Goal: Task Accomplishment & Management: Use online tool/utility

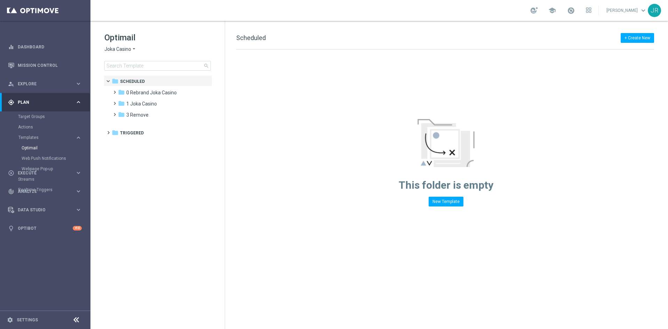
click at [117, 50] on span "Joka Casino" at bounding box center [117, 49] width 27 height 7
click at [118, 121] on div "Stellar Spins" at bounding box center [131, 124] width 52 height 8
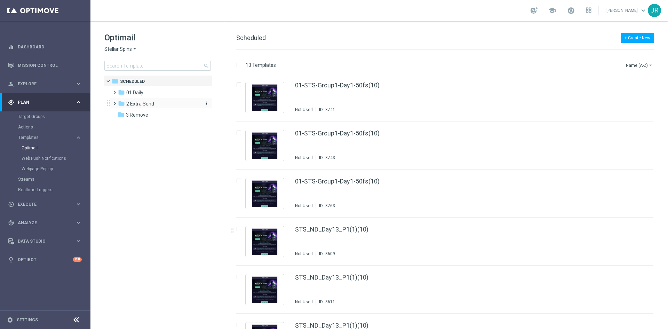
click at [142, 102] on span "2 Extra Send" at bounding box center [140, 104] width 28 height 6
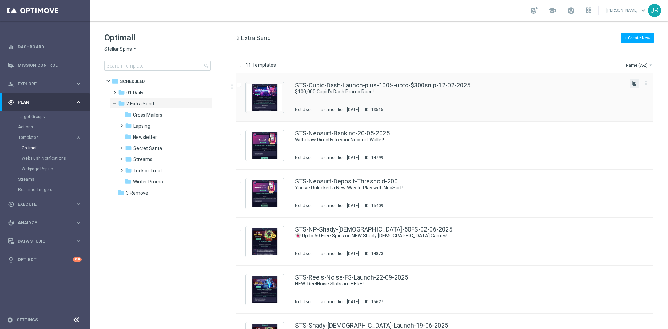
click at [631, 84] on icon "file_copy" at bounding box center [634, 84] width 6 height 6
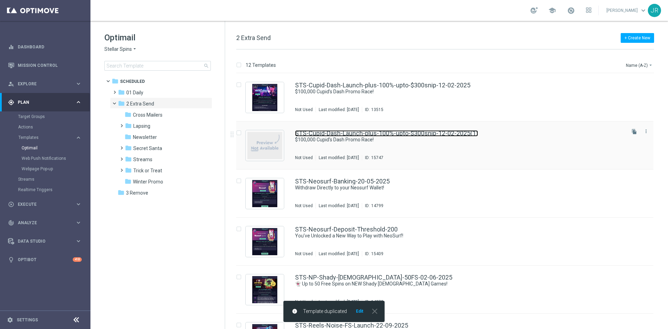
click at [415, 132] on link "STS-Cupid-Dash-Launch-plus-100%-upto-$300snip-12-02-2025(1)" at bounding box center [386, 133] width 183 height 6
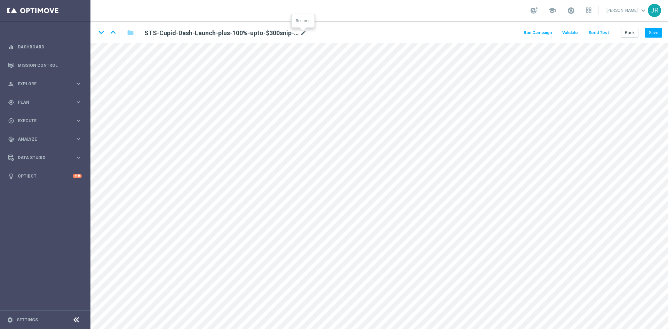
click at [302, 33] on icon "mode_edit" at bounding box center [303, 33] width 6 height 8
click at [211, 33] on input "STS-Cupid-Dash-Launch-plus-100%-upto-$300snip-12-02-2025(1)" at bounding box center [225, 33] width 172 height 10
drag, startPoint x: 284, startPoint y: 32, endPoint x: 152, endPoint y: 28, distance: 132.2
click at [152, 34] on input "STS-Cupid-Dash-Launch-plus-100%-upto-$300snip-12-02-2025(1)" at bounding box center [225, 33] width 172 height 10
click at [191, 34] on input "STS-The-Originals-Prov ider-09-1-2025" at bounding box center [225, 33] width 172 height 10
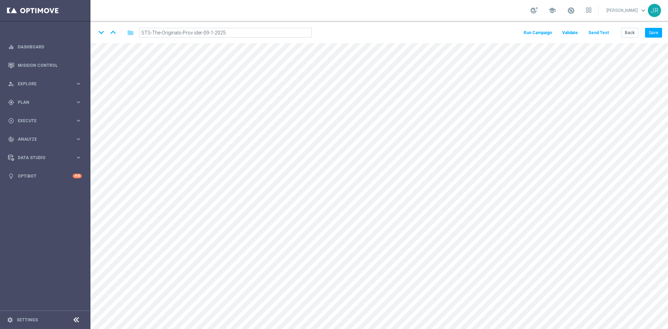
click at [192, 33] on input "STS-The-Originals-Prov ider-09-1-2025" at bounding box center [225, 33] width 172 height 10
click at [186, 35] on input "STS-The-Originals-Prov ider-09-1-2025" at bounding box center [225, 33] width 172 height 10
click at [191, 33] on input "STS-The-Originals-Prov ider-09-1-2025" at bounding box center [225, 33] width 172 height 10
click at [231, 30] on input "STS-The-Originals-Provider-09-1-2025" at bounding box center [225, 33] width 172 height 10
type input "STS-The-Originals-Provider-09-1-2025"
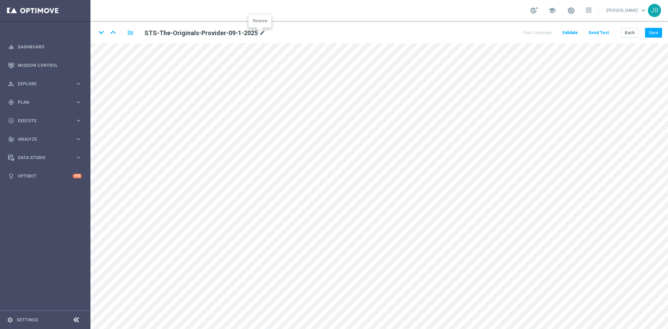
click at [259, 31] on icon "mode_edit" at bounding box center [262, 33] width 6 height 8
click at [202, 33] on input "STS-The-Originals-Provider-09-1-2025" at bounding box center [225, 33] width 172 height 10
click at [200, 32] on input "STS-The-Originals-Provider-09-1-2025" at bounding box center [225, 33] width 172 height 10
click at [249, 34] on input "STS-The-Originals-Provider-Launch-09-1-2025" at bounding box center [225, 33] width 172 height 10
click at [226, 32] on input "STS-The-Originals-Provider-Launch-09-1-2025" at bounding box center [225, 33] width 172 height 10
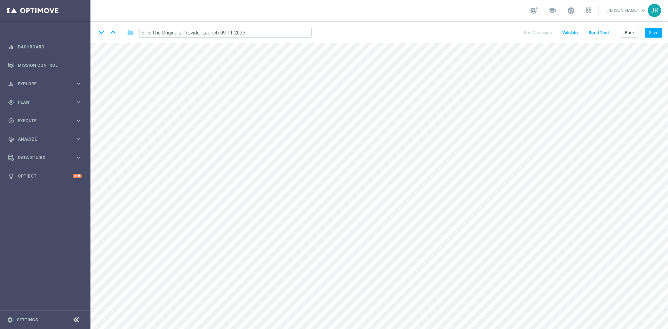
click at [254, 30] on input "STS-The-Originals-Provider-Launch-09-11-2025" at bounding box center [225, 33] width 172 height 10
type input "STS-The-Originals-Provider-Launch-09-11-2025"
drag, startPoint x: 652, startPoint y: 29, endPoint x: 652, endPoint y: 32, distance: 3.8
click at [652, 29] on button "Save" at bounding box center [653, 33] width 17 height 10
drag, startPoint x: 662, startPoint y: 28, endPoint x: 660, endPoint y: 33, distance: 5.7
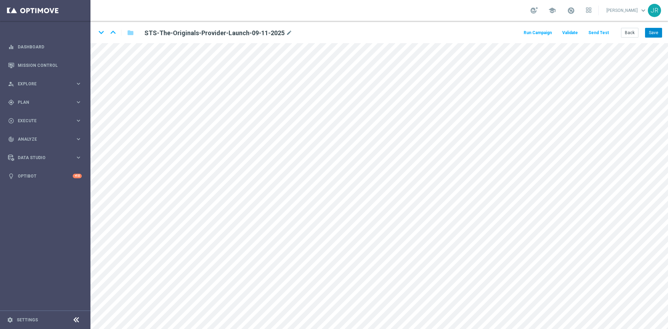
click at [661, 29] on div "keyboard_arrow_down keyboard_arrow_up folder STS-The-Originals-Provider-Launch-…" at bounding box center [378, 32] width 577 height 22
drag, startPoint x: 657, startPoint y: 31, endPoint x: 657, endPoint y: 38, distance: 6.6
click at [657, 31] on button "Save" at bounding box center [653, 33] width 17 height 10
click at [286, 32] on icon "mode_edit" at bounding box center [289, 33] width 6 height 8
click at [224, 31] on input "STS-The-Originals-Provider-Launch-09-11-2025" at bounding box center [225, 33] width 172 height 10
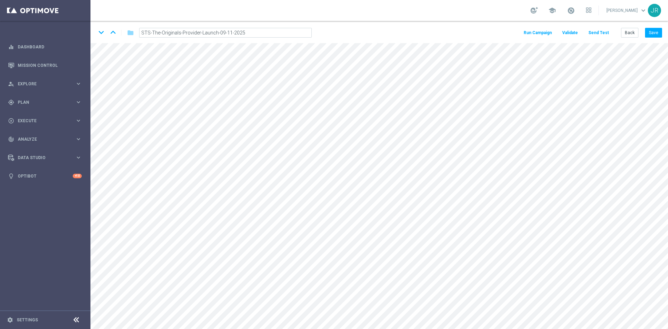
click at [230, 31] on input "STS-The-Originals-Provider-Launch-09-11-2025" at bounding box center [225, 33] width 172 height 10
click at [229, 31] on input "STS-The-Originals-Provider-Launch-09-11-2025" at bounding box center [225, 33] width 172 height 10
click at [253, 33] on input "STS-The-Originals-Provider-Launch-09-10-2025" at bounding box center [225, 33] width 172 height 10
type input "STS-The-Originals-Provider-Launch-09-10-2025"
click at [654, 32] on button "Save" at bounding box center [653, 33] width 17 height 10
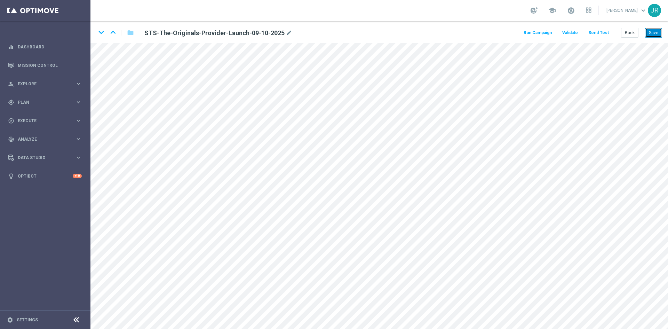
drag, startPoint x: 655, startPoint y: 37, endPoint x: 655, endPoint y: 58, distance: 21.6
click at [655, 38] on button "Save" at bounding box center [653, 33] width 17 height 10
click at [286, 35] on icon "mode_edit" at bounding box center [289, 33] width 6 height 8
click at [275, 34] on input "STS-The-Originals-Provider-Launch-09-10-2025" at bounding box center [225, 33] width 172 height 10
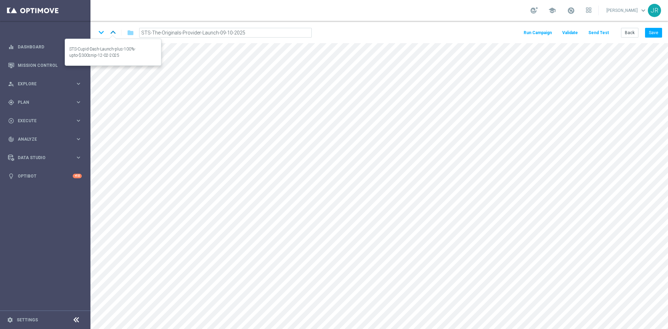
drag, startPoint x: 254, startPoint y: 30, endPoint x: 114, endPoint y: 32, distance: 139.8
click at [114, 32] on div "keyboard_arrow_down keyboard_arrow_up folder STS-The-Originals-Provider-Launch-…" at bounding box center [206, 32] width 221 height 11
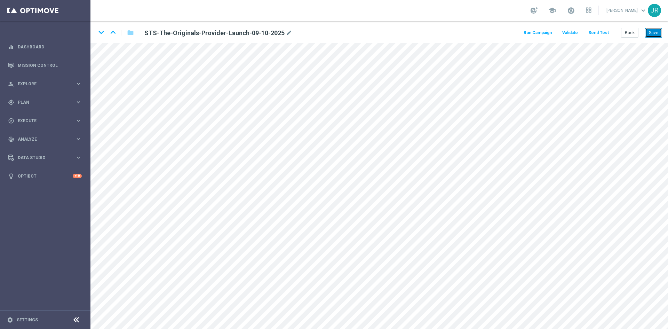
click at [653, 31] on button "Save" at bounding box center [653, 33] width 17 height 10
click at [659, 32] on button "Save" at bounding box center [653, 33] width 17 height 10
click at [628, 33] on button "Back" at bounding box center [629, 33] width 17 height 10
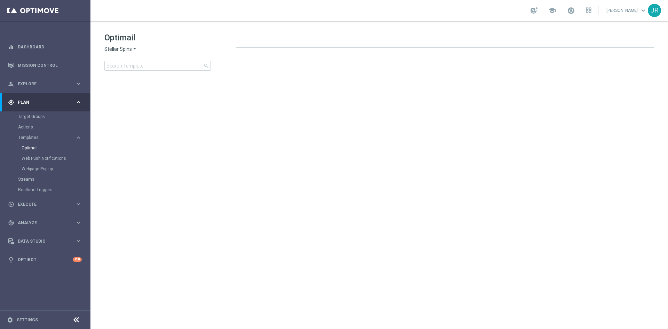
click at [107, 47] on span "Stellar Spins" at bounding box center [117, 49] width 27 height 7
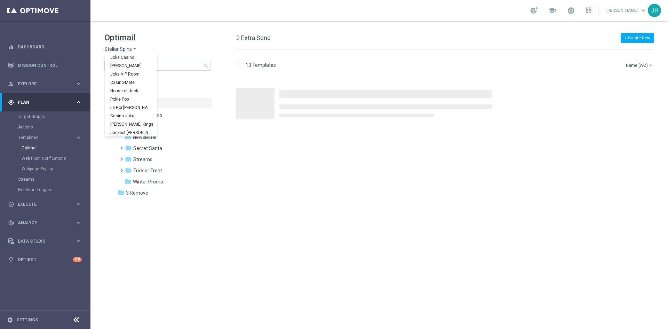
scroll to position [25, 0]
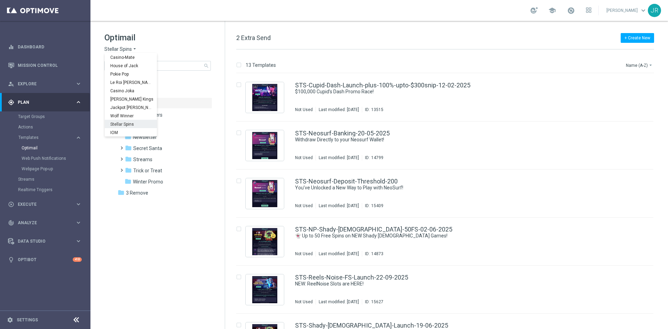
click at [0, 0] on span "Stellar Spins" at bounding box center [0, 0] width 0 height 0
click at [139, 90] on span "01 Daily" at bounding box center [134, 92] width 17 height 6
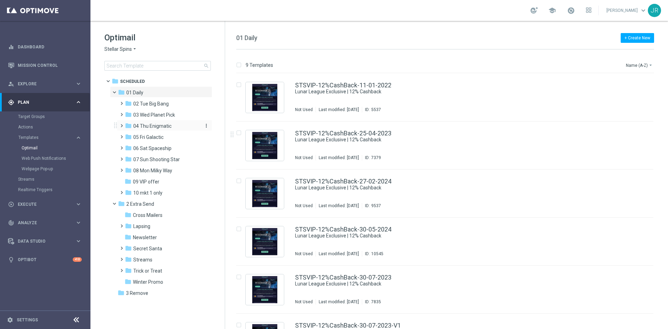
click at [152, 128] on span "04 Thu Enigmatic" at bounding box center [152, 126] width 38 height 6
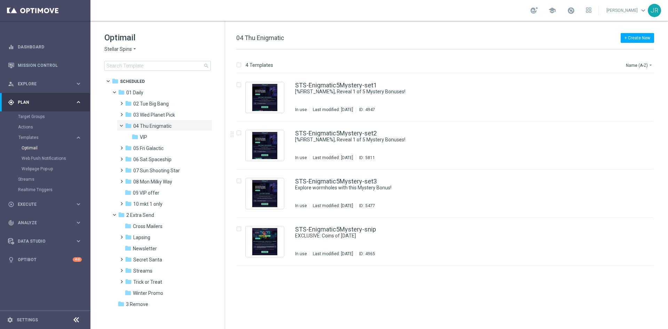
click at [112, 50] on span "Stellar Spins" at bounding box center [117, 49] width 27 height 7
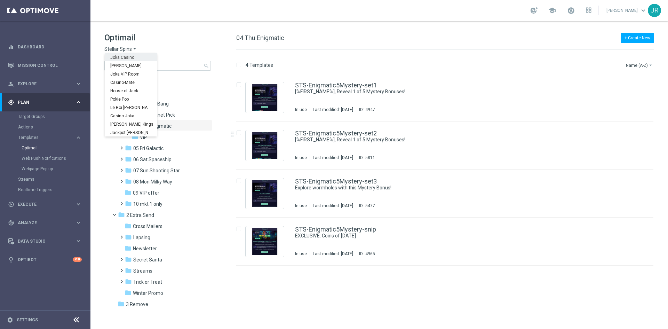
click at [0, 0] on span "Joka Casino" at bounding box center [0, 0] width 0 height 0
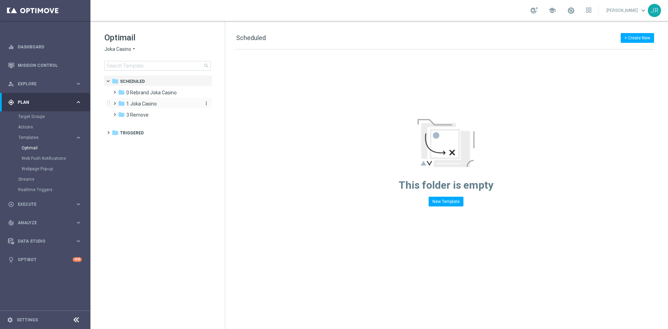
click at [158, 102] on div "folder 1 Joka Casino" at bounding box center [158, 104] width 80 height 8
click at [144, 111] on div "folder 1- Daily" at bounding box center [162, 115] width 74 height 8
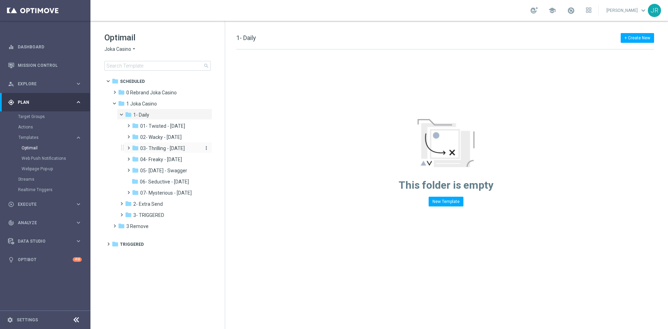
click at [155, 149] on span "03- Thrilling - Thursday" at bounding box center [162, 148] width 45 height 6
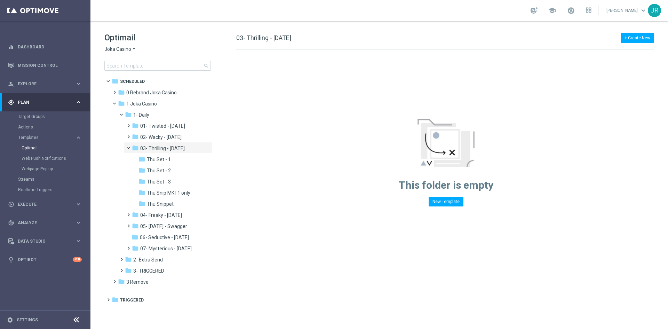
click at [169, 201] on span "Thu Snippet" at bounding box center [160, 204] width 27 height 6
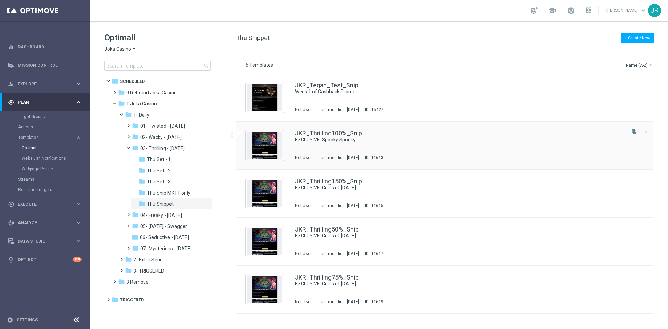
click at [314, 144] on div "JKR_Thrilling100%_Snip EXCLUSIVE: Spooky Spooky Not Used Last modified: Tuesday…" at bounding box center [459, 145] width 329 height 30
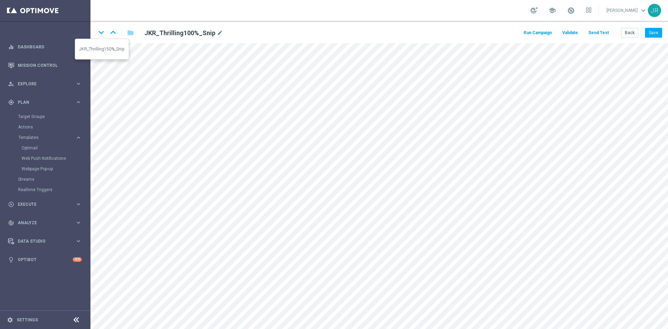
click at [100, 32] on icon "keyboard_arrow_down" at bounding box center [101, 32] width 10 height 10
click at [650, 35] on button "Save" at bounding box center [653, 33] width 17 height 10
drag, startPoint x: 649, startPoint y: 34, endPoint x: 650, endPoint y: 74, distance: 40.4
click at [649, 35] on button "Save" at bounding box center [653, 33] width 17 height 10
drag, startPoint x: 652, startPoint y: 30, endPoint x: 652, endPoint y: 39, distance: 8.7
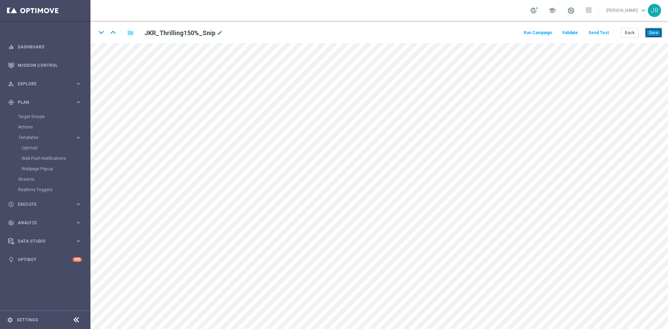
click at [653, 31] on button "Save" at bounding box center [653, 33] width 17 height 10
click at [99, 32] on icon "keyboard_arrow_down" at bounding box center [101, 32] width 10 height 10
drag, startPoint x: 651, startPoint y: 34, endPoint x: 644, endPoint y: 70, distance: 35.8
click at [652, 36] on button "Save" at bounding box center [653, 33] width 17 height 10
click at [655, 33] on button "Save" at bounding box center [653, 33] width 17 height 10
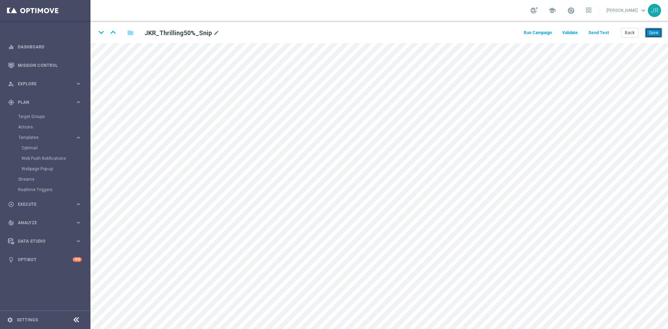
click at [653, 38] on button "Save" at bounding box center [653, 33] width 17 height 10
click at [100, 30] on icon "keyboard_arrow_down" at bounding box center [101, 32] width 10 height 10
click at [656, 30] on button "Save" at bounding box center [653, 33] width 17 height 10
click at [659, 27] on div "keyboard_arrow_down keyboard_arrow_up folder JKR_Thrilling75%_Snip mode_edit Ru…" at bounding box center [378, 32] width 577 height 22
click at [650, 32] on button "Save" at bounding box center [653, 33] width 17 height 10
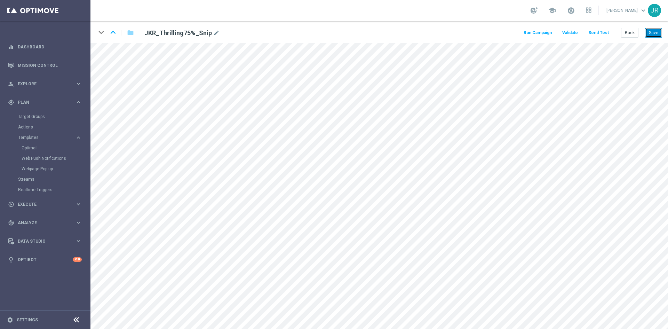
drag, startPoint x: 657, startPoint y: 37, endPoint x: 662, endPoint y: 43, distance: 7.9
click at [658, 37] on button "Save" at bounding box center [653, 33] width 17 height 10
click at [654, 29] on button "Save" at bounding box center [653, 33] width 17 height 10
click at [656, 32] on button "Save" at bounding box center [653, 33] width 17 height 10
click at [623, 32] on button "Back" at bounding box center [629, 33] width 17 height 10
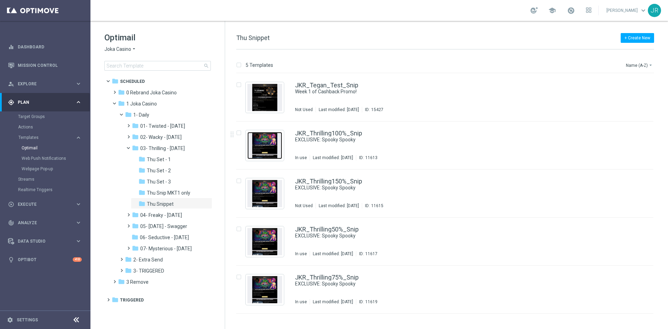
drag, startPoint x: 272, startPoint y: 137, endPoint x: 278, endPoint y: 138, distance: 6.0
click at [273, 137] on img "Press SPACE to select this row." at bounding box center [264, 145] width 35 height 27
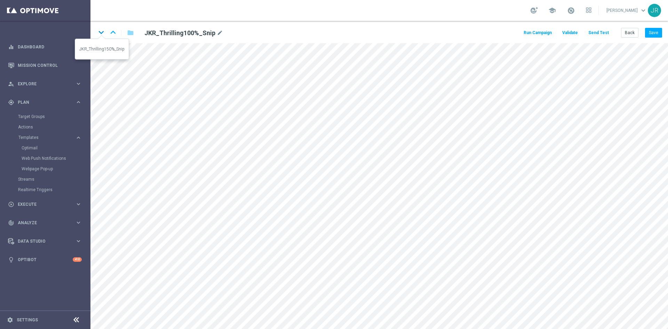
click at [98, 32] on icon "keyboard_arrow_down" at bounding box center [101, 32] width 10 height 10
click at [99, 29] on icon "keyboard_arrow_down" at bounding box center [101, 32] width 10 height 10
click at [101, 29] on icon "keyboard_arrow_down" at bounding box center [101, 32] width 10 height 10
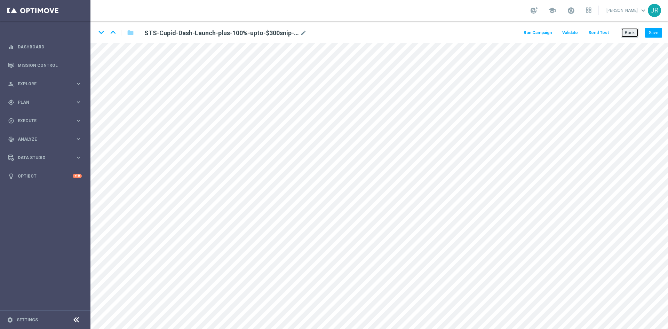
click at [625, 30] on button "Back" at bounding box center [629, 33] width 17 height 10
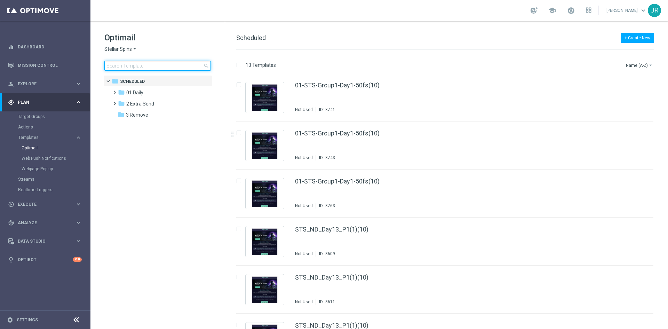
click at [136, 68] on input at bounding box center [157, 66] width 106 height 10
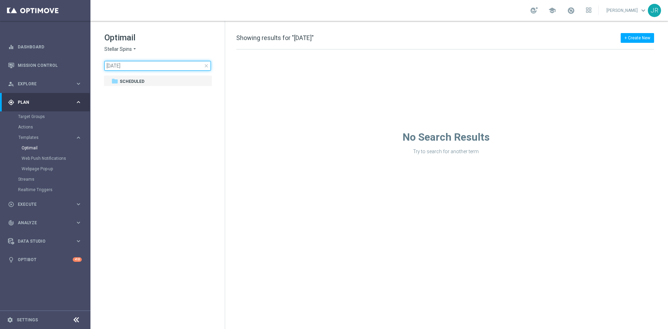
click at [119, 65] on input "09-11-2025" at bounding box center [157, 66] width 106 height 10
type input "09-10-2025"
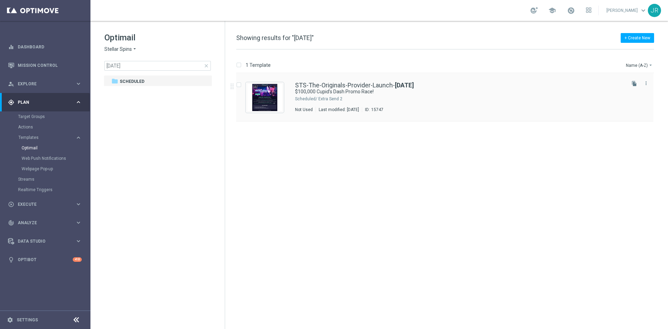
drag, startPoint x: 633, startPoint y: 83, endPoint x: 636, endPoint y: 111, distance: 27.4
click at [633, 84] on icon "file_copy" at bounding box center [634, 84] width 6 height 6
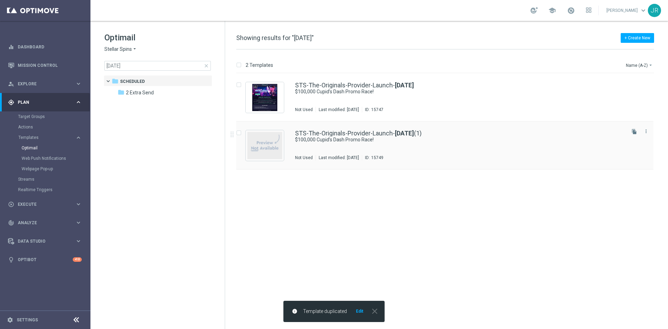
click at [331, 146] on div "STS-The-Originals-Provider-Launch- 09-10-2025 (1) $100,000 Cupid’s Dash Promo R…" at bounding box center [459, 145] width 329 height 30
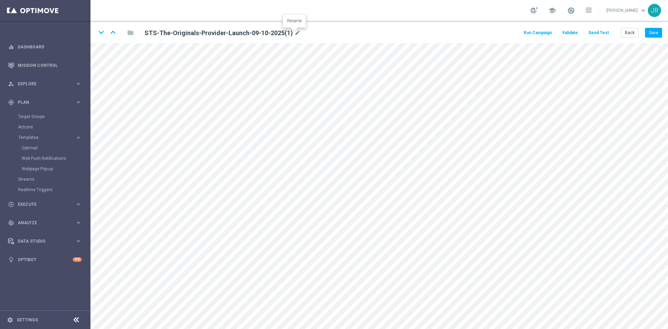
click at [291, 31] on div "STS-The-Originals-Provider-Launch-09-10-2025(1) mode_edit" at bounding box center [222, 33] width 156 height 8
click at [291, 32] on div "STS-The-Originals-Provider-Launch-09-10-2025(1) mode_edit" at bounding box center [222, 33] width 156 height 8
click at [294, 35] on icon "mode_edit" at bounding box center [297, 33] width 6 height 8
click at [160, 31] on input "STS-The-Originals-Provider-Launch-09-10-2025(1)" at bounding box center [225, 33] width 172 height 10
click at [151, 33] on input "STS-The-Originals-Provider-Launch-09-10-2025(1)" at bounding box center [225, 33] width 172 height 10
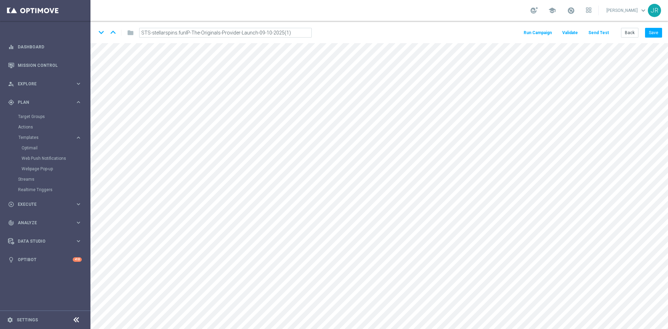
type input "STS-stellarspins.funIP-The-Originals-Provider-Launch-09-10-2025(1)"
click at [300, 30] on div "STS-stellarspins.funIP-The-Originals-Provider-Launch-09-10-2025(1) mode_edit" at bounding box center [225, 33] width 162 height 8
click at [304, 33] on icon "mode_edit" at bounding box center [303, 33] width 6 height 8
drag, startPoint x: 211, startPoint y: 32, endPoint x: 224, endPoint y: 33, distance: 13.2
click at [212, 32] on input "STS-stellarspins.funIP-The-Originals-Provider-Launch-09-10-2025(1)" at bounding box center [225, 33] width 172 height 10
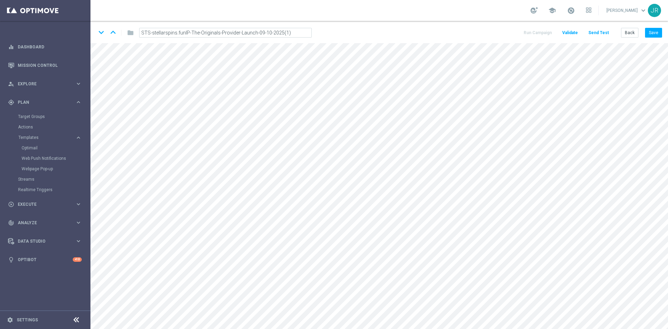
click at [290, 33] on input "STS-stellarspins.funIP-The-Originals-Provider-Launch-09-10-2025(1)" at bounding box center [225, 33] width 172 height 10
click at [200, 33] on input "STS-stellarspins.funIP-The-Originals-Provider-Launch-09-10-2025" at bounding box center [225, 33] width 172 height 10
type input "STS-stellarspins.funIP-TOriginals-Provider-Launch-09-10-2025"
click at [305, 31] on icon "mode_edit" at bounding box center [303, 33] width 6 height 8
click at [176, 33] on input "STS-stellarspins.funIP-TOriginals-Provider-Launch-09-10-2025" at bounding box center [225, 33] width 172 height 10
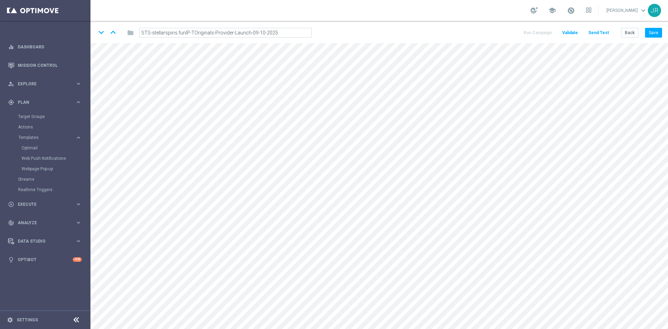
drag, startPoint x: 193, startPoint y: 32, endPoint x: 151, endPoint y: 33, distance: 41.4
click at [151, 33] on input "STS-stellarspins.funIP-TOriginals-Provider-Launch-09-10-2025" at bounding box center [225, 33] width 172 height 10
type input "STS-VIP-Originals-Provider-Launch-09-10-2025"
drag, startPoint x: 651, startPoint y: 32, endPoint x: 649, endPoint y: 39, distance: 7.3
click at [651, 32] on button "Save" at bounding box center [653, 33] width 17 height 10
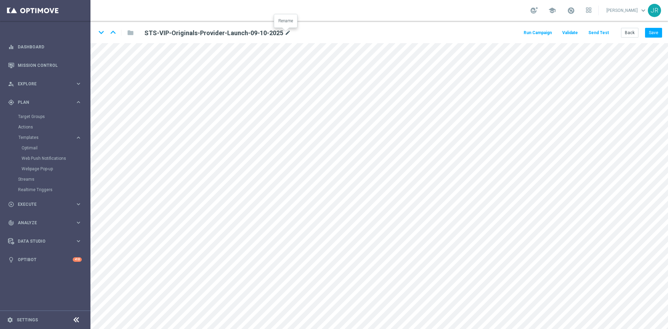
click at [284, 31] on icon "mode_edit" at bounding box center [287, 33] width 6 height 8
click at [257, 31] on input "STS-VIP-Originals-Provider-Launch-09-10-2025" at bounding box center [225, 33] width 172 height 10
drag, startPoint x: 257, startPoint y: 31, endPoint x: 110, endPoint y: 38, distance: 147.3
click at [110, 38] on div "keyboard_arrow_down keyboard_arrow_up folder STS-VIP-Originals-Provider-Launch-…" at bounding box center [206, 32] width 221 height 11
drag, startPoint x: 655, startPoint y: 31, endPoint x: 667, endPoint y: 43, distance: 17.2
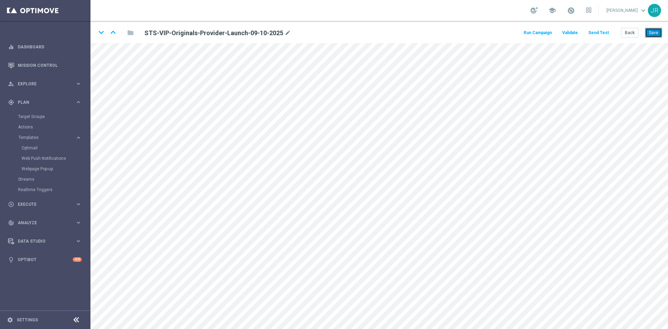
click at [655, 31] on button "Save" at bounding box center [653, 33] width 17 height 10
click at [284, 33] on icon "mode_edit" at bounding box center [287, 33] width 6 height 8
click at [247, 30] on input "STS-VIP-Originals-Provider-Launch-09-10-2025" at bounding box center [225, 33] width 172 height 10
drag, startPoint x: 247, startPoint y: 31, endPoint x: 89, endPoint y: 30, distance: 158.2
click at [89, 30] on main "equalizer Dashboard Mission Control" at bounding box center [334, 164] width 668 height 329
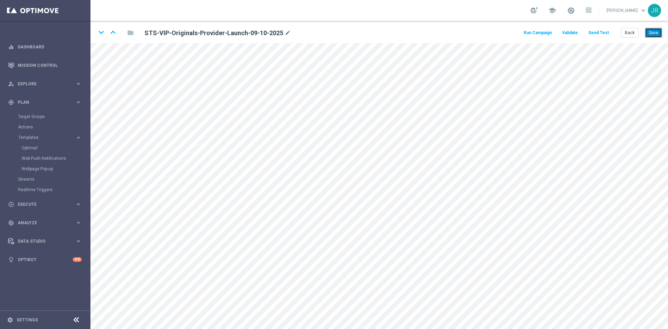
click at [659, 30] on button "Save" at bounding box center [653, 33] width 17 height 10
click at [625, 41] on div "keyboard_arrow_down keyboard_arrow_up folder STS-VIP-Originals-Provider-Launch-…" at bounding box center [378, 32] width 577 height 22
click at [626, 34] on button "Back" at bounding box center [629, 33] width 17 height 10
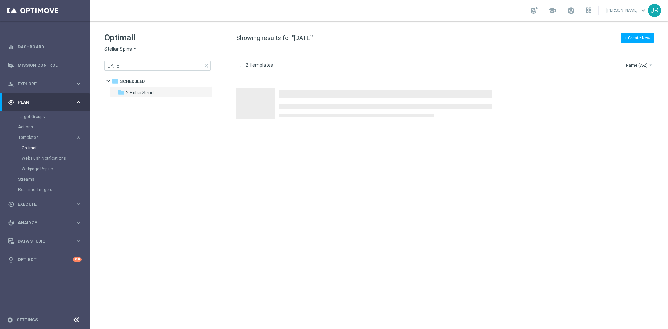
click at [208, 67] on span "close" at bounding box center [206, 66] width 6 height 6
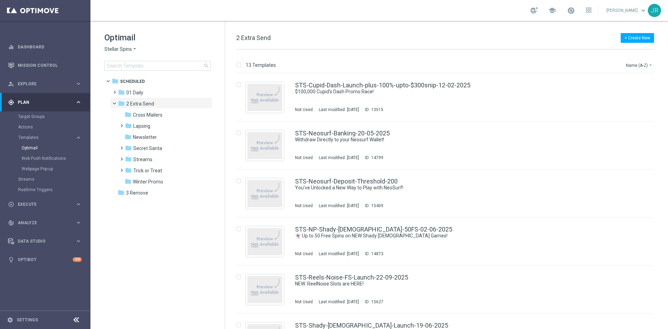
click at [113, 48] on span "Stellar Spins" at bounding box center [117, 49] width 27 height 7
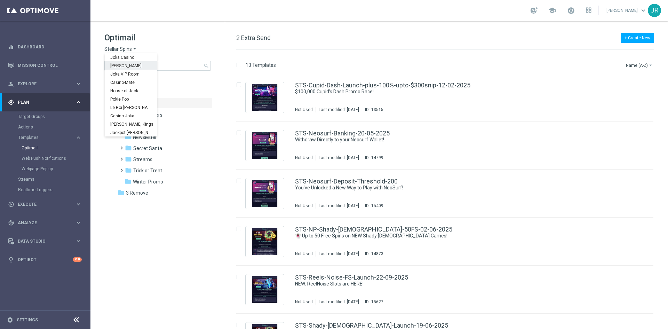
click at [0, 0] on span "[PERSON_NAME]" at bounding box center [0, 0] width 0 height 0
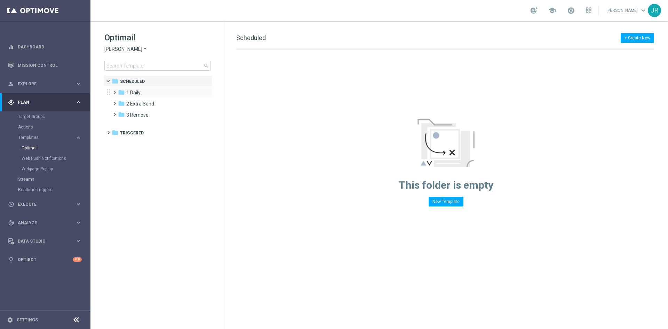
click at [134, 87] on div "folder 1 Daily more_vert" at bounding box center [161, 91] width 102 height 11
click at [138, 88] on div "folder 1 Daily more_vert" at bounding box center [161, 91] width 102 height 11
click at [138, 92] on span "1 Daily" at bounding box center [133, 92] width 14 height 6
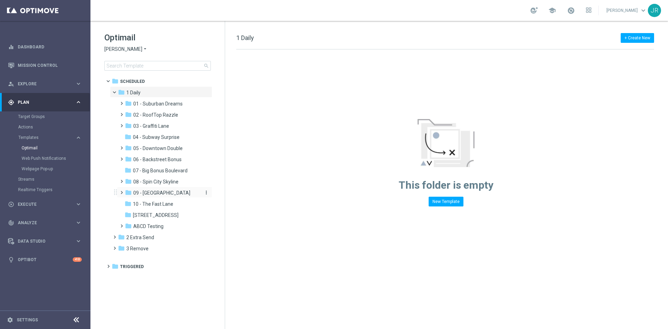
click at [150, 194] on span "09 - Four Way Crossing" at bounding box center [161, 193] width 57 height 6
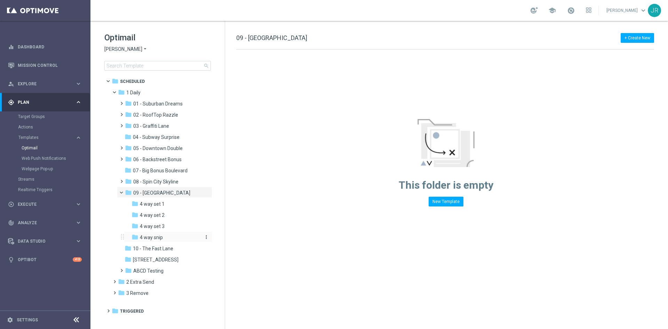
click at [158, 240] on span "4 way snip" at bounding box center [151, 237] width 23 height 6
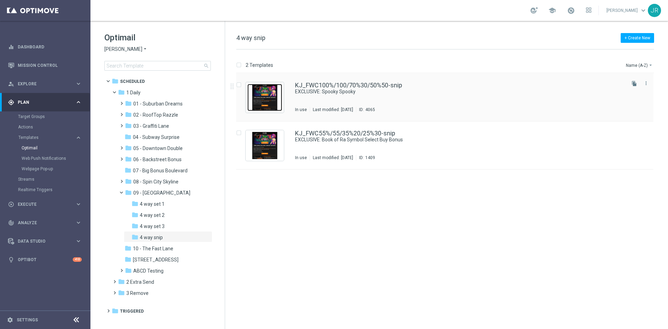
click at [268, 96] on img "Press SPACE to select this row." at bounding box center [264, 97] width 35 height 27
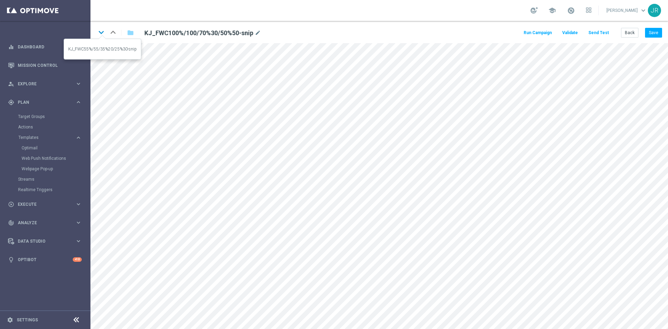
click at [101, 32] on icon "keyboard_arrow_down" at bounding box center [101, 32] width 10 height 10
click at [653, 31] on button "Save" at bounding box center [653, 33] width 17 height 10
click at [656, 33] on button "Save" at bounding box center [653, 33] width 17 height 10
click at [113, 31] on icon "keyboard_arrow_up" at bounding box center [113, 32] width 10 height 10
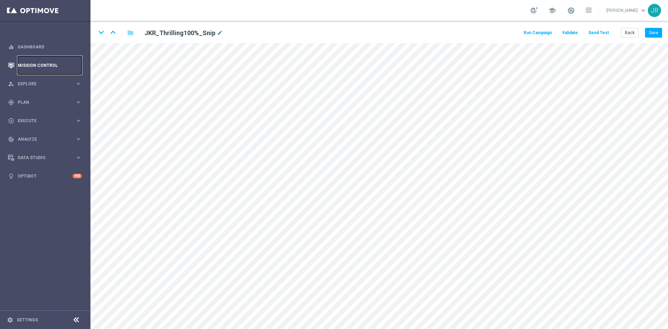
click at [27, 65] on link "Mission Control" at bounding box center [50, 65] width 64 height 18
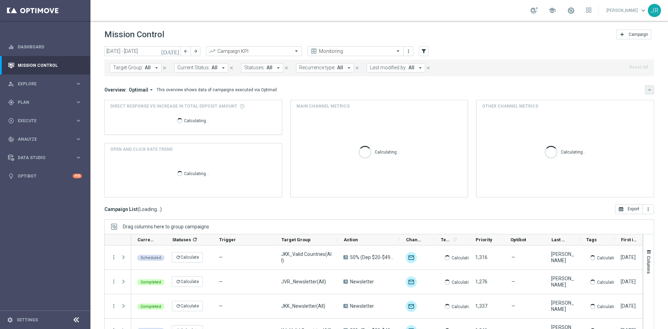
click at [647, 93] on button "keyboard_arrow_down" at bounding box center [649, 89] width 9 height 9
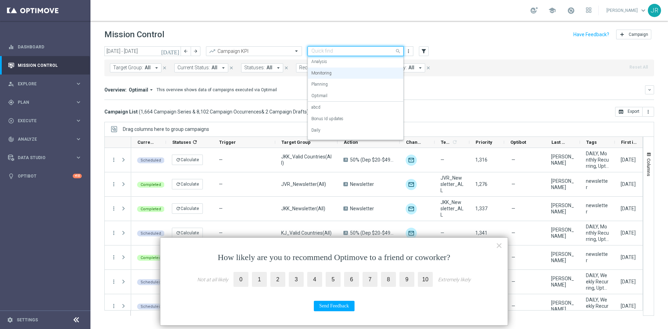
click at [398, 46] on div "Quick find Monitoring" at bounding box center [355, 51] width 96 height 10
click at [318, 129] on label "Daily" at bounding box center [315, 130] width 9 height 6
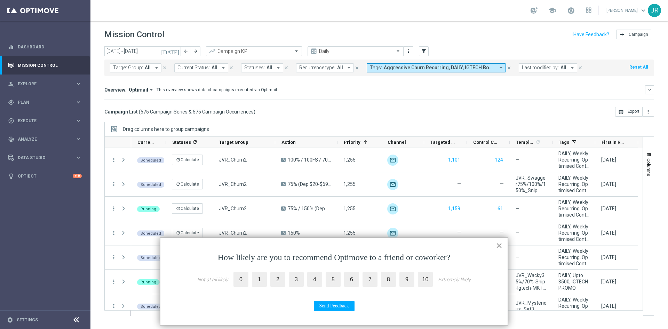
click at [499, 243] on button "×" at bounding box center [499, 245] width 7 height 11
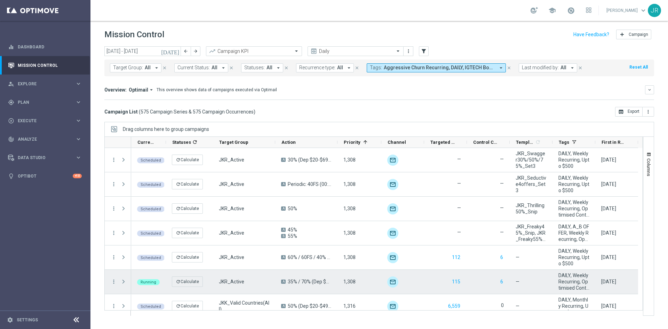
scroll to position [1600, 0]
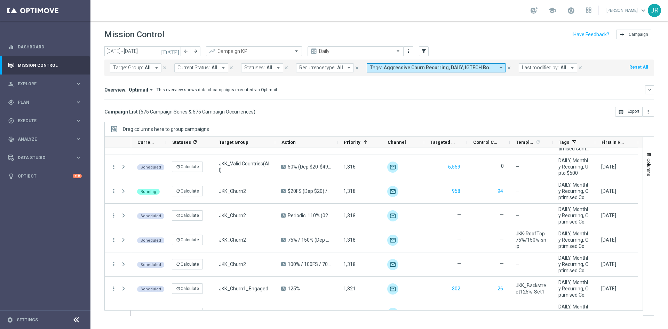
click at [175, 52] on icon "today" at bounding box center [170, 51] width 19 height 6
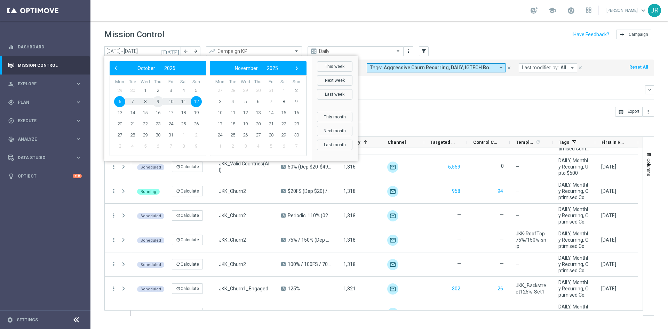
click at [159, 101] on span "9" at bounding box center [157, 101] width 11 height 11
type input "09 Oct 2025 - 09 Oct 2025"
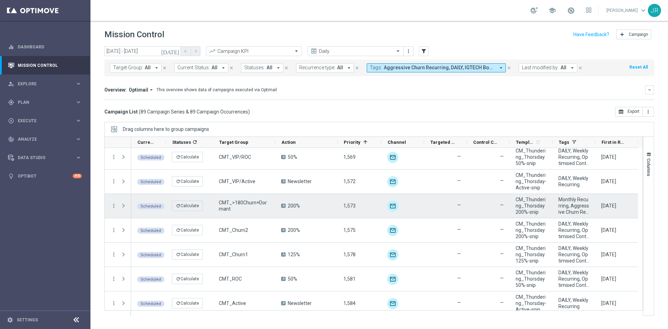
scroll to position [1148, 0]
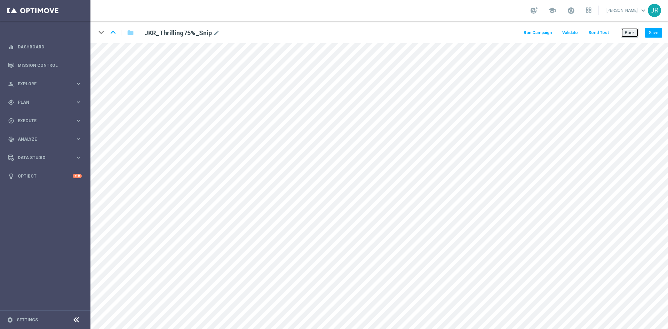
click at [632, 30] on button "Back" at bounding box center [629, 33] width 17 height 10
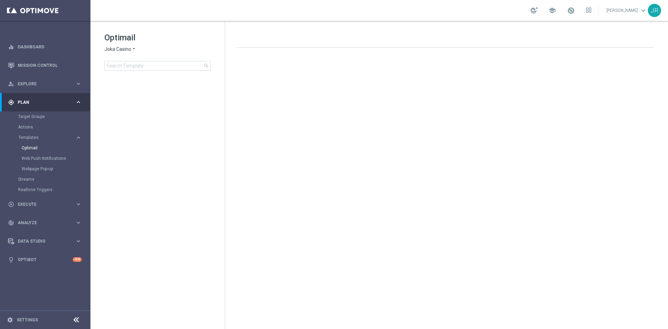
click at [118, 51] on span "Joka Casino" at bounding box center [117, 49] width 27 height 7
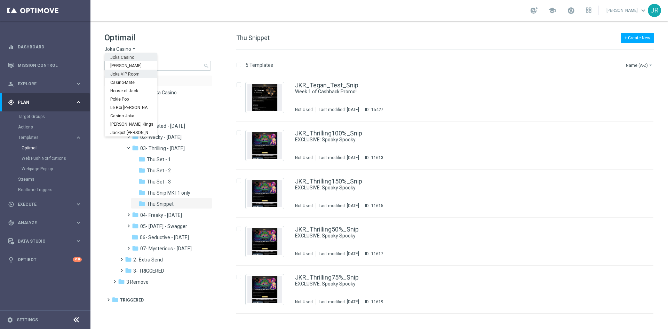
click at [0, 0] on span "Joka VIP Room" at bounding box center [0, 0] width 0 height 0
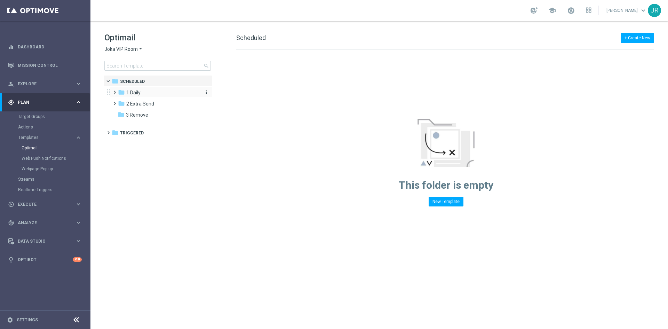
click at [137, 89] on span "1 Daily" at bounding box center [133, 92] width 14 height 6
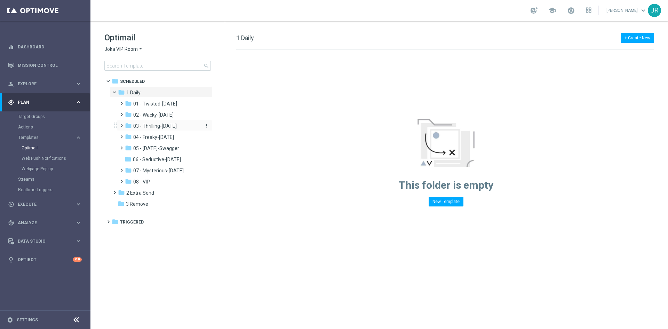
click at [160, 127] on span "03 - Thrilling-[DATE]" at bounding box center [154, 126] width 43 height 6
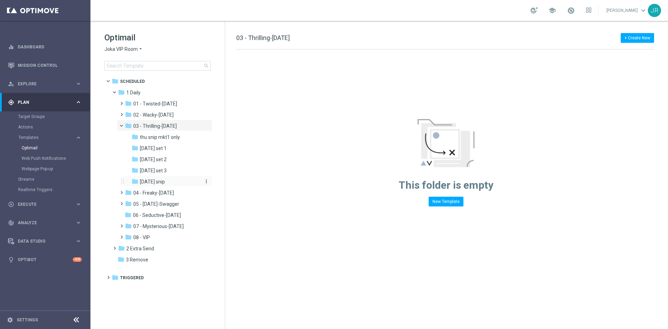
click at [156, 185] on div "folder [DATE] snip" at bounding box center [165, 182] width 69 height 8
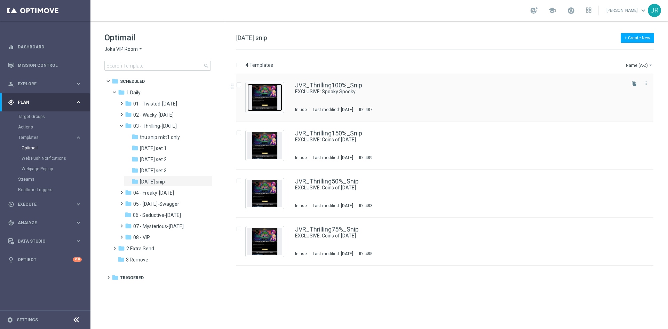
click at [258, 107] on img "Press SPACE to select this row." at bounding box center [264, 97] width 35 height 27
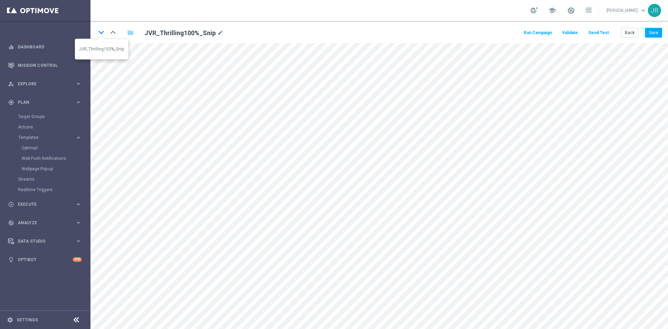
click at [100, 29] on icon "keyboard_arrow_down" at bounding box center [101, 32] width 10 height 10
click at [657, 30] on button "Save" at bounding box center [653, 33] width 17 height 10
drag, startPoint x: 652, startPoint y: 30, endPoint x: 653, endPoint y: 42, distance: 11.8
click at [652, 30] on button "Save" at bounding box center [653, 33] width 17 height 10
click at [101, 32] on icon "keyboard_arrow_down" at bounding box center [101, 32] width 10 height 10
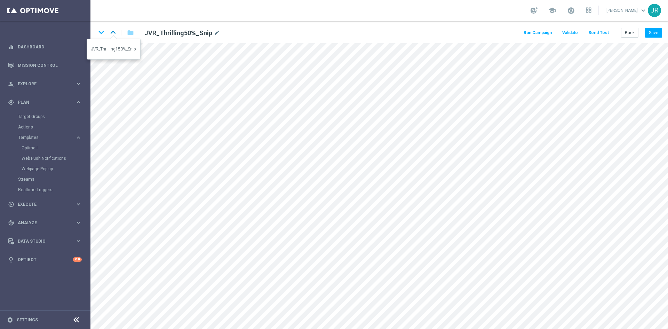
click at [114, 32] on icon "keyboard_arrow_up" at bounding box center [113, 32] width 10 height 10
click at [111, 32] on icon "keyboard_arrow_up" at bounding box center [113, 32] width 10 height 10
click at [102, 31] on icon "keyboard_arrow_down" at bounding box center [101, 32] width 10 height 10
click at [101, 27] on icon "keyboard_arrow_down" at bounding box center [101, 32] width 10 height 10
click at [654, 34] on button "Save" at bounding box center [653, 33] width 17 height 10
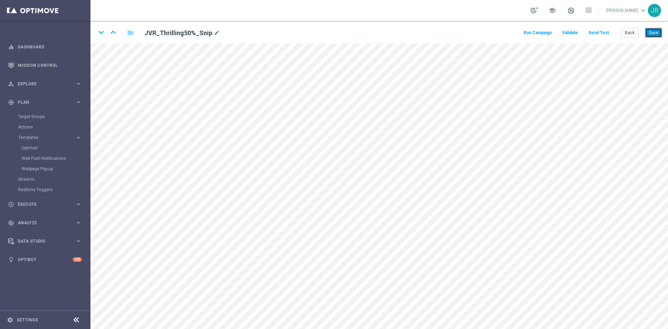
click at [651, 35] on button "Save" at bounding box center [653, 33] width 17 height 10
click at [98, 31] on icon "keyboard_arrow_down" at bounding box center [101, 32] width 10 height 10
click at [656, 36] on button "Save" at bounding box center [653, 33] width 17 height 10
click at [650, 33] on button "Save" at bounding box center [653, 33] width 17 height 10
click at [655, 28] on button "Save" at bounding box center [653, 33] width 17 height 10
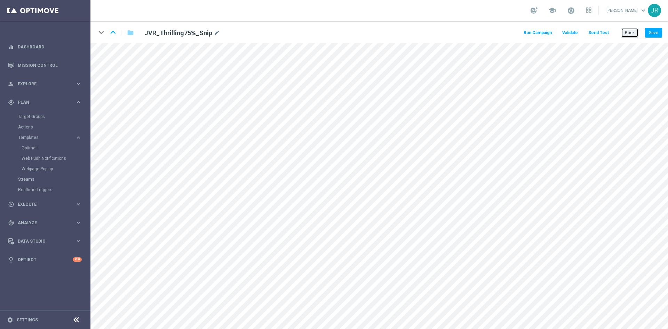
click at [629, 31] on button "Back" at bounding box center [629, 33] width 17 height 10
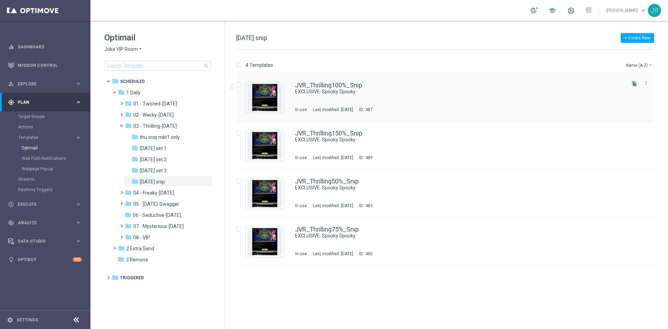
click at [338, 96] on div "JVR_Thrilling100%_Snip EXCLUSIVE: Spooky Spooky In use Last modified: [DATE] ID…" at bounding box center [459, 97] width 329 height 30
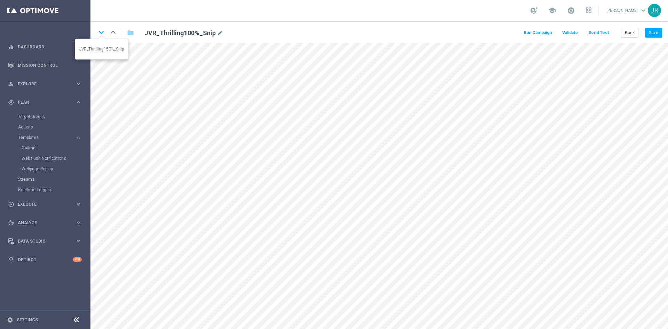
drag, startPoint x: 104, startPoint y: 33, endPoint x: 106, endPoint y: 37, distance: 5.0
click at [104, 33] on icon "keyboard_arrow_down" at bounding box center [101, 32] width 10 height 10
click at [103, 31] on icon "keyboard_arrow_down" at bounding box center [101, 32] width 10 height 10
drag, startPoint x: 96, startPoint y: 31, endPoint x: 220, endPoint y: 91, distance: 137.5
click at [97, 31] on icon "keyboard_arrow_down" at bounding box center [101, 32] width 10 height 10
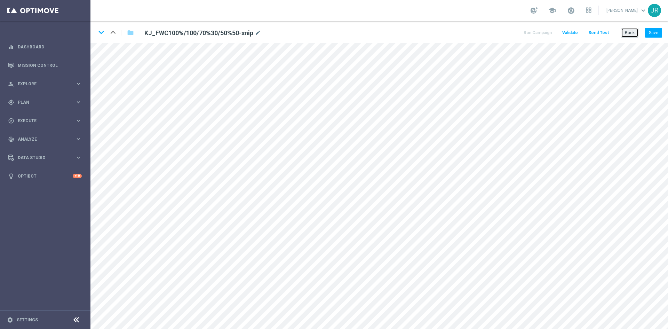
click at [629, 30] on button "Back" at bounding box center [629, 33] width 17 height 10
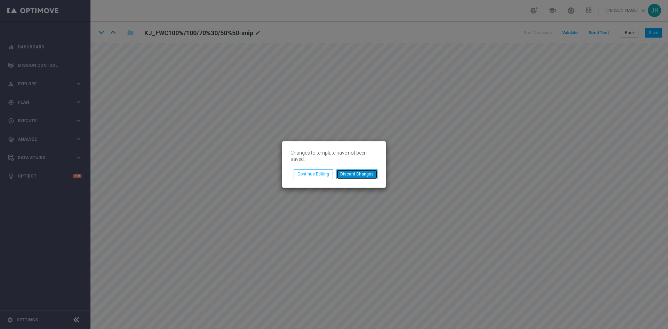
click at [349, 174] on button "Discard Changes" at bounding box center [356, 174] width 41 height 10
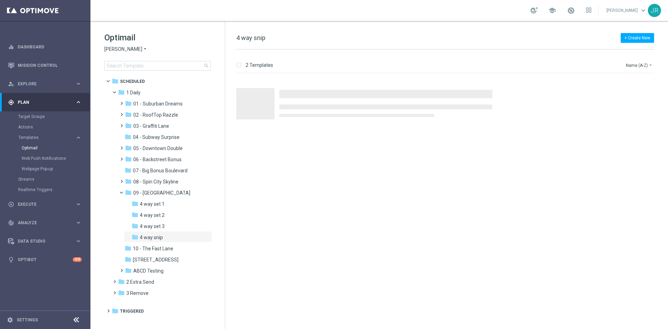
click at [120, 49] on span "[PERSON_NAME]" at bounding box center [123, 49] width 38 height 7
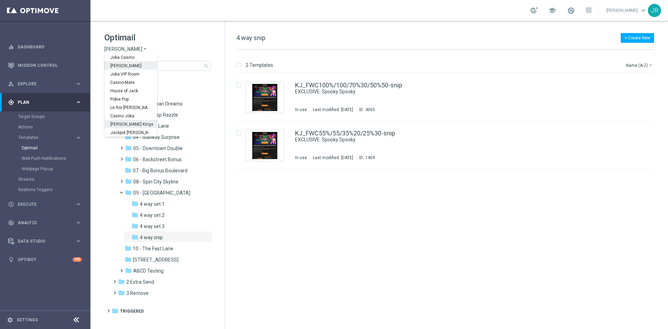
click at [134, 127] on div "[PERSON_NAME] Kings" at bounding box center [131, 124] width 52 height 8
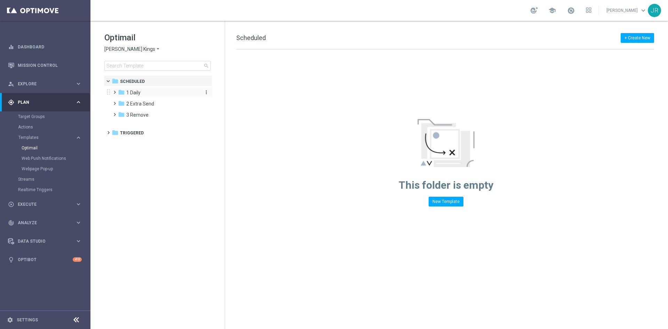
click at [144, 94] on div "folder 1 Daily" at bounding box center [158, 93] width 80 height 8
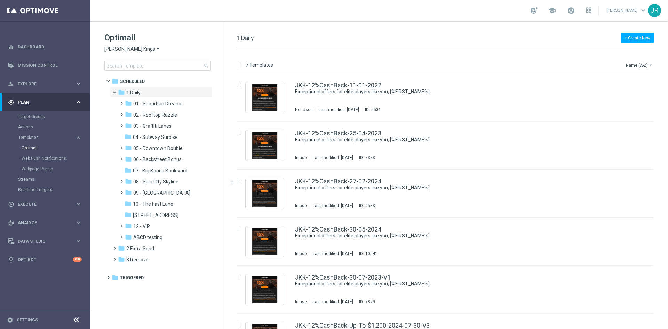
drag, startPoint x: 158, startPoint y: 191, endPoint x: 501, endPoint y: 141, distance: 346.8
click at [158, 190] on span "09 - [GEOGRAPHIC_DATA]" at bounding box center [161, 193] width 57 height 6
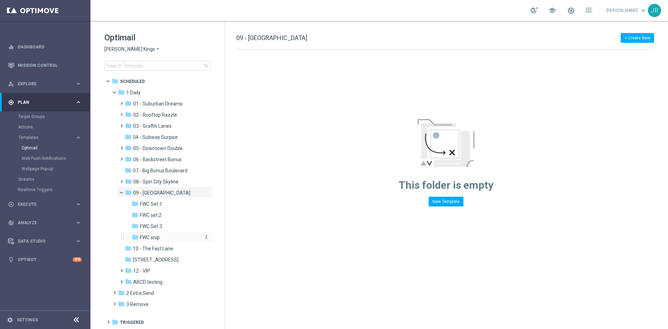
click at [140, 237] on span "FWC snip" at bounding box center [150, 237] width 20 height 6
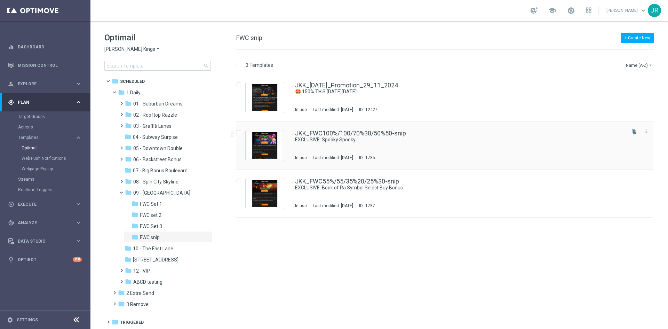
click at [355, 148] on div "JKK_FWC100%/100/70%30/50%50-snip EXCLUSIVE: Spooky Spooky In use Last modified:…" at bounding box center [459, 145] width 329 height 30
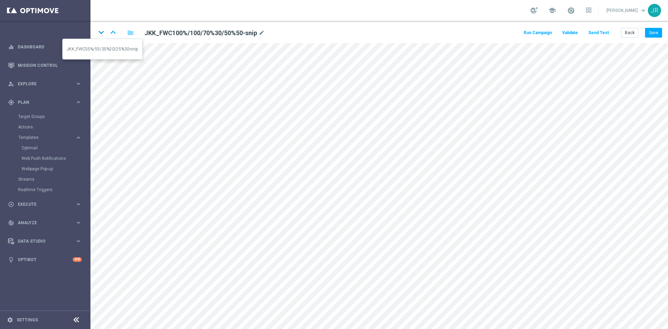
click at [102, 31] on icon "keyboard_arrow_down" at bounding box center [101, 32] width 10 height 10
click at [657, 32] on button "Save" at bounding box center [653, 33] width 17 height 10
click at [108, 29] on icon "keyboard_arrow_up" at bounding box center [113, 32] width 10 height 10
click at [100, 32] on icon "keyboard_arrow_down" at bounding box center [101, 32] width 10 height 10
click at [651, 32] on button "Save" at bounding box center [653, 33] width 17 height 10
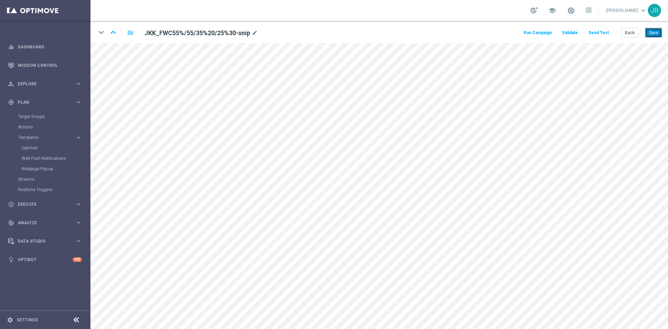
click at [654, 33] on button "Save" at bounding box center [653, 33] width 17 height 10
click at [112, 32] on icon "keyboard_arrow_up" at bounding box center [113, 32] width 10 height 10
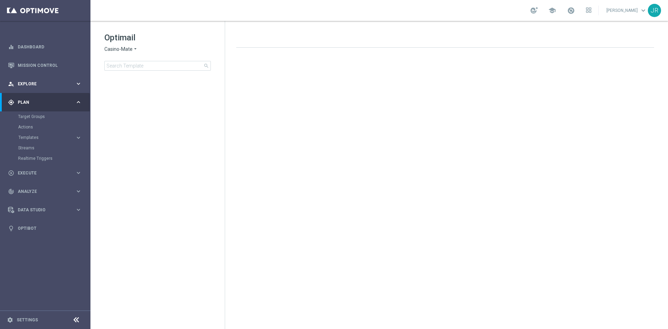
click at [33, 92] on div "person_search Explore keyboard_arrow_right" at bounding box center [45, 83] width 90 height 18
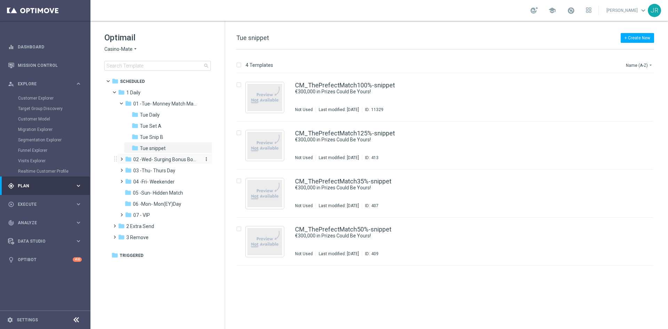
click at [154, 158] on span "02 -Wed- Surging Bonus Booster" at bounding box center [166, 159] width 66 height 6
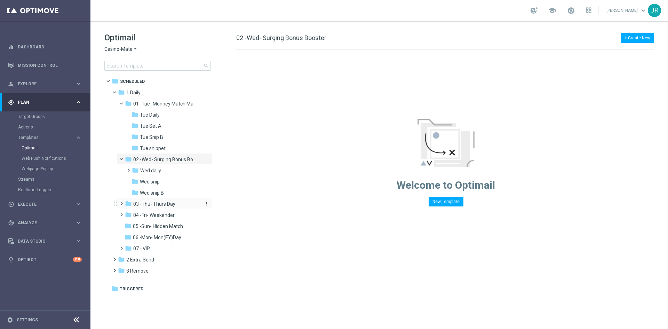
click at [150, 205] on span "03 -Thu- Thurs Day" at bounding box center [154, 204] width 42 height 6
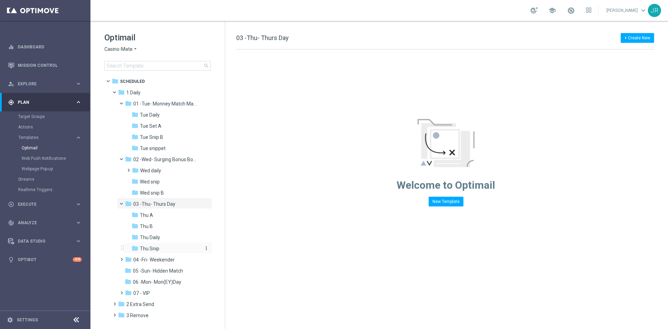
click at [154, 248] on span "Thu Snip" at bounding box center [149, 248] width 19 height 6
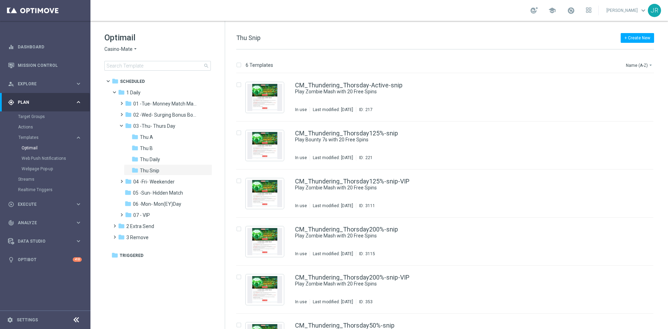
click at [109, 47] on span "Casino-Mate" at bounding box center [118, 49] width 28 height 7
click at [118, 94] on div "House of Jack" at bounding box center [131, 90] width 52 height 8
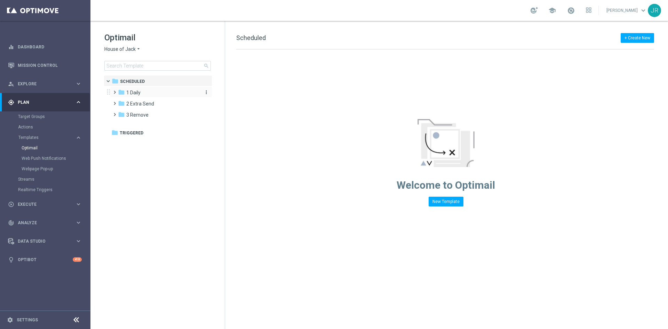
click at [134, 92] on span "1 Daily" at bounding box center [133, 92] width 14 height 6
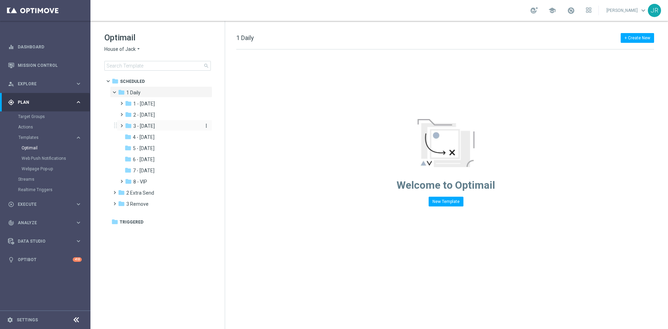
click at [145, 128] on span "3 - [DATE]" at bounding box center [144, 126] width 22 height 6
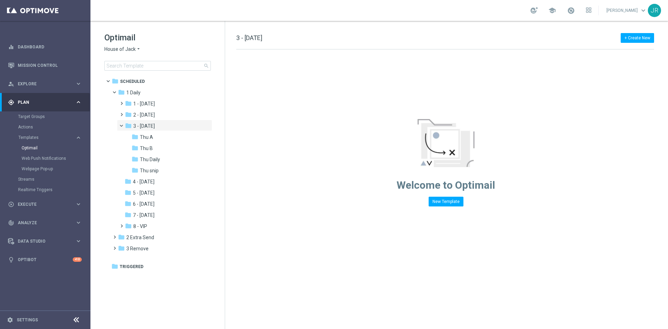
drag, startPoint x: 156, startPoint y: 171, endPoint x: 239, endPoint y: 171, distance: 82.1
click at [156, 171] on span "Thu snip" at bounding box center [149, 170] width 19 height 6
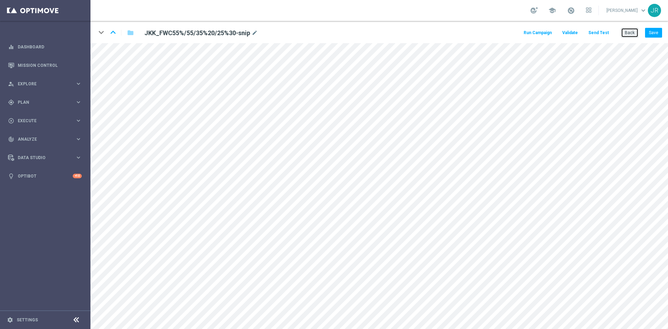
drag, startPoint x: 628, startPoint y: 30, endPoint x: 525, endPoint y: 3, distance: 106.8
click at [629, 32] on button "Back" at bounding box center [629, 33] width 17 height 10
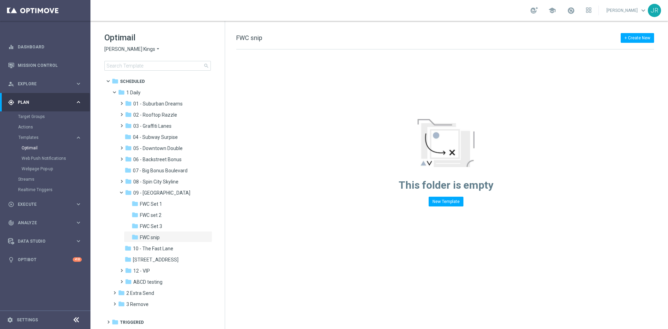
click at [113, 46] on span "[PERSON_NAME] Kings" at bounding box center [129, 49] width 51 height 7
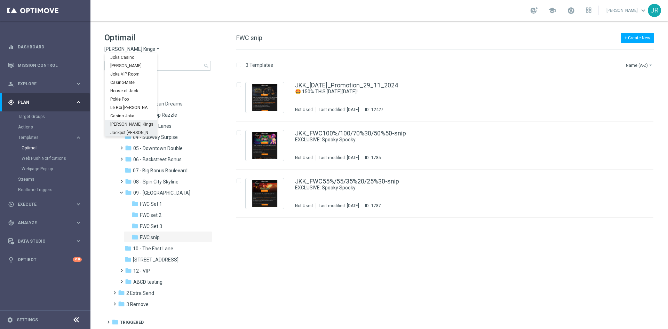
click at [0, 0] on span "Jackpot [PERSON_NAME]" at bounding box center [0, 0] width 0 height 0
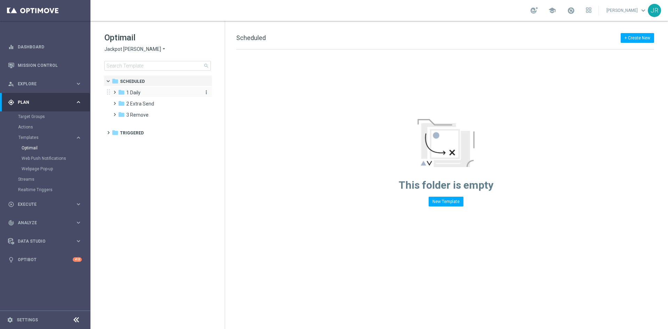
click at [135, 89] on div "folder 1 Daily" at bounding box center [158, 93] width 80 height 8
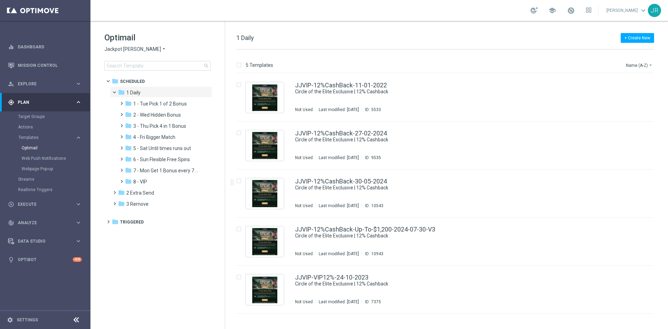
drag, startPoint x: 156, startPoint y: 125, endPoint x: 316, endPoint y: 161, distance: 164.2
click at [156, 125] on span "3 - Thu Pick 4 in 1 Bonus" at bounding box center [159, 126] width 53 height 6
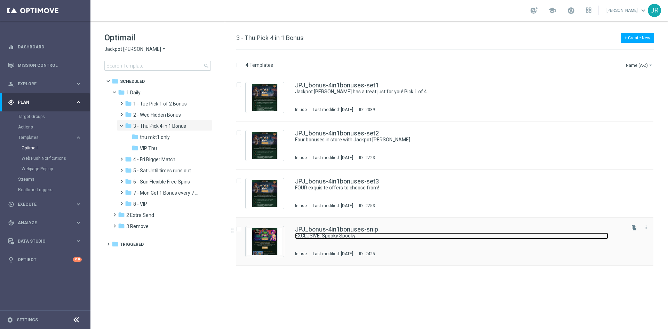
click at [339, 237] on link "EXCLUSIVE: Spooky Spooky" at bounding box center [451, 235] width 313 height 7
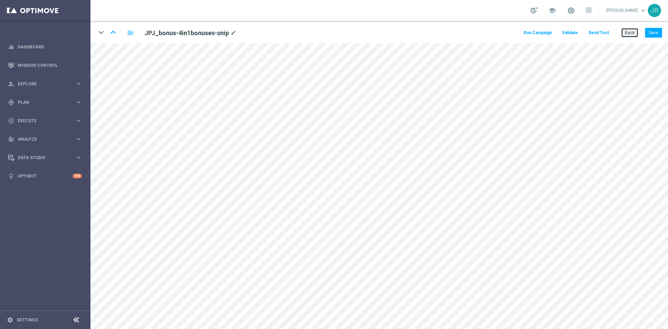
click at [628, 33] on button "Back" at bounding box center [629, 33] width 17 height 10
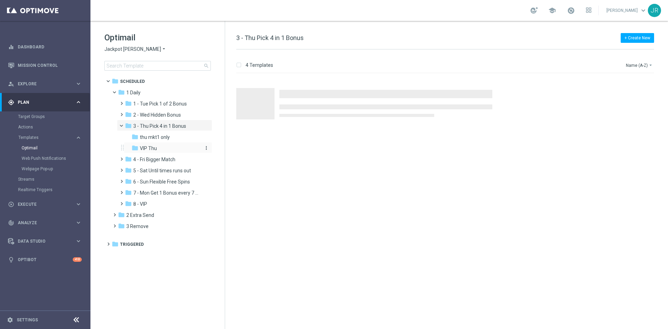
click at [146, 148] on span "VIP Thu" at bounding box center [148, 148] width 17 height 6
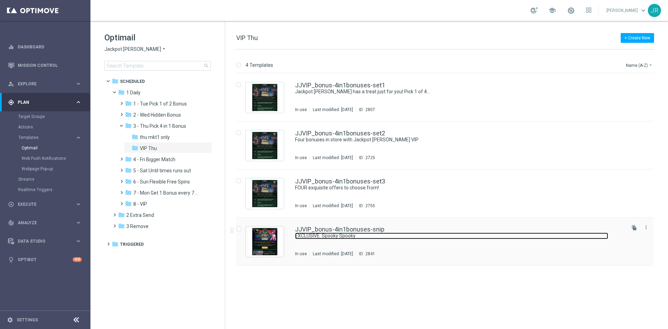
click at [308, 233] on link "EXCLUSIVE: Spooky Spooky" at bounding box center [451, 235] width 313 height 7
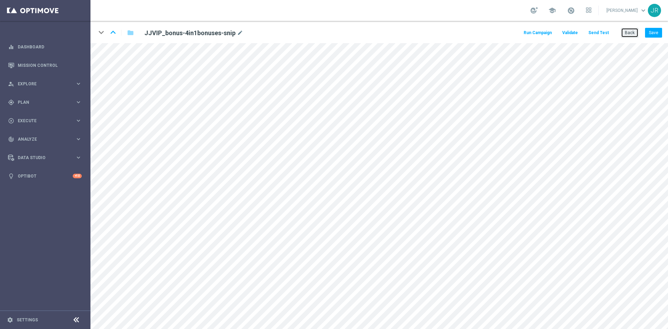
drag, startPoint x: 623, startPoint y: 34, endPoint x: 445, endPoint y: 1, distance: 181.3
click at [623, 34] on button "Back" at bounding box center [629, 33] width 17 height 10
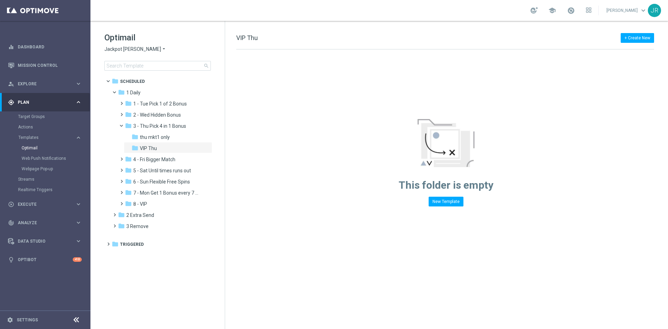
click at [110, 48] on span "Jackpot Jill" at bounding box center [132, 49] width 57 height 7
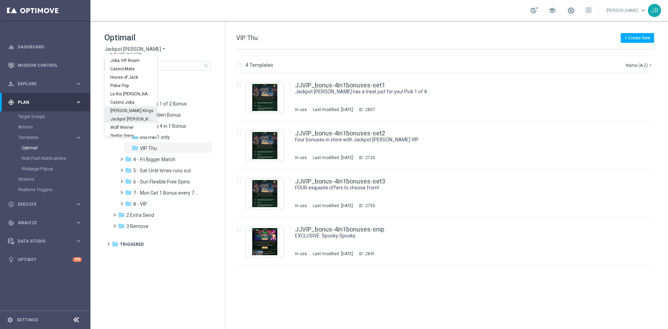
scroll to position [25, 0]
click at [0, 0] on span "Wolf Winner" at bounding box center [0, 0] width 0 height 0
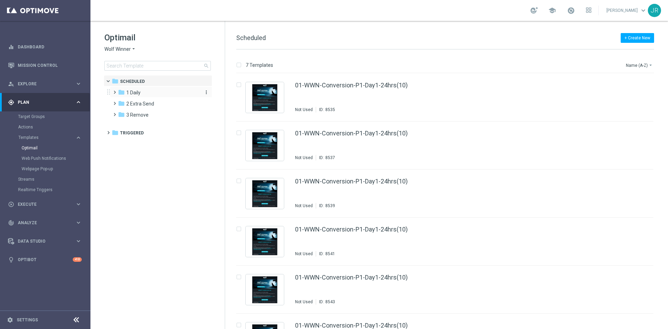
click at [138, 96] on div "folder 1 Daily" at bounding box center [158, 93] width 80 height 8
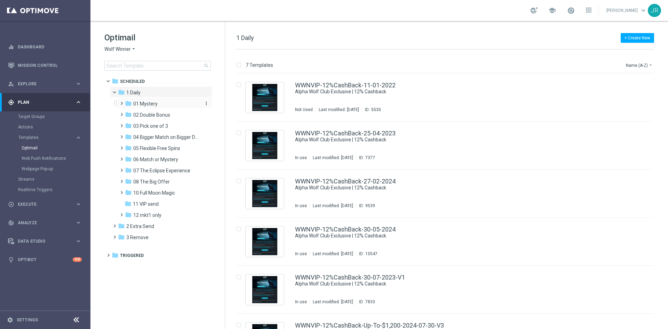
click at [145, 104] on span "01 Mystery" at bounding box center [145, 104] width 24 height 6
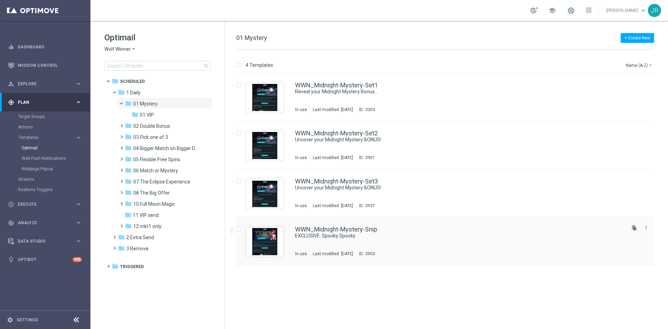
click at [432, 242] on div "WWN_Midnight-Mystery-Snip EXCLUSIVE: Spooky Spooky In use Last modified: Tuesda…" at bounding box center [459, 241] width 329 height 30
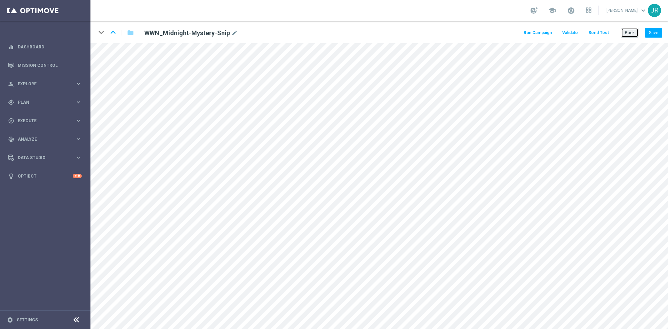
click at [629, 31] on button "Back" at bounding box center [629, 33] width 17 height 10
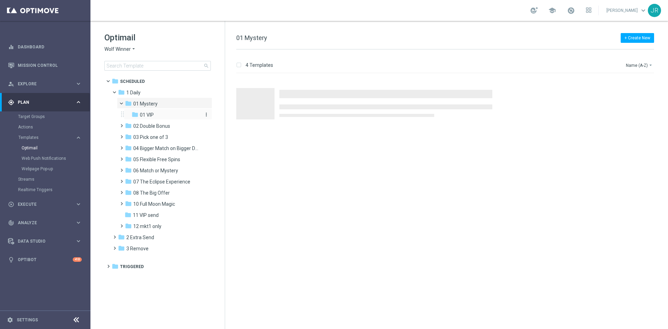
click at [150, 113] on span "01 VIP" at bounding box center [147, 115] width 14 height 6
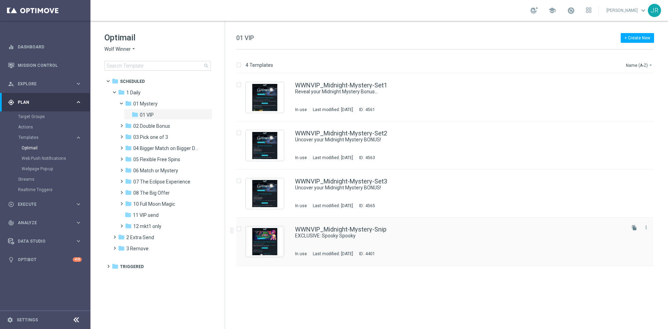
click at [443, 244] on div "WWNVIP_Midnight-Mystery-Snip EXCLUSIVE: Spooky Spooky In use Last modified: Tue…" at bounding box center [459, 241] width 329 height 30
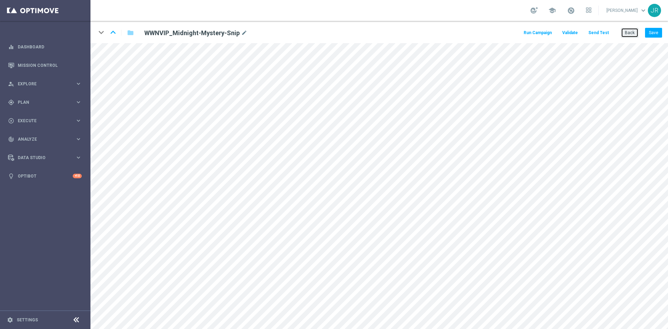
click at [634, 33] on button "Back" at bounding box center [629, 33] width 17 height 10
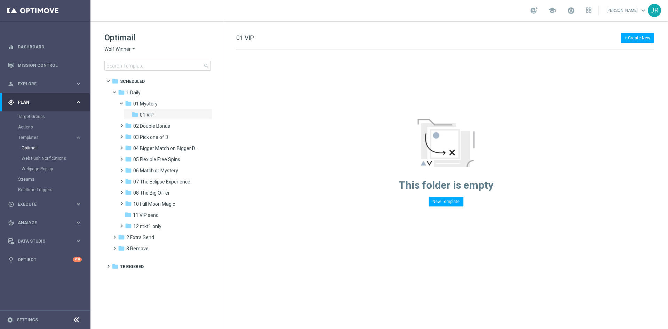
click at [123, 49] on span "Wolf Winner" at bounding box center [117, 49] width 26 height 7
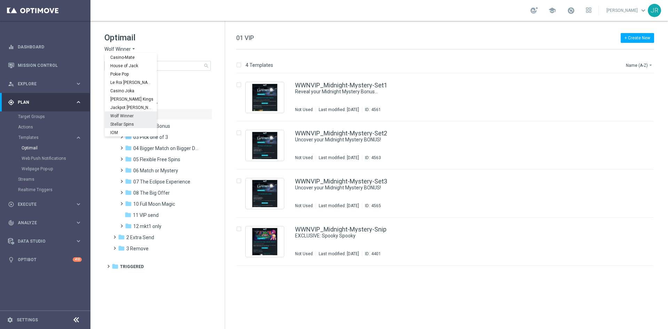
click at [0, 0] on span "Stellar Spins" at bounding box center [0, 0] width 0 height 0
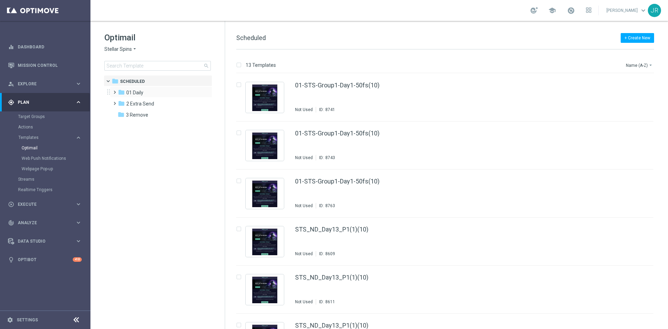
click at [131, 88] on div "folder 01 Daily more_vert" at bounding box center [161, 91] width 102 height 11
click at [137, 92] on span "01 Daily" at bounding box center [134, 92] width 17 height 6
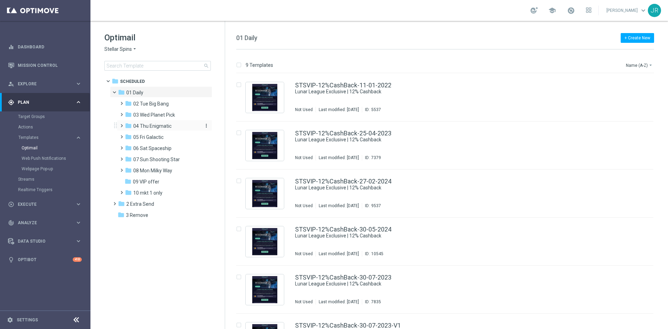
click at [146, 128] on span "04 Thu Enigmatic" at bounding box center [152, 126] width 38 height 6
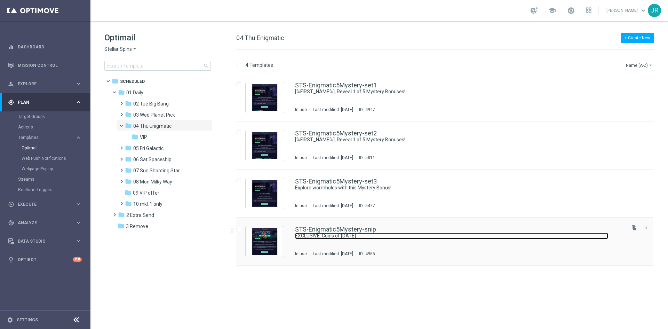
click at [346, 235] on link "EXCLUSIVE: Coins of Halloween" at bounding box center [451, 235] width 313 height 7
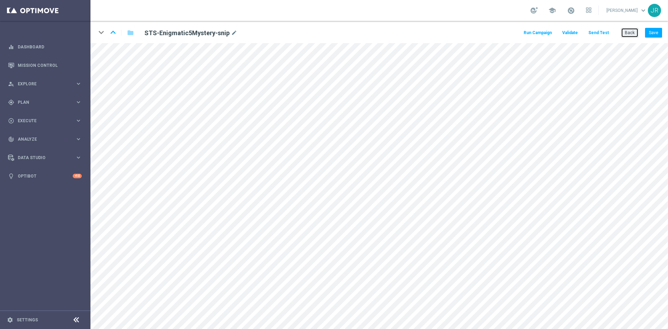
click at [633, 32] on button "Back" at bounding box center [629, 33] width 17 height 10
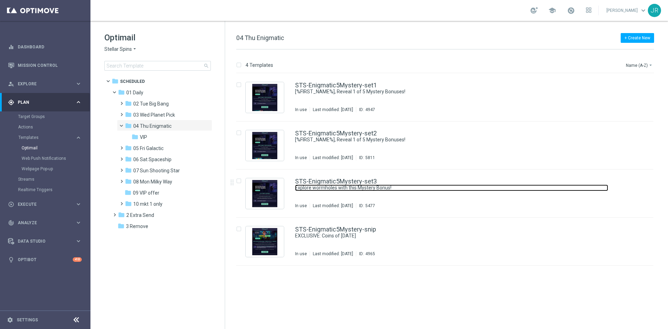
drag, startPoint x: 459, startPoint y: 191, endPoint x: 300, endPoint y: 208, distance: 159.5
click at [459, 191] on link "Explore wormholes with this Mystery Bonus!" at bounding box center [451, 187] width 313 height 7
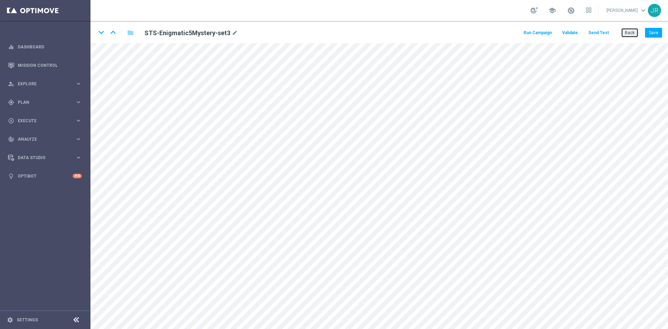
drag, startPoint x: 624, startPoint y: 31, endPoint x: 624, endPoint y: 35, distance: 4.5
click at [624, 31] on button "Back" at bounding box center [629, 33] width 17 height 10
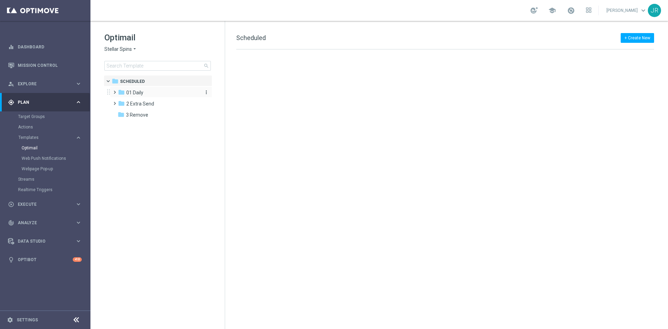
click at [147, 94] on div "folder 01 Daily" at bounding box center [158, 93] width 80 height 8
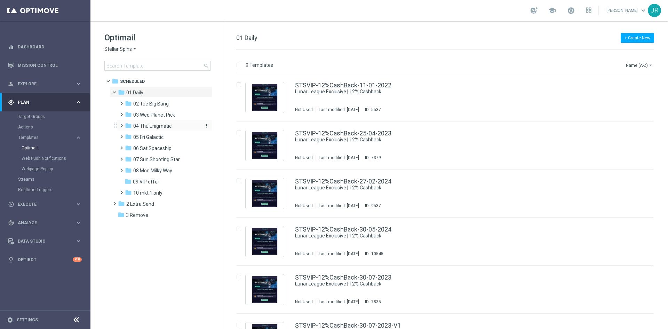
click at [149, 128] on span "04 Thu Enigmatic" at bounding box center [152, 126] width 38 height 6
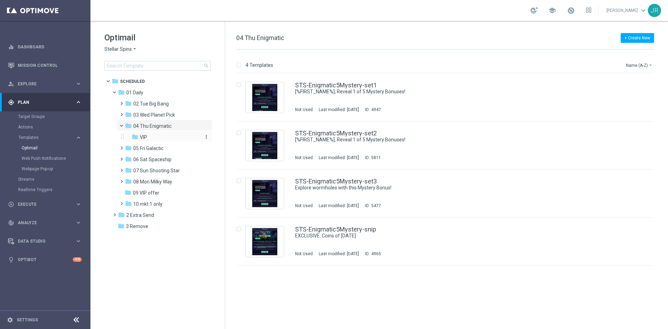
click at [150, 138] on div "folder VIP" at bounding box center [165, 137] width 69 height 8
click at [399, 198] on div "STS_VIP-Enigmatic5Mystery-set3 Explore wormholes with this Mystery Bonus! In us…" at bounding box center [459, 193] width 329 height 30
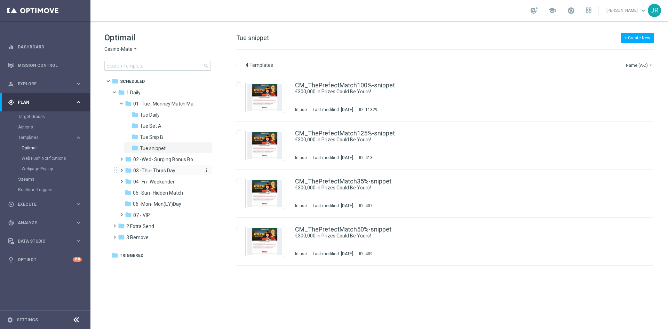
click at [145, 173] on span "03 -Thu- Thurs Day" at bounding box center [154, 170] width 42 height 6
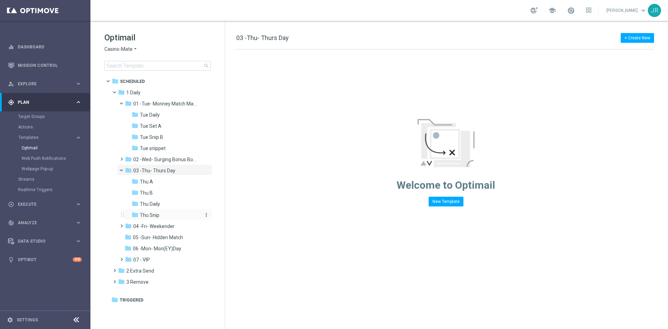
click at [158, 214] on span "Thu Snip" at bounding box center [149, 215] width 19 height 6
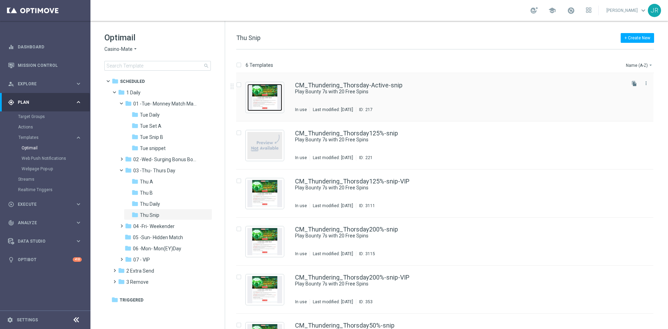
click at [266, 96] on img "Press SPACE to select this row." at bounding box center [264, 97] width 35 height 27
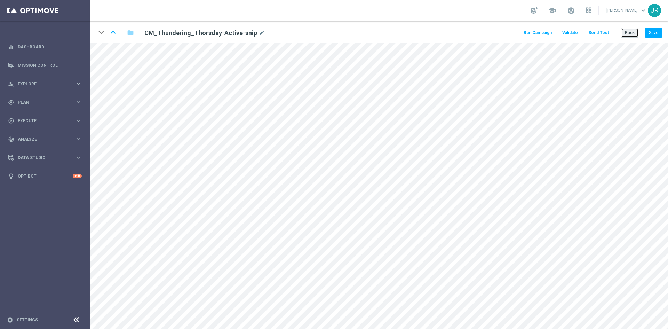
drag, startPoint x: 626, startPoint y: 30, endPoint x: 626, endPoint y: 33, distance: 3.5
click at [627, 30] on button "Back" at bounding box center [629, 33] width 17 height 10
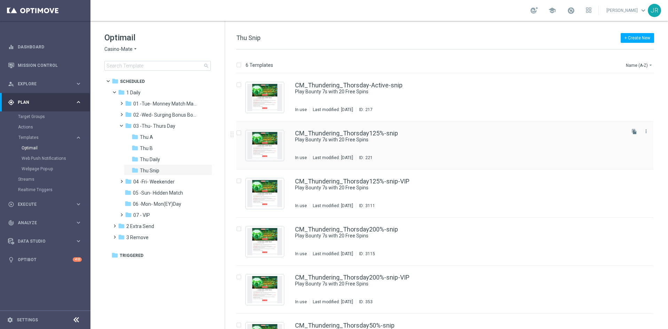
click at [330, 152] on div "CM_Thundering_Thorsday125%-snip Play Bounty 7s with 20 Free Spins In use Last m…" at bounding box center [459, 145] width 329 height 30
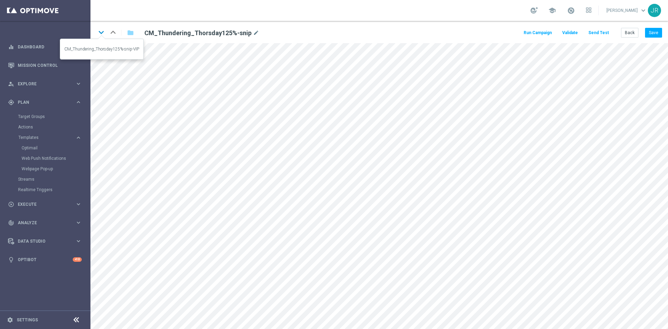
click at [98, 36] on icon "keyboard_arrow_down" at bounding box center [101, 32] width 10 height 10
click at [103, 31] on icon "keyboard_arrow_down" at bounding box center [101, 32] width 10 height 10
click at [99, 31] on icon "keyboard_arrow_down" at bounding box center [101, 32] width 10 height 10
click at [98, 32] on icon "keyboard_arrow_down" at bounding box center [101, 32] width 10 height 10
click at [97, 34] on icon "keyboard_arrow_down" at bounding box center [101, 32] width 10 height 10
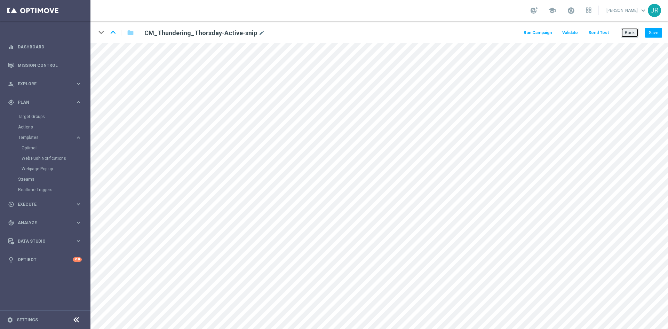
click at [633, 35] on button "Back" at bounding box center [629, 33] width 17 height 10
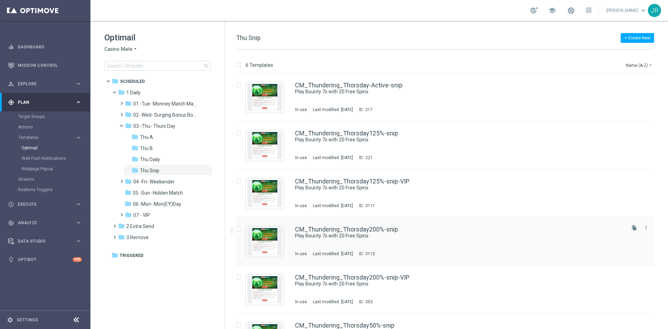
scroll to position [33, 0]
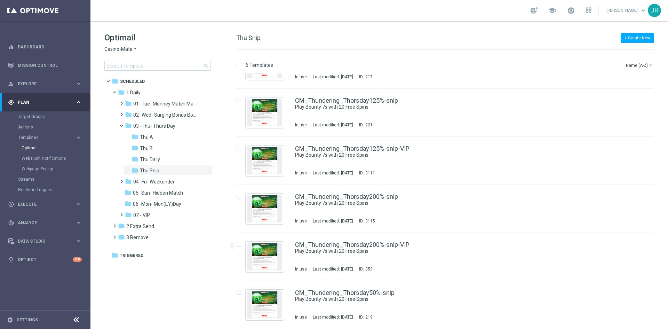
drag, startPoint x: 342, startPoint y: 260, endPoint x: 346, endPoint y: 260, distance: 3.8
click at [342, 260] on div "CM_Thundering_Thorsday200%-snip-VIP Play Bounty 7s with 20 Free Spins In use La…" at bounding box center [459, 256] width 329 height 30
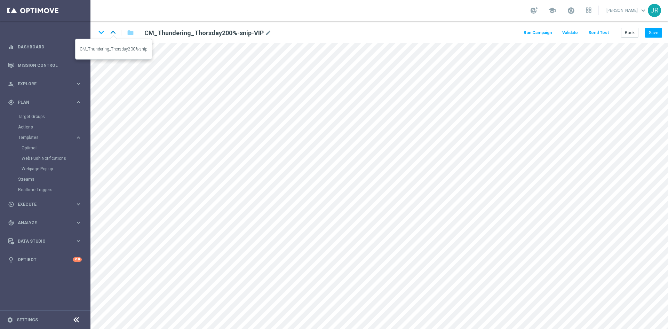
click at [112, 30] on icon "keyboard_arrow_up" at bounding box center [113, 32] width 10 height 10
click at [110, 33] on icon "keyboard_arrow_up" at bounding box center [113, 32] width 10 height 10
click at [635, 34] on button "Back" at bounding box center [629, 33] width 17 height 10
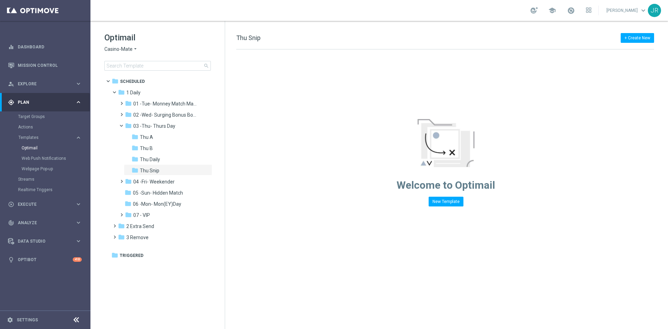
click at [114, 47] on span "Casino-Mate" at bounding box center [118, 49] width 28 height 7
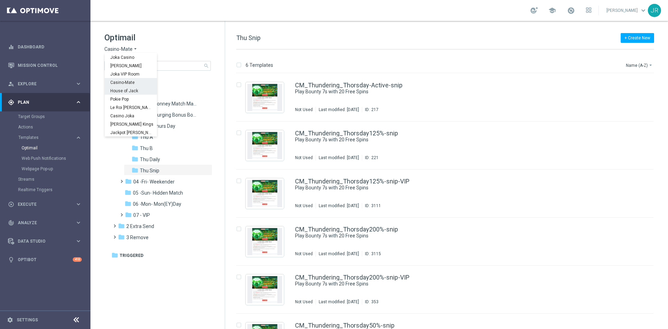
click at [121, 93] on div "House of Jack" at bounding box center [131, 90] width 52 height 8
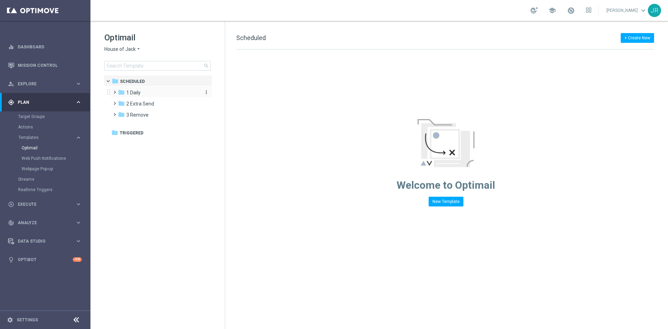
click at [147, 91] on div "folder 1 Daily" at bounding box center [158, 93] width 80 height 8
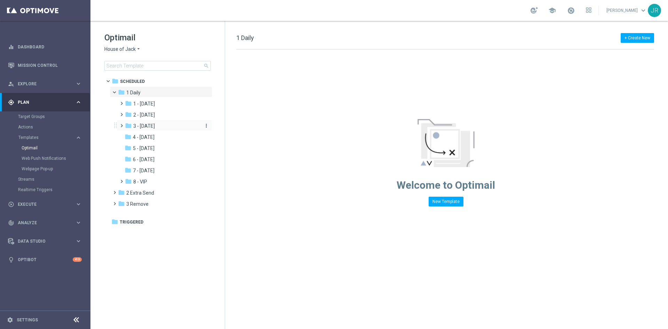
click at [155, 126] on span "3 - [DATE]" at bounding box center [144, 126] width 22 height 6
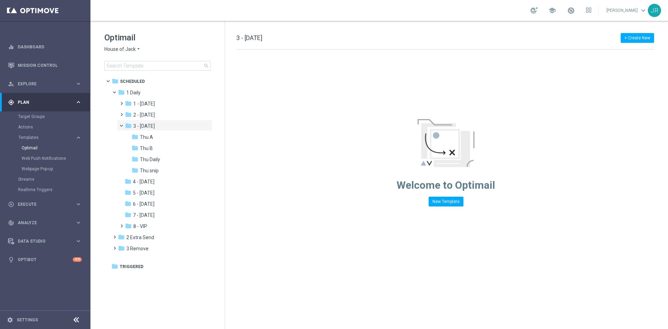
drag, startPoint x: 154, startPoint y: 168, endPoint x: 223, endPoint y: 149, distance: 71.2
click at [154, 168] on span "Thu snip" at bounding box center [149, 170] width 19 height 6
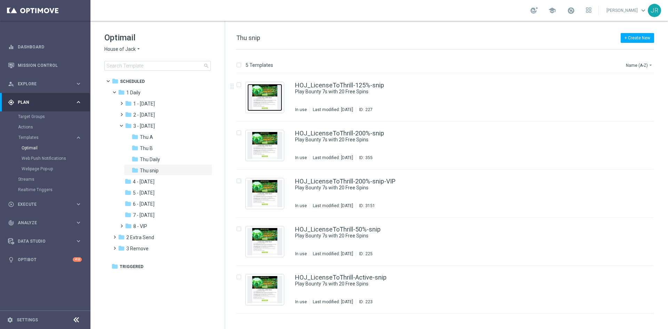
click at [270, 97] on img "Press SPACE to select this row." at bounding box center [264, 97] width 35 height 27
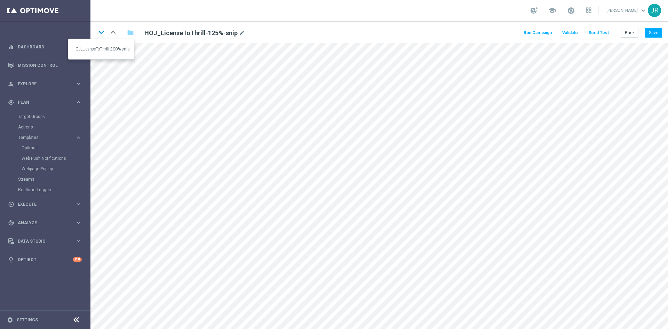
click at [99, 30] on icon "keyboard_arrow_down" at bounding box center [101, 32] width 10 height 10
drag, startPoint x: 98, startPoint y: 31, endPoint x: 113, endPoint y: 49, distance: 23.2
click at [98, 31] on icon "keyboard_arrow_down" at bounding box center [101, 32] width 10 height 10
drag, startPoint x: 97, startPoint y: 31, endPoint x: 100, endPoint y: 34, distance: 4.7
click at [98, 32] on icon "keyboard_arrow_down" at bounding box center [101, 32] width 10 height 10
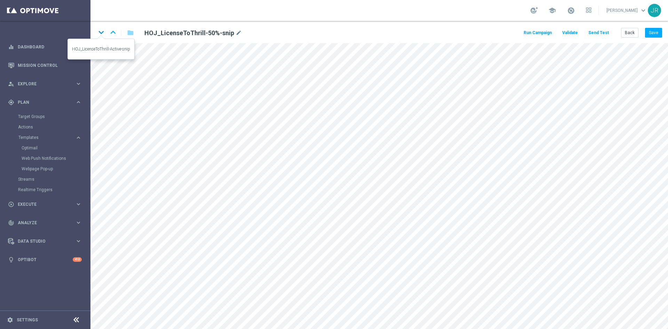
click at [100, 30] on icon "keyboard_arrow_down" at bounding box center [101, 32] width 10 height 10
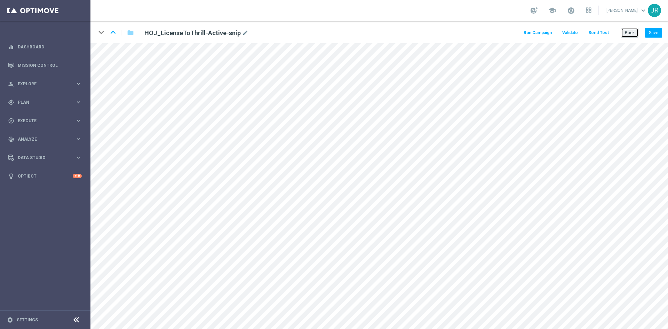
click at [633, 34] on button "Back" at bounding box center [629, 33] width 17 height 10
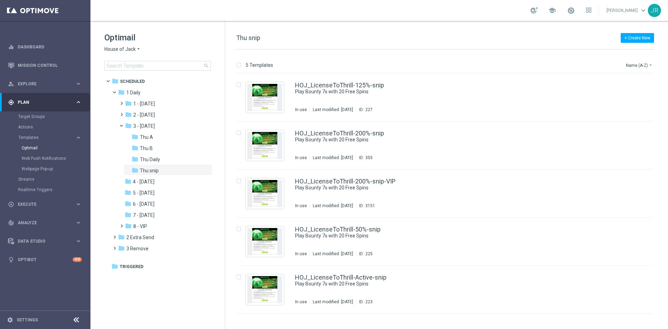
click at [115, 50] on span "House of Jack" at bounding box center [119, 49] width 31 height 7
click at [0, 0] on span "Pokie Pop" at bounding box center [0, 0] width 0 height 0
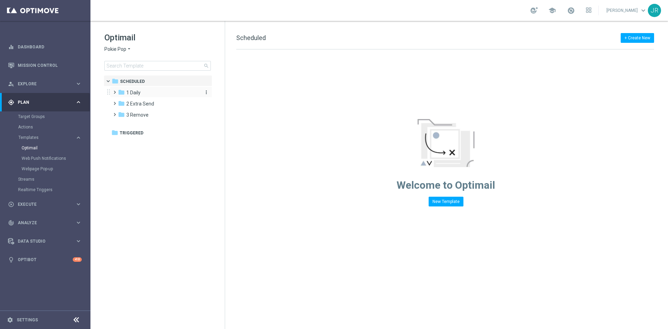
click at [127, 95] on span "1 Daily" at bounding box center [133, 92] width 14 height 6
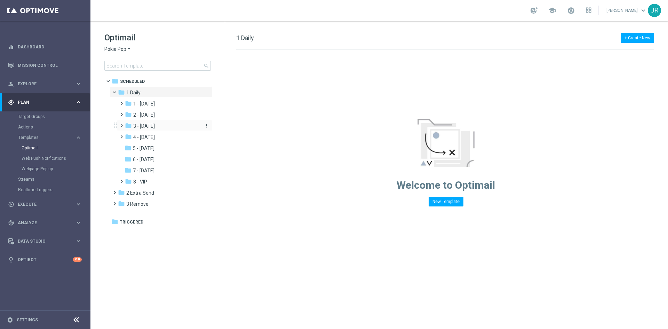
click at [148, 125] on span "3 - [DATE]" at bounding box center [144, 126] width 22 height 6
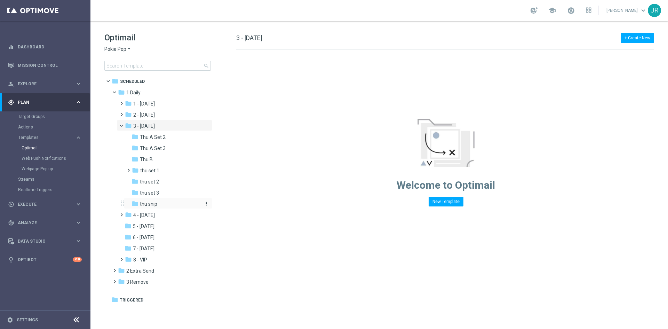
click at [152, 204] on span "thu snip" at bounding box center [148, 204] width 17 height 6
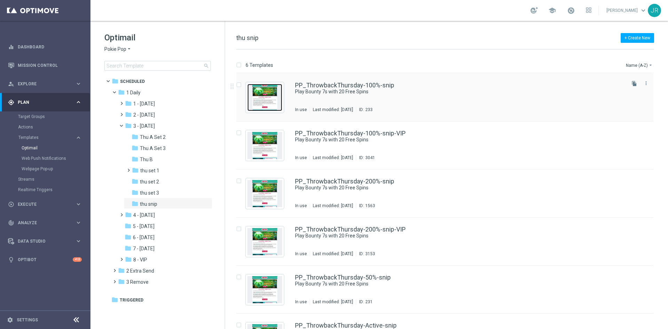
click at [262, 105] on img "Press SPACE to select this row." at bounding box center [264, 97] width 35 height 27
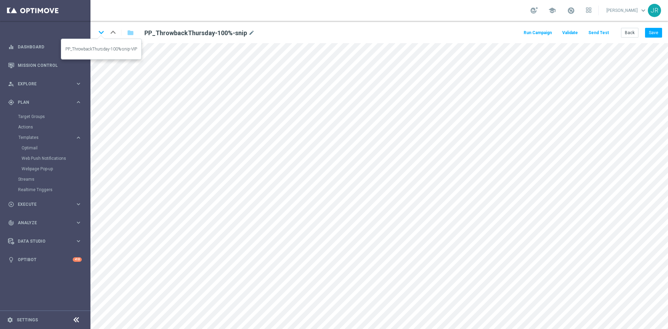
click at [99, 32] on icon "keyboard_arrow_down" at bounding box center [101, 32] width 10 height 10
click at [98, 32] on icon "keyboard_arrow_down" at bounding box center [101, 32] width 10 height 10
click at [99, 33] on icon "keyboard_arrow_down" at bounding box center [101, 32] width 10 height 10
click at [101, 33] on icon "keyboard_arrow_down" at bounding box center [101, 32] width 10 height 10
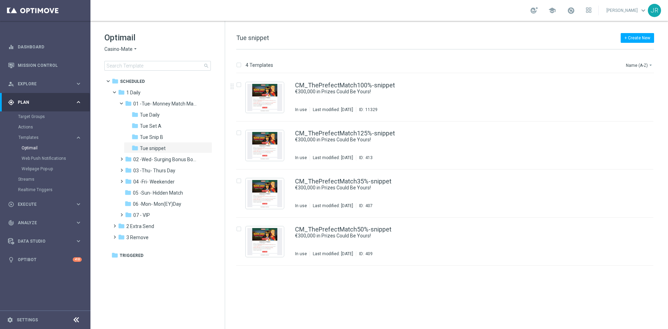
click at [151, 182] on span "04 -Fri- Weekender" at bounding box center [153, 181] width 41 height 6
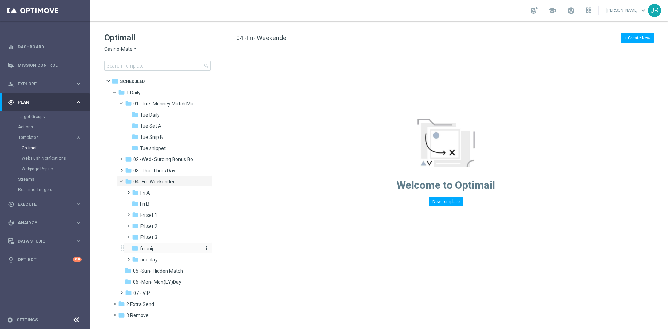
click at [178, 246] on div "folder fri snip" at bounding box center [165, 248] width 69 height 8
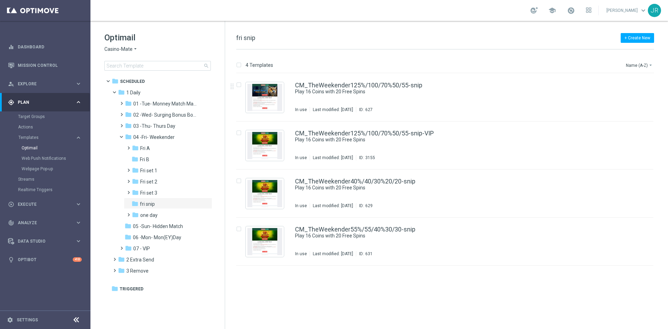
click at [109, 49] on span "Casino-Mate" at bounding box center [118, 49] width 28 height 7
click at [0, 0] on span "House of Jack" at bounding box center [0, 0] width 0 height 0
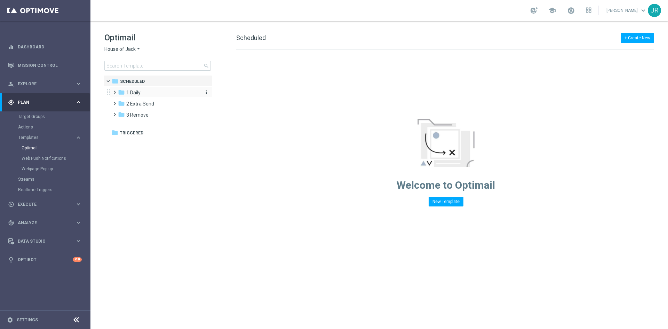
click at [142, 93] on div "folder 1 Daily" at bounding box center [158, 93] width 80 height 8
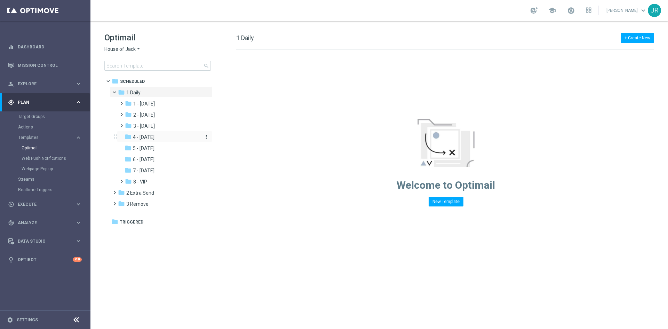
click at [145, 138] on span "4 - Friday" at bounding box center [144, 137] width 22 height 6
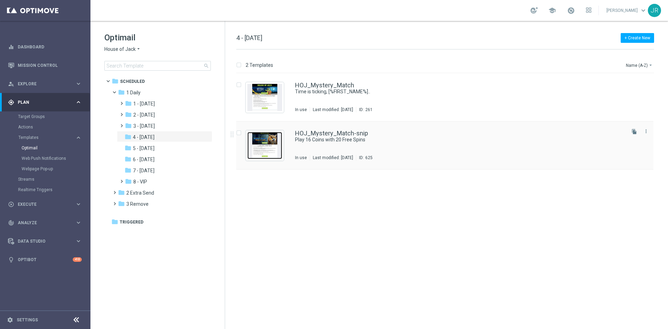
click at [260, 150] on img "Press SPACE to select this row." at bounding box center [264, 145] width 35 height 27
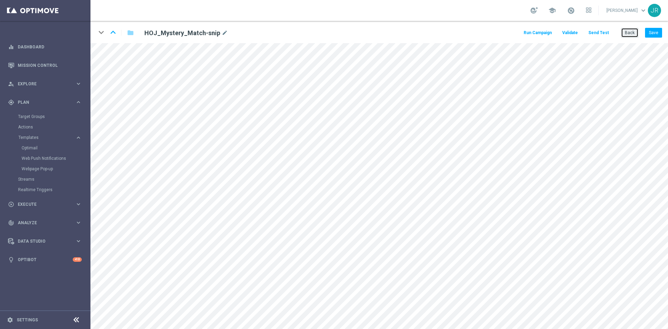
click at [628, 33] on button "Back" at bounding box center [629, 33] width 17 height 10
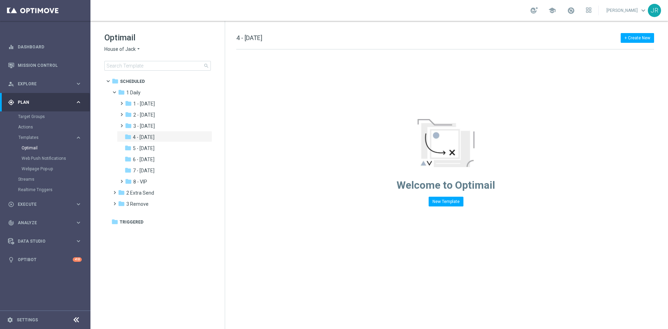
click at [115, 50] on span "House of Jack" at bounding box center [119, 49] width 31 height 7
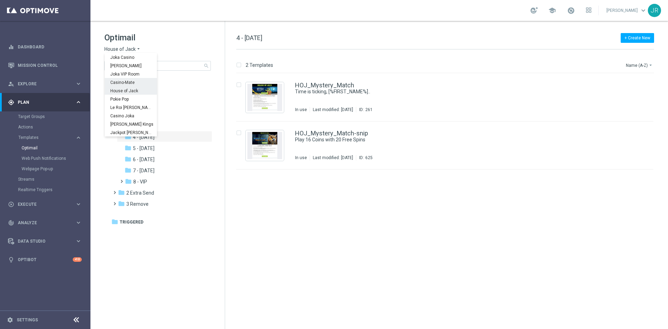
click at [0, 0] on span "Casino-Mate" at bounding box center [0, 0] width 0 height 0
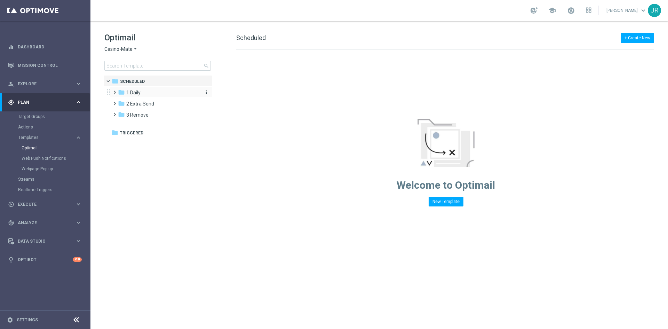
click at [144, 94] on div "folder 1 Daily" at bounding box center [158, 93] width 80 height 8
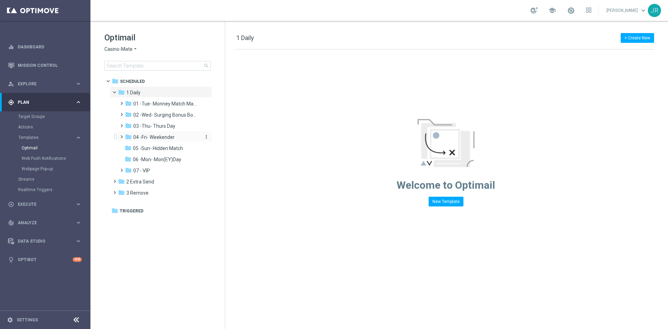
click at [148, 136] on span "04 -Fri- Weekender" at bounding box center [153, 137] width 41 height 6
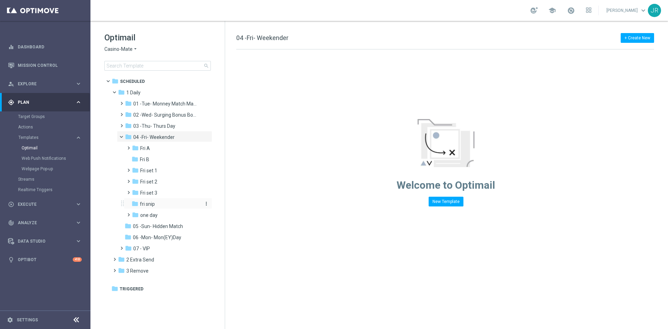
click at [156, 202] on div "folder fri snip" at bounding box center [165, 204] width 69 height 8
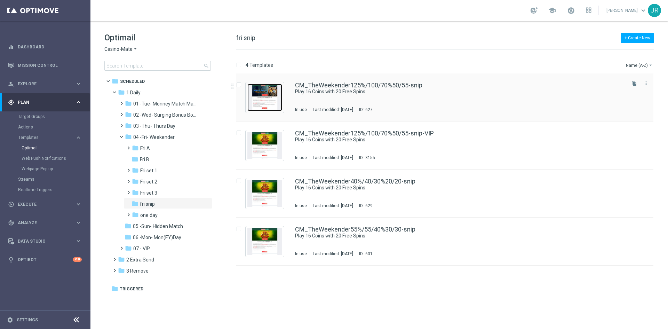
click at [269, 102] on img "Press SPACE to select this row." at bounding box center [264, 97] width 35 height 27
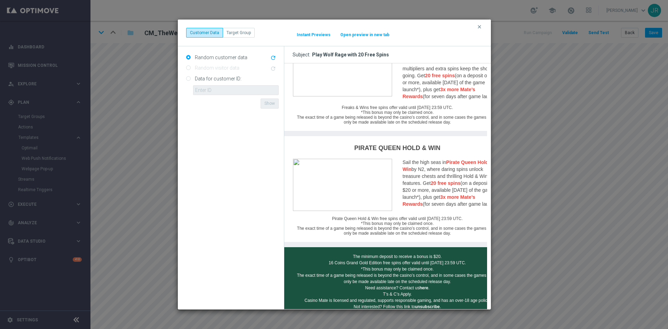
scroll to position [439, 0]
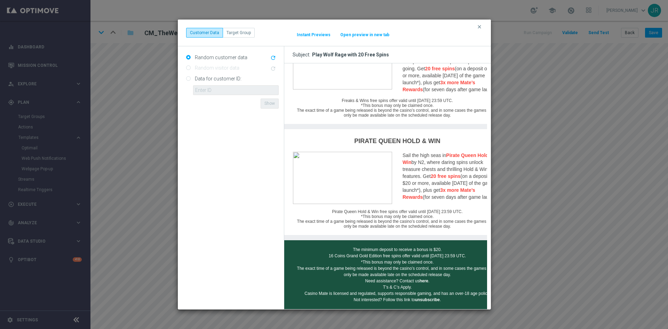
drag, startPoint x: 479, startPoint y: 26, endPoint x: 358, endPoint y: 145, distance: 169.4
click at [479, 26] on icon "clear" at bounding box center [479, 27] width 6 height 6
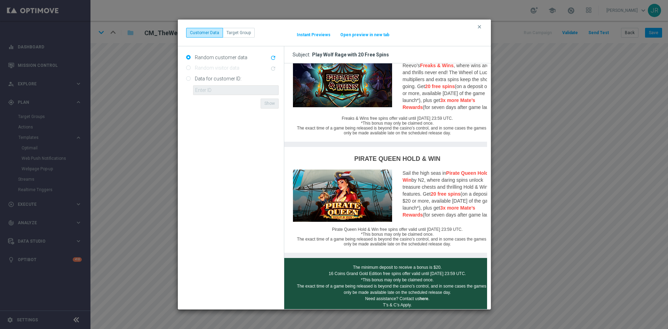
scroll to position [369, 0]
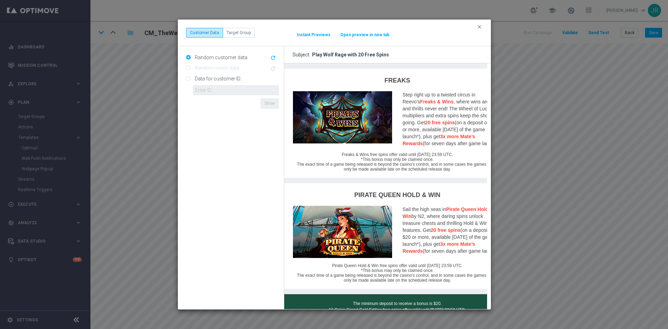
click at [476, 30] on div "clear Customer Data Target Group It might take a while... Instant Previews Open…" at bounding box center [334, 33] width 296 height 10
click at [479, 26] on icon "clear" at bounding box center [479, 27] width 6 height 6
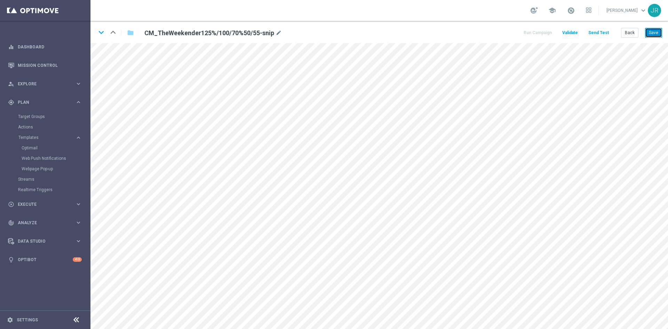
click at [655, 33] on button "Save" at bounding box center [653, 33] width 17 height 10
click at [655, 32] on button "Save" at bounding box center [653, 33] width 17 height 10
click at [601, 35] on button "Send Test" at bounding box center [598, 32] width 23 height 9
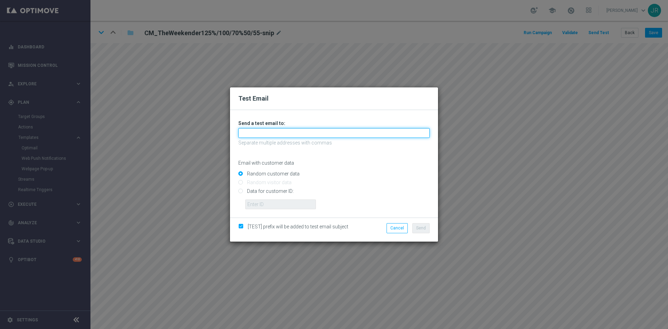
drag, startPoint x: 248, startPoint y: 132, endPoint x: 240, endPoint y: 139, distance: 10.9
click at [247, 132] on input "text" at bounding box center [333, 133] width 191 height 10
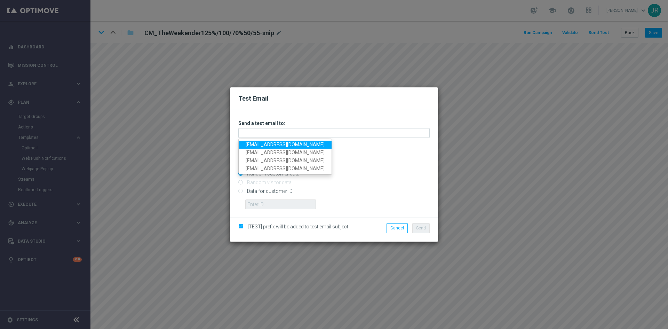
click at [246, 143] on link "[EMAIL_ADDRESS][DOMAIN_NAME]" at bounding box center [285, 144] width 93 height 8
type input "[EMAIL_ADDRESS][DOMAIN_NAME]"
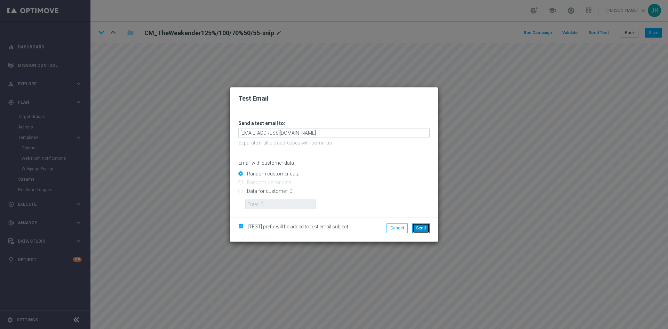
drag, startPoint x: 423, startPoint y: 225, endPoint x: 483, endPoint y: 228, distance: 60.9
click at [424, 225] on button "Send" at bounding box center [420, 228] width 17 height 10
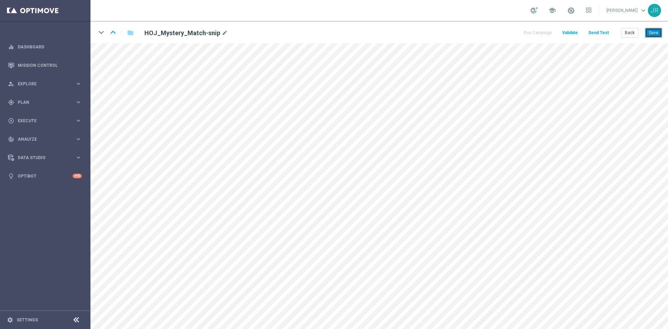
drag, startPoint x: 657, startPoint y: 33, endPoint x: 664, endPoint y: 35, distance: 6.6
click at [657, 33] on button "Save" at bounding box center [653, 33] width 17 height 10
drag, startPoint x: 651, startPoint y: 32, endPoint x: 656, endPoint y: 39, distance: 9.0
click at [651, 32] on button "Save" at bounding box center [653, 33] width 17 height 10
click at [654, 36] on button "Save" at bounding box center [653, 33] width 17 height 10
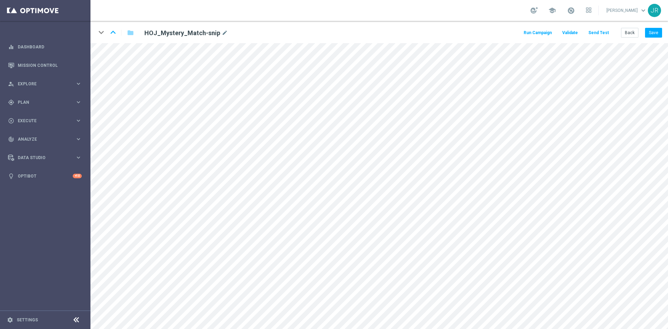
click at [598, 32] on button "Send Test" at bounding box center [598, 32] width 23 height 9
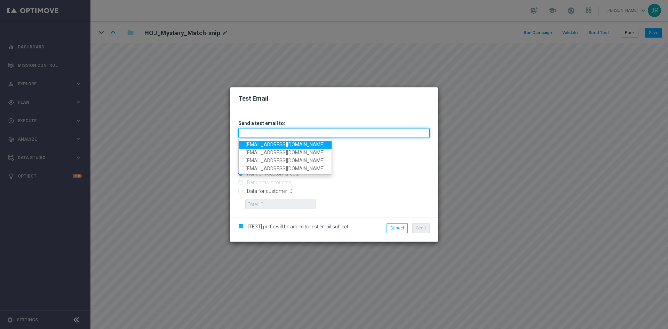
drag, startPoint x: 259, startPoint y: 132, endPoint x: 249, endPoint y: 143, distance: 14.5
click at [259, 132] on input "text" at bounding box center [333, 133] width 191 height 10
drag, startPoint x: 254, startPoint y: 143, endPoint x: 268, endPoint y: 151, distance: 15.4
click at [254, 143] on link "testingalltesting@gmail.com" at bounding box center [285, 144] width 93 height 8
type input "testingalltesting@gmail.com"
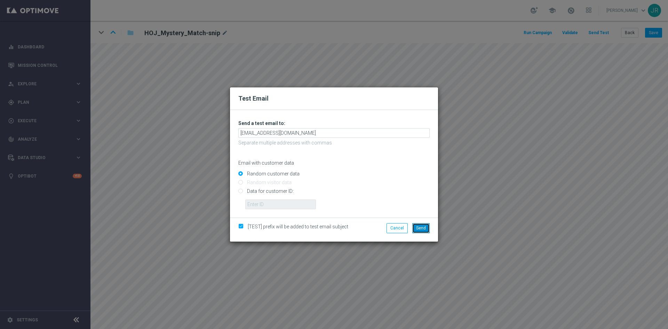
click at [417, 225] on span "Send" at bounding box center [421, 227] width 10 height 5
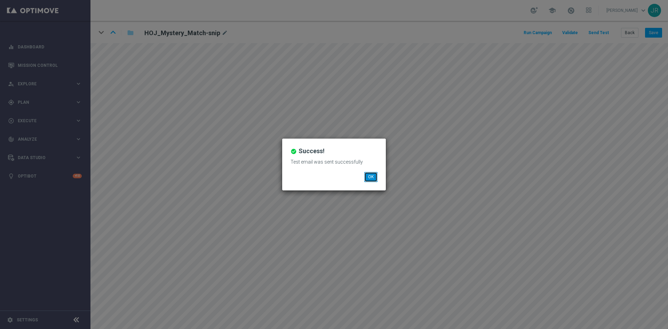
drag, startPoint x: 369, startPoint y: 177, endPoint x: 363, endPoint y: 177, distance: 5.3
click at [365, 177] on button "OK" at bounding box center [370, 177] width 13 height 10
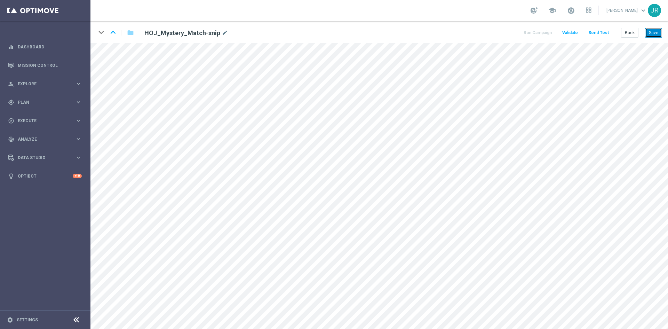
click at [656, 29] on button "Save" at bounding box center [653, 33] width 17 height 10
click at [650, 33] on button "Save" at bounding box center [653, 33] width 17 height 10
click at [600, 35] on button "Send Test" at bounding box center [598, 32] width 23 height 9
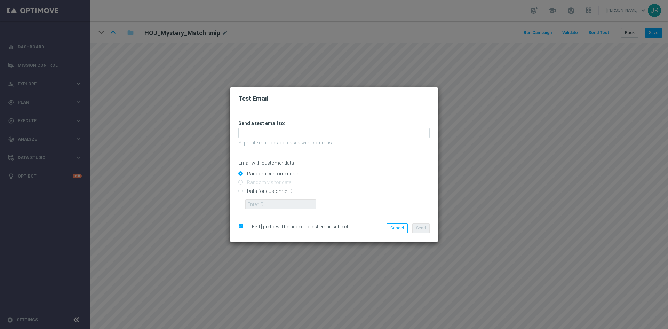
click at [281, 139] on p "Separate multiple addresses with commas" at bounding box center [333, 142] width 191 height 6
click at [272, 132] on input "text" at bounding box center [333, 133] width 191 height 10
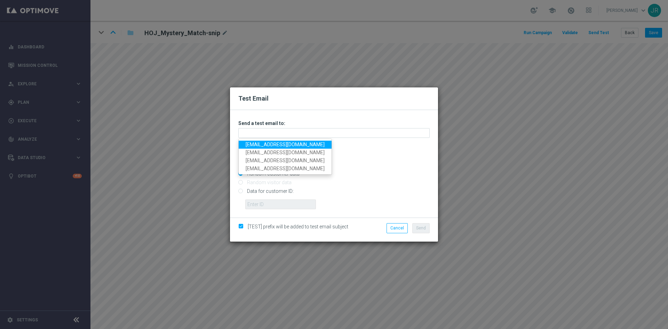
click at [256, 145] on link "testingalltesting@gmail.com" at bounding box center [285, 144] width 93 height 8
type input "testingalltesting@gmail.com"
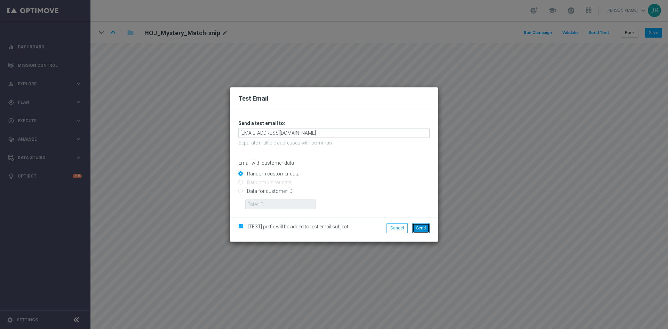
click at [423, 225] on span "Send" at bounding box center [421, 227] width 10 height 5
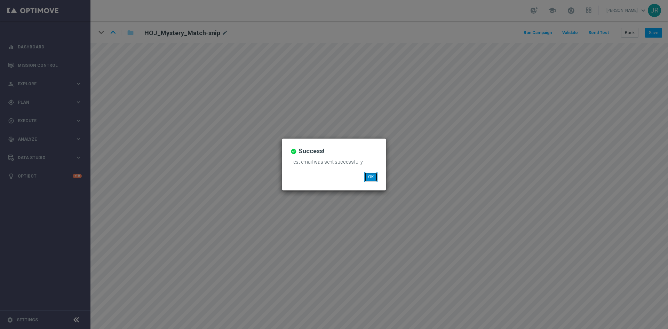
click at [369, 177] on button "OK" at bounding box center [370, 177] width 13 height 10
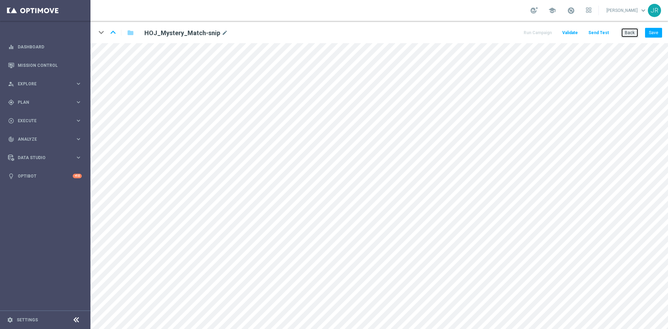
click at [632, 30] on button "Back" at bounding box center [629, 33] width 17 height 10
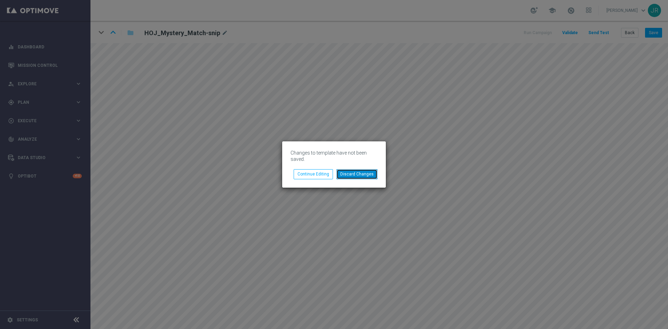
click at [352, 170] on button "Discard Changes" at bounding box center [356, 174] width 41 height 10
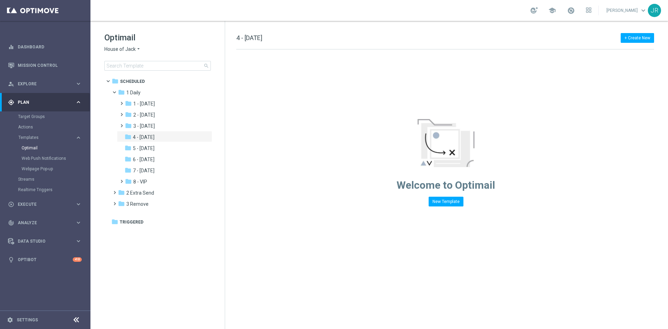
click at [119, 48] on span "House of Jack" at bounding box center [119, 49] width 31 height 7
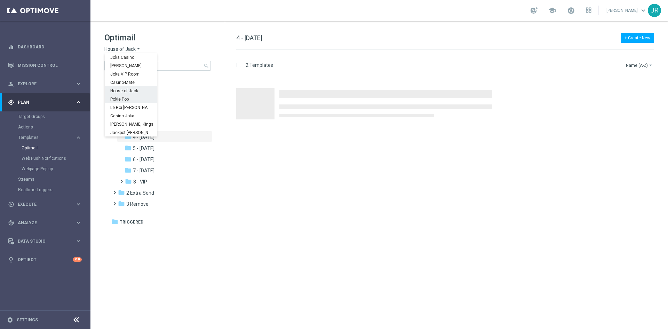
click at [0, 0] on span "Pokie Pop" at bounding box center [0, 0] width 0 height 0
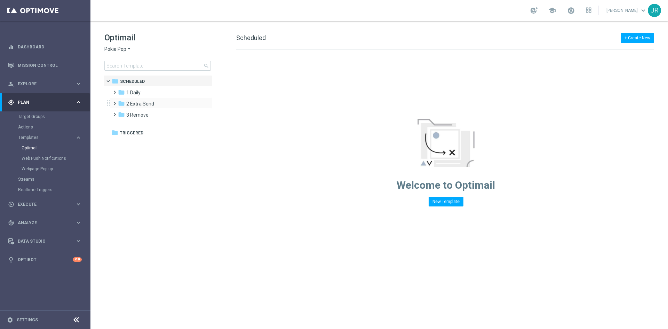
click at [131, 98] on div "folder 2 Extra Send more_vert" at bounding box center [161, 102] width 102 height 11
click at [133, 94] on span "1 Daily" at bounding box center [133, 92] width 14 height 6
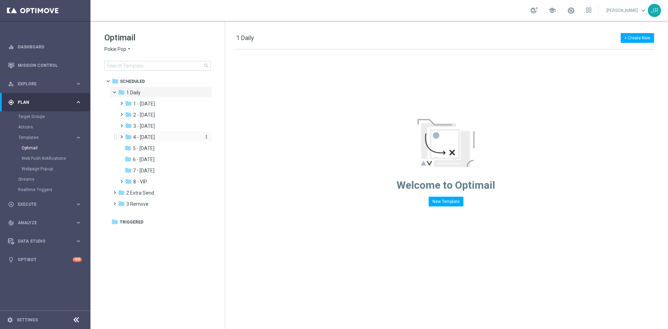
click at [150, 135] on span "4 - Friday" at bounding box center [144, 137] width 22 height 6
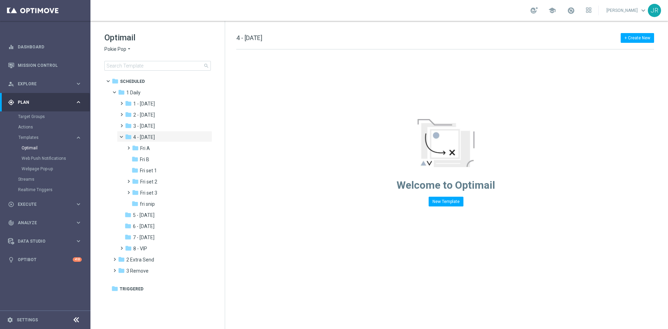
drag, startPoint x: 154, startPoint y: 202, endPoint x: 298, endPoint y: 167, distance: 148.0
click at [162, 202] on div "folder fri snip" at bounding box center [165, 204] width 69 height 8
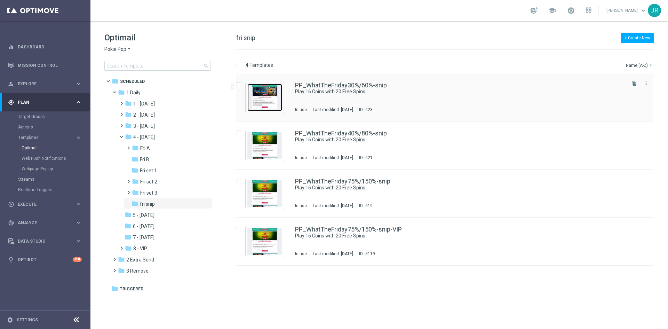
click at [257, 99] on img "Press SPACE to select this row." at bounding box center [264, 97] width 35 height 27
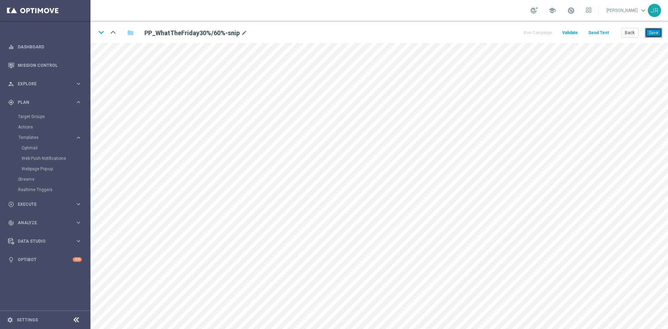
click at [651, 31] on button "Save" at bounding box center [653, 33] width 17 height 10
click at [650, 32] on button "Save" at bounding box center [653, 33] width 17 height 10
drag, startPoint x: 655, startPoint y: 32, endPoint x: 653, endPoint y: 39, distance: 7.0
click at [655, 32] on button "Save" at bounding box center [653, 33] width 17 height 10
click at [649, 34] on button "Save" at bounding box center [653, 33] width 17 height 10
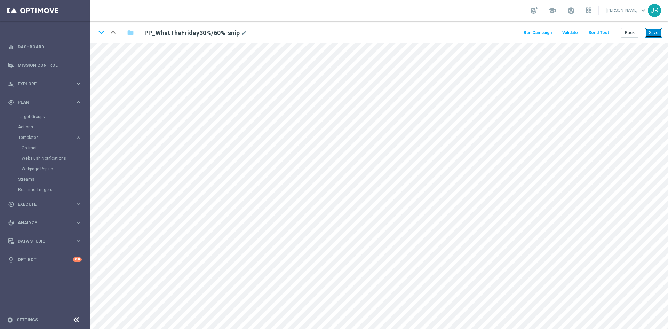
click at [652, 33] on button "Save" at bounding box center [653, 33] width 17 height 10
click at [602, 34] on button "Send Test" at bounding box center [598, 32] width 23 height 9
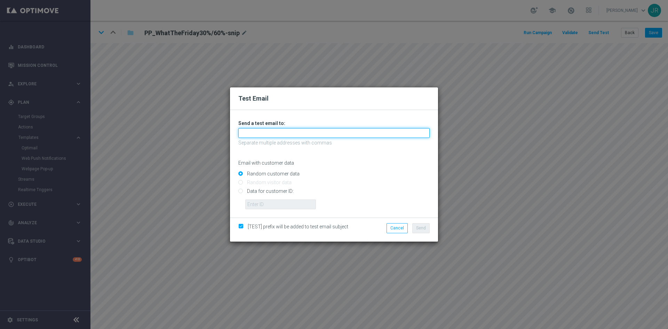
drag, startPoint x: 313, startPoint y: 132, endPoint x: 298, endPoint y: 130, distance: 14.7
click at [313, 132] on input "text" at bounding box center [333, 133] width 191 height 10
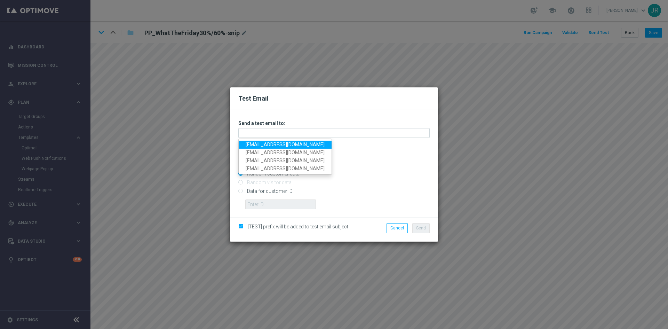
drag, startPoint x: 261, startPoint y: 144, endPoint x: 264, endPoint y: 153, distance: 8.7
click at [261, 144] on link "testingalltesting@gmail.com" at bounding box center [285, 144] width 93 height 8
type input "testingalltesting@gmail.com"
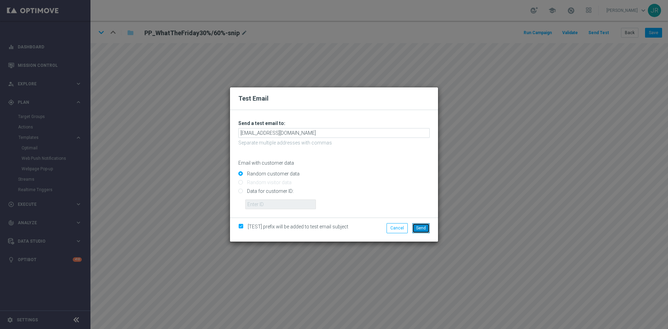
click at [416, 226] on span "Send" at bounding box center [421, 227] width 10 height 5
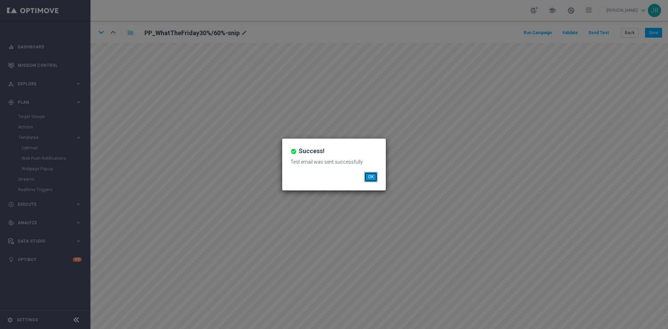
click at [372, 178] on button "OK" at bounding box center [370, 177] width 13 height 10
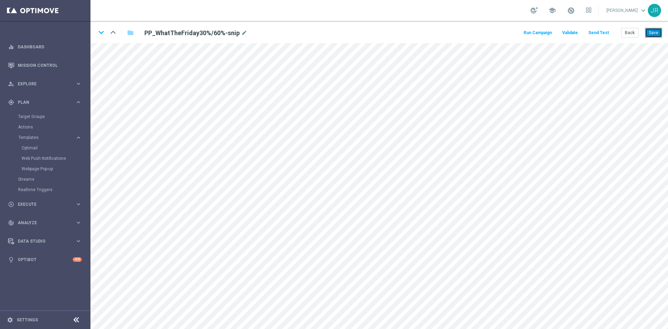
click at [658, 33] on button "Save" at bounding box center [653, 33] width 17 height 10
click at [651, 35] on button "Save" at bounding box center [653, 33] width 17 height 10
click at [666, 30] on div "keyboard_arrow_down keyboard_arrow_up folder PP_WhatTheFriday30%/60%-snip mode_…" at bounding box center [378, 32] width 577 height 22
drag, startPoint x: 657, startPoint y: 31, endPoint x: 654, endPoint y: 35, distance: 5.3
click at [657, 32] on button "Save" at bounding box center [653, 33] width 17 height 10
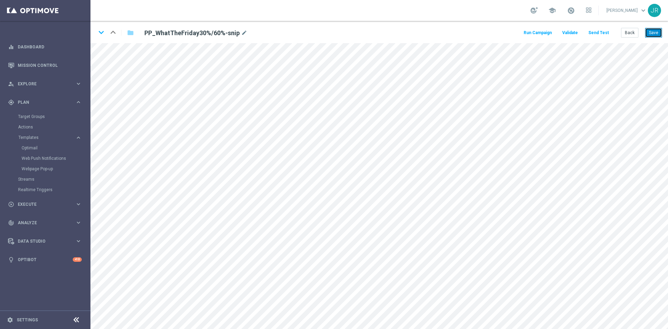
click at [655, 31] on button "Save" at bounding box center [653, 33] width 17 height 10
click at [595, 34] on button "Send Test" at bounding box center [598, 32] width 23 height 9
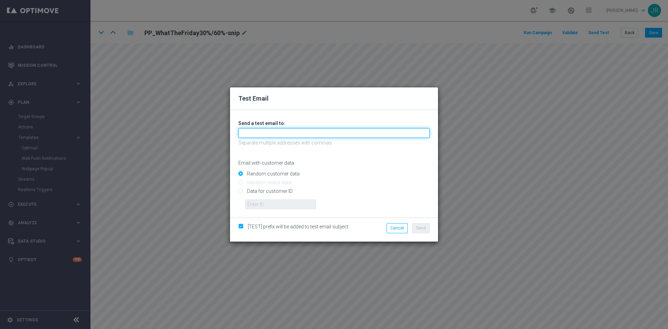
click at [252, 136] on input "text" at bounding box center [333, 133] width 191 height 10
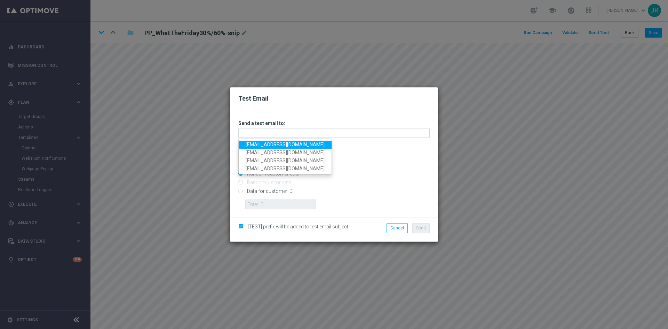
click at [255, 144] on link "testingalltesting@gmail.com" at bounding box center [285, 144] width 93 height 8
type input "testingalltesting@gmail.com"
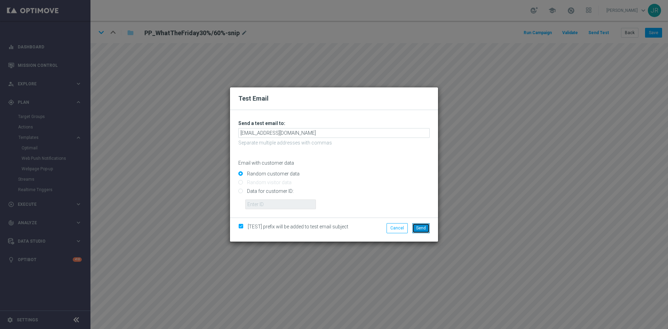
click at [424, 227] on span "Send" at bounding box center [421, 227] width 10 height 5
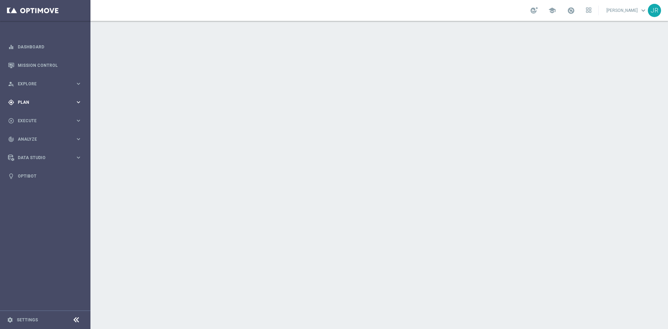
click at [18, 99] on div "gps_fixed Plan" at bounding box center [41, 102] width 67 height 6
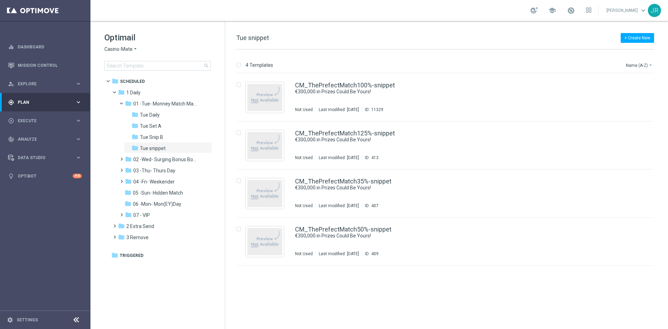
click at [118, 51] on span "Casino-Mate" at bounding box center [118, 49] width 28 height 7
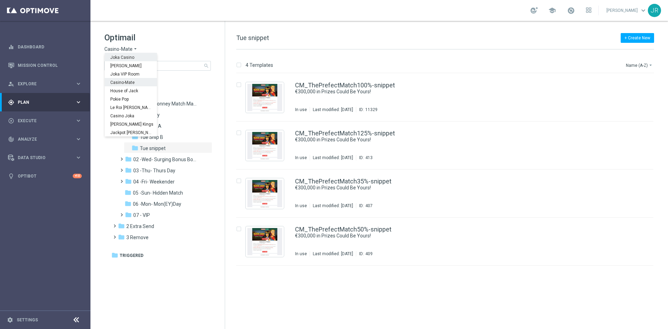
click at [115, 53] on div "Joka Casino" at bounding box center [131, 57] width 52 height 8
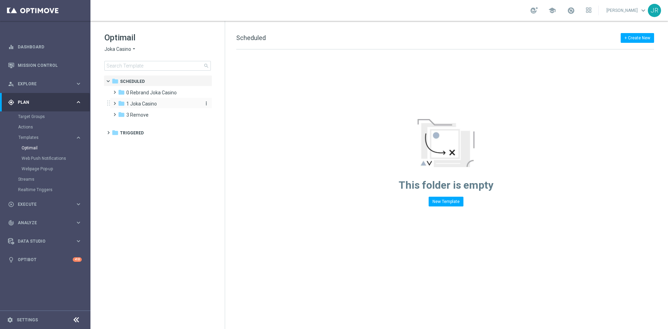
click at [135, 103] on span "1 Joka Casino" at bounding box center [141, 104] width 31 height 6
click at [149, 113] on span "1- Daily" at bounding box center [141, 115] width 16 height 6
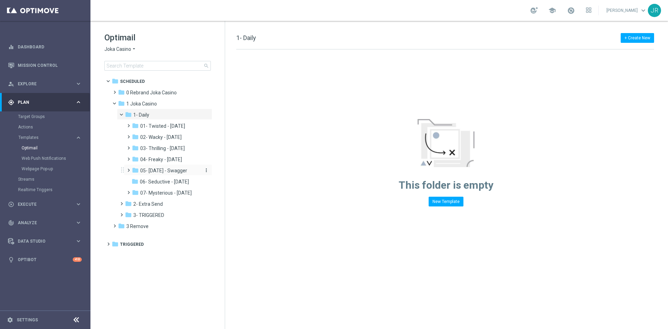
click at [158, 173] on span "05- [DATE] - Swagger" at bounding box center [163, 170] width 47 height 6
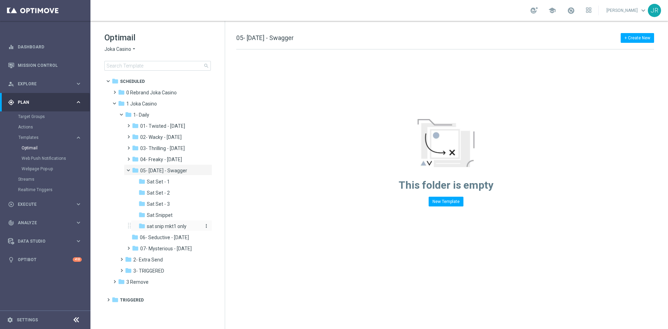
click at [161, 225] on span "sat snip mkt1 only" at bounding box center [167, 226] width 40 height 6
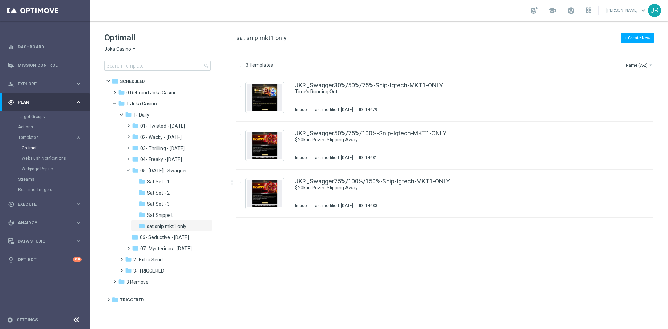
click at [471, 310] on div "insert_drive_file JKR_Swagger30%/50%/75%-Snip-Igtech-MKT1-ONLY Time’s Running O…" at bounding box center [447, 200] width 437 height 255
click at [273, 103] on img "Press SPACE to select this row." at bounding box center [264, 97] width 35 height 27
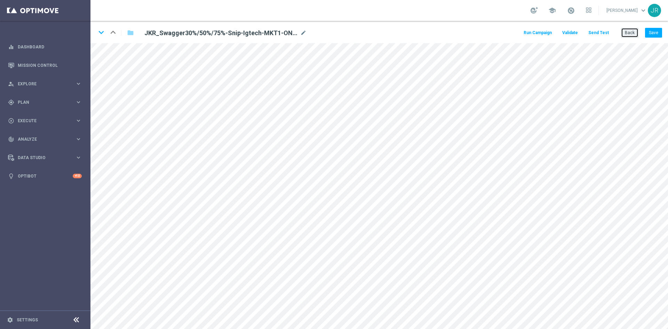
click at [627, 29] on button "Back" at bounding box center [629, 33] width 17 height 10
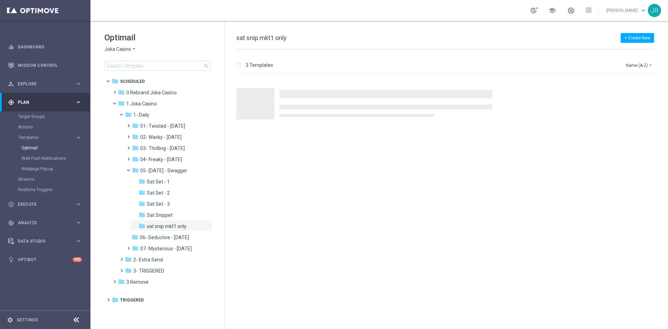
click at [116, 50] on span "Joka Casino" at bounding box center [117, 49] width 27 height 7
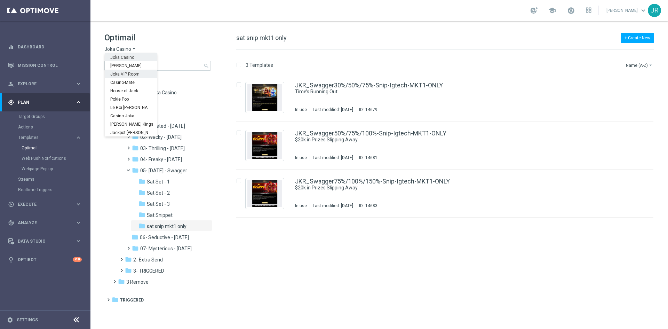
click at [130, 71] on div "Joka VIP Room" at bounding box center [131, 74] width 52 height 8
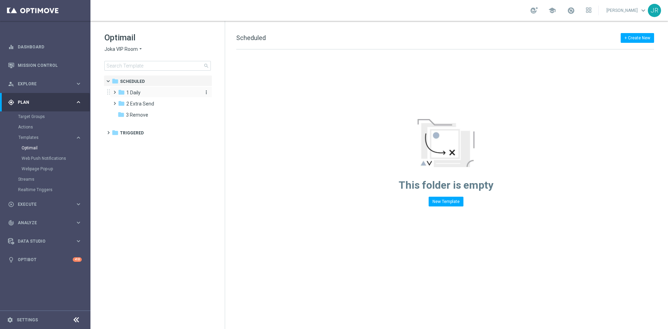
click at [148, 92] on div "folder 1 Daily" at bounding box center [158, 93] width 80 height 8
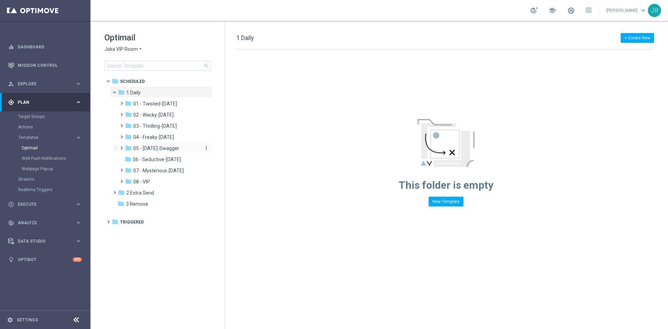
click at [154, 147] on span "05 - [DATE]-Swagger" at bounding box center [156, 148] width 46 height 6
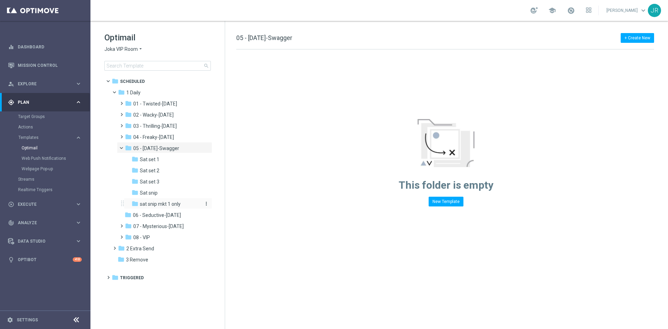
click at [156, 201] on span "sat snip mkt 1 only" at bounding box center [160, 204] width 41 height 6
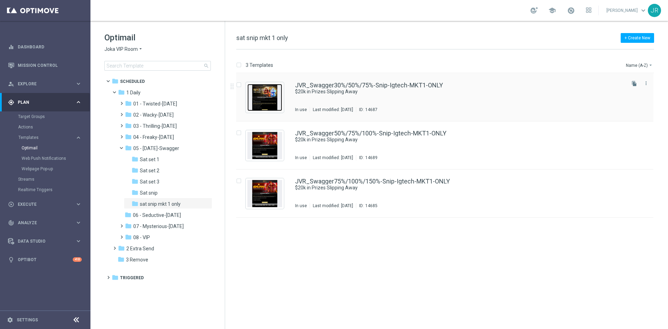
click at [266, 100] on img "Press SPACE to select this row." at bounding box center [264, 97] width 35 height 27
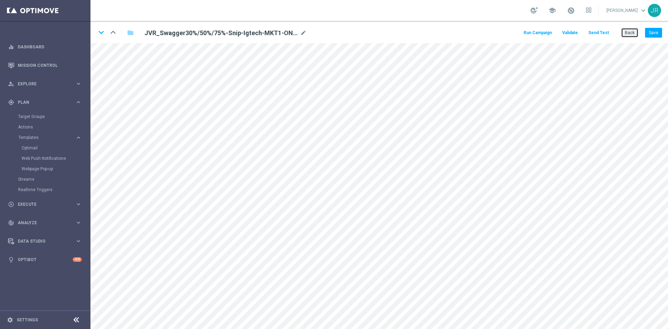
click at [636, 31] on button "Back" at bounding box center [629, 33] width 17 height 10
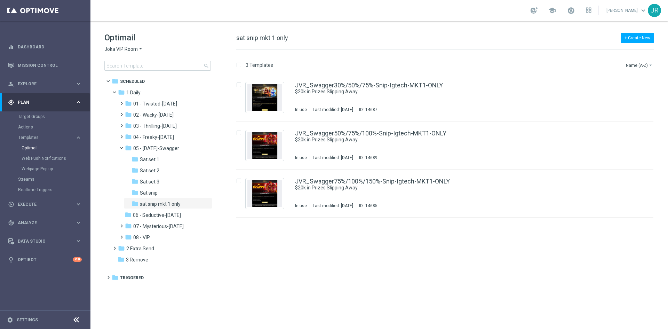
drag, startPoint x: 167, startPoint y: 224, endPoint x: 239, endPoint y: 266, distance: 82.9
click at [168, 225] on span "07 - Mysterious-[DATE]" at bounding box center [158, 226] width 50 height 6
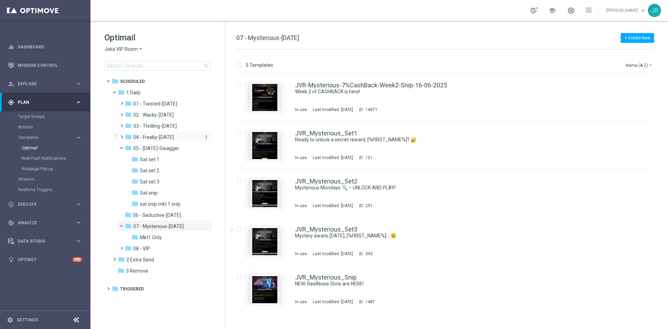
click at [146, 139] on span "04 - Freaky-[DATE]" at bounding box center [153, 137] width 41 height 6
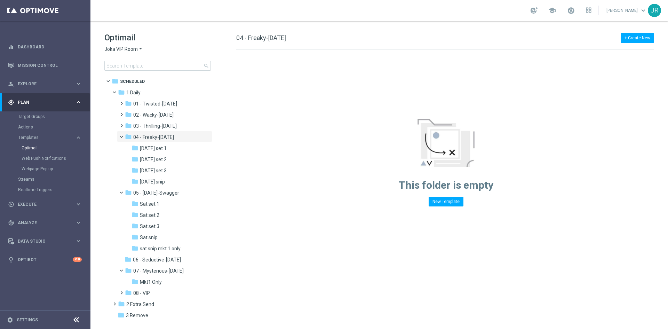
drag, startPoint x: 179, startPoint y: 191, endPoint x: 283, endPoint y: 241, distance: 115.1
click at [179, 191] on span "05 - [DATE]-Swagger" at bounding box center [156, 193] width 46 height 6
click at [167, 249] on span "sat snip mkt 1 only" at bounding box center [160, 248] width 41 height 6
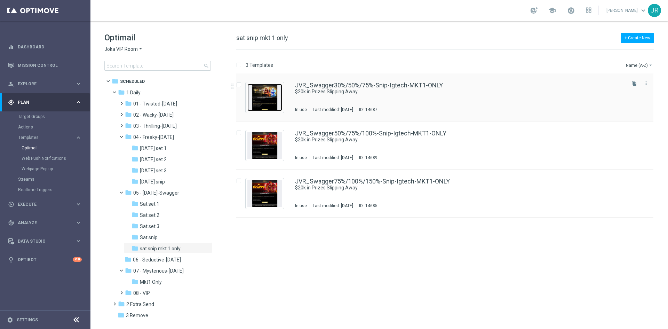
click at [268, 105] on img "Press SPACE to select this row." at bounding box center [264, 97] width 35 height 27
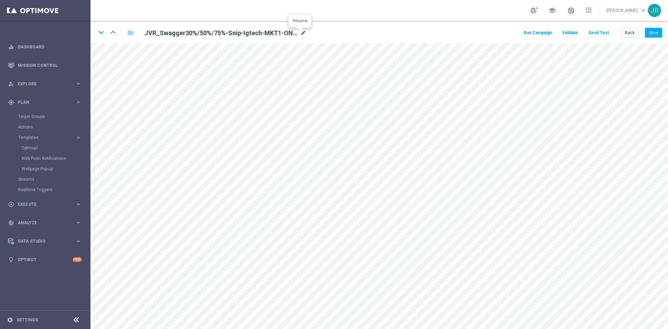
click at [300, 32] on icon "mode_edit" at bounding box center [303, 33] width 6 height 8
click at [258, 31] on input "JVR_Swagger30%/50%/75%-Snip-Igtech-MKT1-ONLY" at bounding box center [225, 33] width 172 height 10
drag, startPoint x: 258, startPoint y: 31, endPoint x: 201, endPoint y: 36, distance: 57.2
click at [201, 36] on input "JVR_Swagger30%/50%/75%-Snip-Igtech-MKT1-ONLY" at bounding box center [225, 33] width 172 height 10
click at [652, 32] on button "Save" at bounding box center [653, 33] width 17 height 10
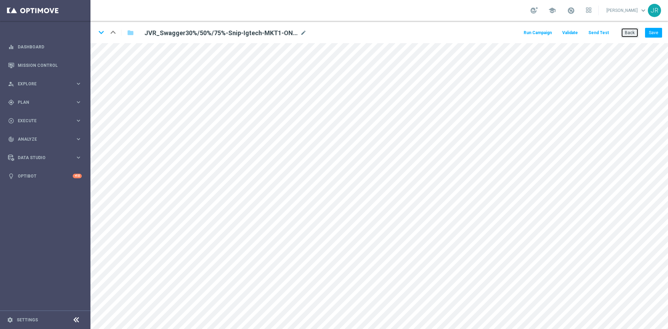
click at [624, 34] on button "Back" at bounding box center [629, 33] width 17 height 10
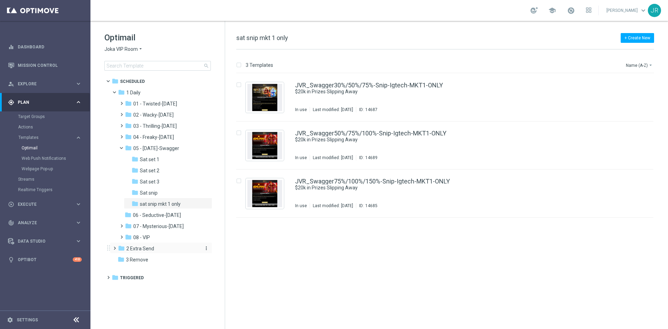
click at [140, 248] on span "2 Extra Send" at bounding box center [140, 248] width 28 height 6
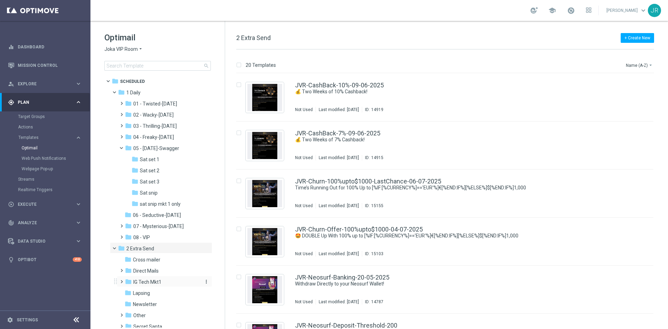
click at [144, 285] on div "folder IG Tech Mkt1" at bounding box center [162, 282] width 74 height 8
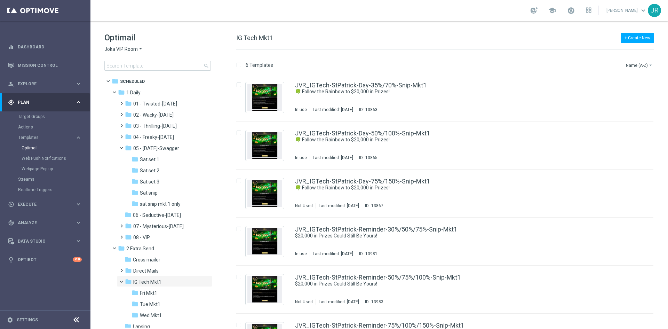
drag, startPoint x: 119, startPoint y: 55, endPoint x: 116, endPoint y: 51, distance: 4.7
click at [119, 53] on div "Optimail Joka VIP Room arrow_drop_down × Joka VIP Room search" at bounding box center [164, 51] width 120 height 39
click at [116, 52] on span "Joka VIP Room" at bounding box center [120, 49] width 33 height 7
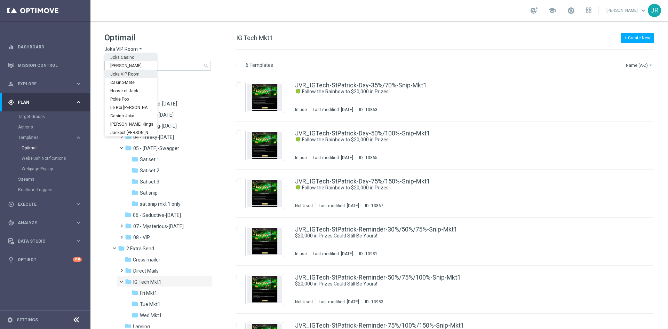
click at [0, 0] on span "Joka Casino" at bounding box center [0, 0] width 0 height 0
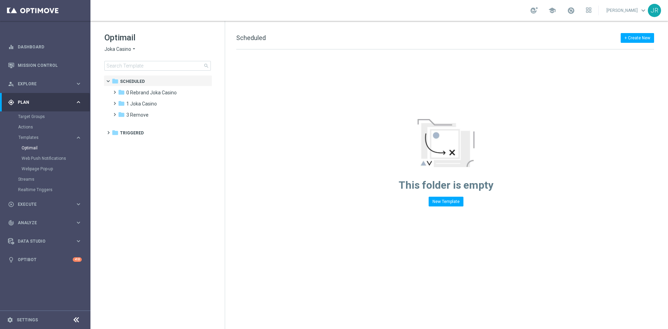
click at [117, 50] on span "Joka Casino" at bounding box center [117, 49] width 27 height 7
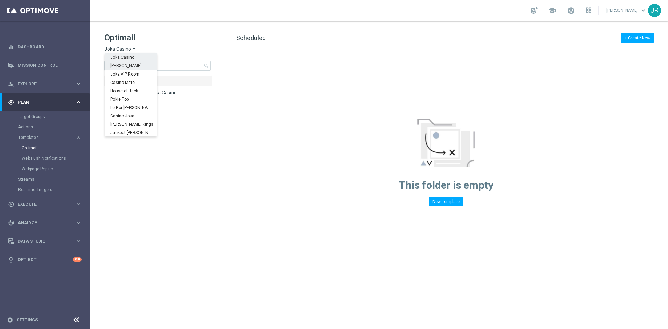
click at [0, 0] on span "[PERSON_NAME]" at bounding box center [0, 0] width 0 height 0
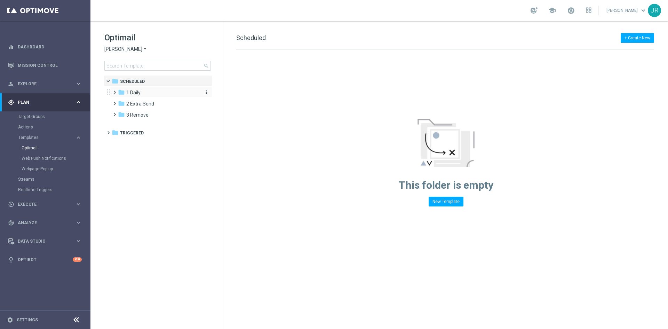
click at [135, 92] on span "1 Daily" at bounding box center [133, 92] width 14 height 6
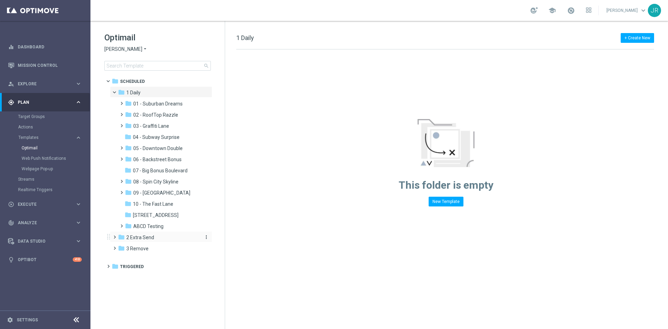
click at [142, 234] on span "2 Extra Send" at bounding box center [140, 237] width 28 height 6
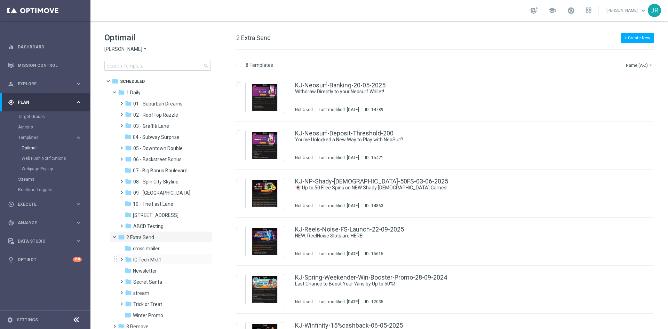
click at [139, 254] on div "folder IG Tech Mkt1 more_vert" at bounding box center [164, 258] width 95 height 11
click at [153, 260] on span "IG Tech Mkt1" at bounding box center [147, 259] width 28 height 6
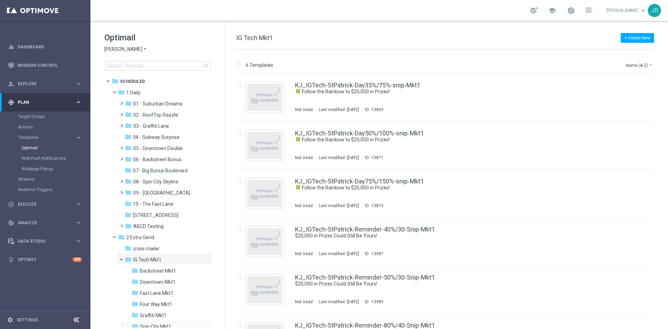
scroll to position [89, 0]
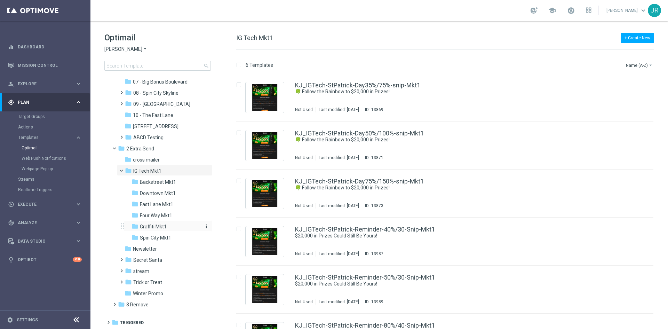
click at [156, 226] on span "Graffiti Mkt1" at bounding box center [153, 226] width 27 height 6
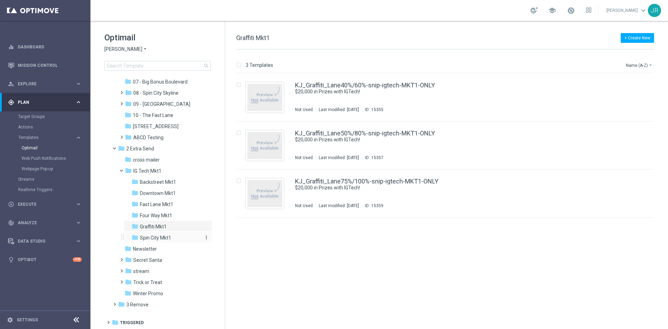
click at [152, 236] on span "Spin City Mkt1" at bounding box center [155, 237] width 31 height 6
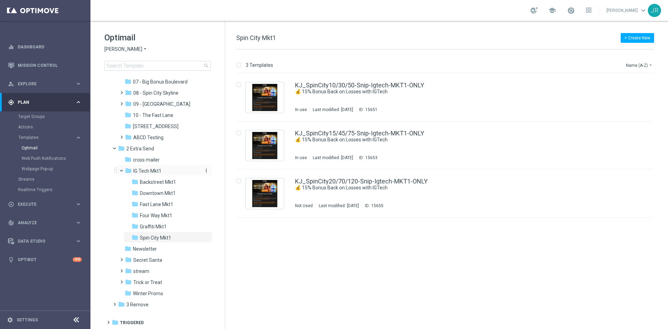
click at [167, 174] on div "folder IG Tech Mkt1" at bounding box center [162, 171] width 74 height 8
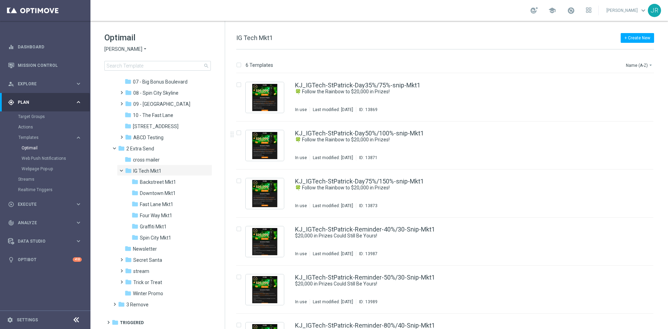
click at [150, 18] on span "01 - Suburban Dreams" at bounding box center [157, 15] width 49 height 6
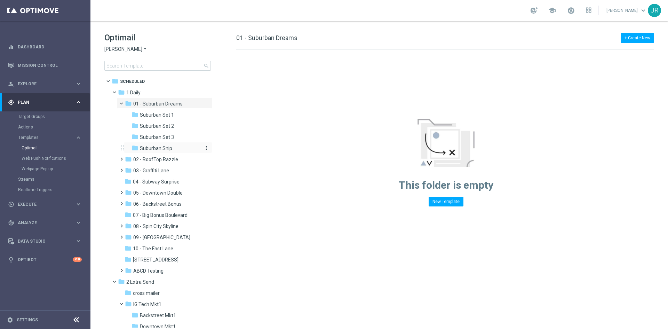
click at [175, 145] on div "folder Suburban Snip" at bounding box center [165, 148] width 69 height 8
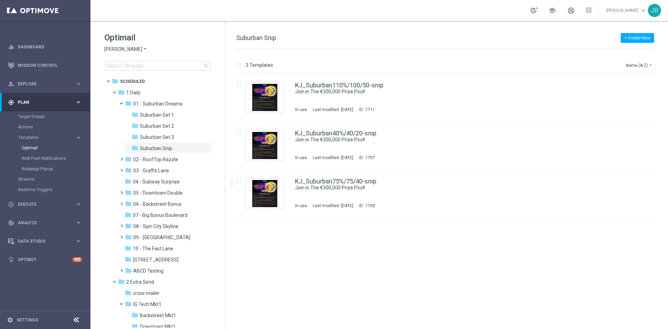
scroll to position [133, 0]
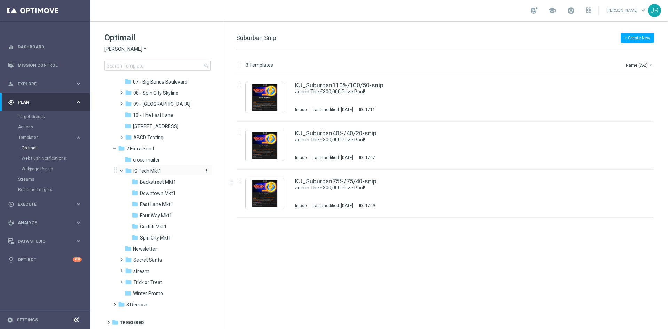
click at [205, 171] on icon "more_vert" at bounding box center [206, 171] width 6 height 6
click at [234, 169] on button "create_new_folder New Folder" at bounding box center [234, 172] width 45 height 8
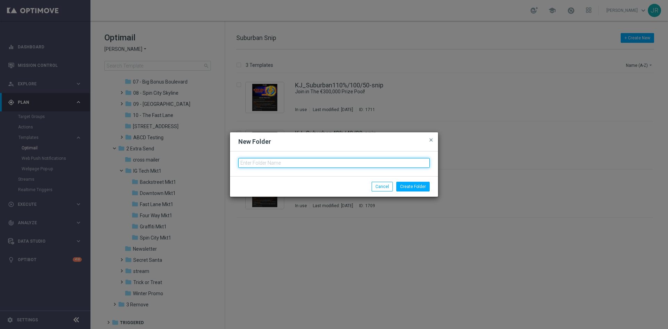
click at [253, 162] on input "text" at bounding box center [333, 163] width 191 height 10
type input "Suburban Mkt1"
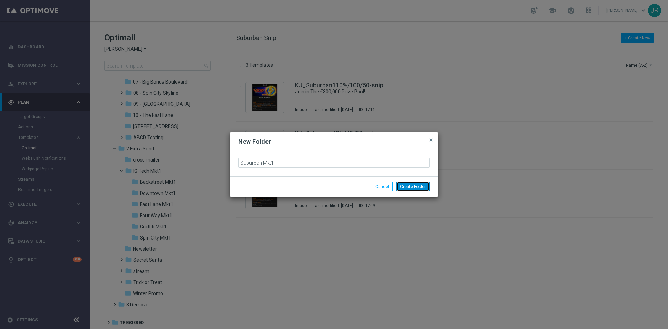
click at [413, 186] on button "Create Folder" at bounding box center [412, 187] width 33 height 10
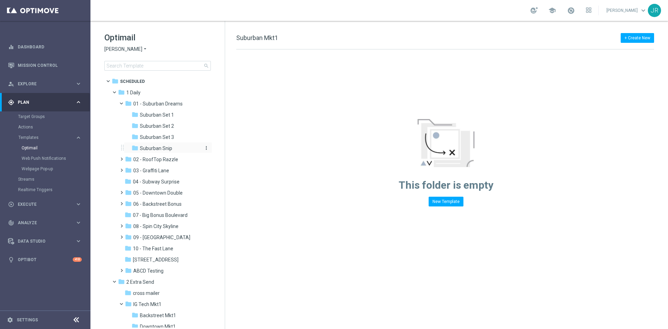
click at [154, 150] on span "Suburban Snip" at bounding box center [156, 148] width 32 height 6
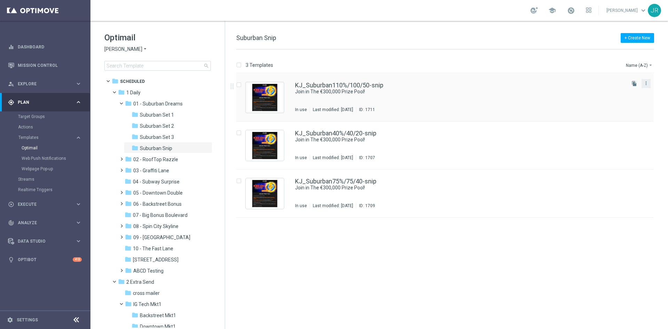
click at [650, 82] on div "more_vert" at bounding box center [645, 83] width 9 height 9
click at [648, 82] on icon "more_vert" at bounding box center [646, 83] width 6 height 6
click at [608, 99] on span "Copy To" at bounding box center [604, 100] width 15 height 5
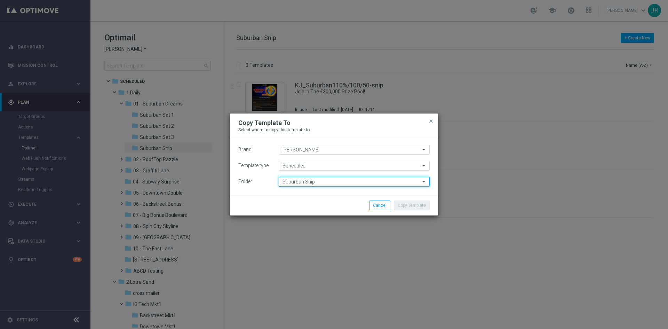
click at [302, 179] on input "Suburban Snip" at bounding box center [354, 182] width 151 height 10
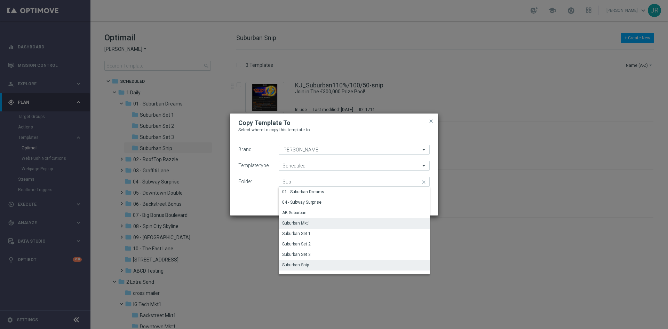
click at [294, 224] on div "Suburban Mkt1" at bounding box center [296, 223] width 28 height 6
type input "Suburban Mkt1"
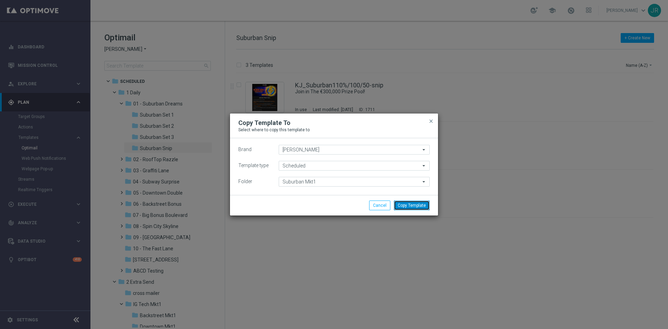
click at [415, 207] on button "Copy Template" at bounding box center [412, 205] width 36 height 10
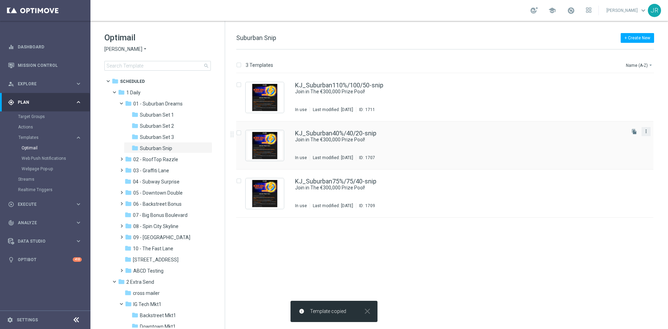
click at [647, 130] on icon "more_vert" at bounding box center [646, 131] width 6 height 6
click at [605, 151] on div "drive_file_move Copy To" at bounding box center [615, 149] width 56 height 10
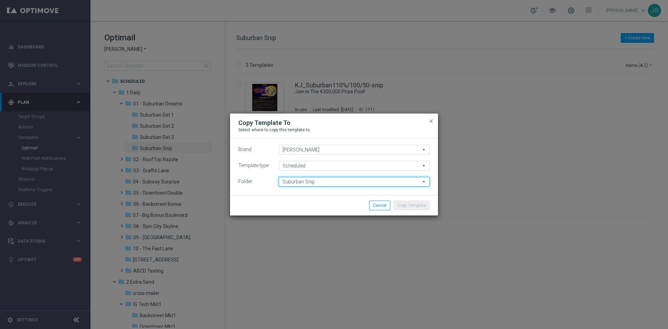
click at [310, 184] on input "Suburban Snip" at bounding box center [354, 182] width 151 height 10
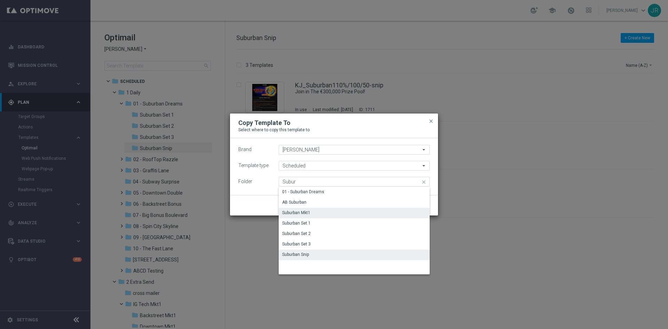
click at [303, 211] on div "Suburban Mkt1" at bounding box center [296, 212] width 28 height 6
type input "Suburban Mkt1"
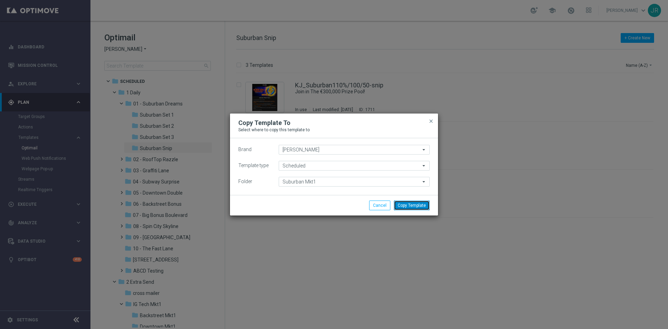
click at [411, 206] on button "Copy Template" at bounding box center [412, 205] width 36 height 10
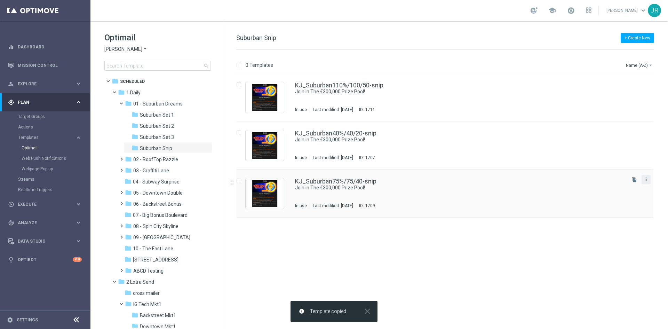
click at [646, 180] on icon "more_vert" at bounding box center [646, 179] width 6 height 6
click at [611, 199] on span "Copy To" at bounding box center [604, 196] width 15 height 5
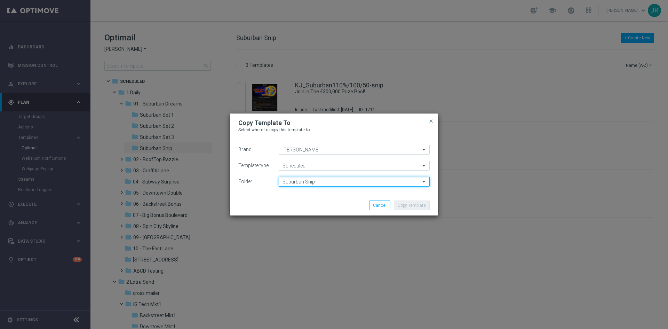
click at [290, 180] on input "Suburban Snip" at bounding box center [354, 182] width 151 height 10
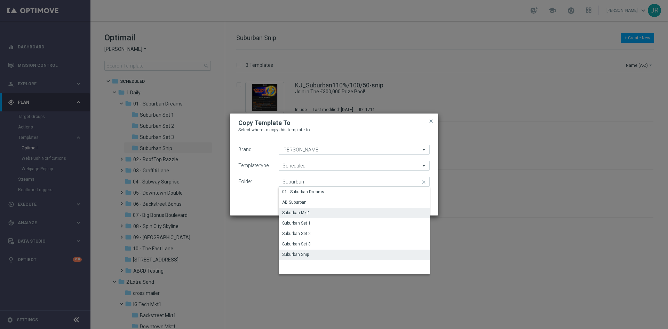
click at [306, 211] on div "Suburban Mkt1" at bounding box center [296, 212] width 28 height 6
type input "Suburban Mkt1"
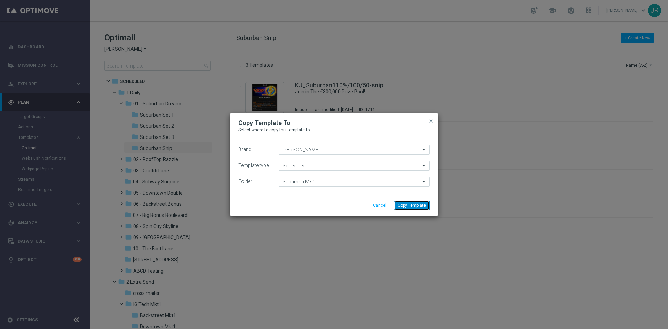
click at [415, 200] on button "Copy Template" at bounding box center [412, 205] width 36 height 10
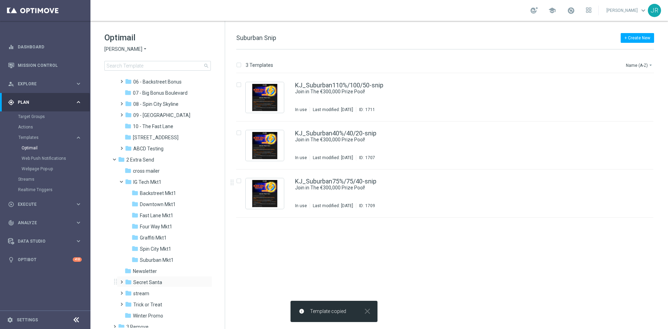
scroll to position [144, 0]
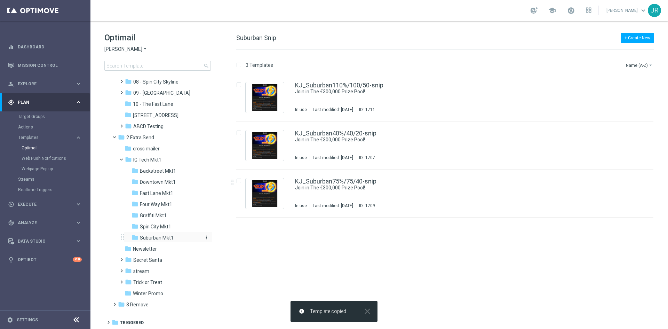
click at [159, 235] on span "Suburban Mkt1" at bounding box center [157, 237] width 34 height 6
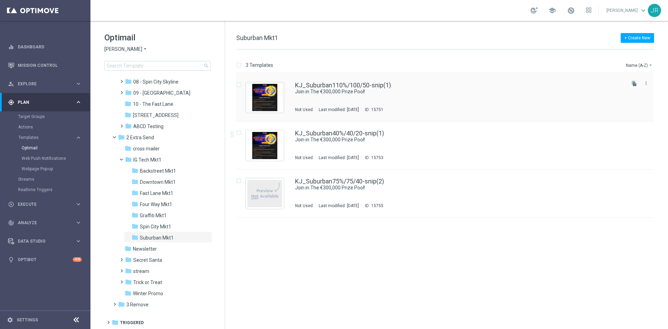
click at [367, 101] on div "KJ_Suburban110%/100/50-snip(1) Join in The €300,000 Prize Pool! Not Used Last m…" at bounding box center [459, 97] width 329 height 30
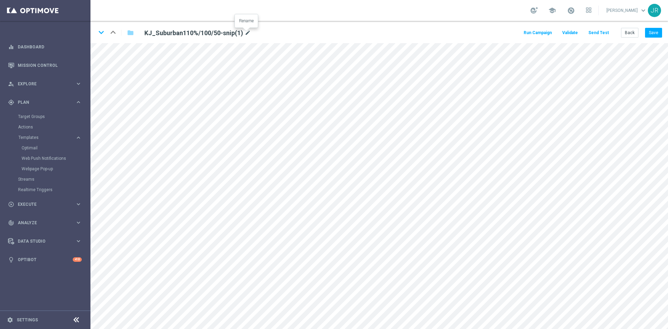
click at [245, 35] on icon "mode_edit" at bounding box center [247, 33] width 6 height 8
drag, startPoint x: 243, startPoint y: 33, endPoint x: 236, endPoint y: 32, distance: 6.7
click at [242, 33] on input "KJ_Suburban110%/100/50-snip(1)" at bounding box center [225, 33] width 172 height 10
click at [234, 31] on input "KJ_Suburban110%/100/50-snip(1)" at bounding box center [225, 33] width 172 height 10
click at [231, 32] on input "KJ_Suburban110%/100/50-snip(1)" at bounding box center [225, 33] width 172 height 10
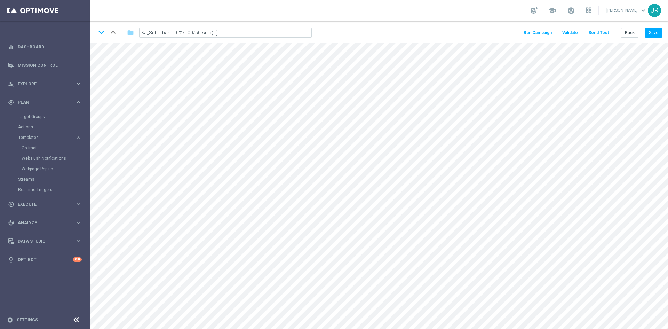
drag, startPoint x: 231, startPoint y: 32, endPoint x: 198, endPoint y: 36, distance: 33.2
click at [198, 36] on input "KJ_Suburban110%/100/50-snip(1)" at bounding box center [225, 33] width 172 height 10
type input "KJ_Suburban110%/100/50-Snip-Igtech-MKT1-ONLY"
click at [651, 36] on button "Save" at bounding box center [653, 33] width 17 height 10
click at [102, 32] on icon "keyboard_arrow_down" at bounding box center [101, 32] width 10 height 10
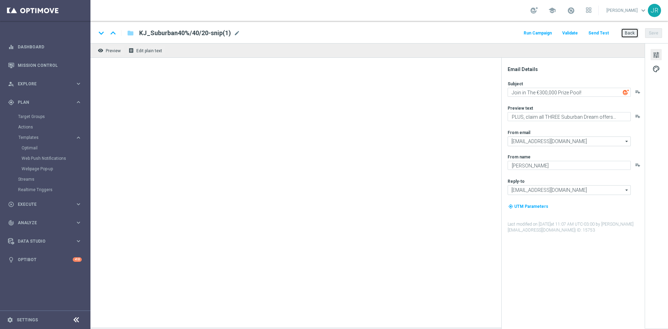
click at [626, 31] on button "Back" at bounding box center [629, 33] width 17 height 10
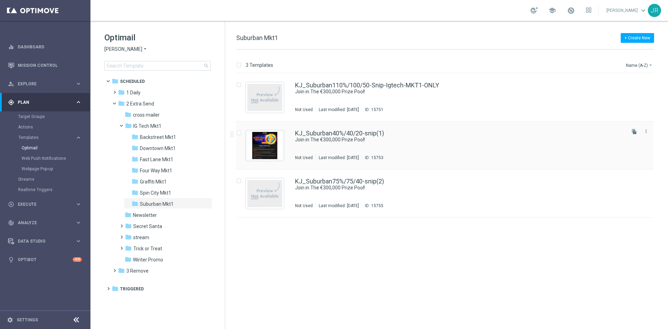
click at [328, 149] on div "KJ_Suburban40%/40/20-snip(1) Join in The €300,000 Prize Pool! Not Used Last mod…" at bounding box center [459, 145] width 329 height 30
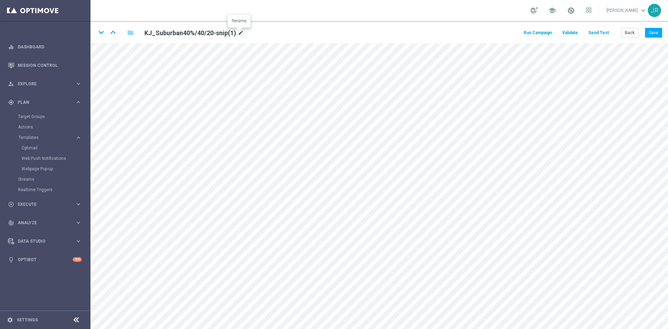
click at [241, 32] on icon "mode_edit" at bounding box center [241, 33] width 6 height 8
click at [220, 35] on input "KJ_Suburban40%/40/20-snip(1)" at bounding box center [225, 33] width 172 height 10
drag, startPoint x: 219, startPoint y: 33, endPoint x: 193, endPoint y: 36, distance: 25.6
click at [193, 36] on input "KJ_Suburban40%/40/20-snip(1)" at bounding box center [225, 33] width 172 height 10
type input "KJ_Suburban40%/40/20-Snip-Igtech-MKT1-ONLY"
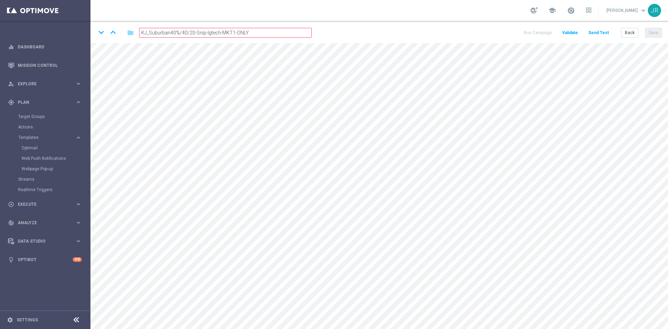
drag, startPoint x: 657, startPoint y: 33, endPoint x: 665, endPoint y: 42, distance: 12.6
click at [657, 34] on button "Save" at bounding box center [653, 33] width 17 height 10
click at [629, 35] on button "Back" at bounding box center [629, 33] width 17 height 10
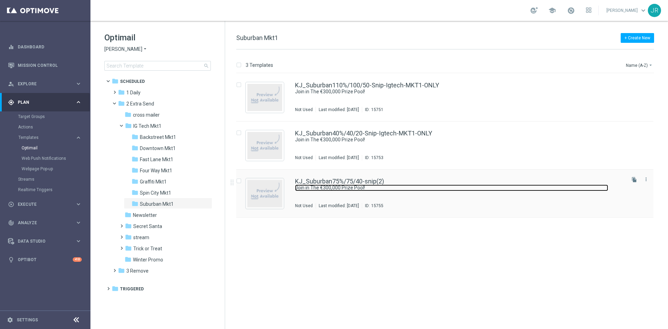
click at [326, 187] on link "Join in The €300,000 Prize Pool!" at bounding box center [451, 187] width 313 height 7
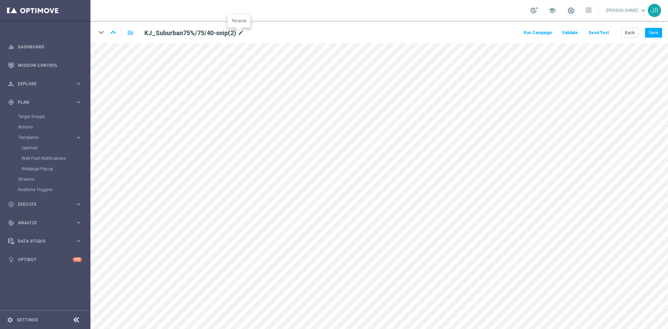
click at [238, 33] on icon "mode_edit" at bounding box center [241, 33] width 6 height 8
click at [224, 32] on input "KJ_Suburban75%/75/40-snip(2)" at bounding box center [225, 33] width 172 height 10
drag, startPoint x: 223, startPoint y: 32, endPoint x: 193, endPoint y: 32, distance: 29.6
click at [193, 32] on input "KJ_Suburban75%/75/40-snip(2)" at bounding box center [225, 33] width 172 height 10
type input "KJ_Suburban75%/75/40-Snip-Igtech-MKT1-ONLY"
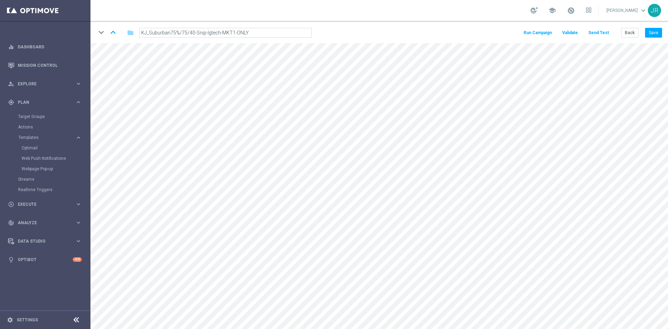
drag, startPoint x: 645, startPoint y: 32, endPoint x: 663, endPoint y: 36, distance: 17.8
click at [646, 32] on button "Save" at bounding box center [653, 33] width 17 height 10
click at [655, 34] on button "Save" at bounding box center [653, 33] width 17 height 10
click at [629, 32] on button "Back" at bounding box center [629, 33] width 17 height 10
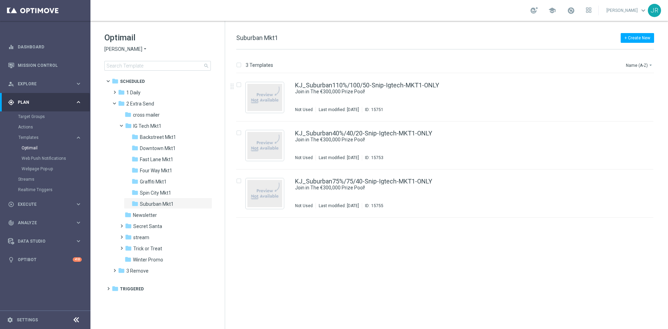
click at [365, 98] on div "KJ_Suburban110%/100/50-Snip-Igtech-MKT1-ONLY Join in The €300,000 Prize Pool! N…" at bounding box center [459, 97] width 329 height 30
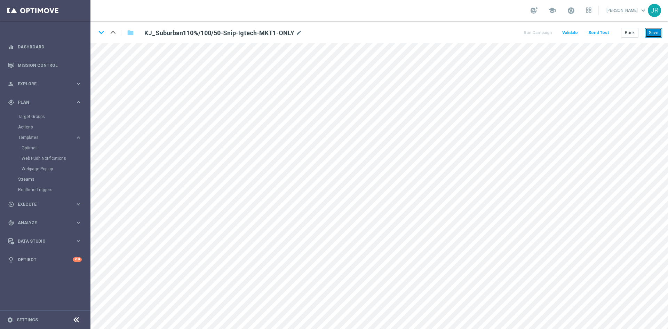
click at [658, 28] on button "Save" at bounding box center [653, 33] width 17 height 10
click at [655, 32] on button "Save" at bounding box center [653, 33] width 17 height 10
click at [297, 33] on icon "mode_edit" at bounding box center [299, 33] width 6 height 8
click at [268, 31] on input "KJ_Suburban110%/100/50-Snip-Igtech-MKT1-ONLY" at bounding box center [225, 33] width 172 height 10
drag, startPoint x: 263, startPoint y: 32, endPoint x: 199, endPoint y: 38, distance: 64.6
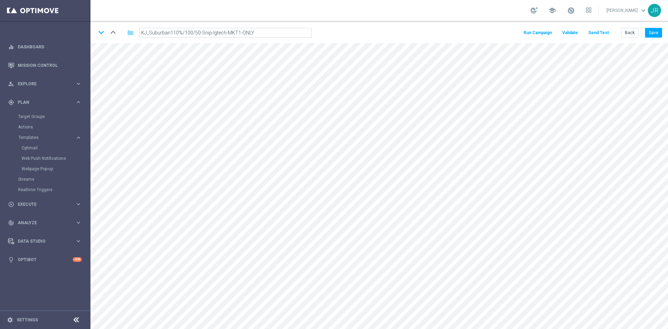
click at [199, 38] on input-edit "KJ_Suburban110%/100/50-Snip-Igtech-MKT1-ONLY" at bounding box center [225, 33] width 172 height 10
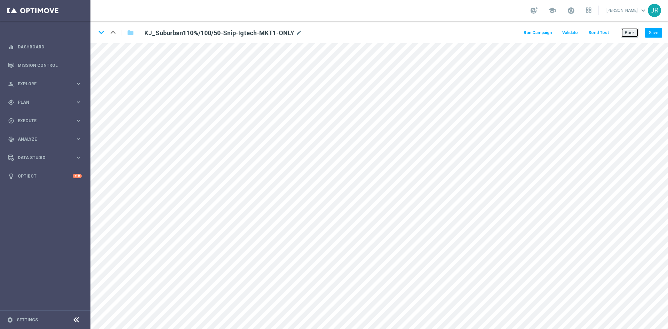
click at [630, 30] on button "Back" at bounding box center [629, 33] width 17 height 10
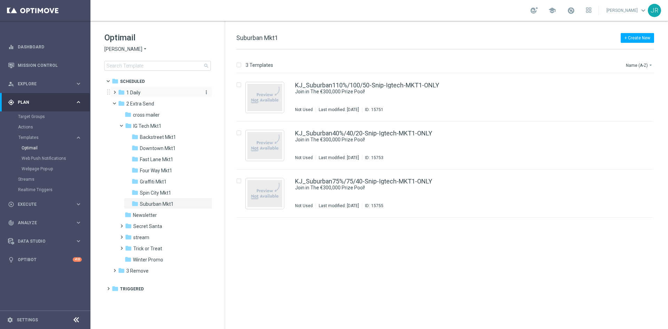
click at [135, 93] on span "1 Daily" at bounding box center [133, 92] width 14 height 6
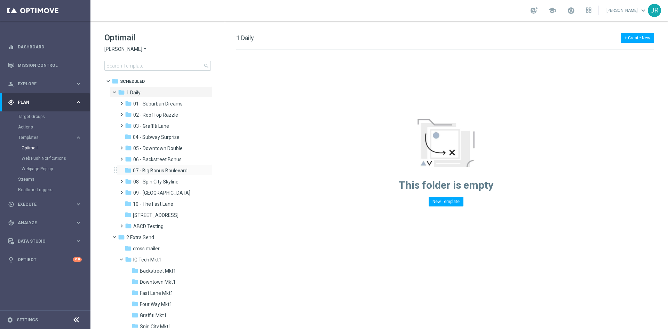
click at [158, 166] on div "folder 07 - Big Bonus Boulevard more_vert" at bounding box center [164, 169] width 95 height 11
click at [174, 170] on span "07 - Big Bonus Boulevard" at bounding box center [160, 170] width 55 height 6
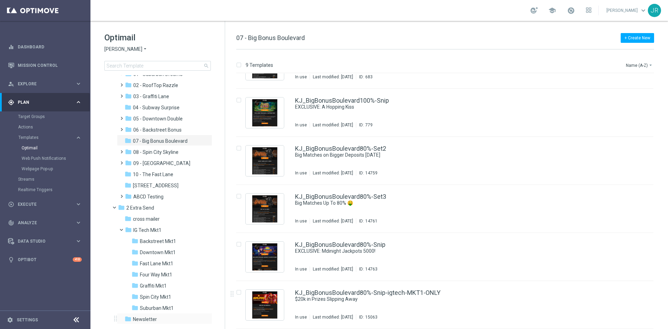
scroll to position [70, 0]
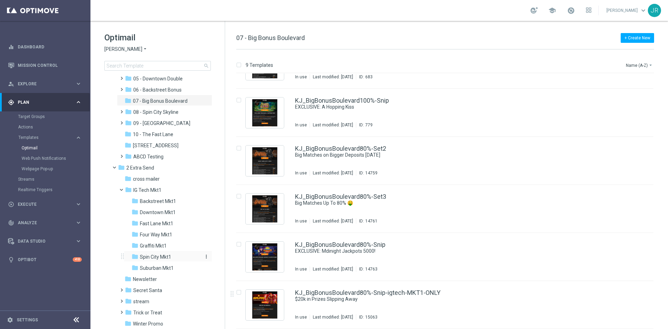
click at [140, 255] on span "Spin City Mkt1" at bounding box center [155, 257] width 31 height 6
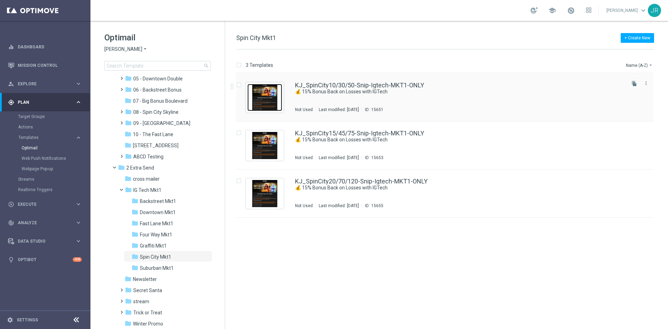
click at [267, 101] on img "Press SPACE to select this row." at bounding box center [264, 97] width 35 height 27
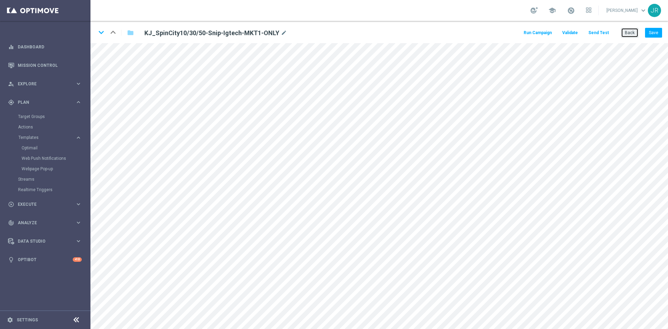
drag, startPoint x: 634, startPoint y: 29, endPoint x: 604, endPoint y: 43, distance: 32.5
click at [633, 30] on button "Back" at bounding box center [629, 33] width 17 height 10
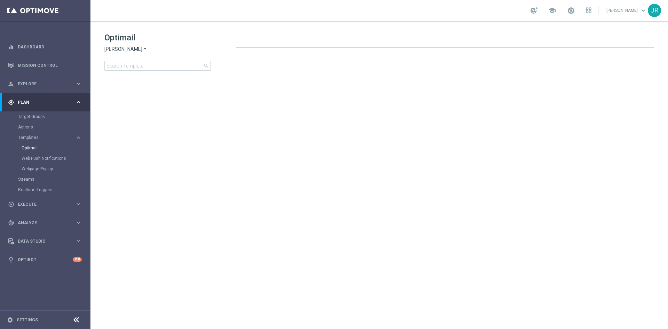
click at [116, 47] on span "[PERSON_NAME]" at bounding box center [123, 49] width 38 height 7
click at [0, 0] on span "[PERSON_NAME] Kings" at bounding box center [0, 0] width 0 height 0
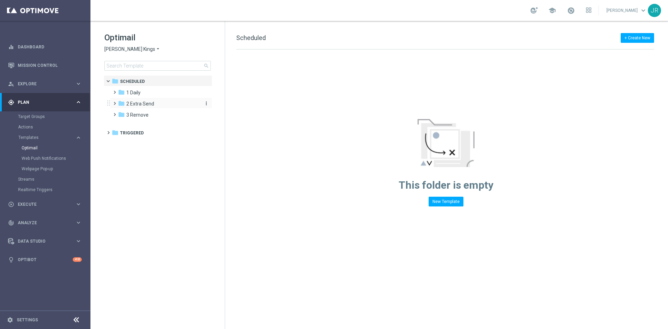
click at [142, 100] on div "folder 2 Extra Send" at bounding box center [158, 104] width 80 height 8
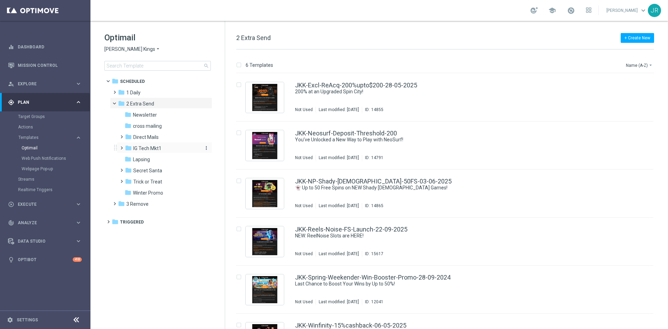
click at [141, 149] on span "IG Tech Mkt1" at bounding box center [147, 148] width 28 height 6
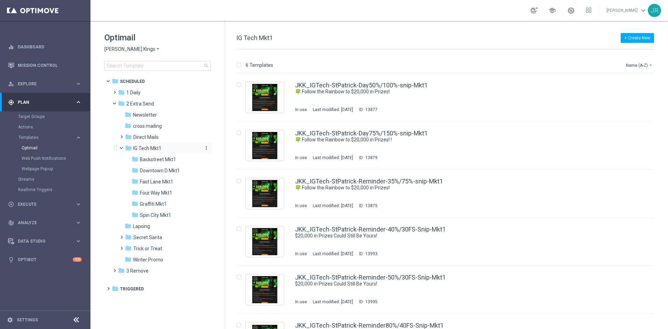
click at [206, 150] on icon "more_vert" at bounding box center [206, 148] width 6 height 6
click at [230, 148] on span "New Folder" at bounding box center [234, 149] width 21 height 6
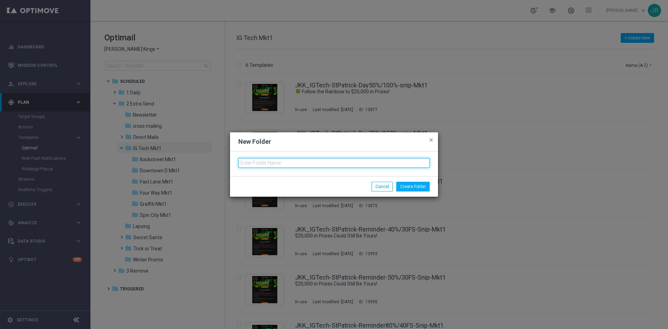
click at [273, 161] on input "text" at bounding box center [333, 163] width 191 height 10
type input "Suburban Mkt1"
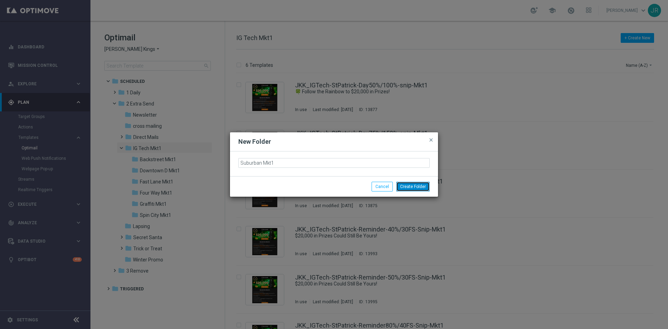
click at [417, 186] on button "Create Folder" at bounding box center [412, 187] width 33 height 10
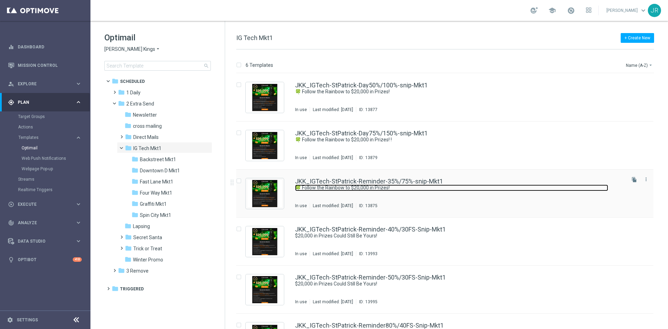
click at [417, 187] on link "🍀 Follow the Rainbow to $20,000 in Prizes!" at bounding box center [451, 187] width 313 height 7
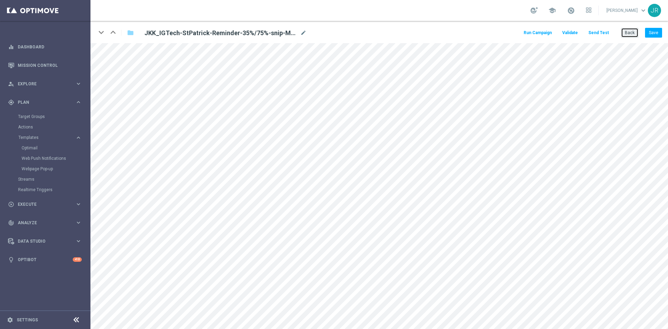
click at [626, 33] on button "Back" at bounding box center [629, 33] width 17 height 10
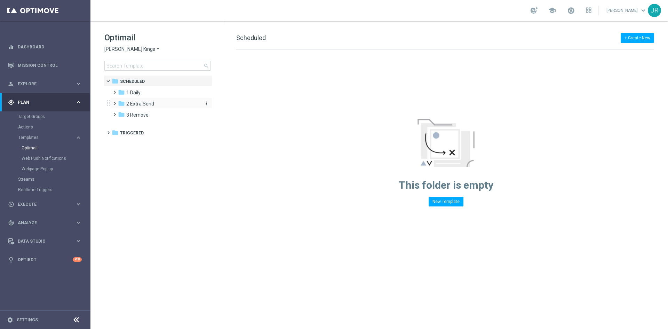
click at [155, 104] on div "folder 2 Extra Send" at bounding box center [158, 104] width 80 height 8
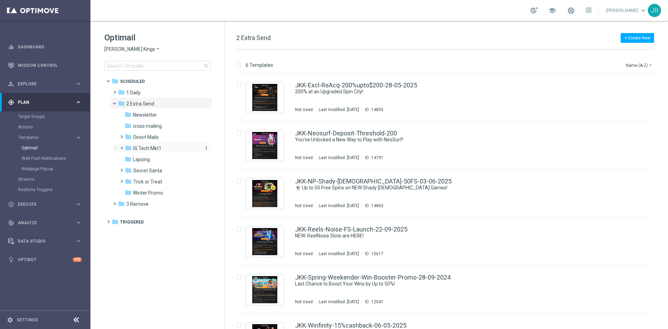
click at [144, 149] on span "IG Tech Mkt1" at bounding box center [147, 148] width 28 height 6
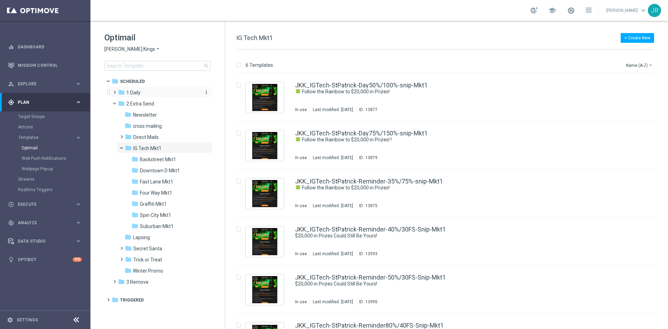
click at [142, 94] on div "folder 1 Daily" at bounding box center [158, 93] width 80 height 8
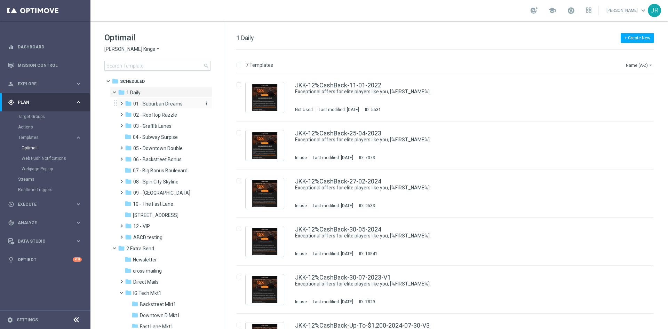
click at [152, 104] on span "01 - Suburban Dreams" at bounding box center [157, 104] width 49 height 6
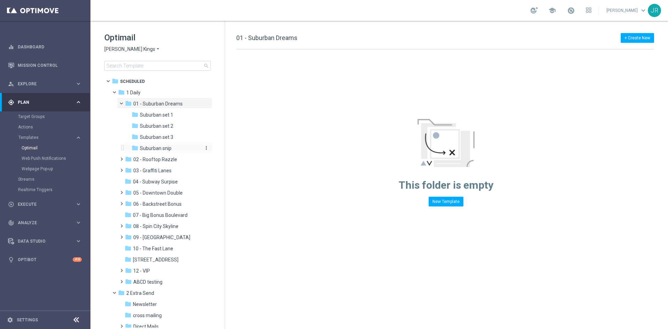
click at [150, 150] on span "Suburban snip" at bounding box center [156, 148] width 32 height 6
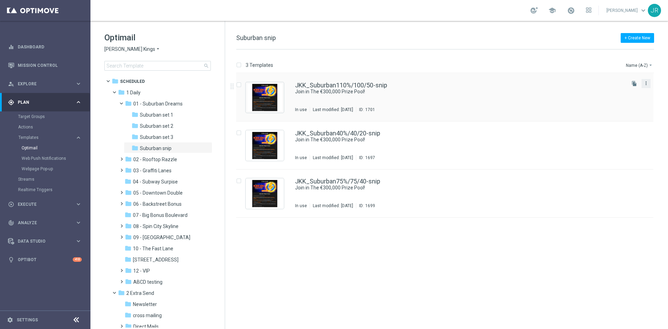
click at [645, 83] on icon "more_vert" at bounding box center [646, 83] width 6 height 6
click at [608, 103] on div "Copy To" at bounding box center [618, 100] width 42 height 5
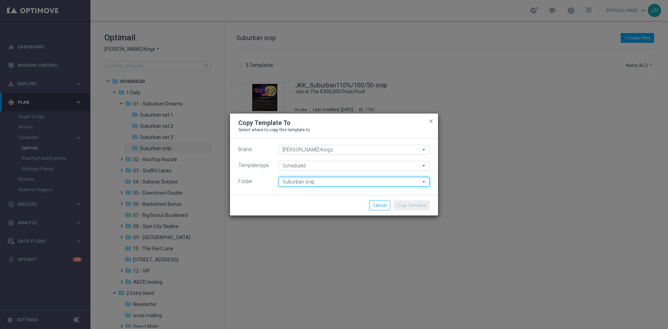
click at [302, 184] on input "Suburban snip" at bounding box center [354, 182] width 151 height 10
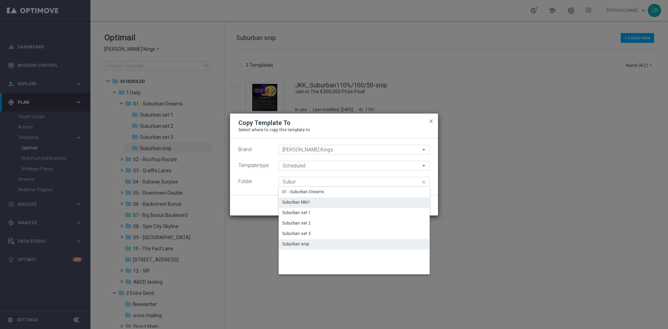
click at [323, 200] on div "Suburban Mkt1" at bounding box center [354, 202] width 151 height 10
type input "Suburban Mkt1"
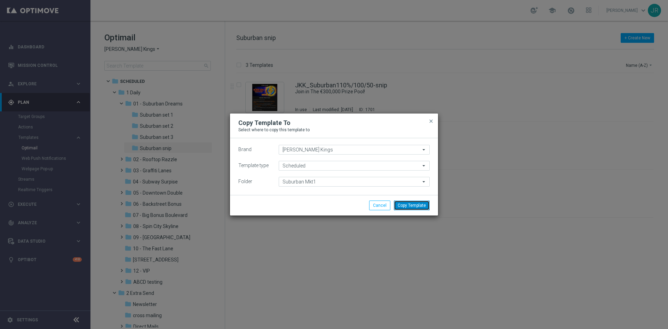
click at [417, 208] on button "Copy Template" at bounding box center [412, 205] width 36 height 10
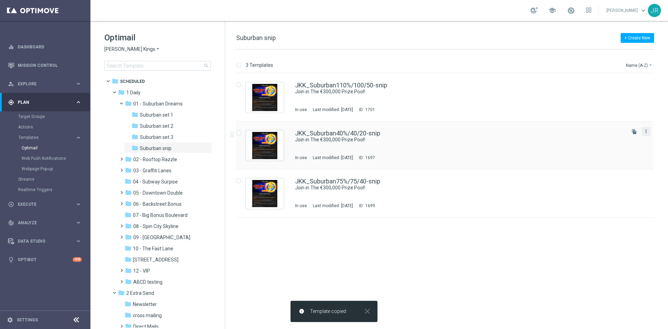
click at [645, 131] on icon "more_vert" at bounding box center [646, 131] width 6 height 6
click at [604, 146] on span "Copy To" at bounding box center [604, 148] width 15 height 5
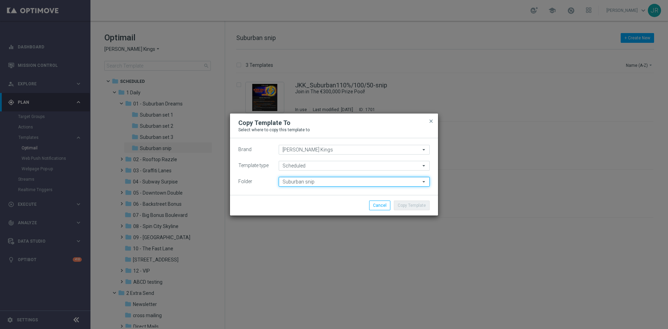
click at [316, 183] on input "Suburban snip" at bounding box center [354, 182] width 151 height 10
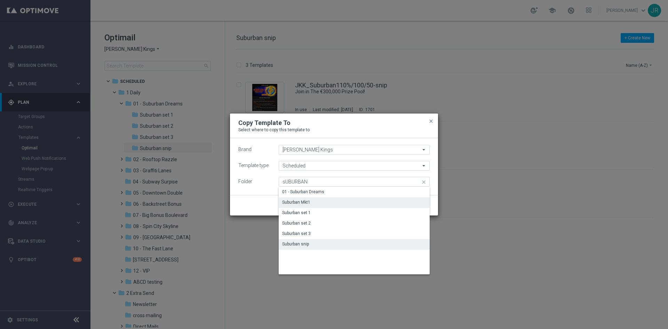
click at [332, 200] on div "Suburban Mkt1" at bounding box center [354, 202] width 151 height 10
type input "Suburban Mkt1"
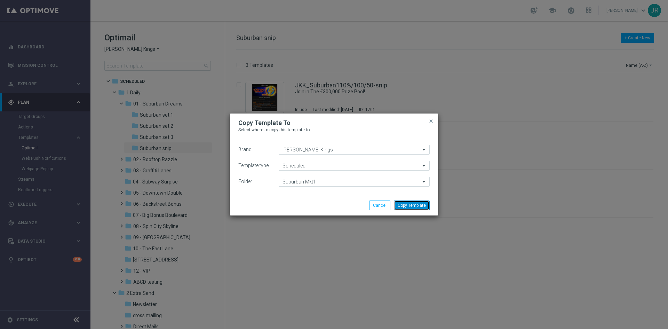
click at [409, 208] on button "Copy Template" at bounding box center [412, 205] width 36 height 10
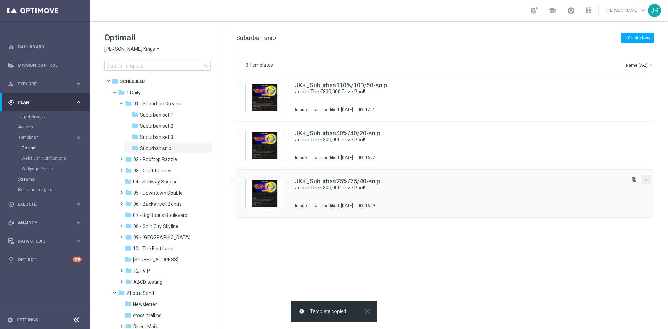
click at [648, 180] on icon "more_vert" at bounding box center [646, 179] width 6 height 6
click at [608, 201] on div "drive_file_move Copy To" at bounding box center [615, 197] width 56 height 10
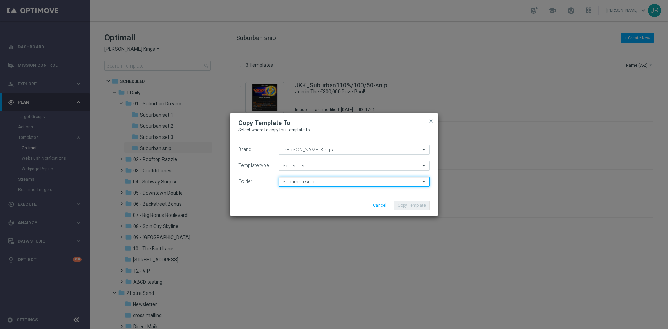
click at [303, 183] on input "Suburban snip" at bounding box center [354, 182] width 151 height 10
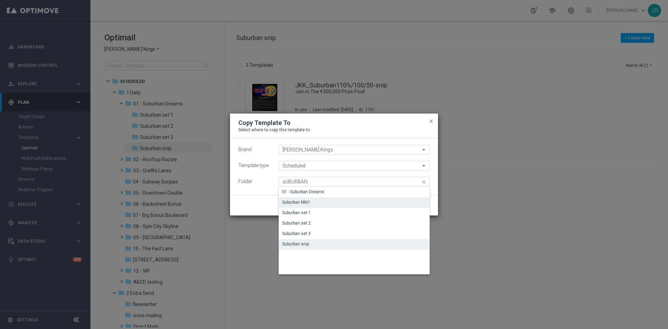
click at [302, 206] on div "Suburban Mkt1" at bounding box center [354, 202] width 151 height 10
type input "Suburban Mkt1"
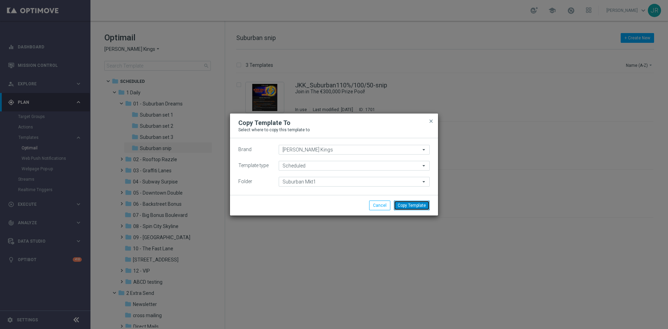
click at [406, 206] on button "Copy Template" at bounding box center [412, 205] width 36 height 10
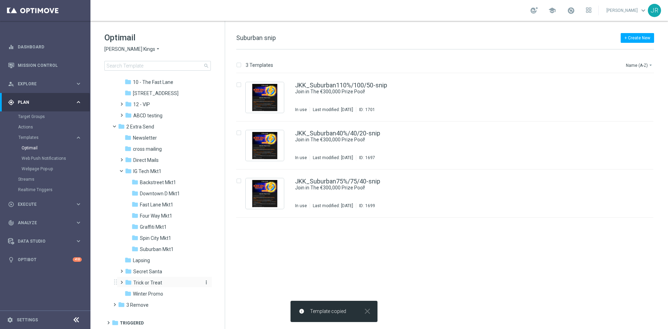
scroll to position [167, 0]
click at [166, 245] on div "folder Suburban Mkt1" at bounding box center [165, 249] width 69 height 8
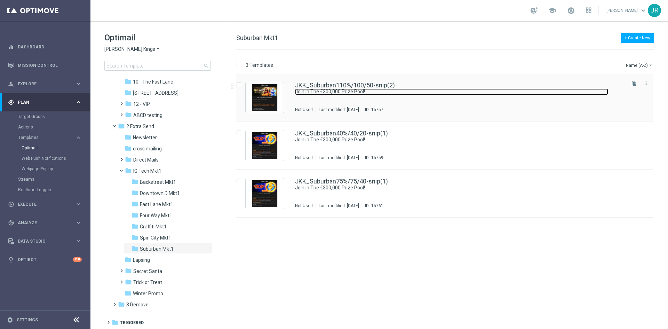
click at [417, 88] on link "Join in The €300,000 Prize Pool!" at bounding box center [451, 91] width 313 height 7
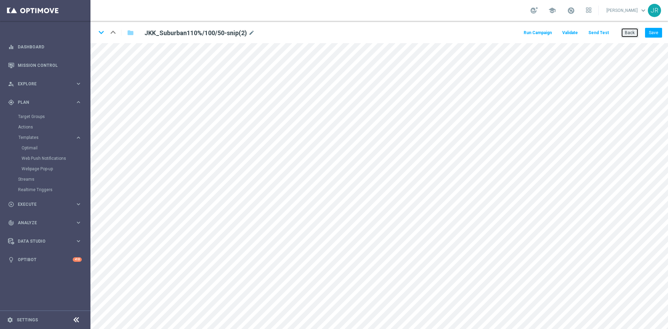
click at [633, 33] on button "Back" at bounding box center [629, 33] width 17 height 10
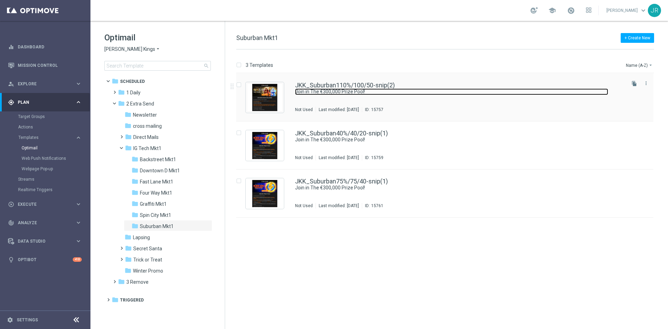
click at [335, 91] on link "Join in The €300,000 Prize Pool!" at bounding box center [451, 91] width 313 height 7
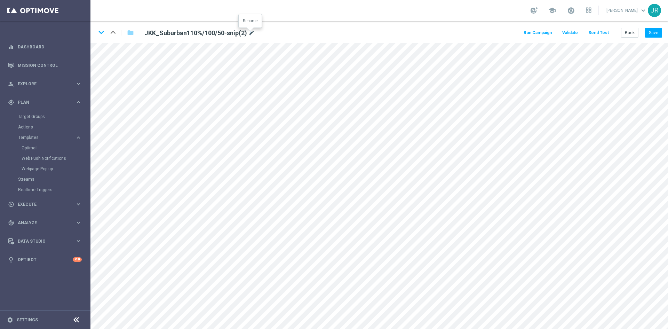
click at [249, 33] on icon "mode_edit" at bounding box center [251, 33] width 6 height 8
click at [238, 32] on input "JKK_Suburban110%/100/50-snip(2)" at bounding box center [225, 33] width 172 height 10
drag, startPoint x: 238, startPoint y: 32, endPoint x: 201, endPoint y: 33, distance: 36.5
click at [201, 33] on input "JKK_Suburban110%/100/50-snip(2)" at bounding box center [225, 33] width 172 height 10
type input "JKK_Suburban110%/100/50-Snip-Igtech-MKT1-ONLY"
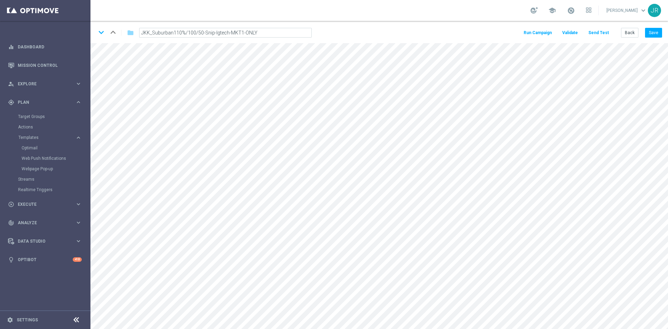
drag, startPoint x: 656, startPoint y: 32, endPoint x: 654, endPoint y: 41, distance: 9.1
click at [655, 33] on button "Save" at bounding box center [653, 33] width 17 height 10
click at [99, 35] on icon "keyboard_arrow_down" at bounding box center [101, 32] width 10 height 10
click at [241, 33] on icon "mode_edit" at bounding box center [244, 33] width 6 height 8
click at [230, 32] on input "JKK_Suburban40%/40/20-snip(1)" at bounding box center [225, 33] width 172 height 10
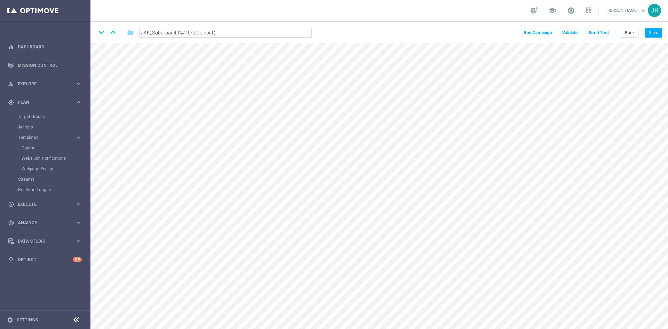
drag, startPoint x: 230, startPoint y: 32, endPoint x: 197, endPoint y: 34, distance: 33.1
click at [197, 34] on input "JKK_Suburban40%/40/20-snip(1)" at bounding box center [225, 33] width 172 height 10
type input "JKK_Suburban40%/40/20-Snip-Igtech-MKT1-ONLY"
click at [652, 29] on button "Save" at bounding box center [653, 33] width 17 height 10
drag, startPoint x: 102, startPoint y: 34, endPoint x: 134, endPoint y: 40, distance: 33.2
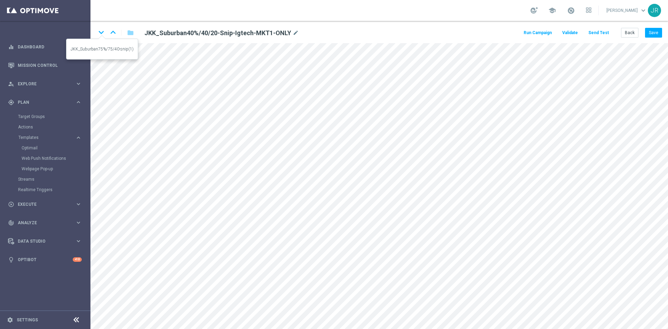
click at [101, 34] on icon "keyboard_arrow_down" at bounding box center [101, 32] width 10 height 10
click at [244, 33] on icon "mode_edit" at bounding box center [244, 33] width 6 height 8
click at [223, 32] on input "JKK_Suburban75%/75/40-snip(1)" at bounding box center [225, 33] width 172 height 10
drag, startPoint x: 223, startPoint y: 33, endPoint x: 196, endPoint y: 36, distance: 26.9
click at [196, 36] on input "JKK_Suburban75%/75/40-snip(1)" at bounding box center [225, 33] width 172 height 10
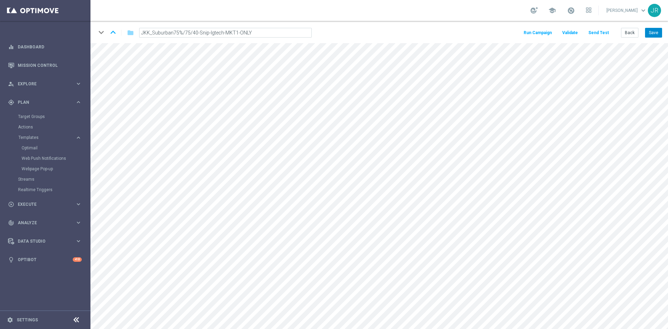
type input "JKK_Suburban75%/75/40-Snip-Igtech-MKT1-ONLY"
click at [649, 33] on button "Save" at bounding box center [653, 33] width 17 height 10
click at [628, 31] on button "Back" at bounding box center [629, 33] width 17 height 10
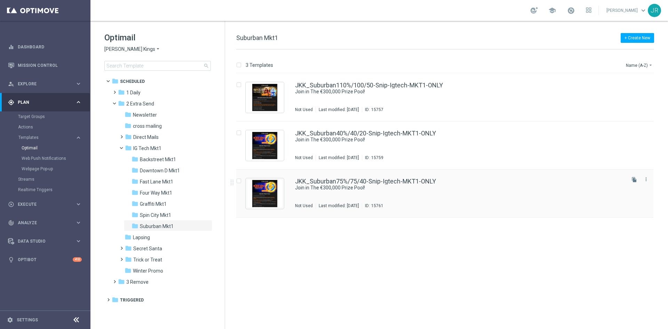
click at [354, 210] on div "JKK_Suburban75%/75/40-Snip-Igtech-MKT1-ONLY Join in The €300,000 Prize Pool! No…" at bounding box center [444, 193] width 417 height 48
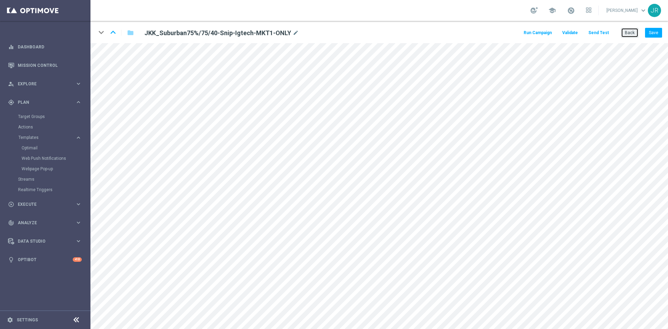
click at [626, 36] on button "Back" at bounding box center [629, 33] width 17 height 10
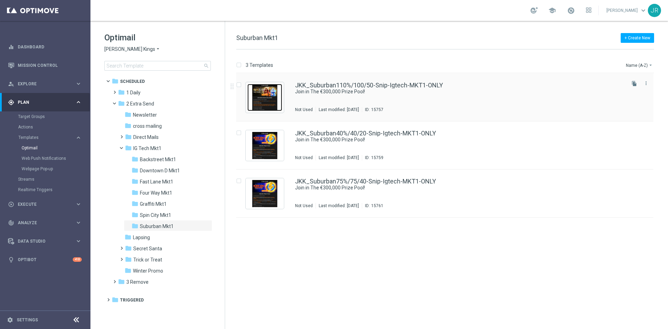
click at [271, 98] on img "Press SPACE to select this row." at bounding box center [264, 97] width 35 height 27
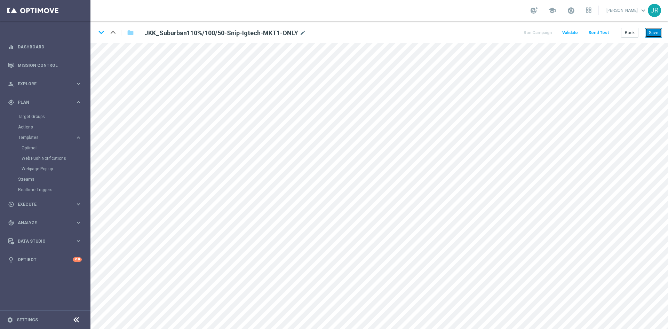
click at [658, 33] on button "Save" at bounding box center [653, 33] width 17 height 10
drag, startPoint x: 654, startPoint y: 32, endPoint x: 645, endPoint y: 38, distance: 10.1
click at [653, 32] on button "Save" at bounding box center [653, 33] width 17 height 10
click at [658, 33] on button "Save" at bounding box center [653, 33] width 17 height 10
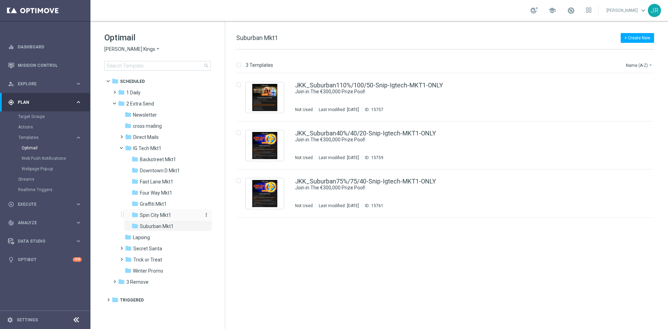
click at [157, 216] on span "Spin City Mkt1" at bounding box center [155, 215] width 31 height 6
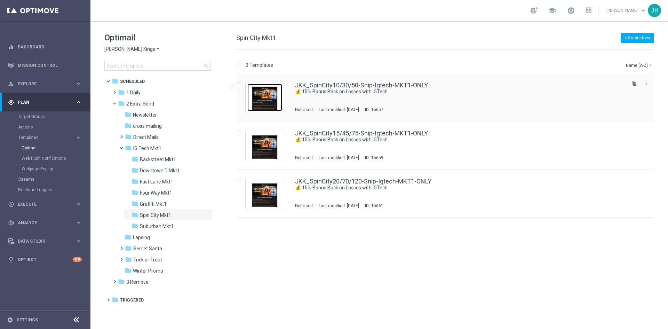
click at [264, 109] on img "Press SPACE to select this row." at bounding box center [264, 97] width 35 height 27
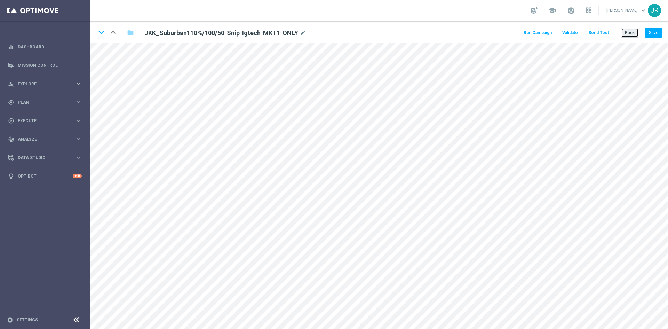
click at [629, 35] on button "Back" at bounding box center [629, 33] width 17 height 10
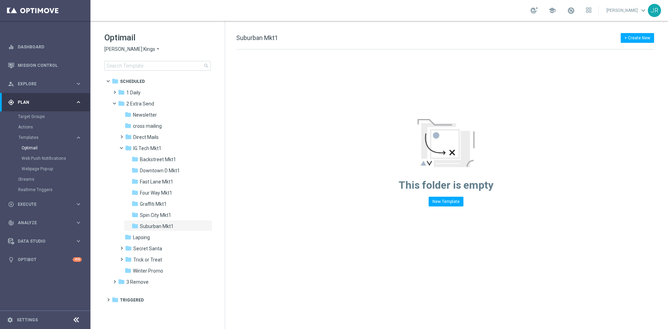
click at [138, 51] on span "[PERSON_NAME] Kings" at bounding box center [129, 49] width 51 height 7
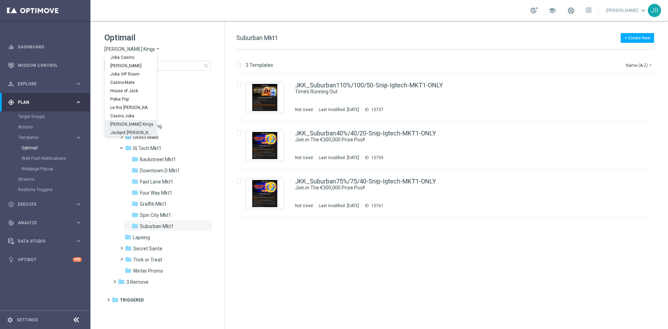
click at [0, 0] on span "Jackpot [PERSON_NAME]" at bounding box center [0, 0] width 0 height 0
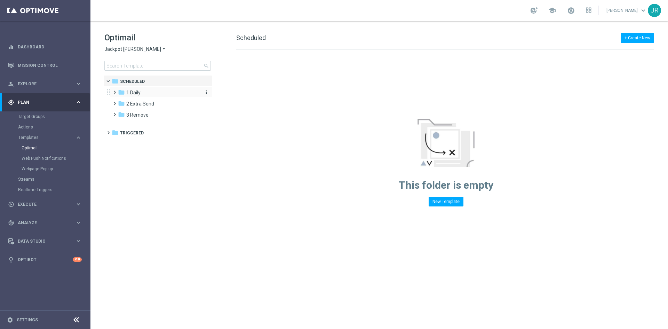
click at [134, 93] on span "1 Daily" at bounding box center [133, 92] width 14 height 6
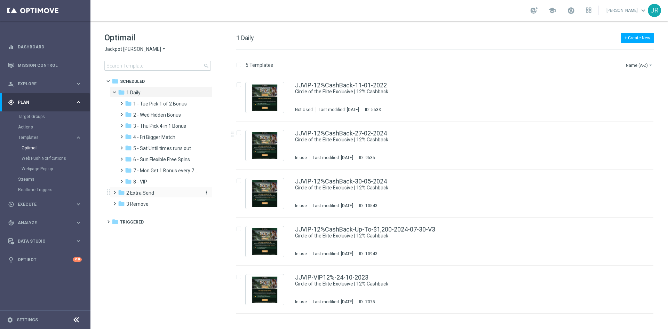
click at [140, 191] on span "2 Extra Send" at bounding box center [140, 193] width 28 height 6
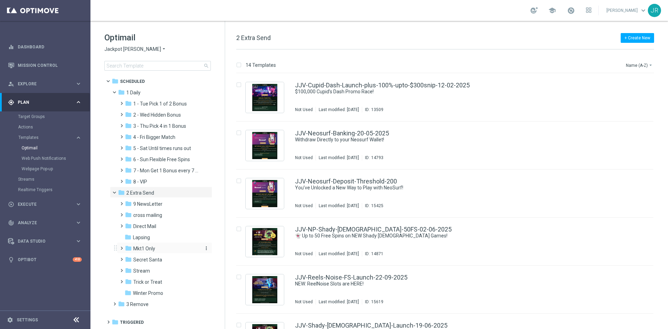
click at [147, 249] on span "Mkt1 Only" at bounding box center [144, 248] width 22 height 6
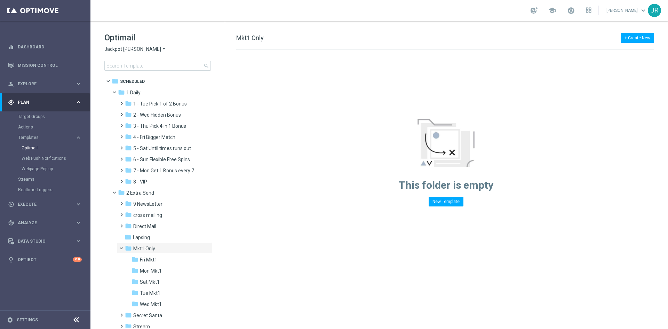
drag, startPoint x: 150, startPoint y: 145, endPoint x: 468, endPoint y: 170, distance: 318.5
click at [151, 145] on div "folder 5 - Sat Until times runs out" at bounding box center [162, 148] width 74 height 8
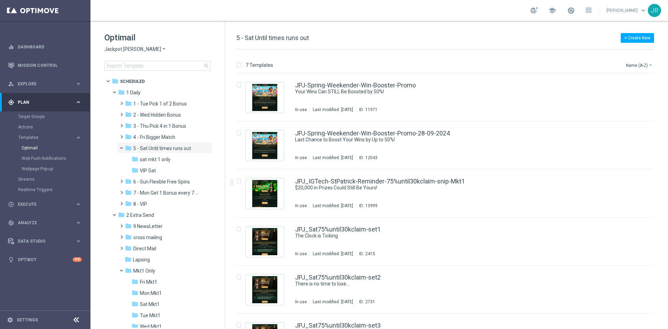
drag, startPoint x: 164, startPoint y: 159, endPoint x: 236, endPoint y: 209, distance: 87.5
click at [164, 159] on span "sat mkt 1 only" at bounding box center [155, 159] width 31 height 6
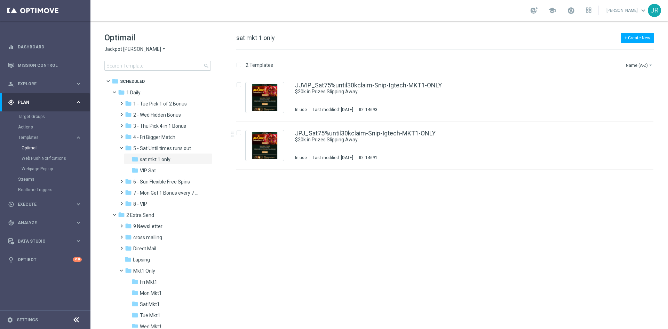
drag, startPoint x: 390, startPoint y: 232, endPoint x: 385, endPoint y: 232, distance: 5.2
click at [388, 232] on div "insert_drive_file JJVIP_Sat75%until30kclaim-Snip-Igtech-MKT1-ONLY $20k in Prize…" at bounding box center [447, 200] width 437 height 255
click at [386, 149] on div "JPJ_Sat75%until30kclaim-Snip-Igtech-MKT1-ONLY $20k in Prizes Slipping Away In u…" at bounding box center [459, 145] width 329 height 30
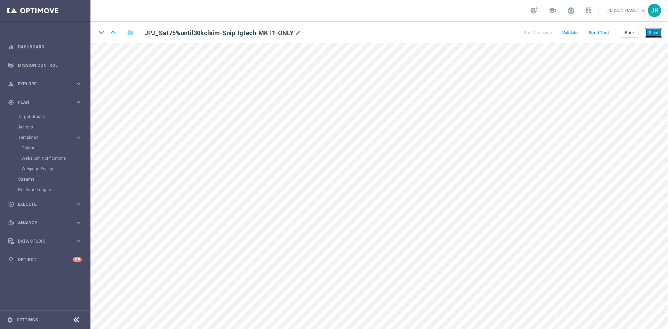
click at [649, 37] on button "Save" at bounding box center [653, 33] width 17 height 10
drag, startPoint x: 630, startPoint y: 31, endPoint x: 622, endPoint y: 32, distance: 8.0
click at [629, 31] on button "Back" at bounding box center [629, 33] width 17 height 10
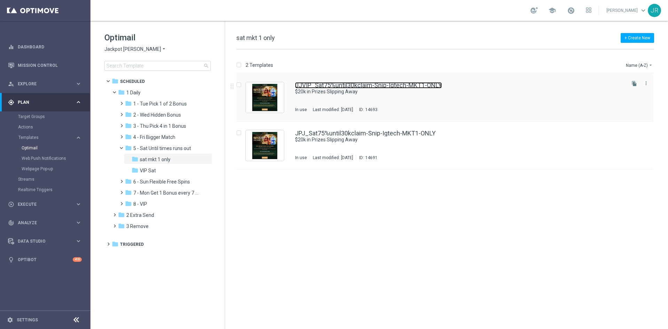
click at [403, 88] on link "JJVIP_Sat75%until30kclaim-Snip-Igtech-MKT1-ONLY" at bounding box center [368, 85] width 147 height 6
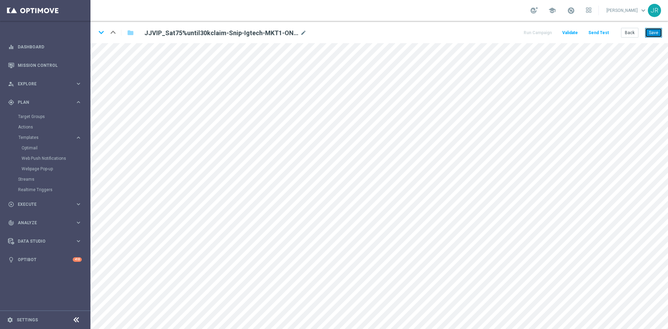
click at [656, 31] on button "Save" at bounding box center [653, 33] width 17 height 10
click at [657, 31] on button "Save" at bounding box center [653, 33] width 17 height 10
click at [652, 30] on button "Save" at bounding box center [653, 33] width 17 height 10
drag, startPoint x: 652, startPoint y: 34, endPoint x: 647, endPoint y: 34, distance: 5.2
click at [652, 34] on button "Save" at bounding box center [653, 33] width 17 height 10
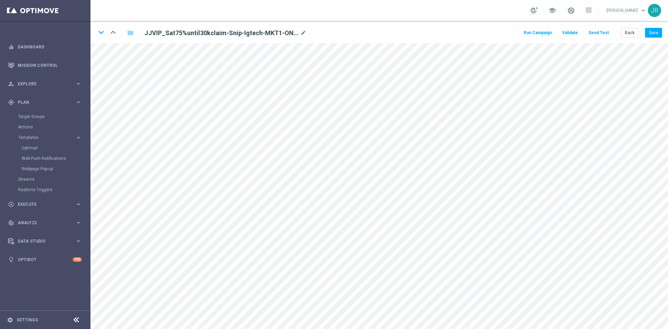
click at [599, 32] on button "Send Test" at bounding box center [598, 32] width 23 height 9
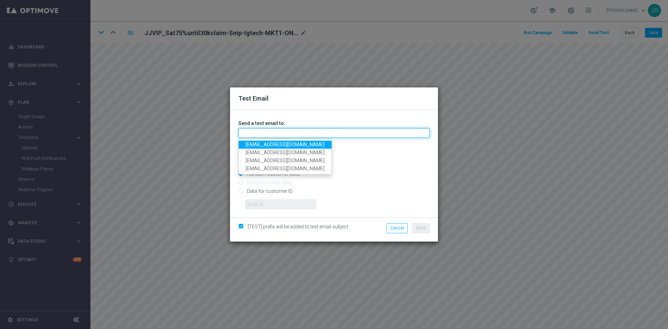
drag, startPoint x: 262, startPoint y: 129, endPoint x: 256, endPoint y: 134, distance: 7.2
click at [262, 129] on input "text" at bounding box center [333, 133] width 191 height 10
click at [254, 144] on link "[EMAIL_ADDRESS][DOMAIN_NAME]" at bounding box center [285, 144] width 93 height 8
type input "[EMAIL_ADDRESS][DOMAIN_NAME]"
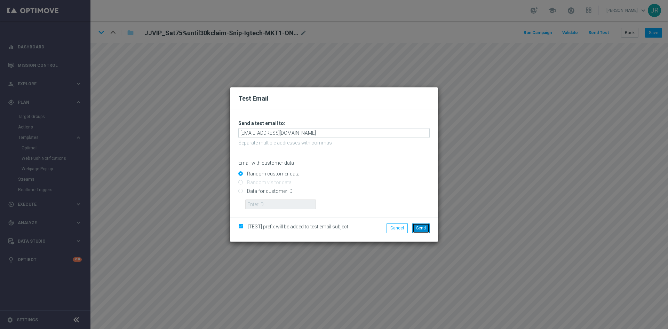
click at [422, 228] on span "Send" at bounding box center [421, 227] width 10 height 5
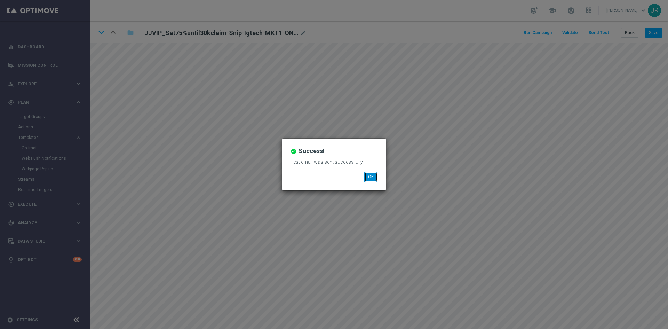
click at [370, 177] on button "OK" at bounding box center [370, 177] width 13 height 10
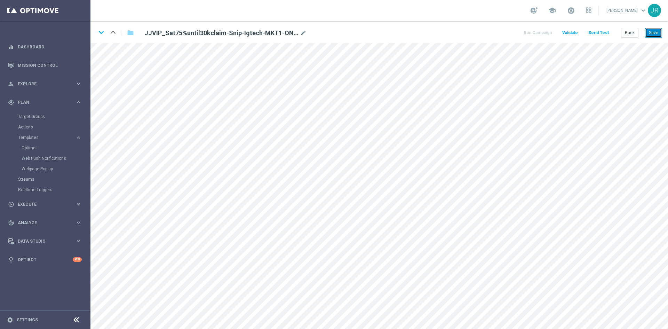
drag, startPoint x: 652, startPoint y: 32, endPoint x: 492, endPoint y: 19, distance: 160.1
click at [652, 33] on button "Save" at bounding box center [653, 33] width 17 height 10
click at [624, 42] on div "keyboard_arrow_down keyboard_arrow_up folder JJVIP_Sat75%until30kclaim-Snip-Igt…" at bounding box center [378, 32] width 577 height 22
click at [630, 30] on button "Back" at bounding box center [629, 33] width 17 height 10
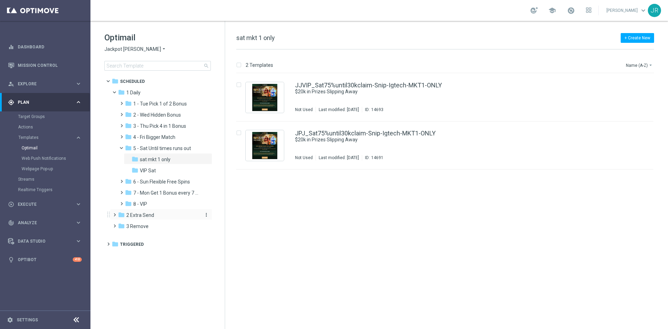
click at [150, 213] on span "2 Extra Send" at bounding box center [140, 215] width 28 height 6
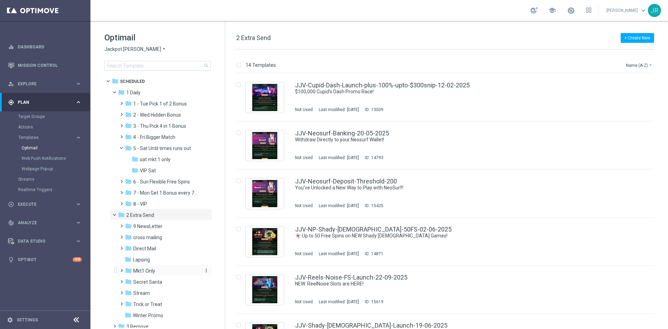
click at [146, 272] on span "Mkt1 Only" at bounding box center [144, 270] width 22 height 6
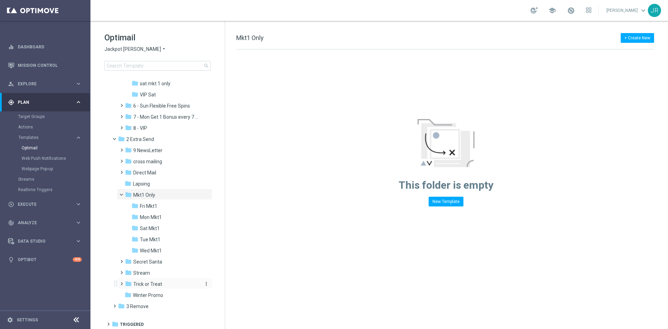
scroll to position [78, 0]
click at [148, 238] on span "Tue Mkt1" at bounding box center [150, 237] width 21 height 6
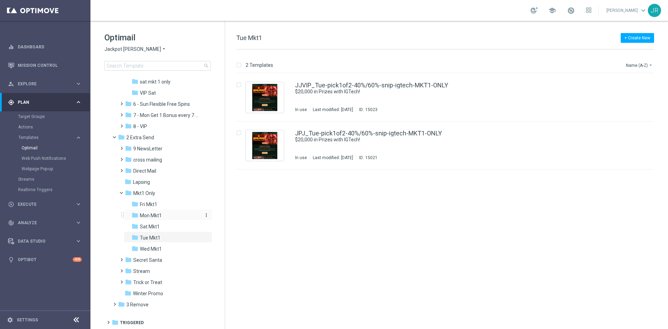
click at [144, 214] on span "Mon Mkt1" at bounding box center [151, 215] width 22 height 6
click at [155, 245] on div "folder Wed Mkt1" at bounding box center [165, 249] width 69 height 8
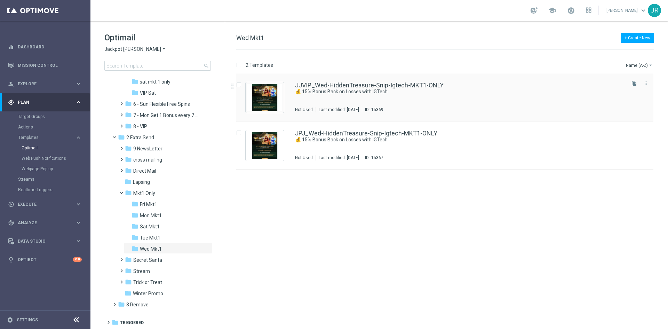
click at [339, 111] on div "Last modified: [DATE]" at bounding box center [339, 110] width 46 height 6
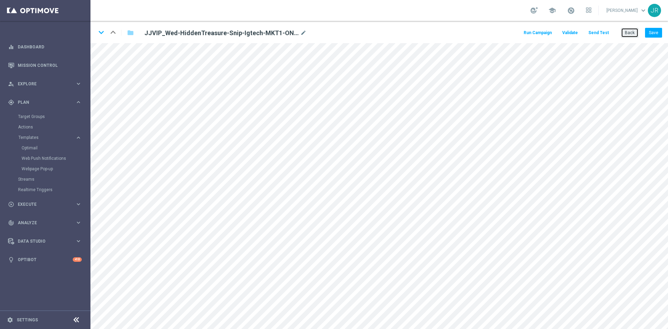
click at [630, 34] on button "Back" at bounding box center [629, 33] width 17 height 10
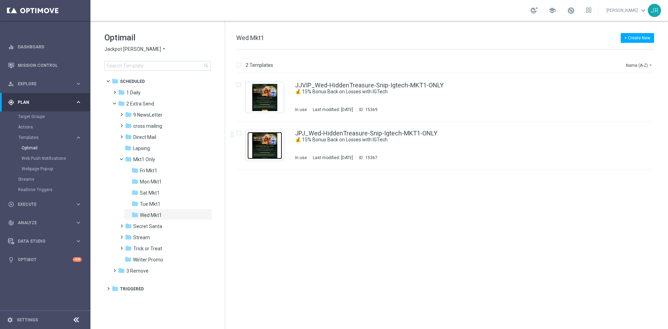
drag, startPoint x: 256, startPoint y: 145, endPoint x: 330, endPoint y: 203, distance: 94.1
click at [256, 145] on img "Press SPACE to select this row." at bounding box center [264, 145] width 35 height 27
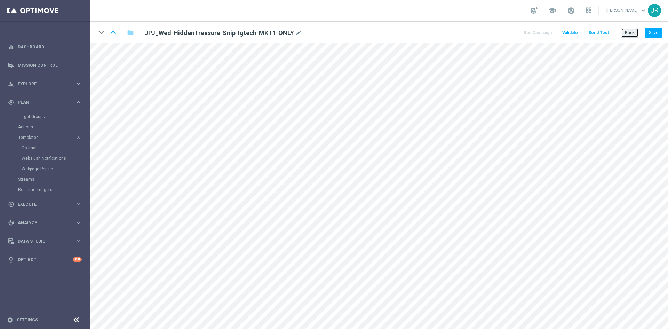
click at [631, 29] on button "Back" at bounding box center [629, 33] width 17 height 10
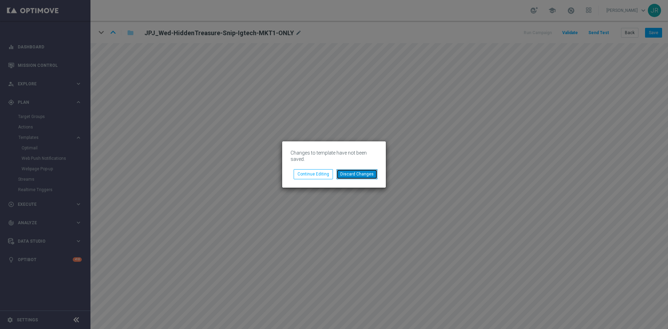
click at [361, 172] on button "Discard Changes" at bounding box center [356, 174] width 41 height 10
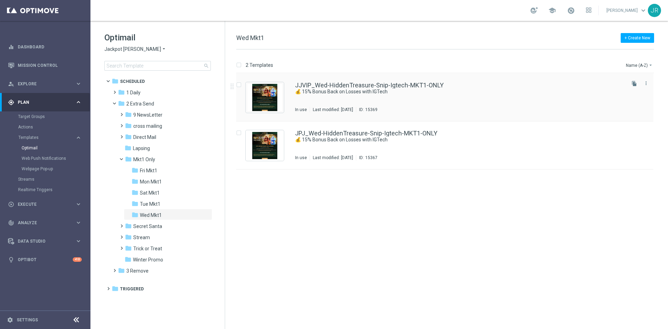
click at [337, 100] on div "JJVIP_Wed-HiddenTreasure-Snip-Igtech-MKT1-ONLY 💰 15% Bonus Back on Losses with …" at bounding box center [459, 97] width 329 height 30
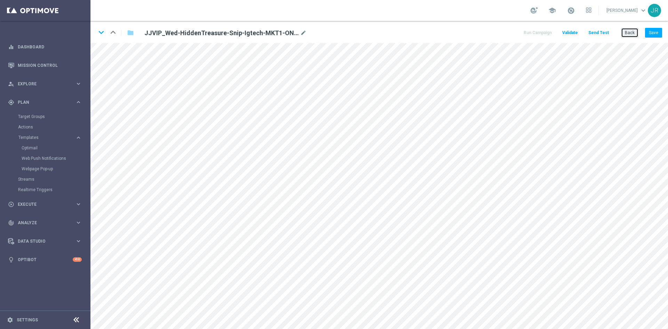
click at [627, 30] on button "Back" at bounding box center [629, 33] width 17 height 10
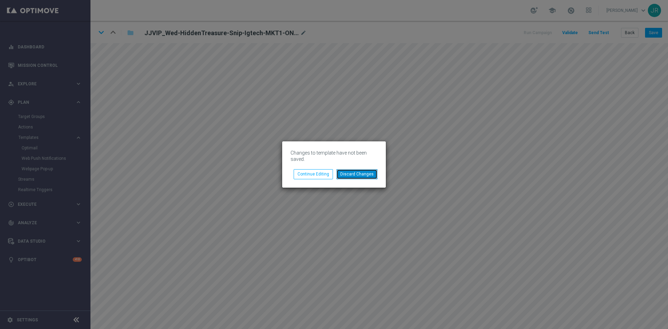
click at [367, 169] on button "Discard Changes" at bounding box center [356, 174] width 41 height 10
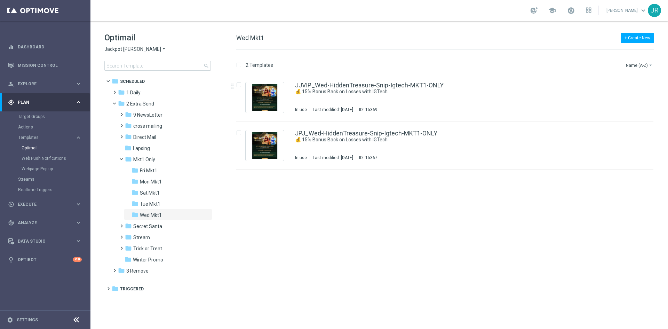
click at [113, 49] on span "Jackpot [PERSON_NAME]" at bounding box center [132, 49] width 57 height 7
click at [0, 0] on span "Wolf Winner" at bounding box center [0, 0] width 0 height 0
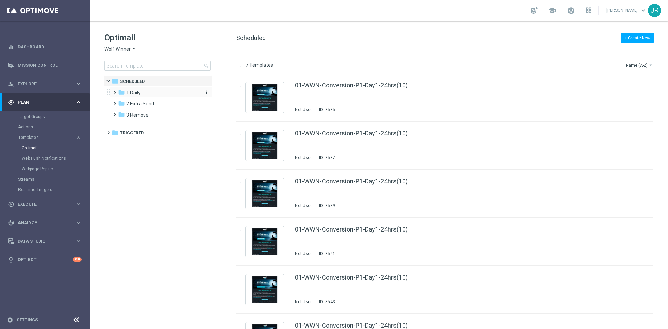
click at [140, 90] on span "1 Daily" at bounding box center [133, 92] width 14 height 6
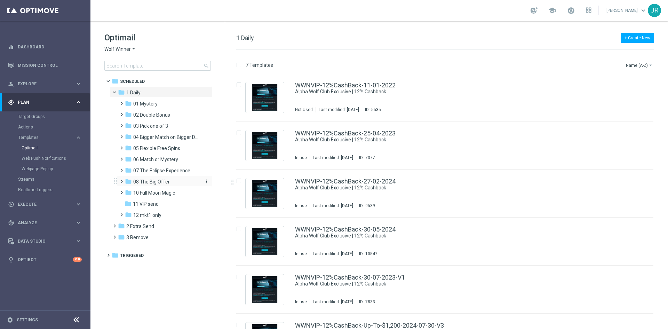
click at [152, 180] on span "08 The Big Offer" at bounding box center [151, 181] width 37 height 6
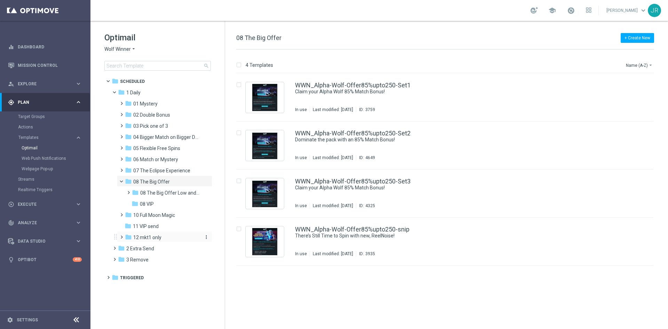
click at [136, 240] on span "12 mkt1 only" at bounding box center [147, 237] width 28 height 6
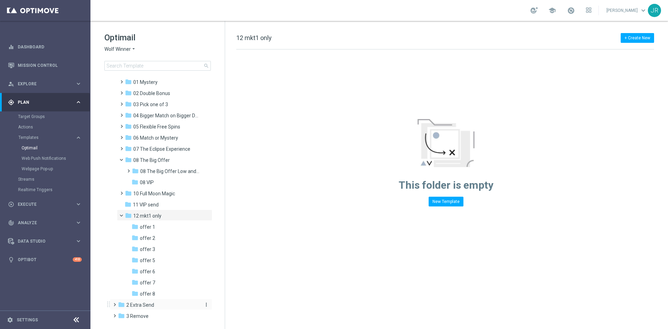
scroll to position [33, 0]
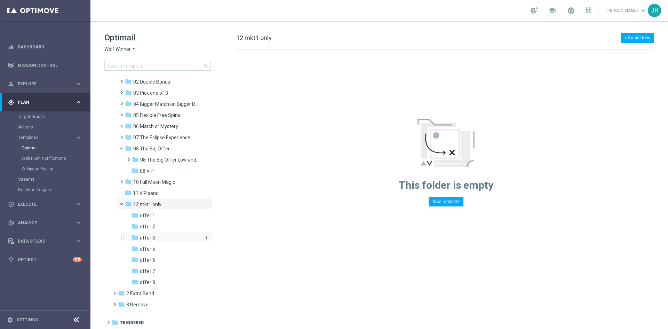
click at [153, 239] on span "offer 3" at bounding box center [147, 237] width 15 height 6
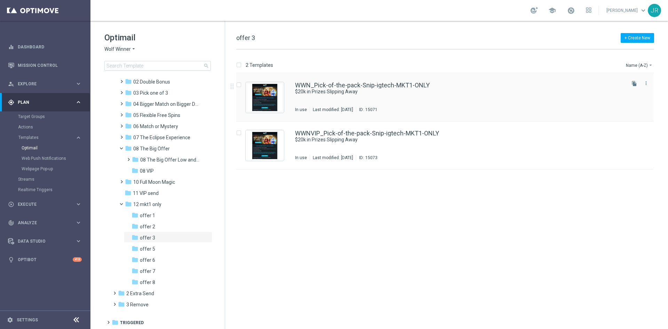
click at [488, 109] on div "In use Last modified: Thursday, September 25, 2025 ID: 15071" at bounding box center [459, 110] width 329 height 6
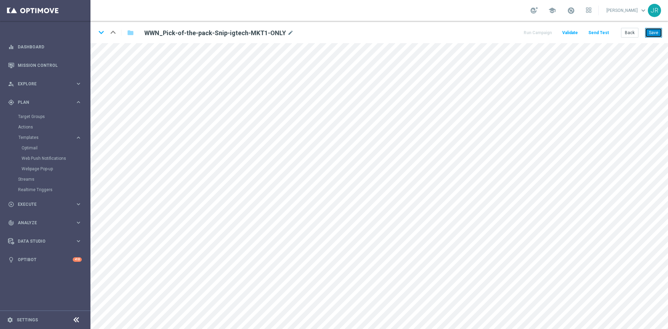
drag, startPoint x: 653, startPoint y: 32, endPoint x: 650, endPoint y: 37, distance: 6.1
click at [653, 32] on button "Save" at bounding box center [653, 33] width 17 height 10
click at [655, 30] on button "Save" at bounding box center [653, 33] width 17 height 10
click at [658, 34] on button "Save" at bounding box center [653, 33] width 17 height 10
click at [601, 32] on button "Send Test" at bounding box center [598, 32] width 23 height 9
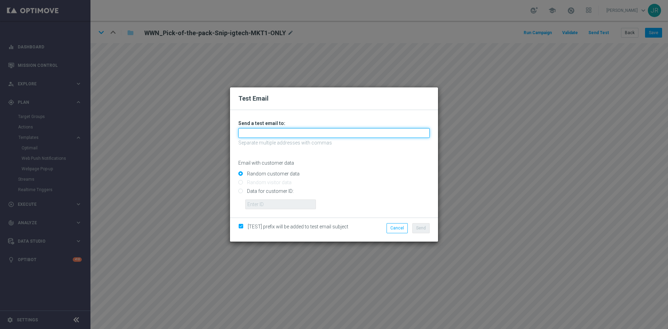
click at [292, 133] on input "text" at bounding box center [333, 133] width 191 height 10
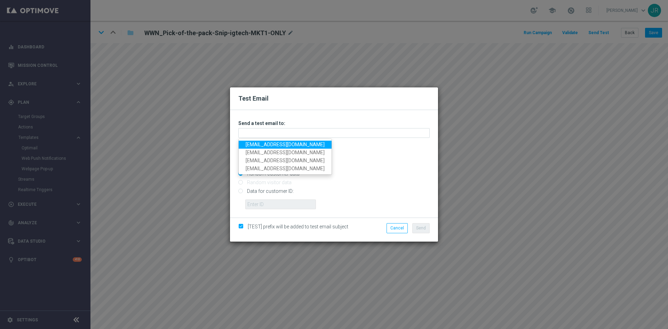
click at [255, 144] on link "testingalltesting@gmail.com" at bounding box center [285, 144] width 93 height 8
type input "testingalltesting@gmail.com"
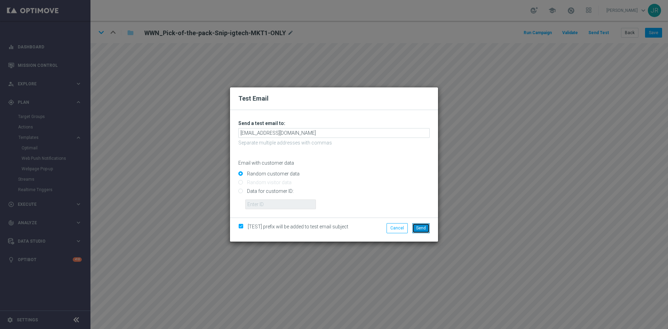
click at [417, 224] on button "Send" at bounding box center [420, 228] width 17 height 10
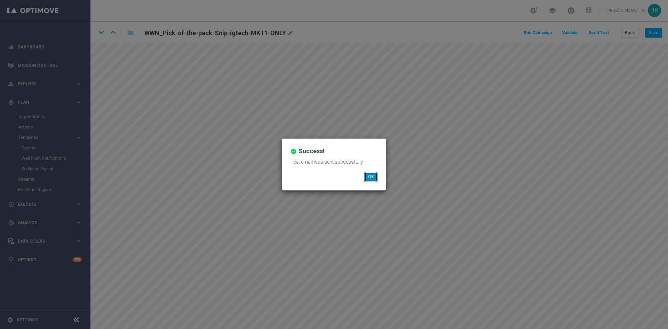
click at [373, 175] on button "OK" at bounding box center [370, 177] width 13 height 10
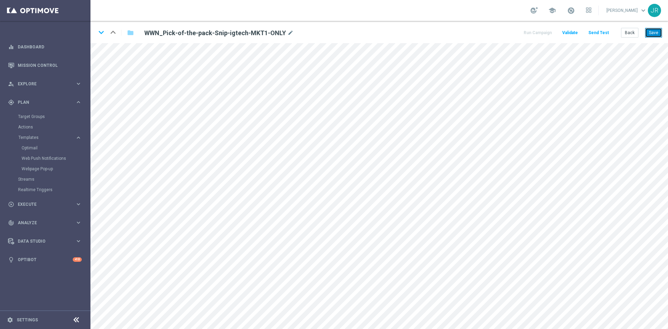
drag, startPoint x: 652, startPoint y: 34, endPoint x: 649, endPoint y: 39, distance: 5.9
click at [652, 34] on button "Save" at bounding box center [653, 33] width 17 height 10
drag, startPoint x: 653, startPoint y: 32, endPoint x: 655, endPoint y: 42, distance: 10.2
click at [653, 32] on button "Save" at bounding box center [653, 33] width 17 height 10
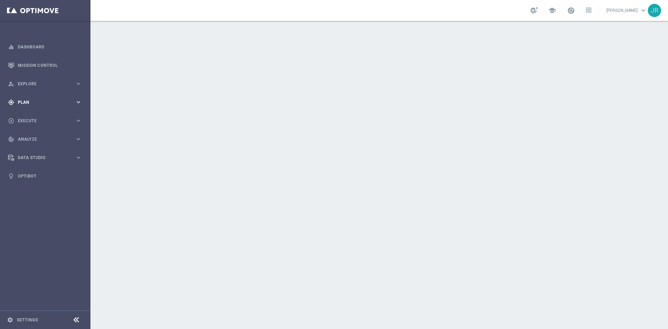
click at [26, 103] on span "Plan" at bounding box center [46, 102] width 57 height 4
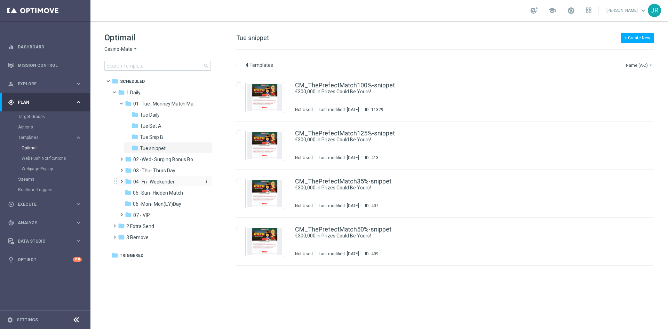
click at [152, 184] on span "04 -Fri- Weekender" at bounding box center [153, 181] width 41 height 6
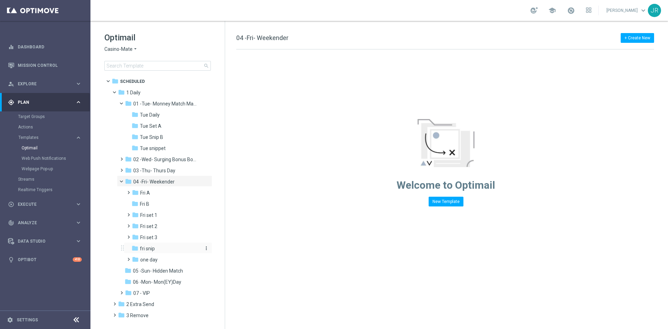
click at [148, 250] on span "fri snip" at bounding box center [147, 248] width 15 height 6
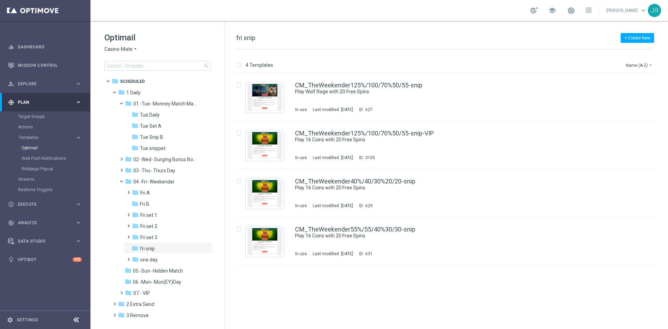
click at [124, 49] on span "Casino-Mate" at bounding box center [118, 49] width 28 height 7
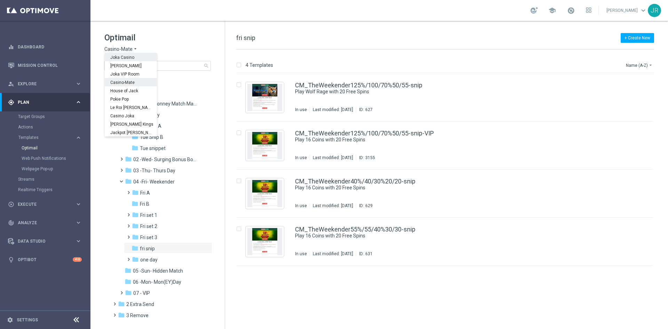
click at [0, 0] on span "Joka Casino" at bounding box center [0, 0] width 0 height 0
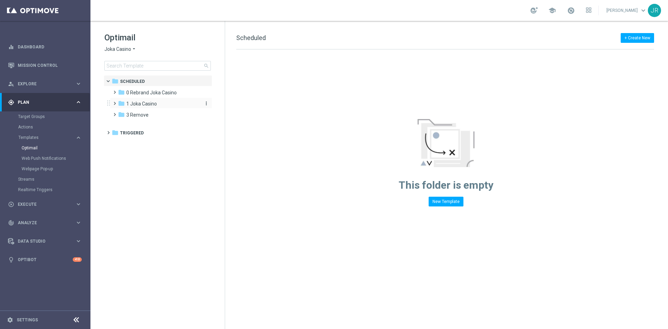
click at [134, 102] on span "1 Joka Casino" at bounding box center [141, 104] width 31 height 6
click at [143, 113] on span "1- Daily" at bounding box center [141, 115] width 16 height 6
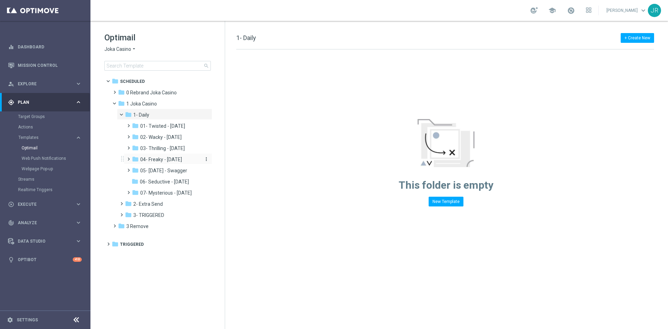
click at [157, 161] on span "04- Freaky - [DATE]" at bounding box center [161, 159] width 42 height 6
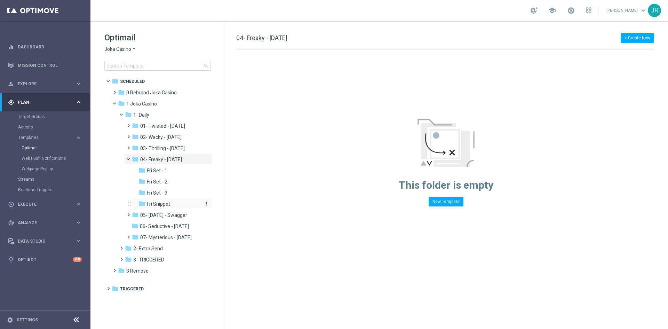
click at [154, 202] on span "Fri Snippet" at bounding box center [158, 204] width 23 height 6
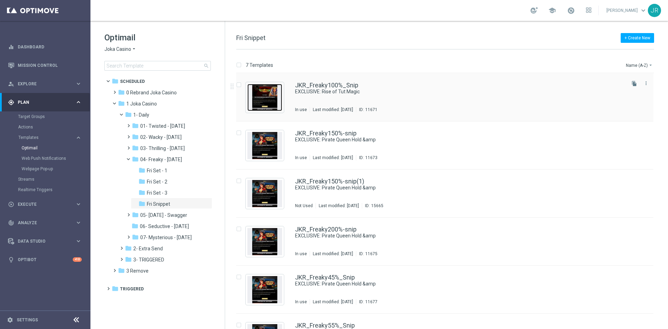
click at [267, 106] on img "Press SPACE to select this row." at bounding box center [264, 97] width 35 height 27
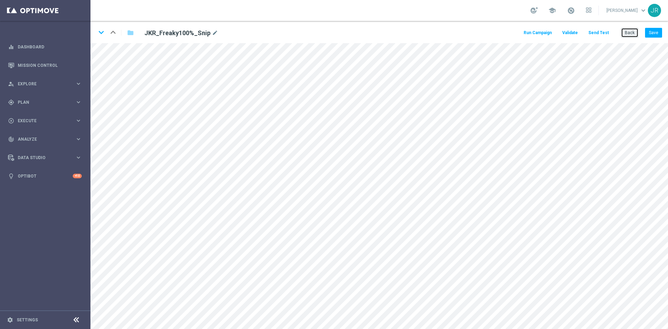
drag, startPoint x: 628, startPoint y: 32, endPoint x: 307, endPoint y: 11, distance: 321.6
click at [628, 31] on button "Back" at bounding box center [629, 33] width 17 height 10
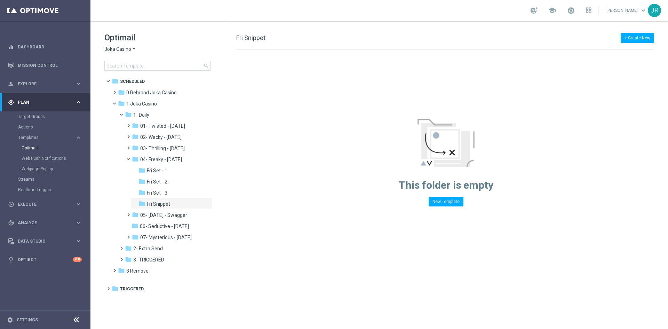
click at [109, 48] on span "Joka Casino" at bounding box center [117, 49] width 27 height 7
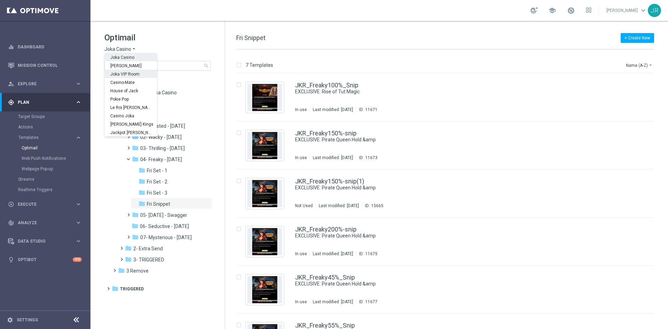
click at [0, 0] on span "Joka VIP Room" at bounding box center [0, 0] width 0 height 0
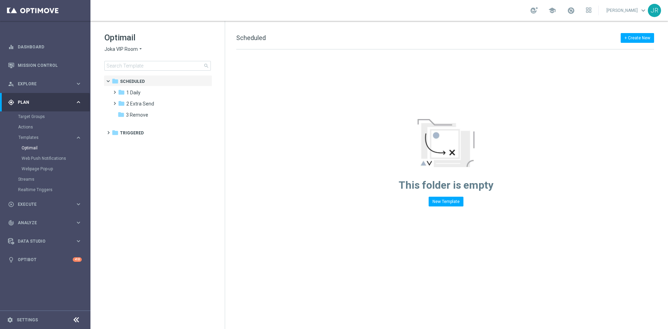
drag, startPoint x: 135, startPoint y: 89, endPoint x: 280, endPoint y: 127, distance: 149.3
click at [135, 91] on div "folder 1 Daily" at bounding box center [158, 93] width 80 height 8
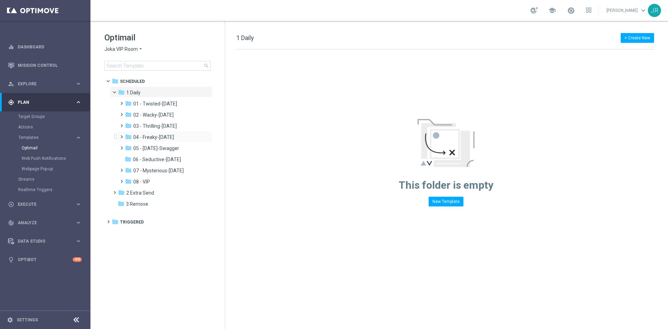
click at [154, 133] on div "folder 04 - Freaky-[DATE] more_vert" at bounding box center [164, 136] width 95 height 11
click at [159, 138] on span "04 - Freaky-[DATE]" at bounding box center [153, 137] width 41 height 6
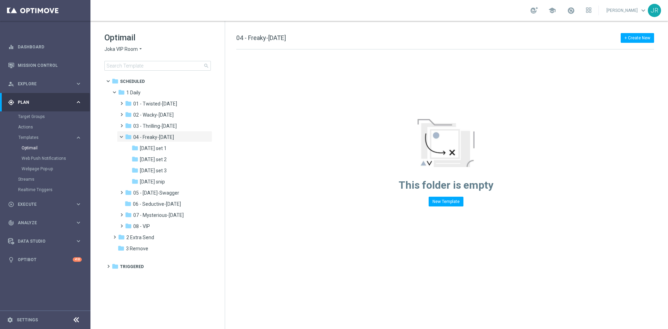
drag, startPoint x: 154, startPoint y: 179, endPoint x: 353, endPoint y: 144, distance: 201.4
click at [155, 179] on span "[DATE] snip" at bounding box center [152, 181] width 25 height 6
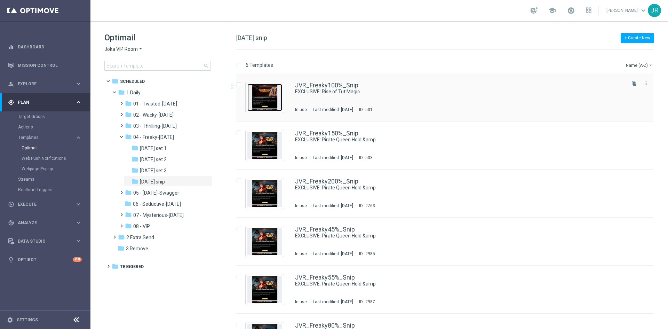
click at [261, 103] on img "Press SPACE to select this row." at bounding box center [264, 97] width 35 height 27
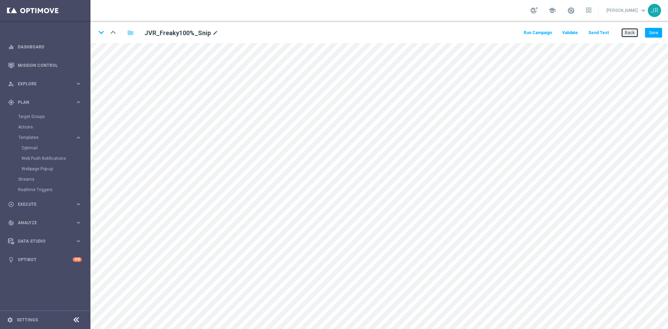
click at [625, 33] on button "Back" at bounding box center [629, 33] width 17 height 10
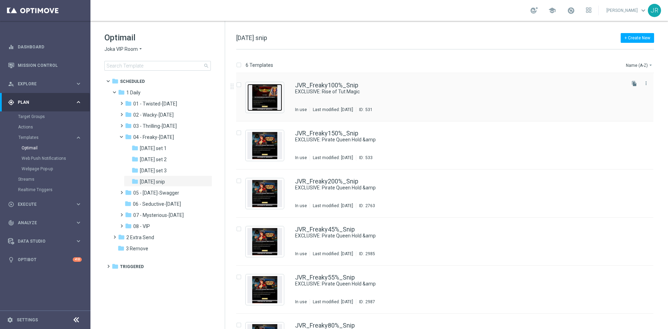
click at [266, 103] on img "Press SPACE to select this row." at bounding box center [264, 97] width 35 height 27
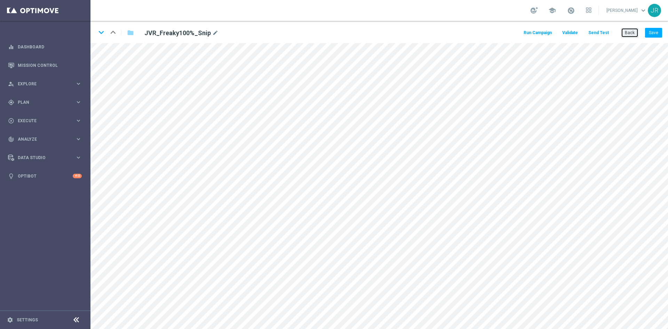
click at [630, 28] on button "Back" at bounding box center [629, 33] width 17 height 10
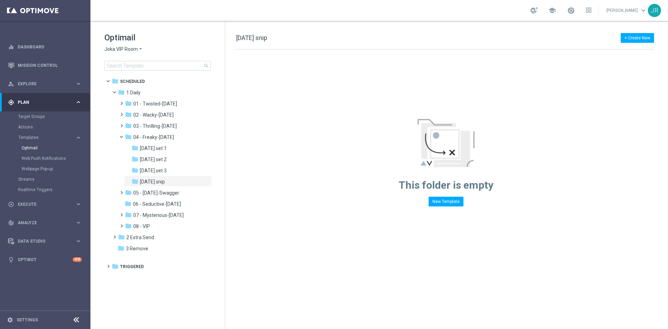
click at [103, 48] on div "Optimail Joka VIP Room arrow_drop_down × Joka VIP Room search folder 1 Folder f…" at bounding box center [157, 69] width 134 height 96
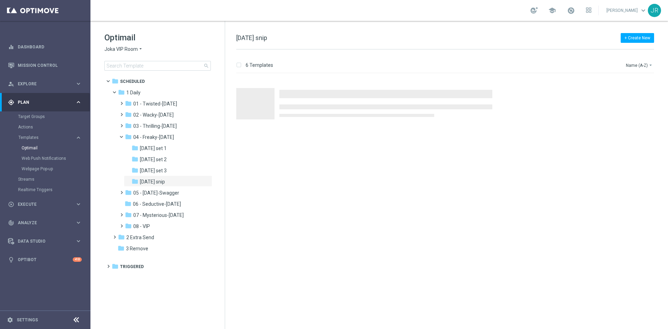
click at [107, 50] on span "Joka VIP Room" at bounding box center [120, 49] width 33 height 7
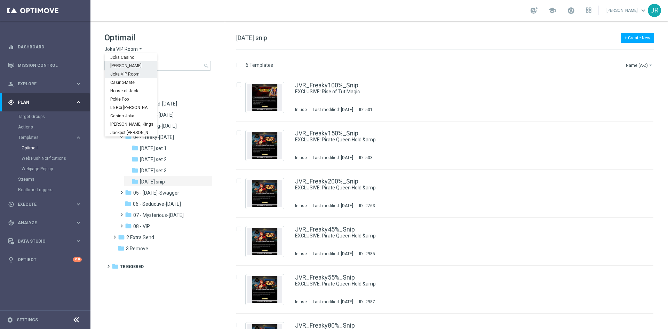
click at [0, 0] on span "[PERSON_NAME]" at bounding box center [0, 0] width 0 height 0
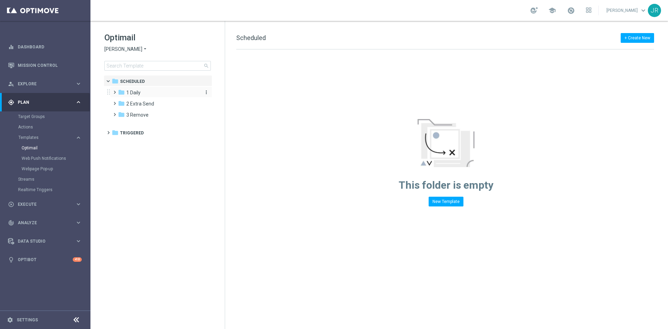
click at [156, 96] on div "folder 1 Daily" at bounding box center [158, 93] width 80 height 8
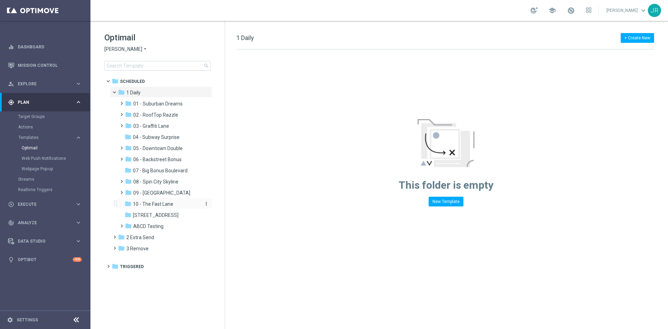
click at [163, 206] on span "10 - The Fast Lane" at bounding box center [153, 204] width 40 height 6
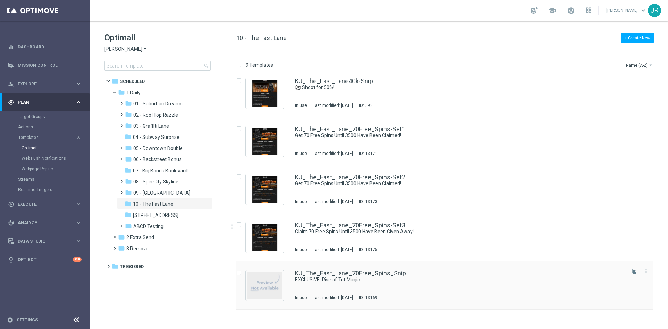
scroll to position [177, 0]
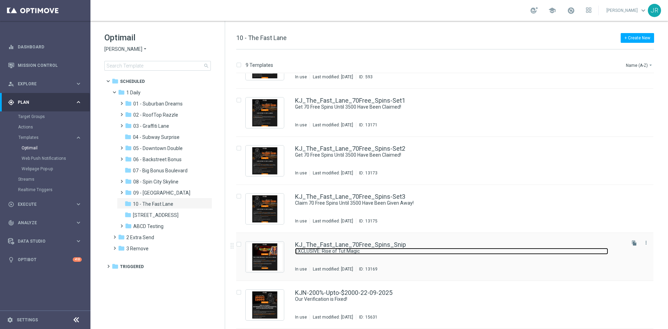
click at [349, 254] on link "EXCLUSIVE: Rise of Tut Magic" at bounding box center [451, 251] width 313 height 7
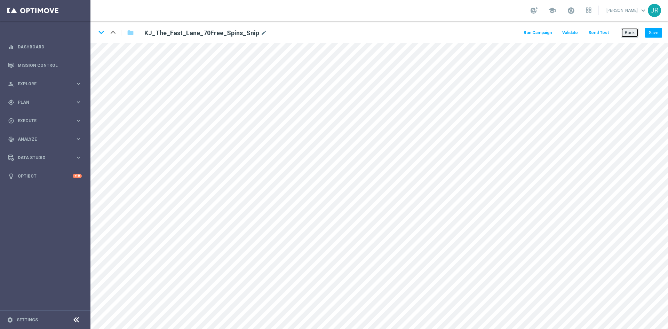
click at [629, 35] on button "Back" at bounding box center [629, 33] width 17 height 10
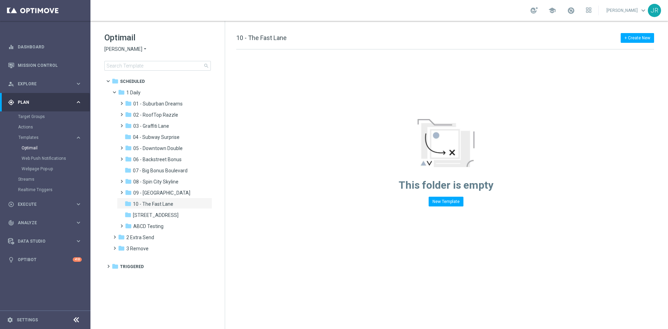
click at [112, 48] on span "[PERSON_NAME]" at bounding box center [123, 49] width 38 height 7
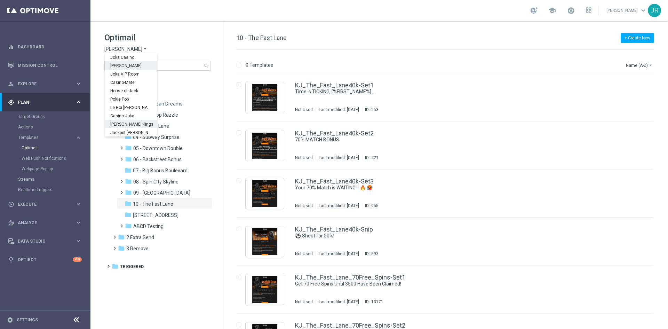
click at [0, 0] on span "[PERSON_NAME] Kings" at bounding box center [0, 0] width 0 height 0
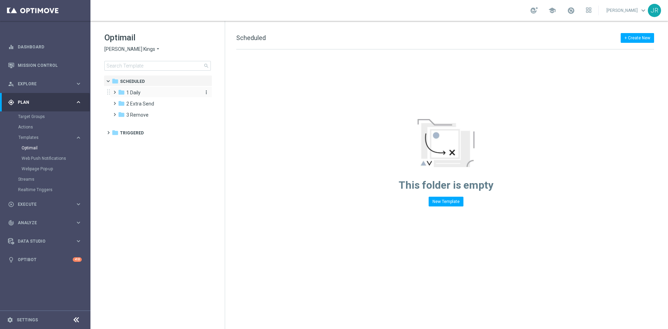
click at [131, 91] on span "1 Daily" at bounding box center [133, 92] width 14 height 6
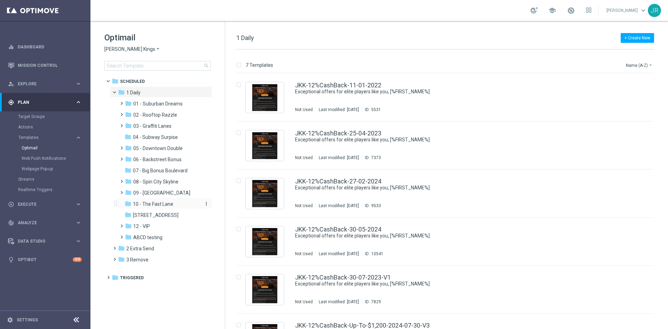
click at [158, 204] on span "10 - The Fast Lane" at bounding box center [153, 204] width 40 height 6
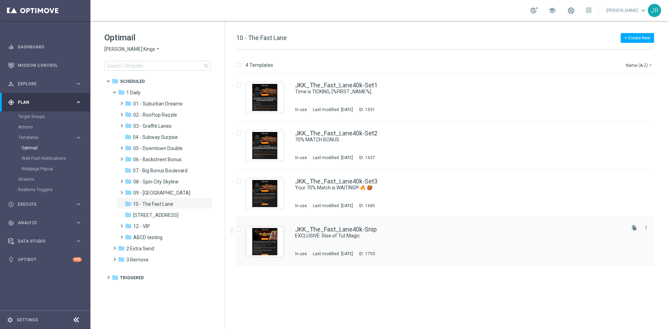
click at [362, 247] on div "JKK_The_Fast_Lane40k-Snip EXCLUSIVE: Rise of Tut Magic In use Last modified: [D…" at bounding box center [459, 241] width 329 height 30
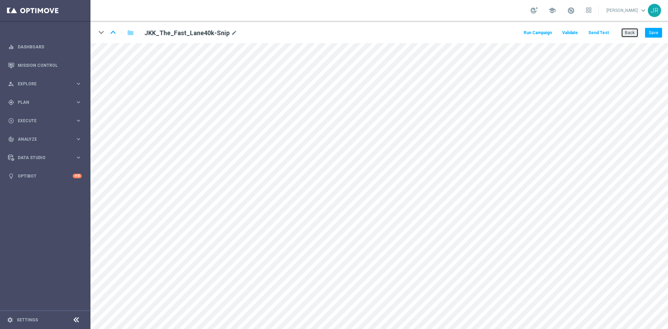
click at [628, 33] on button "Back" at bounding box center [629, 33] width 17 height 10
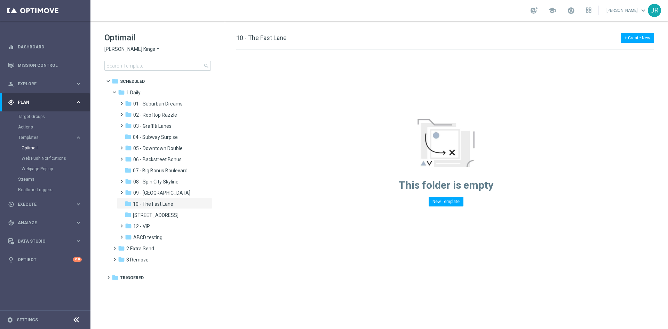
click at [121, 46] on span "[PERSON_NAME] Kings" at bounding box center [129, 49] width 51 height 7
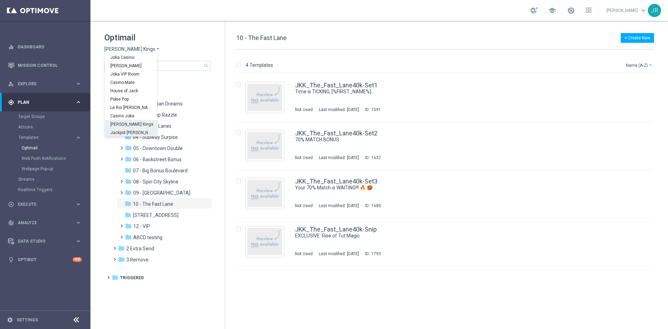
click at [125, 130] on div "Jackpot [PERSON_NAME]" at bounding box center [131, 132] width 52 height 8
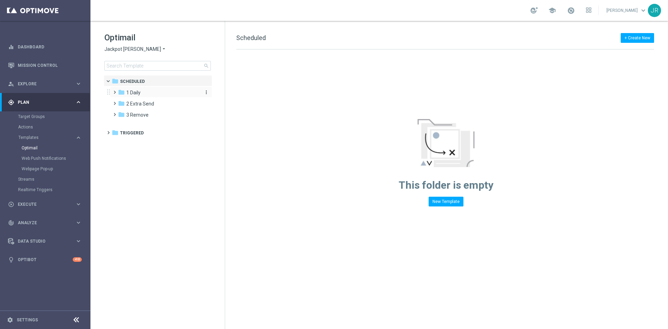
click at [145, 92] on div "folder 1 Daily" at bounding box center [158, 93] width 80 height 8
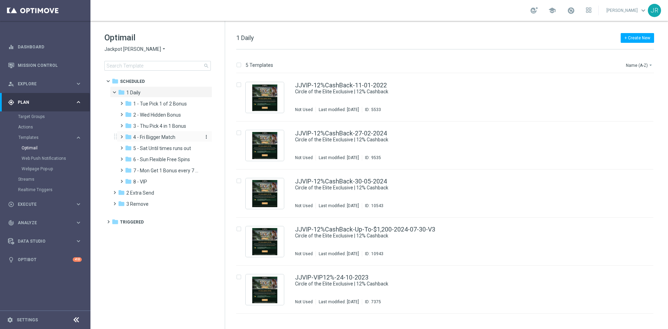
click at [154, 136] on span "4 - Fri Bigger Match" at bounding box center [154, 137] width 42 height 6
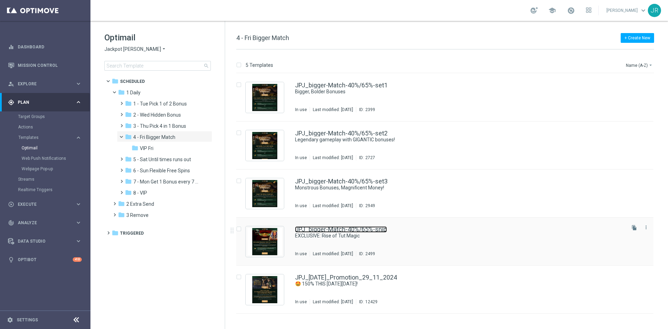
click at [335, 230] on link "JPJ_bigger-Match-40%/65%-snip" at bounding box center [341, 229] width 92 height 6
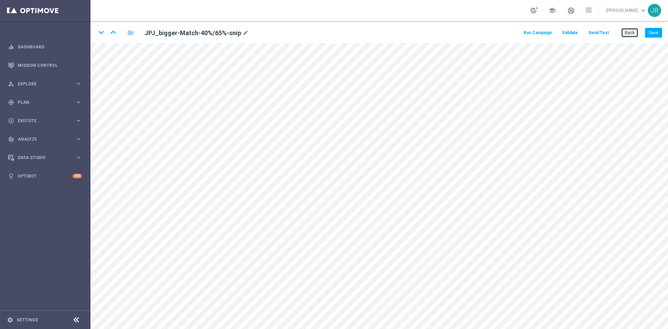
click at [626, 30] on button "Back" at bounding box center [629, 33] width 17 height 10
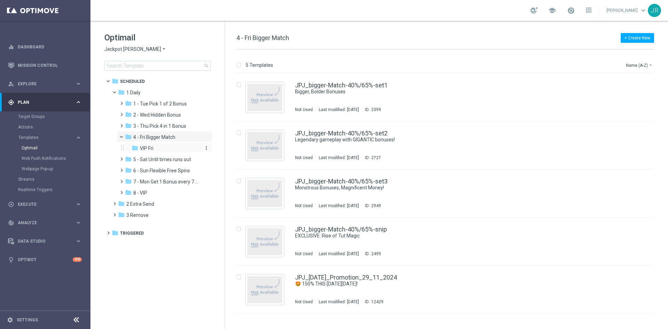
click at [147, 147] on span "VIP Fri" at bounding box center [147, 148] width 14 height 6
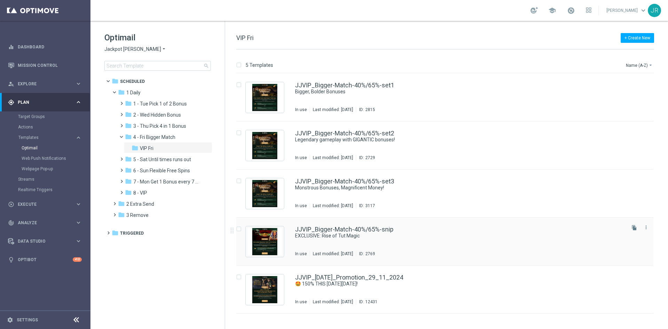
click at [418, 248] on div "JJVIP_Bigger-Match-40%/65%-snip EXCLUSIVE: Rise of Tut Magic In use Last modifi…" at bounding box center [459, 241] width 329 height 30
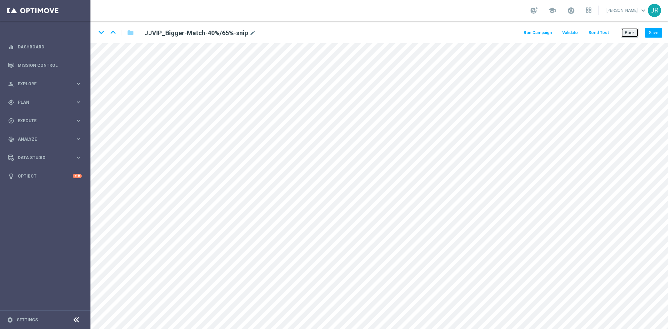
click at [633, 35] on button "Back" at bounding box center [629, 33] width 17 height 10
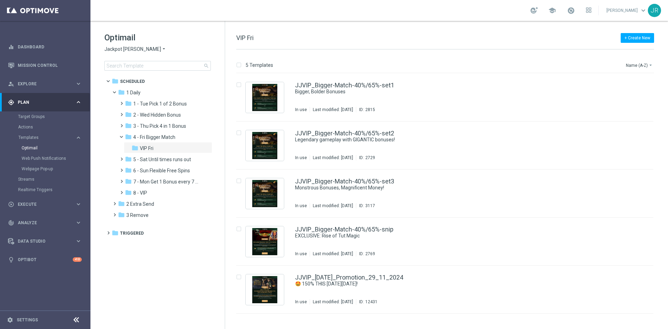
click at [112, 46] on span "Jackpot [PERSON_NAME]" at bounding box center [132, 49] width 57 height 7
click at [0, 0] on span "Wolf Winner" at bounding box center [0, 0] width 0 height 0
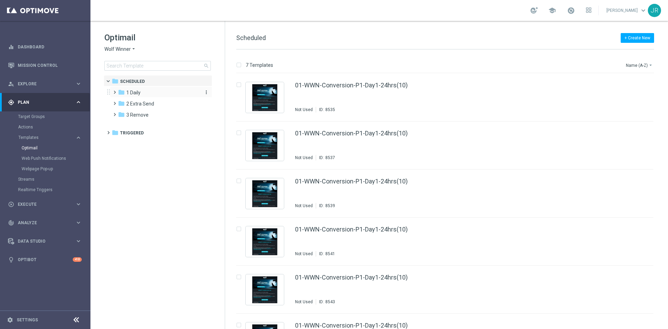
click at [140, 93] on span "1 Daily" at bounding box center [133, 92] width 14 height 6
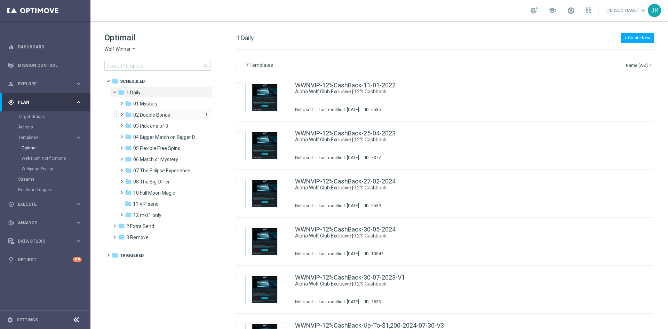
click at [143, 113] on span "02 Double Bonus" at bounding box center [151, 115] width 37 height 6
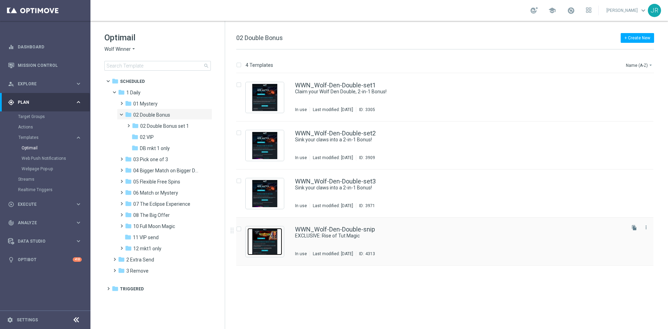
click at [266, 246] on img "Press SPACE to select this row." at bounding box center [264, 241] width 35 height 27
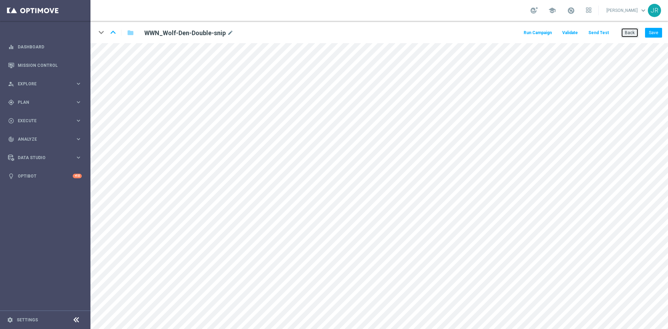
click at [626, 32] on button "Back" at bounding box center [629, 33] width 17 height 10
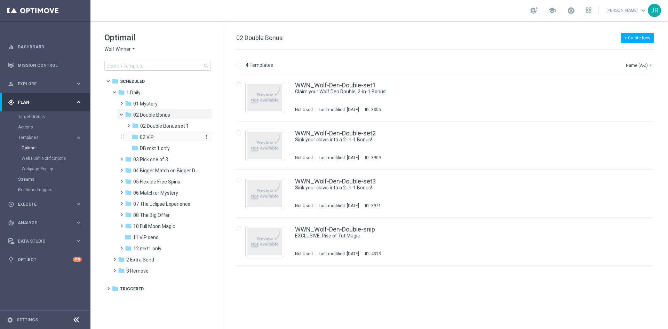
click at [151, 137] on span "02 VIP" at bounding box center [147, 137] width 14 height 6
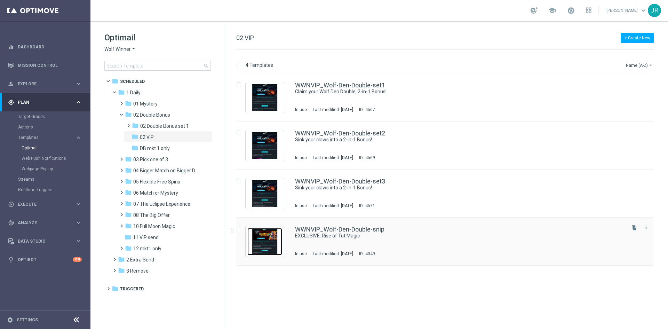
click at [268, 244] on img "Press SPACE to select this row." at bounding box center [264, 241] width 35 height 27
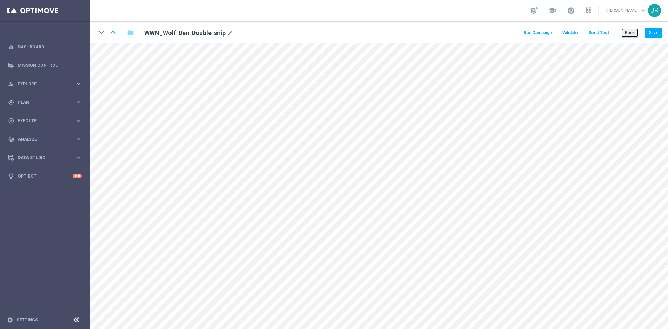
click at [627, 36] on button "Back" at bounding box center [629, 33] width 17 height 10
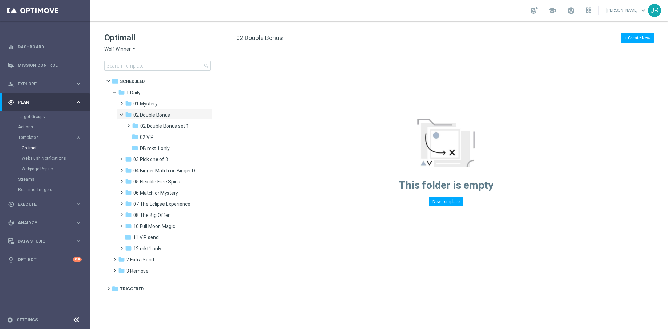
click at [114, 43] on div "Optimail Wolf Winner arrow_drop_down × Wolf Winner search" at bounding box center [164, 51] width 120 height 39
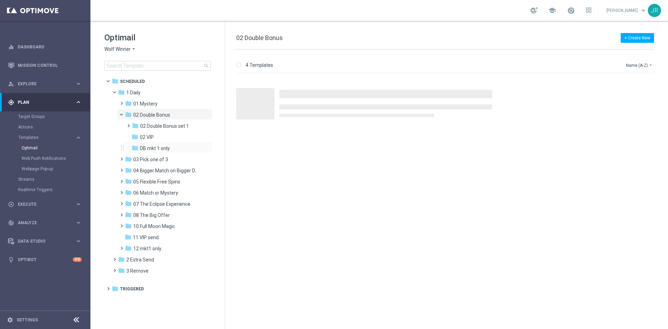
drag, startPoint x: 115, startPoint y: 48, endPoint x: 139, endPoint y: 144, distance: 98.9
click at [115, 49] on span "Wolf Winner" at bounding box center [117, 49] width 26 height 7
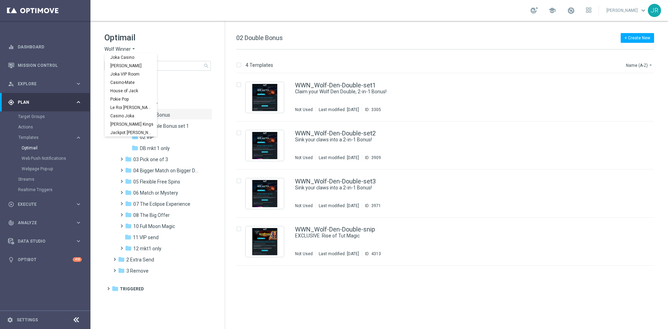
scroll to position [25, 0]
click at [0, 0] on span "Stellar Spins" at bounding box center [0, 0] width 0 height 0
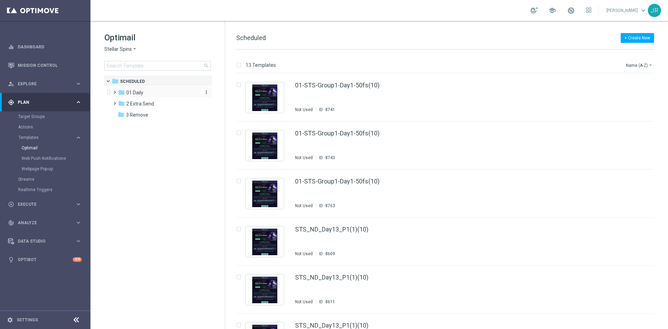
click at [149, 90] on div "folder 01 Daily" at bounding box center [158, 93] width 80 height 8
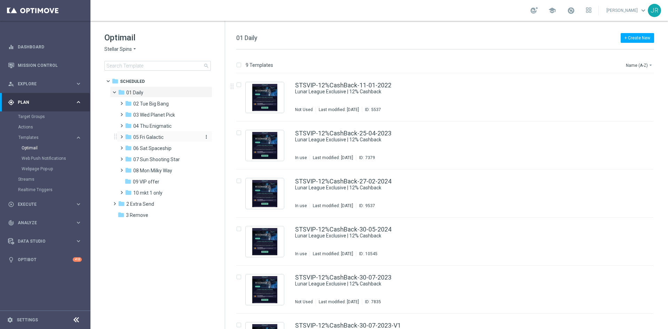
click at [144, 137] on span "05 Fri Galactic" at bounding box center [148, 137] width 30 height 6
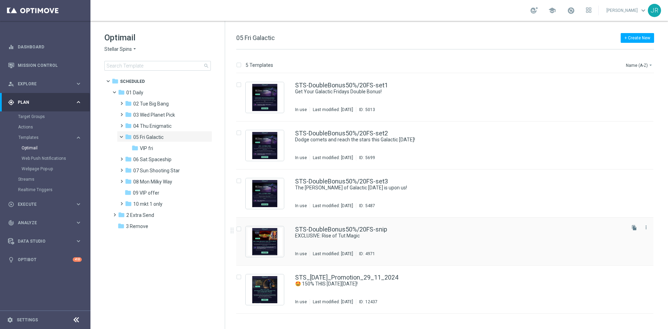
click at [371, 241] on div "STS-DoubleBonus50%/20FS-snip EXCLUSIVE: Rise of Tut Magic In use Last modified:…" at bounding box center [459, 241] width 329 height 30
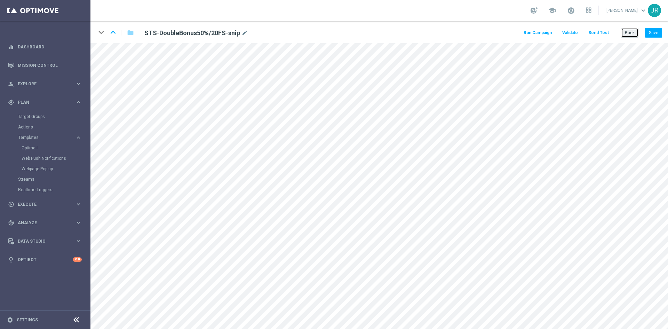
click at [628, 35] on button "Back" at bounding box center [629, 33] width 17 height 10
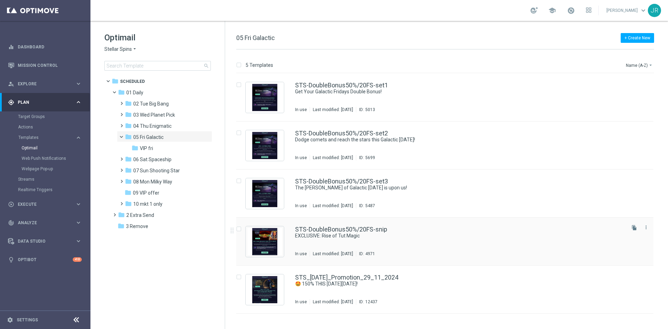
click at [333, 239] on div "STS-DoubleBonus50%/20FS-snip EXCLUSIVE: Rise of Tut Magic In use Last modified:…" at bounding box center [459, 241] width 329 height 30
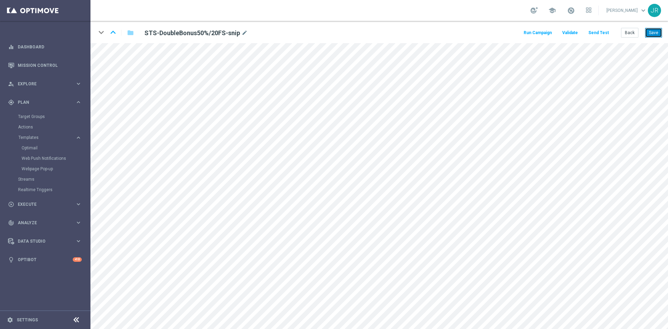
click at [650, 29] on button "Save" at bounding box center [653, 33] width 17 height 10
click at [630, 32] on button "Back" at bounding box center [629, 33] width 17 height 10
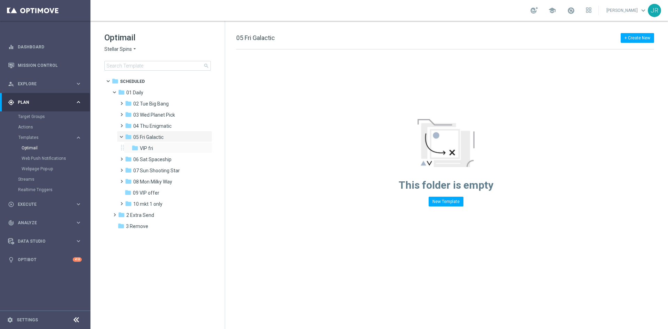
click at [148, 152] on div "folder VIP fri more_vert" at bounding box center [168, 147] width 88 height 11
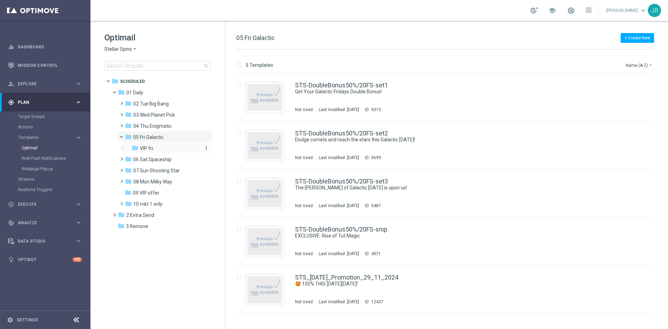
click at [148, 150] on span "VIP fri" at bounding box center [146, 148] width 13 height 6
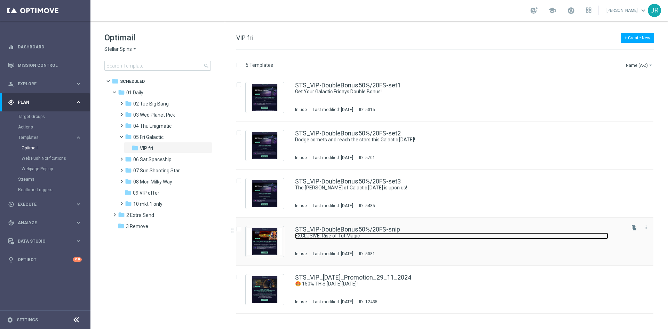
click at [346, 238] on link "EXCLUSIVE: Rise of Tut Magic" at bounding box center [451, 235] width 313 height 7
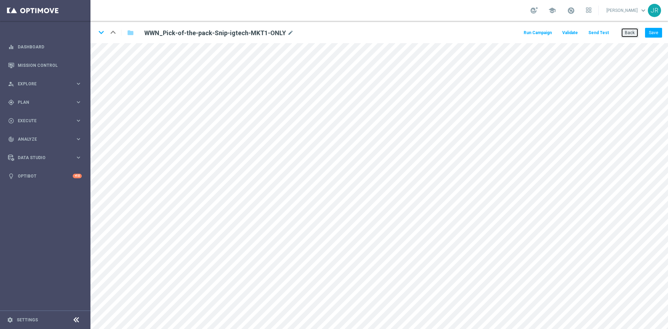
click at [626, 32] on button "Back" at bounding box center [629, 33] width 17 height 10
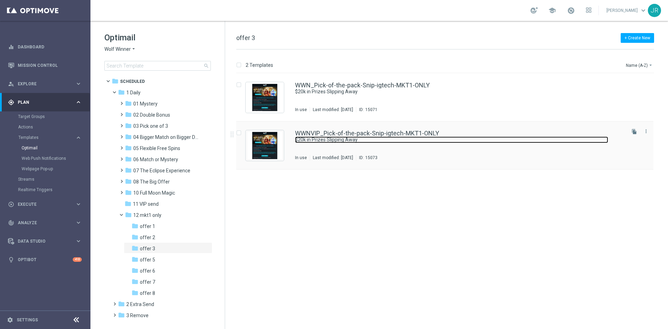
click at [310, 138] on link "$20k in Prizes Slipping Away" at bounding box center [451, 139] width 313 height 7
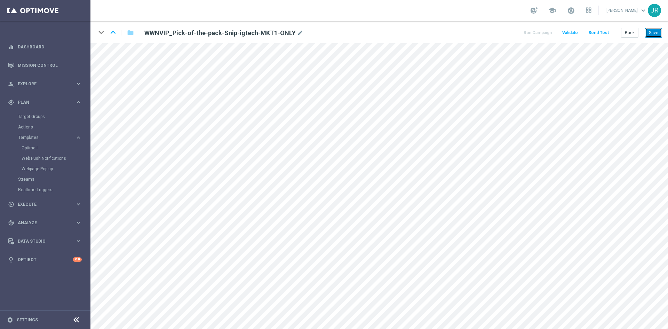
click at [653, 34] on button "Save" at bounding box center [653, 33] width 17 height 10
click at [655, 31] on button "Save" at bounding box center [653, 33] width 17 height 10
click at [602, 28] on button "Send Test" at bounding box center [598, 32] width 23 height 9
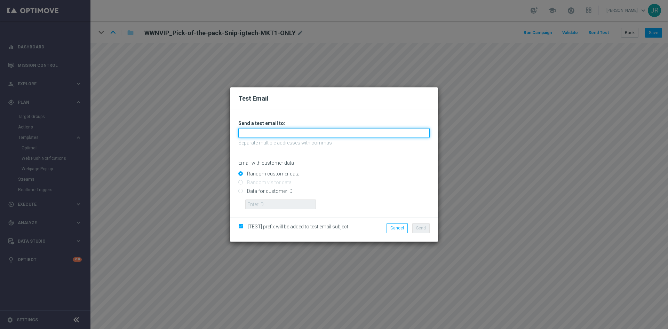
drag, startPoint x: 270, startPoint y: 133, endPoint x: 267, endPoint y: 134, distance: 3.5
click at [268, 133] on input "text" at bounding box center [333, 133] width 191 height 10
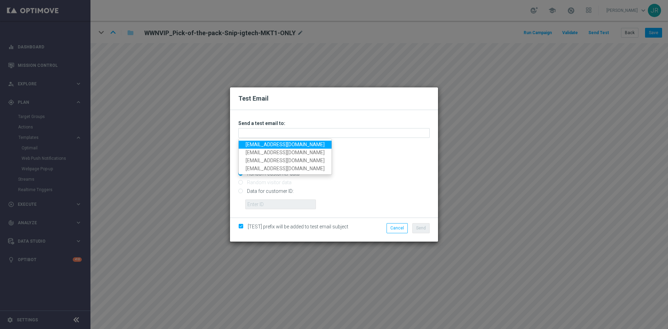
drag, startPoint x: 255, startPoint y: 144, endPoint x: 264, endPoint y: 147, distance: 8.8
click at [255, 144] on link "[EMAIL_ADDRESS][DOMAIN_NAME]" at bounding box center [285, 144] width 93 height 8
type input "[EMAIL_ADDRESS][DOMAIN_NAME]"
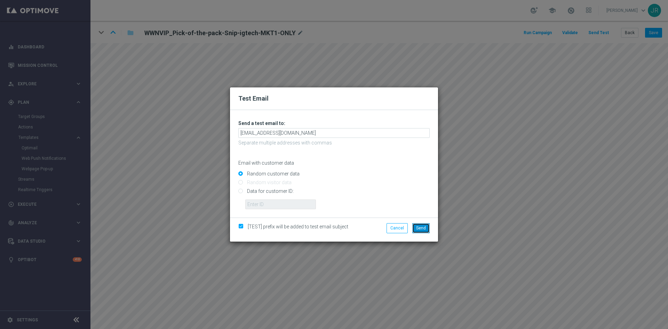
click at [413, 225] on button "Send" at bounding box center [420, 228] width 17 height 10
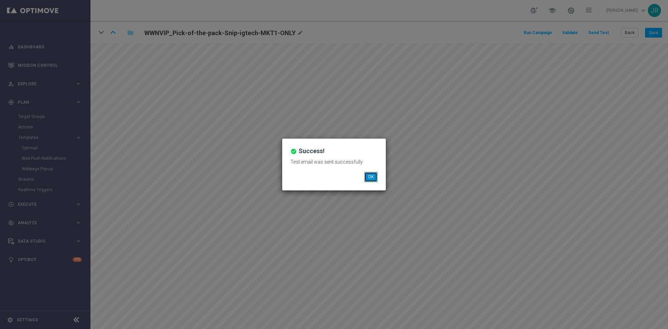
click at [366, 177] on button "OK" at bounding box center [370, 177] width 13 height 10
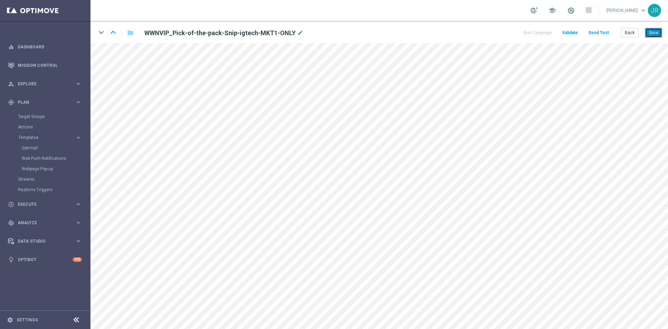
click at [653, 32] on button "Save" at bounding box center [653, 33] width 17 height 10
click at [636, 36] on button "Back" at bounding box center [629, 33] width 17 height 10
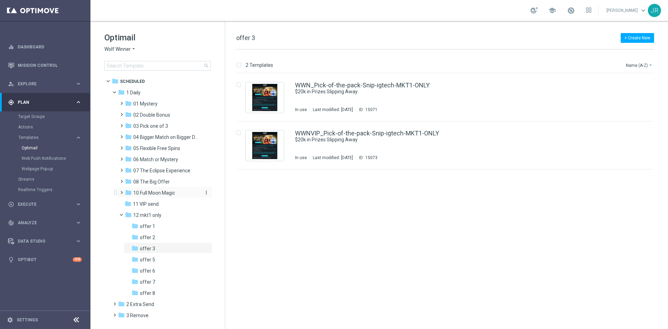
click at [159, 193] on span "10 Full Moon Magic" at bounding box center [154, 193] width 42 height 6
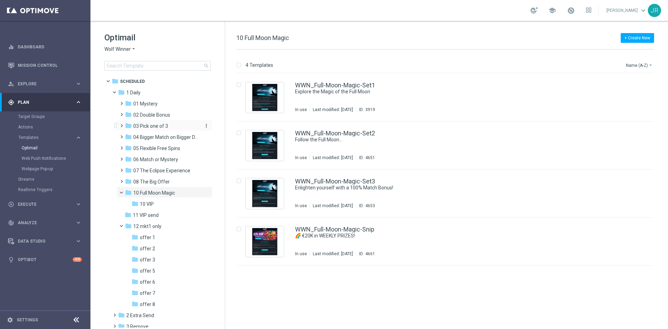
click at [155, 124] on span "03 Pick one of 3" at bounding box center [150, 126] width 35 height 6
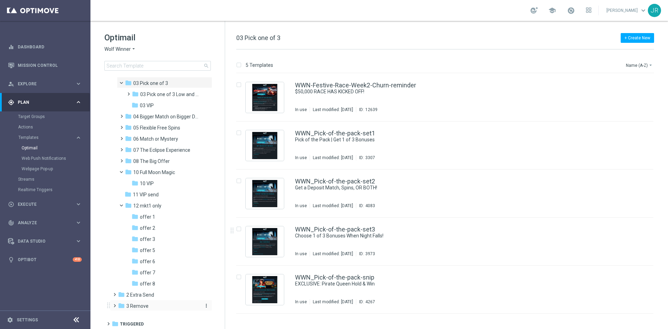
scroll to position [44, 0]
click at [150, 283] on span "offer 8" at bounding box center [147, 282] width 15 height 6
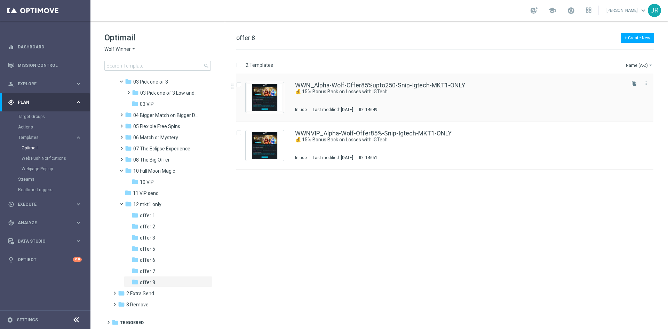
click at [356, 79] on div "WWN_Alpha-Wolf-Offer85%upto250-Snip-Igtech-MKT1-ONLY 💰 15% Bonus Back on Losses…" at bounding box center [444, 97] width 417 height 48
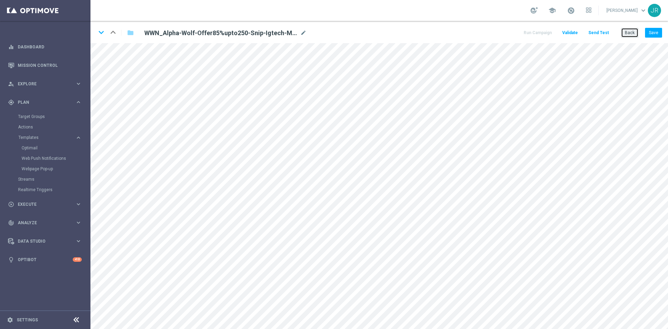
click at [631, 33] on button "Back" at bounding box center [629, 33] width 17 height 10
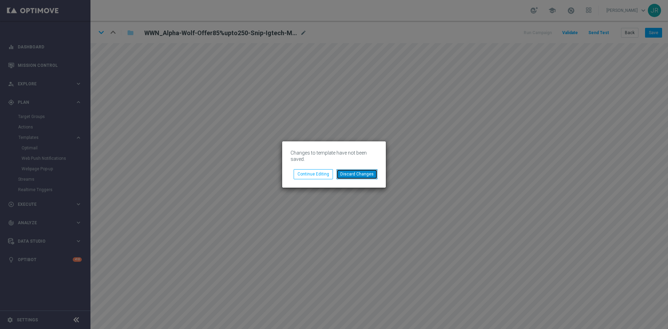
click at [360, 172] on button "Discard Changes" at bounding box center [356, 174] width 41 height 10
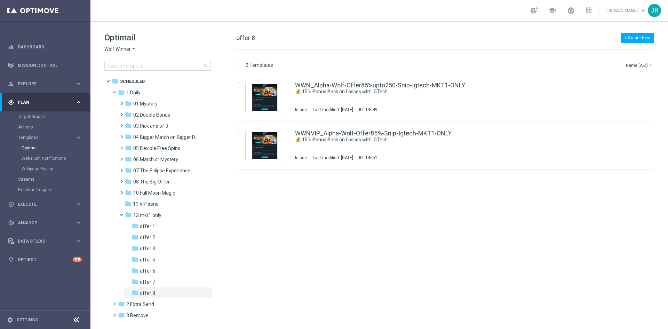
drag, startPoint x: 117, startPoint y: 48, endPoint x: 119, endPoint y: 51, distance: 3.9
click at [119, 51] on span "Wolf Winner" at bounding box center [117, 49] width 26 height 7
click at [0, 0] on span "Stellar Spins" at bounding box center [0, 0] width 0 height 0
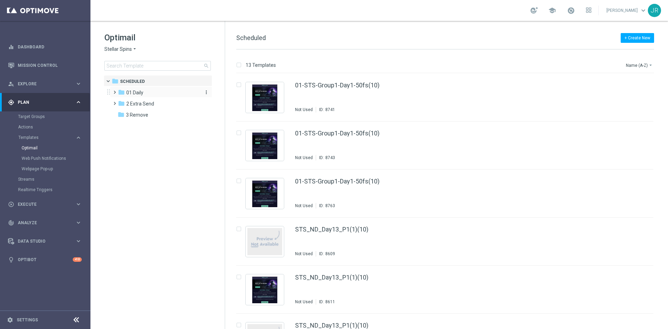
click at [136, 95] on span "01 Daily" at bounding box center [134, 92] width 17 height 6
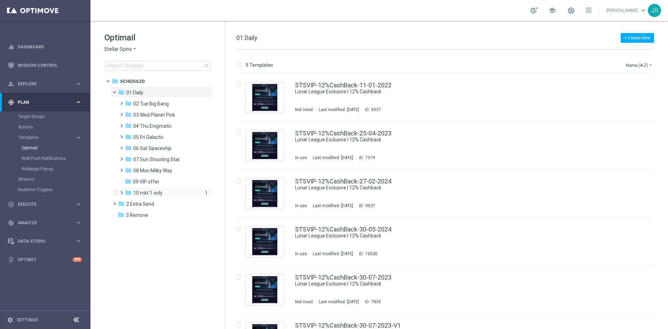
click at [151, 191] on span "10 mkt 1 only" at bounding box center [147, 193] width 29 height 6
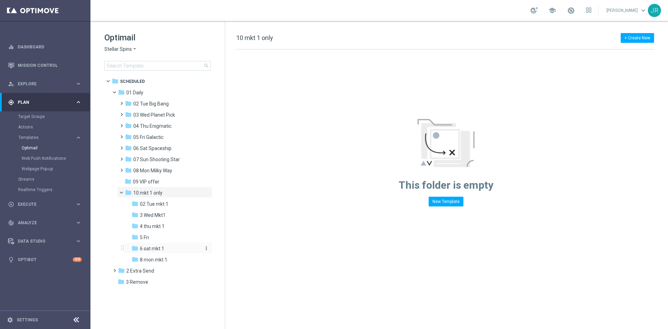
click at [148, 250] on span "6 sat mkt 1" at bounding box center [152, 248] width 24 height 6
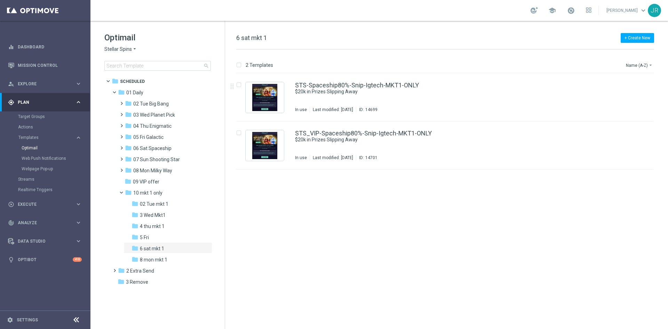
drag, startPoint x: 418, startPoint y: 104, endPoint x: 442, endPoint y: 69, distance: 42.5
click at [418, 104] on div "STS-Spaceship80%-Snip-Igtech-MKT1-ONLY $20k in Prizes Slipping Away In use Last…" at bounding box center [459, 97] width 329 height 30
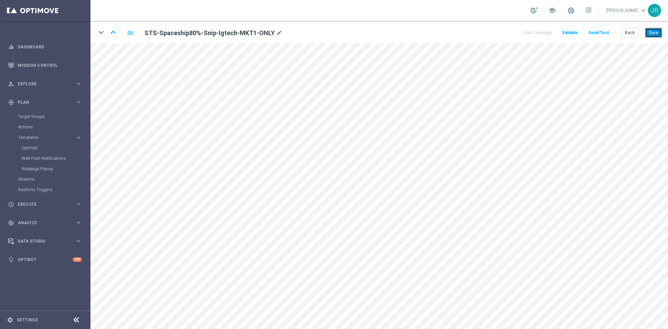
click at [648, 31] on button "Save" at bounding box center [653, 33] width 17 height 10
drag, startPoint x: 655, startPoint y: 27, endPoint x: 657, endPoint y: 30, distance: 3.6
click at [655, 28] on div "keyboard_arrow_down keyboard_arrow_up folder STS-Spaceship80%-Snip-Igtech-MKT1-…" at bounding box center [378, 32] width 577 height 22
click at [659, 37] on button "Save" at bounding box center [653, 33] width 17 height 10
click at [654, 34] on button "Save" at bounding box center [653, 33] width 17 height 10
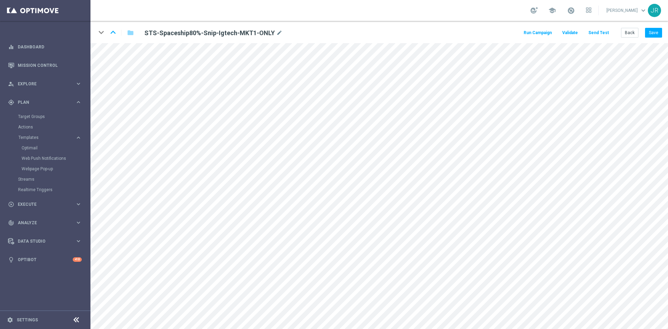
click at [602, 29] on button "Send Test" at bounding box center [598, 32] width 23 height 9
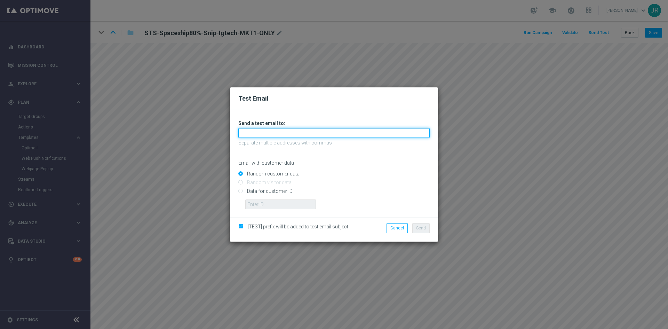
drag, startPoint x: 288, startPoint y: 134, endPoint x: 285, endPoint y: 137, distance: 4.0
click at [287, 135] on input "text" at bounding box center [333, 133] width 191 height 10
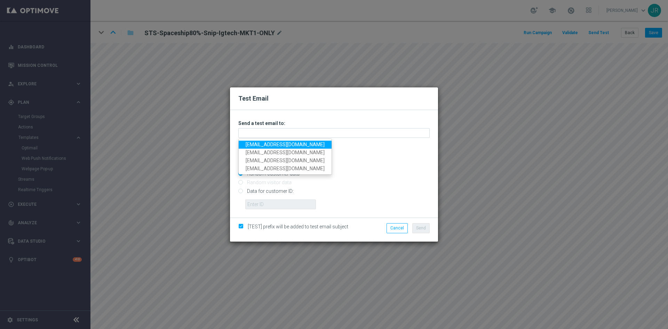
drag, startPoint x: 252, startPoint y: 144, endPoint x: 267, endPoint y: 145, distance: 15.3
click at [252, 144] on link "[EMAIL_ADDRESS][DOMAIN_NAME]" at bounding box center [285, 144] width 93 height 8
type input "[EMAIL_ADDRESS][DOMAIN_NAME]"
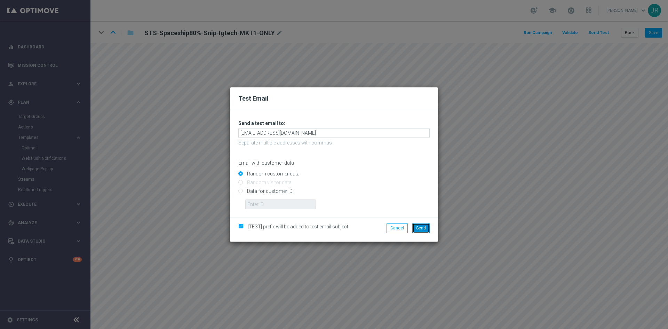
click at [427, 223] on button "Send" at bounding box center [420, 228] width 17 height 10
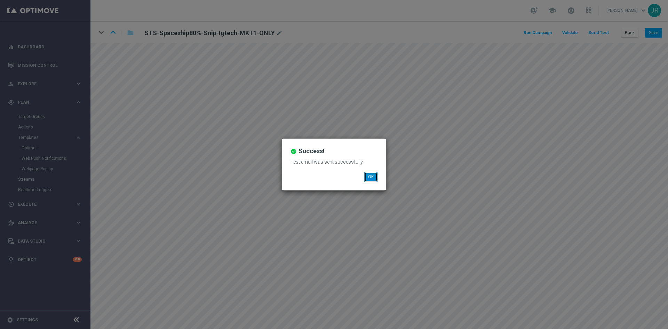
click at [371, 175] on button "OK" at bounding box center [370, 177] width 13 height 10
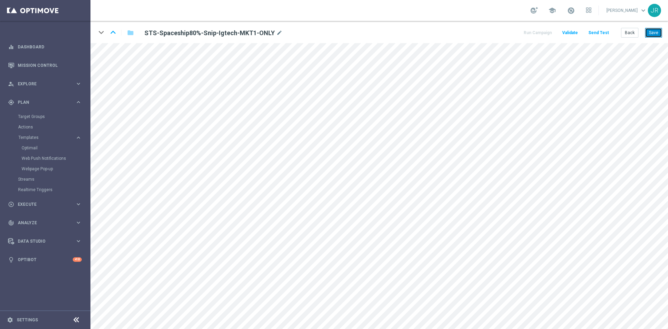
drag, startPoint x: 657, startPoint y: 35, endPoint x: 586, endPoint y: 28, distance: 71.3
click at [656, 35] on button "Save" at bounding box center [653, 33] width 17 height 10
click at [622, 28] on button "Back" at bounding box center [629, 33] width 17 height 10
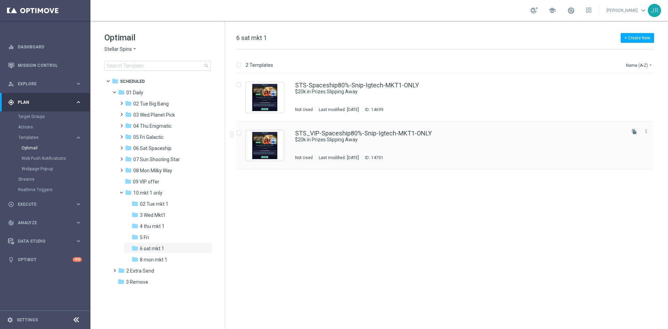
click at [334, 147] on div "STS_VIP-Spaceship80%-Snip-Igtech-MKT1-ONLY $20k in Prizes Slipping Away Not Use…" at bounding box center [459, 145] width 329 height 30
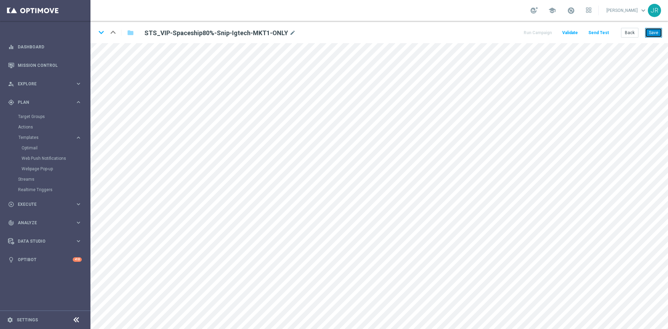
click at [658, 32] on button "Save" at bounding box center [653, 33] width 17 height 10
click at [656, 28] on button "Save" at bounding box center [653, 33] width 17 height 10
drag, startPoint x: 650, startPoint y: 33, endPoint x: 650, endPoint y: 58, distance: 25.0
click at [650, 33] on button "Save" at bounding box center [653, 33] width 17 height 10
click at [602, 30] on button "Send Test" at bounding box center [598, 32] width 23 height 9
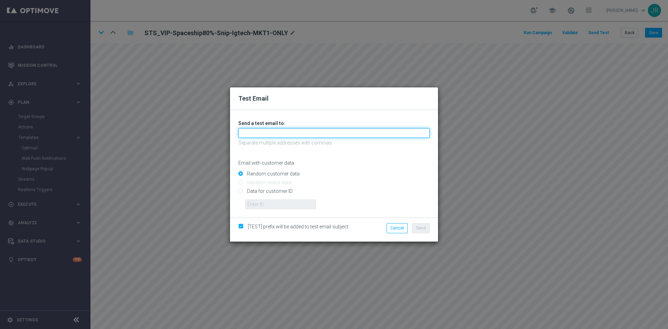
click at [269, 134] on input "text" at bounding box center [333, 133] width 191 height 10
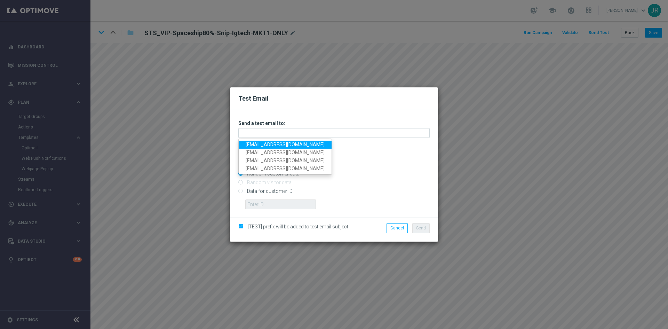
click at [261, 143] on link "[EMAIL_ADDRESS][DOMAIN_NAME]" at bounding box center [285, 144] width 93 height 8
type input "[EMAIL_ADDRESS][DOMAIN_NAME]"
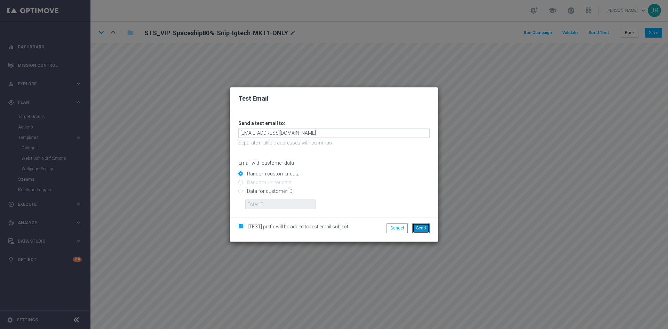
click at [415, 231] on button "Send" at bounding box center [420, 228] width 17 height 10
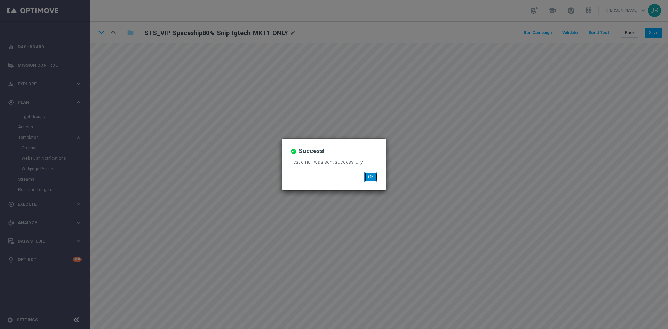
drag, startPoint x: 370, startPoint y: 177, endPoint x: 430, endPoint y: 177, distance: 60.5
click at [371, 177] on button "OK" at bounding box center [370, 177] width 13 height 10
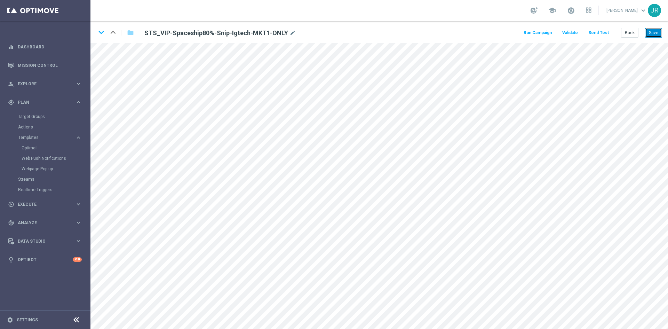
click at [654, 34] on button "Save" at bounding box center [653, 33] width 17 height 10
click at [656, 33] on button "Save" at bounding box center [653, 33] width 17 height 10
click at [650, 33] on button "Save" at bounding box center [653, 33] width 17 height 10
click at [650, 37] on button "Save" at bounding box center [653, 33] width 17 height 10
click at [657, 33] on button "Save" at bounding box center [653, 33] width 17 height 10
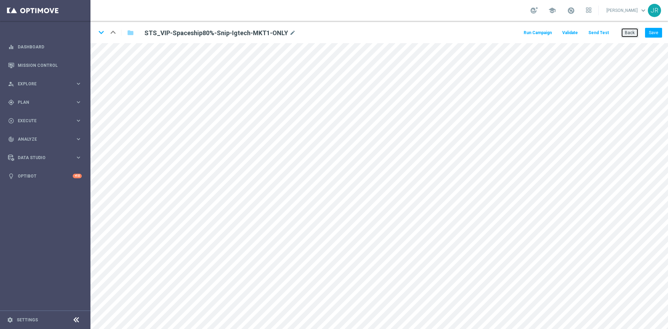
click at [630, 30] on button "Back" at bounding box center [629, 33] width 17 height 10
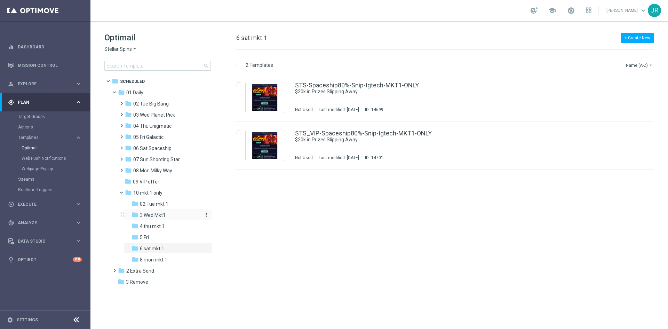
click at [151, 217] on span "3 Wed Mkt1" at bounding box center [153, 215] width 26 height 6
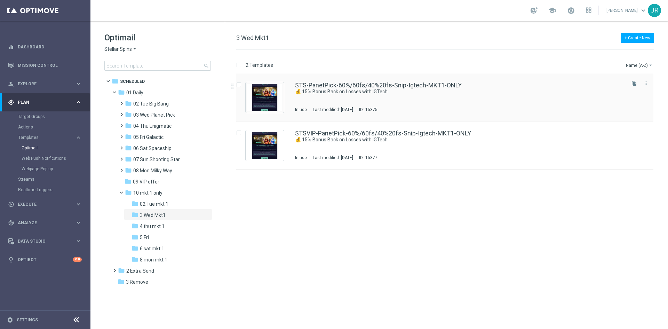
click at [312, 97] on div "STS-PanetPick-60%/60fs/40%20fs-Snip-Igtech-MKT1-ONLY 💰 15% Bonus Back on Losses…" at bounding box center [459, 97] width 329 height 30
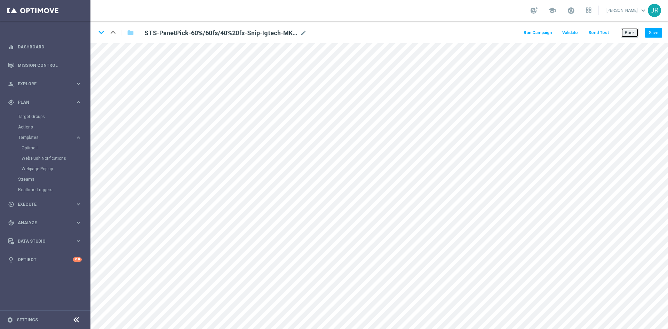
click at [626, 36] on button "Back" at bounding box center [629, 33] width 17 height 10
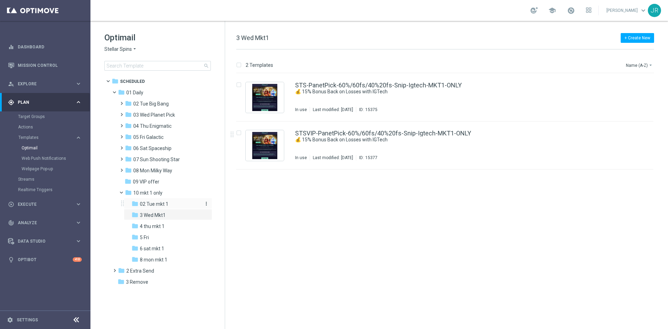
click at [151, 203] on span "02 Tue mkt 1" at bounding box center [154, 204] width 29 height 6
click at [153, 216] on span "3 Wed Mkt1" at bounding box center [153, 215] width 26 height 6
click at [264, 99] on img "Press SPACE to select this row." at bounding box center [264, 97] width 35 height 27
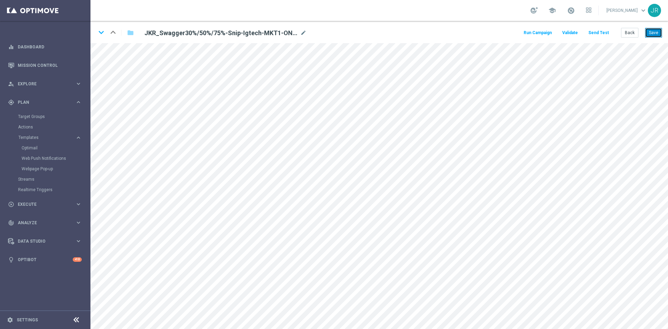
click at [649, 32] on button "Save" at bounding box center [653, 33] width 17 height 10
click at [604, 34] on button "Send Test" at bounding box center [598, 32] width 23 height 9
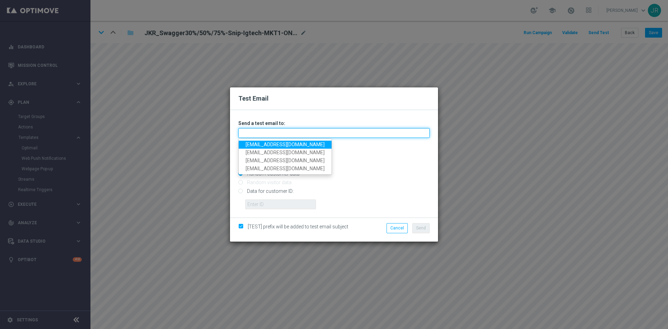
drag, startPoint x: 277, startPoint y: 129, endPoint x: 254, endPoint y: 136, distance: 24.3
click at [275, 129] on input "text" at bounding box center [333, 133] width 191 height 10
click at [256, 144] on link "testingalltesting@gmail.com" at bounding box center [285, 144] width 93 height 8
type input "testingalltesting@gmail.com"
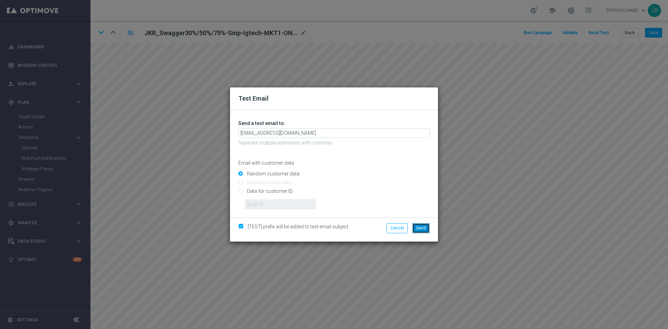
click at [419, 231] on button "Send" at bounding box center [420, 228] width 17 height 10
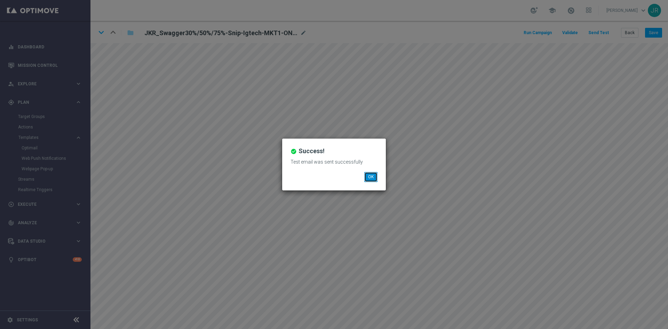
click at [375, 175] on button "OK" at bounding box center [370, 177] width 13 height 10
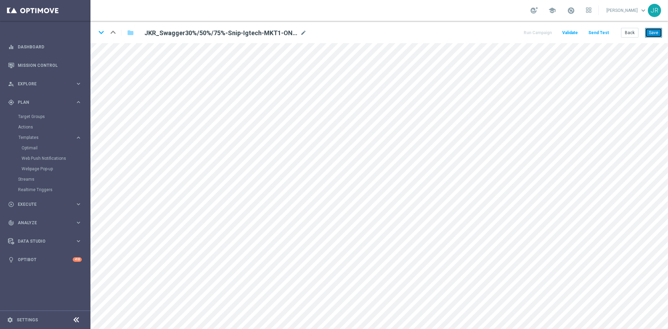
click at [649, 33] on button "Save" at bounding box center [653, 33] width 17 height 10
drag, startPoint x: 657, startPoint y: 33, endPoint x: 489, endPoint y: 23, distance: 168.6
click at [658, 34] on button "Save" at bounding box center [653, 33] width 17 height 10
click at [302, 30] on icon "mode_edit" at bounding box center [303, 33] width 6 height 8
click at [268, 31] on input "JKR_Swagger30%/50%/75%-Snip-Igtech-MKT1-ONLY" at bounding box center [225, 33] width 172 height 10
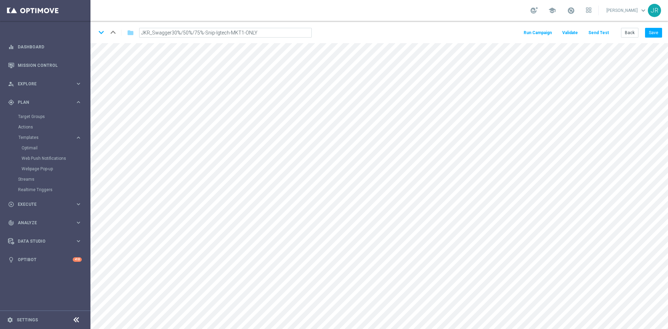
drag, startPoint x: 268, startPoint y: 31, endPoint x: 201, endPoint y: 33, distance: 66.8
click at [201, 33] on input "JKR_Swagger30%/50%/75%-Snip-Igtech-MKT1-ONLY" at bounding box center [225, 33] width 172 height 10
click at [300, 32] on icon "mode_edit" at bounding box center [303, 33] width 6 height 8
click at [265, 34] on input "JKR_Swagger30%/50%/75%-Snip-Igtech-MKT1-ONLY" at bounding box center [225, 33] width 172 height 10
drag, startPoint x: 265, startPoint y: 31, endPoint x: 104, endPoint y: 40, distance: 160.6
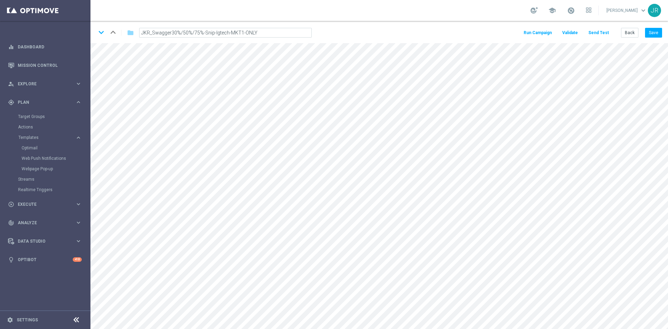
click at [104, 40] on div "keyboard_arrow_down keyboard_arrow_up folder JKR_Swagger30%/50%/75%-Snip-Igtech…" at bounding box center [378, 32] width 577 height 22
click at [656, 33] on button "Save" at bounding box center [653, 33] width 17 height 10
click at [647, 32] on button "Save" at bounding box center [653, 33] width 17 height 10
click at [653, 30] on button "Save" at bounding box center [653, 33] width 17 height 10
click at [605, 34] on button "Send Test" at bounding box center [598, 32] width 23 height 9
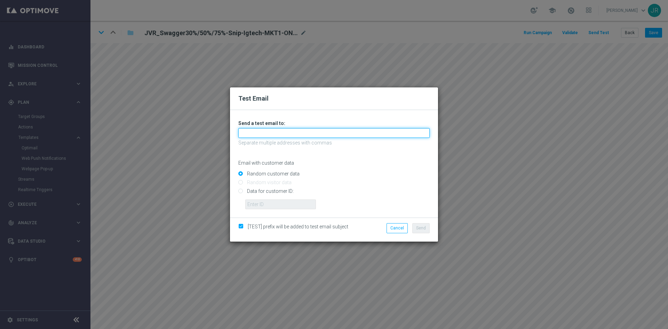
click at [259, 135] on input "text" at bounding box center [333, 133] width 191 height 10
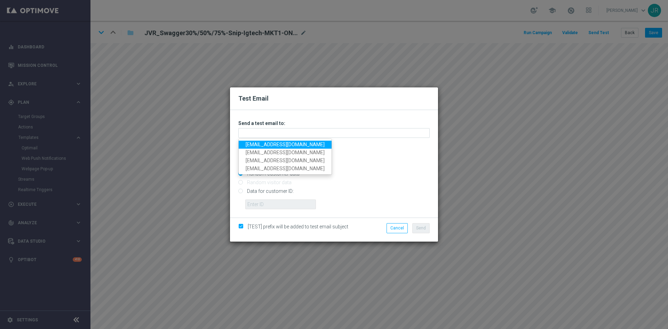
drag, startPoint x: 248, startPoint y: 147, endPoint x: 265, endPoint y: 167, distance: 27.1
click at [248, 147] on link "testingalltesting@gmail.com" at bounding box center [285, 144] width 93 height 8
type input "testingalltesting@gmail.com"
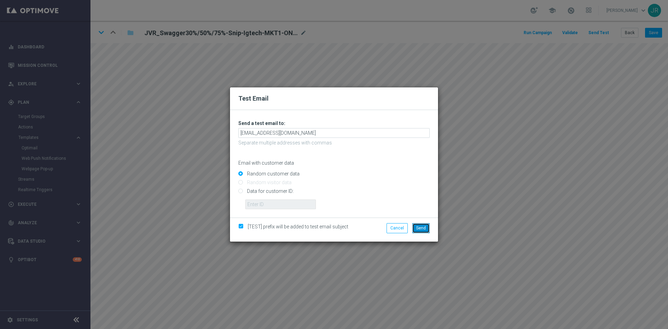
click at [428, 229] on button "Send" at bounding box center [420, 228] width 17 height 10
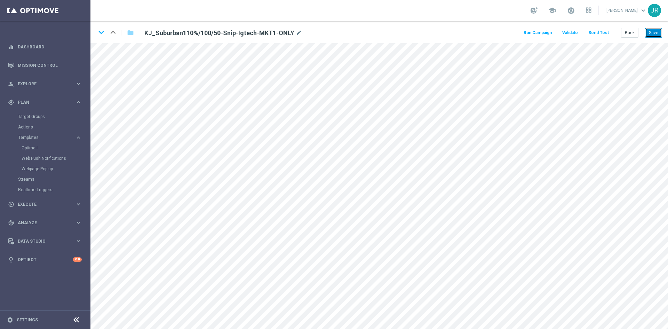
click at [652, 32] on button "Save" at bounding box center [653, 33] width 17 height 10
click at [596, 34] on button "Send Test" at bounding box center [598, 32] width 23 height 9
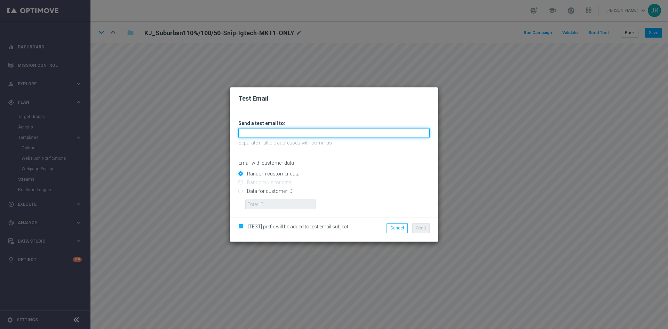
drag, startPoint x: 258, startPoint y: 131, endPoint x: 255, endPoint y: 139, distance: 8.6
click at [258, 131] on input "text" at bounding box center [333, 133] width 191 height 10
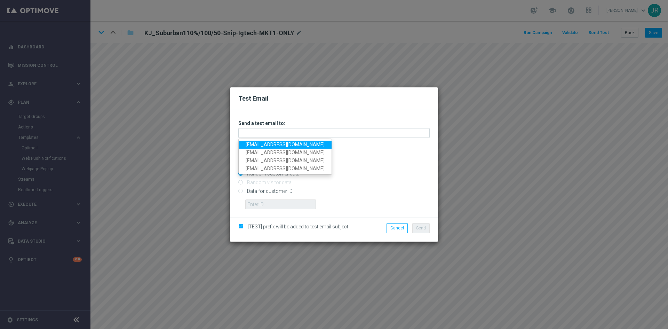
drag, startPoint x: 251, startPoint y: 143, endPoint x: 264, endPoint y: 148, distance: 14.5
click at [251, 143] on link "[EMAIL_ADDRESS][DOMAIN_NAME]" at bounding box center [285, 144] width 93 height 8
type input "[EMAIL_ADDRESS][DOMAIN_NAME]"
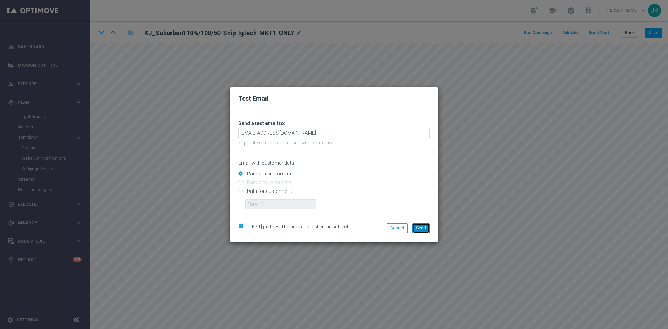
click at [428, 228] on button "Send" at bounding box center [420, 228] width 17 height 10
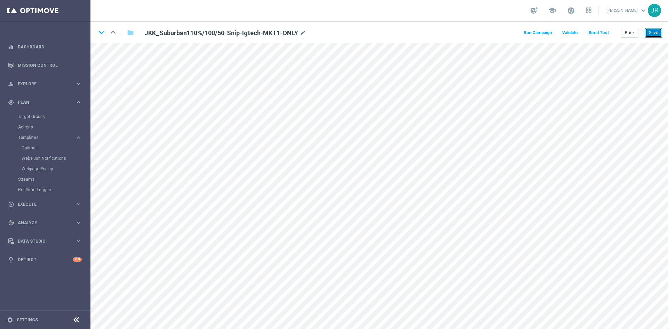
click at [655, 37] on button "Save" at bounding box center [653, 33] width 17 height 10
click at [592, 34] on button "Send Test" at bounding box center [598, 32] width 23 height 9
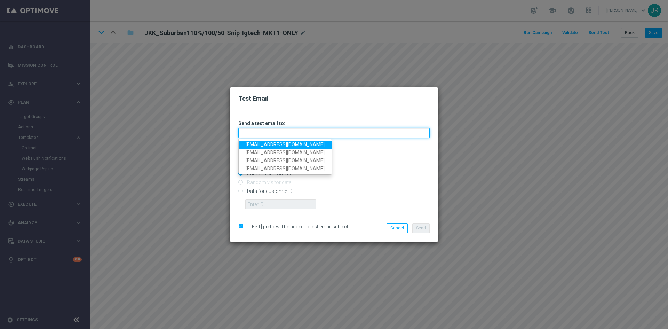
drag, startPoint x: 257, startPoint y: 131, endPoint x: 256, endPoint y: 139, distance: 8.5
click at [257, 131] on input "text" at bounding box center [333, 133] width 191 height 10
click at [252, 146] on link "[EMAIL_ADDRESS][DOMAIN_NAME]" at bounding box center [285, 144] width 93 height 8
type input "[EMAIL_ADDRESS][DOMAIN_NAME]"
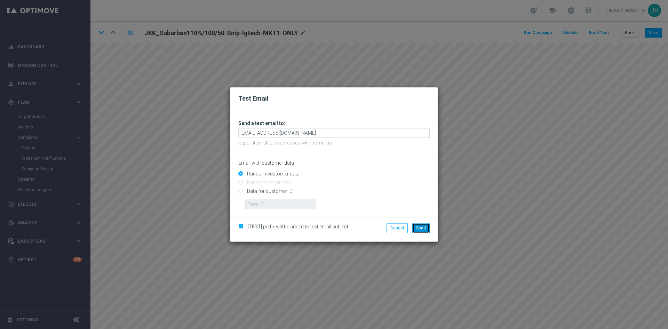
click at [418, 227] on span "Send" at bounding box center [421, 227] width 10 height 5
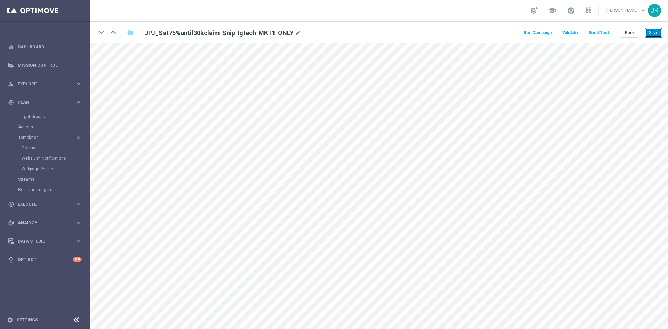
click at [659, 31] on button "Save" at bounding box center [653, 33] width 17 height 10
click at [595, 33] on button "Send Test" at bounding box center [598, 32] width 23 height 9
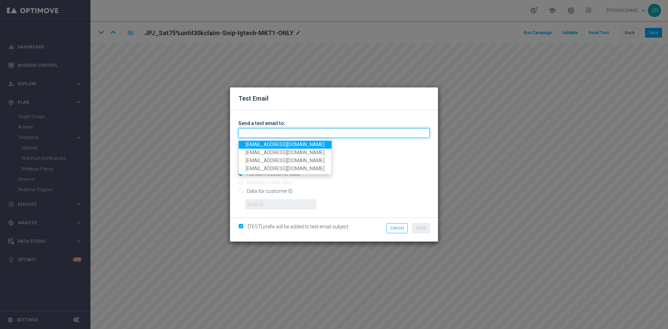
drag, startPoint x: 289, startPoint y: 135, endPoint x: 269, endPoint y: 139, distance: 20.3
click at [289, 135] on input "text" at bounding box center [333, 133] width 191 height 10
click at [260, 143] on link "[EMAIL_ADDRESS][DOMAIN_NAME]" at bounding box center [285, 144] width 93 height 8
type input "[EMAIL_ADDRESS][DOMAIN_NAME]"
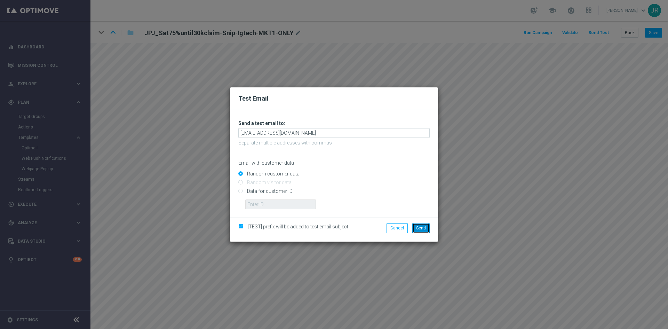
click at [424, 230] on button "Send" at bounding box center [420, 228] width 17 height 10
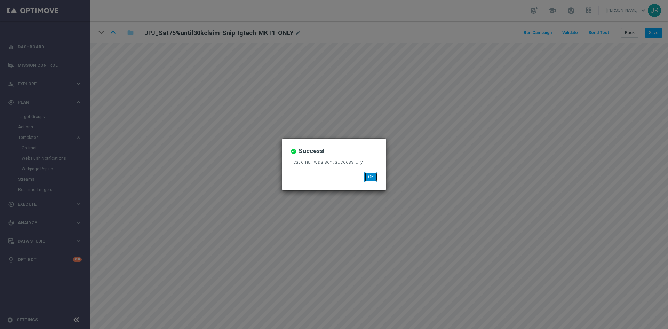
click at [370, 176] on button "OK" at bounding box center [370, 177] width 13 height 10
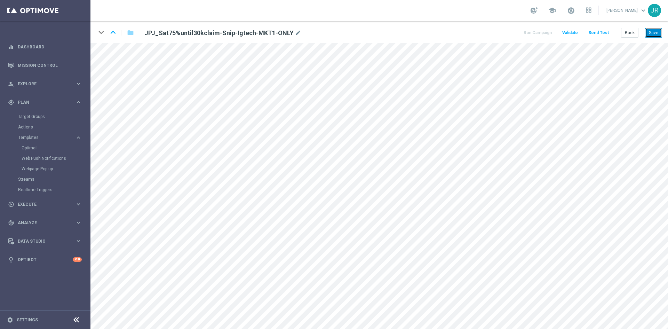
click at [658, 33] on button "Save" at bounding box center [653, 33] width 17 height 10
click at [655, 31] on button "Save" at bounding box center [653, 33] width 17 height 10
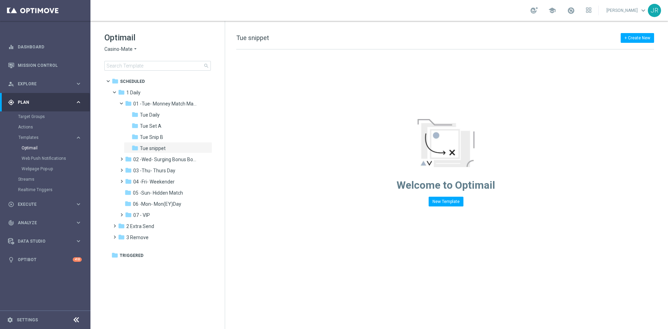
click at [115, 51] on span "Casino-Mate" at bounding box center [118, 49] width 28 height 7
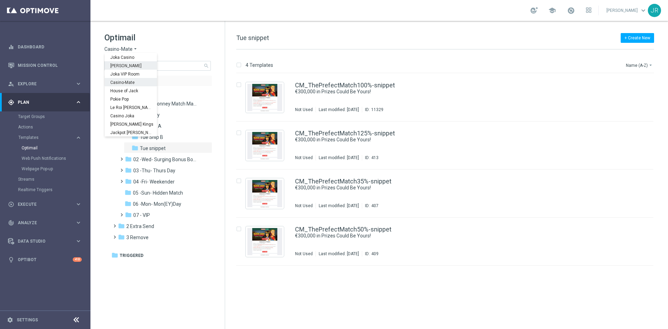
drag, startPoint x: 138, startPoint y: 67, endPoint x: 152, endPoint y: 77, distance: 17.0
click at [137, 67] on div "[PERSON_NAME]" at bounding box center [131, 65] width 52 height 8
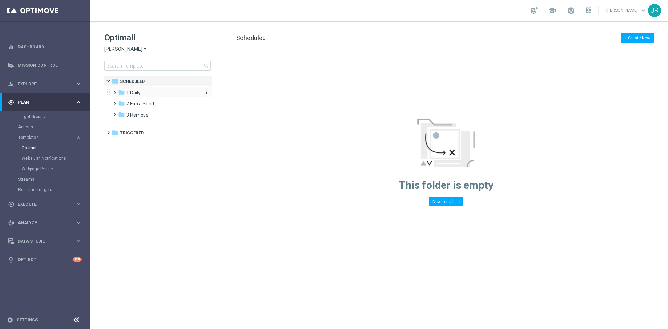
click at [131, 94] on span "1 Daily" at bounding box center [133, 92] width 14 height 6
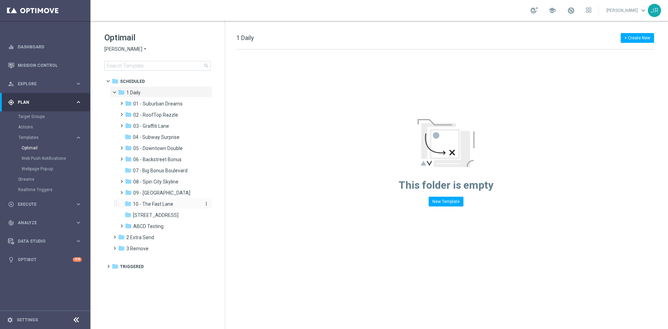
click at [174, 204] on div "folder 10 - The Fast Lane" at bounding box center [161, 204] width 74 height 8
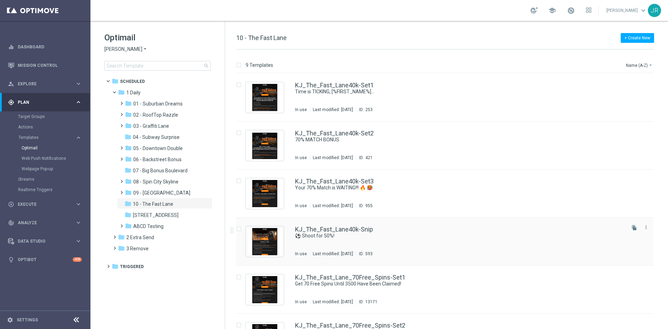
scroll to position [70, 0]
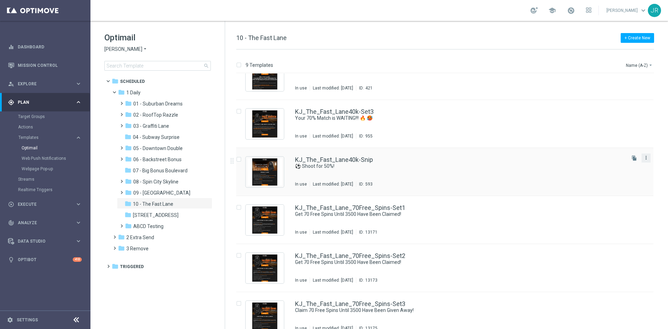
click at [643, 158] on icon "more_vert" at bounding box center [646, 158] width 6 height 6
click at [600, 165] on span "Move" at bounding box center [601, 165] width 11 height 5
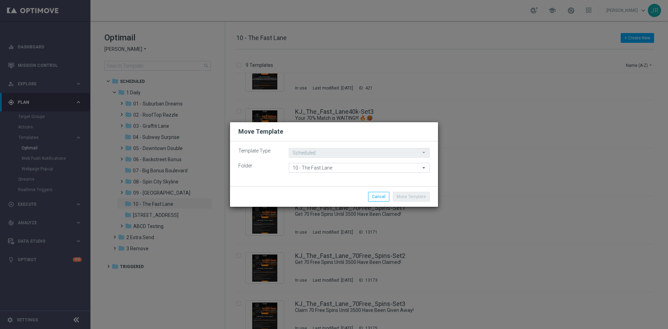
click at [303, 162] on move-lists-component "Template Type Scheduled Scheduled arrow_drop_down Drag here to set row groups D…" at bounding box center [333, 160] width 191 height 25
click at [303, 163] on input "10 - The Fast Lane" at bounding box center [359, 168] width 141 height 10
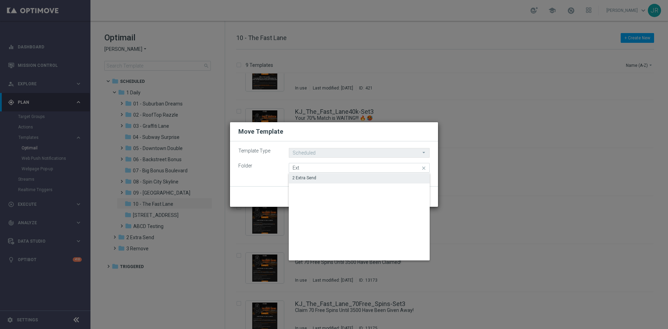
click at [309, 180] on div "2 Extra Send" at bounding box center [304, 178] width 24 height 6
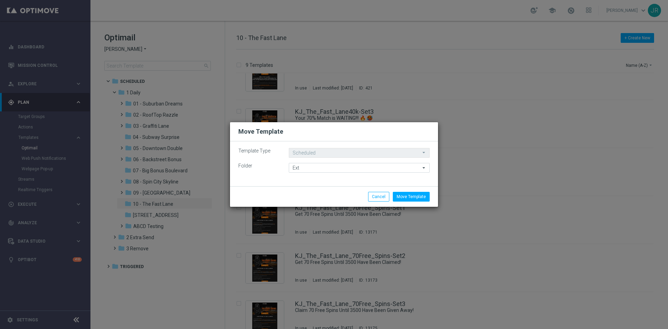
type input "2 Extra Send"
click at [416, 199] on button "Move Template" at bounding box center [411, 197] width 37 height 10
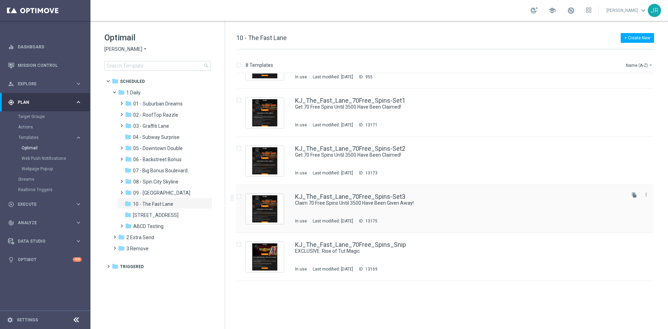
scroll to position [0, 0]
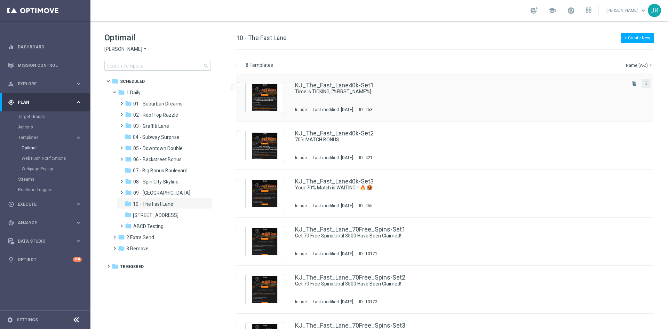
click at [646, 83] on icon "more_vert" at bounding box center [646, 83] width 6 height 6
click at [603, 101] on span "Copy To" at bounding box center [603, 100] width 15 height 5
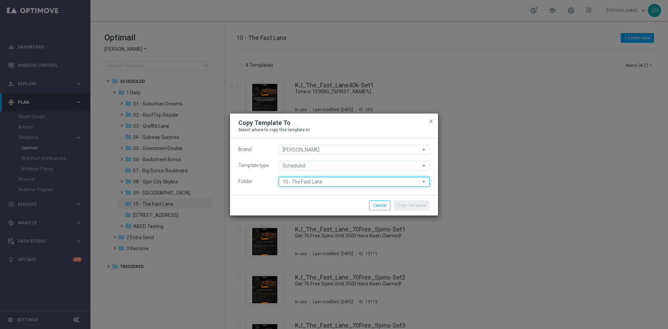
click at [301, 182] on input "10 - The Fast Lane" at bounding box center [354, 182] width 151 height 10
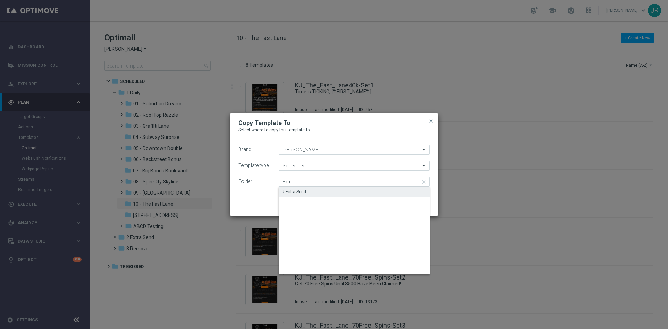
click at [295, 191] on div "2 Extra Send" at bounding box center [294, 191] width 24 height 6
type input "2 Extra Send"
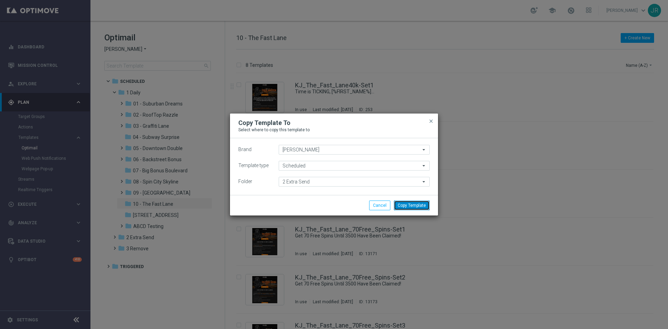
click at [411, 207] on button "Copy Template" at bounding box center [412, 205] width 36 height 10
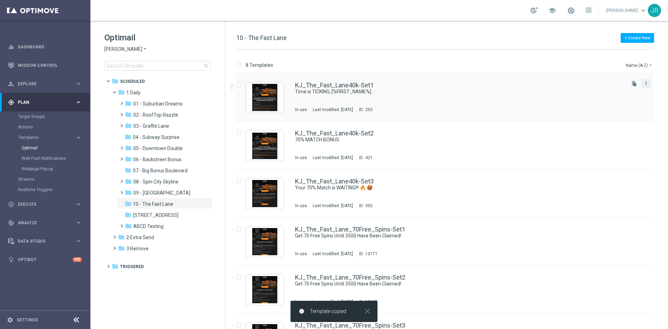
click at [646, 83] on icon "more_vert" at bounding box center [646, 83] width 6 height 6
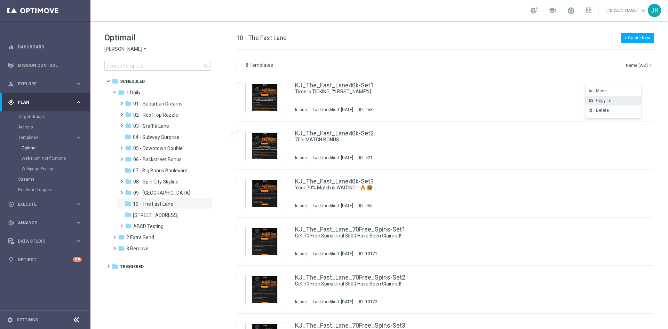
click at [598, 103] on div "Copy To" at bounding box center [617, 100] width 42 height 5
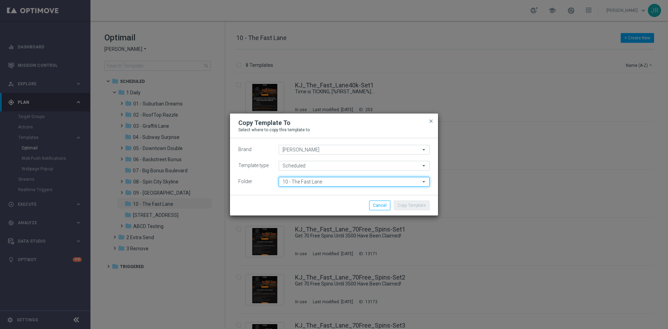
click at [303, 182] on input "10 - The Fast Lane" at bounding box center [354, 182] width 151 height 10
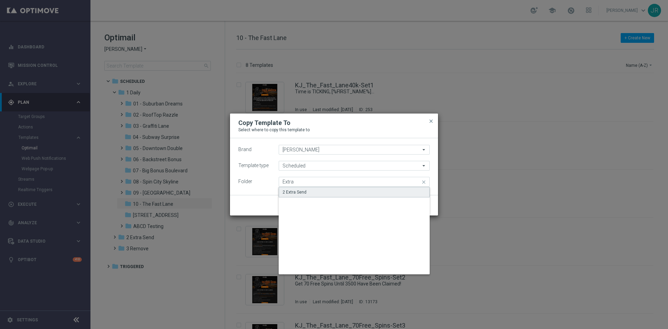
click at [300, 192] on div "2 Extra Send" at bounding box center [294, 192] width 24 height 6
type input "2 Extra Send"
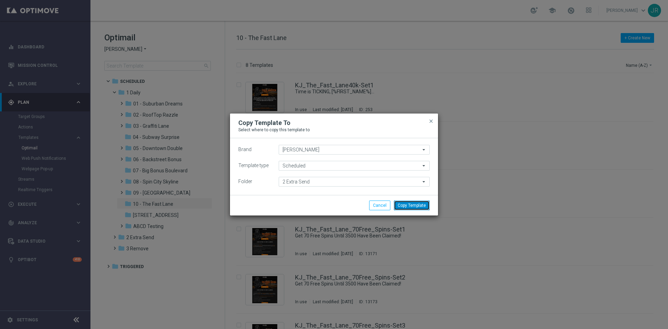
click at [406, 202] on button "Copy Template" at bounding box center [412, 205] width 36 height 10
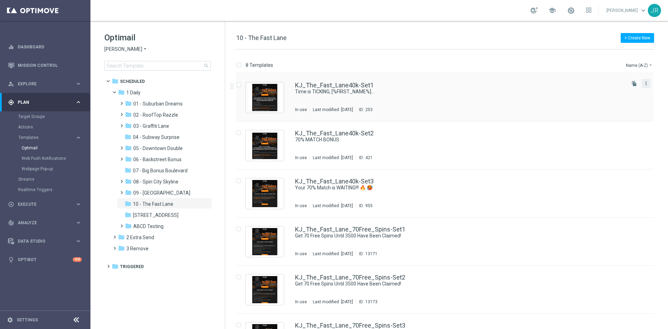
click at [643, 84] on icon "more_vert" at bounding box center [646, 83] width 6 height 6
click at [596, 91] on span "Move" at bounding box center [601, 90] width 11 height 5
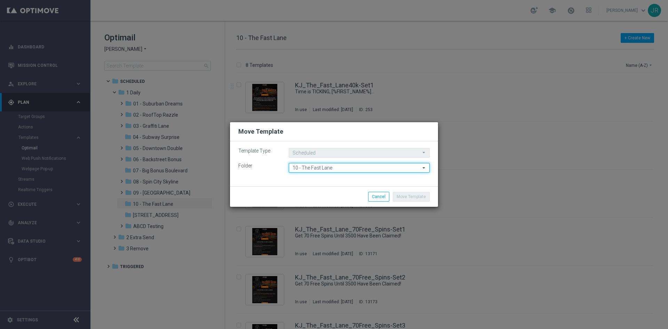
click at [297, 168] on input "10 - The Fast Lane" at bounding box center [359, 168] width 141 height 10
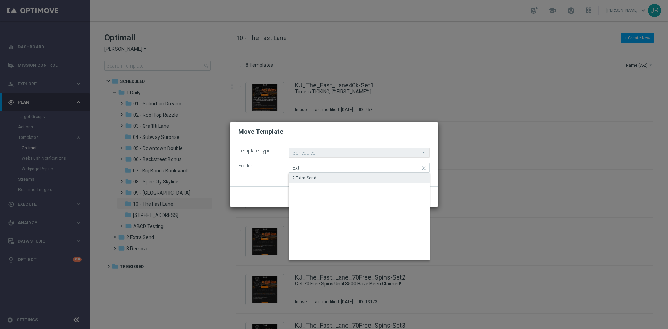
click at [309, 178] on div "2 Extra Send" at bounding box center [304, 178] width 24 height 6
type input "2 Extra Send"
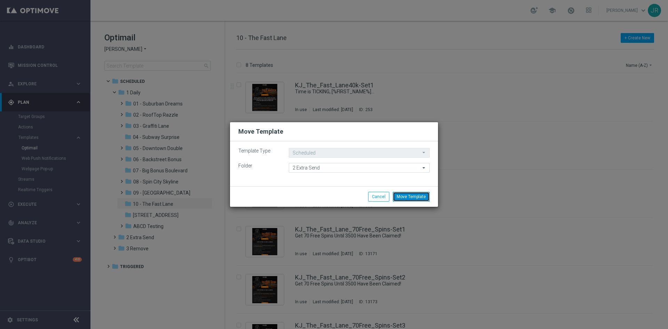
click at [405, 195] on button "Move Template" at bounding box center [411, 197] width 37 height 10
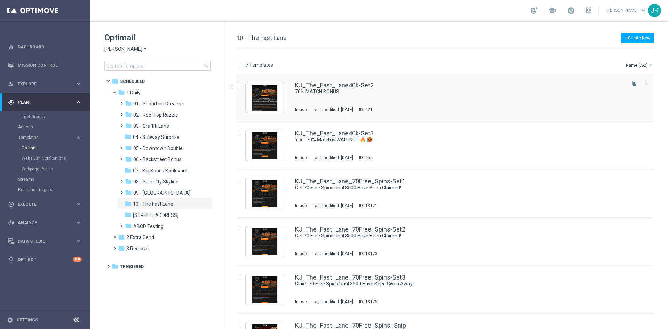
click at [338, 106] on div "KJ_The_Fast_Lane40k-Set2 70% MATCH BONUS In use Last modified: Thursday, July 1…" at bounding box center [459, 97] width 329 height 30
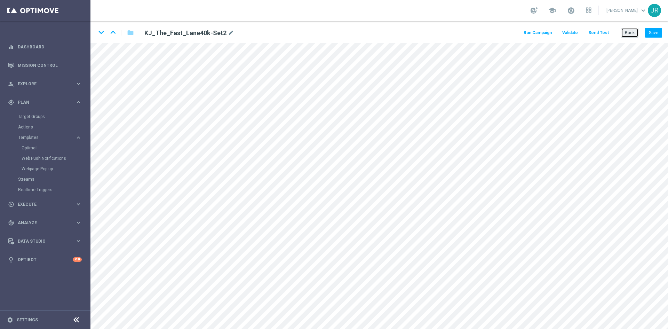
click at [630, 31] on button "Back" at bounding box center [629, 33] width 17 height 10
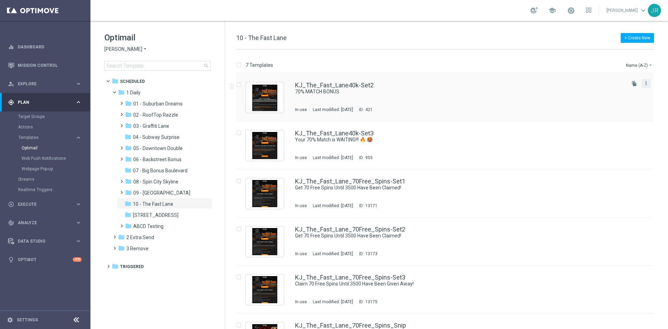
click at [645, 83] on icon "more_vert" at bounding box center [646, 83] width 6 height 6
click at [598, 94] on div "send Move" at bounding box center [613, 91] width 56 height 10
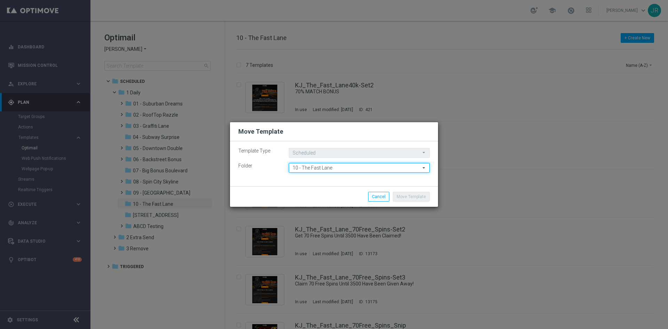
click at [296, 170] on input "10 - The Fast Lane" at bounding box center [359, 168] width 141 height 10
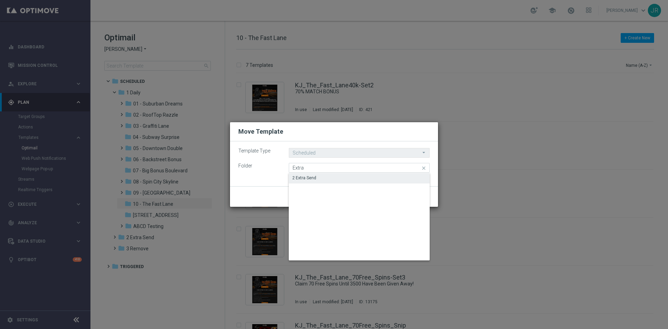
click at [306, 178] on div "2 Extra Send" at bounding box center [304, 178] width 24 height 6
type input "2 Extra Send"
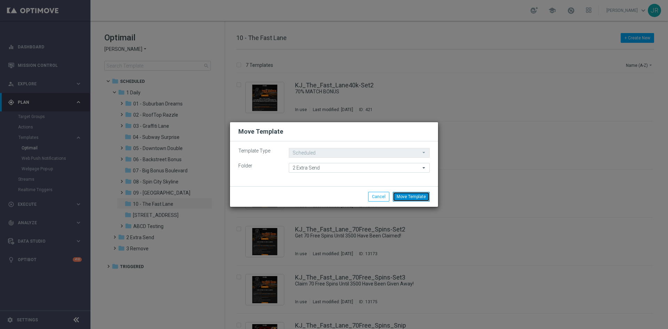
click at [399, 198] on button "Move Template" at bounding box center [411, 197] width 37 height 10
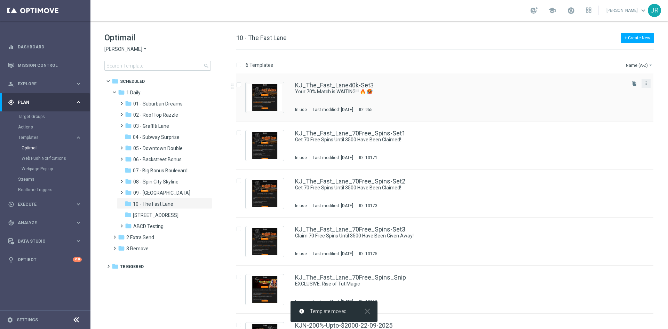
click at [646, 84] on icon "more_vert" at bounding box center [646, 83] width 6 height 6
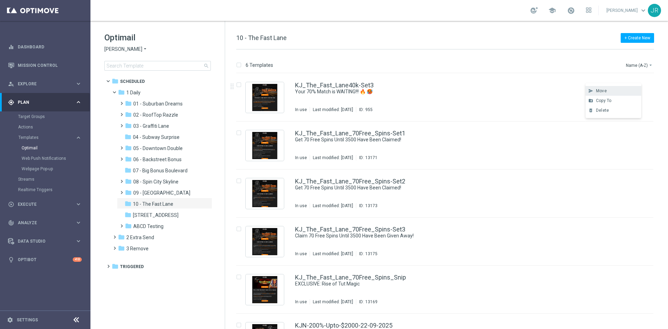
click at [605, 92] on span "Move" at bounding box center [601, 90] width 11 height 5
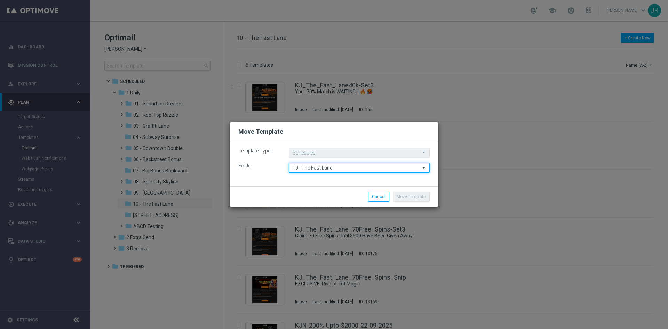
click at [300, 170] on input "10 - The Fast Lane" at bounding box center [359, 168] width 141 height 10
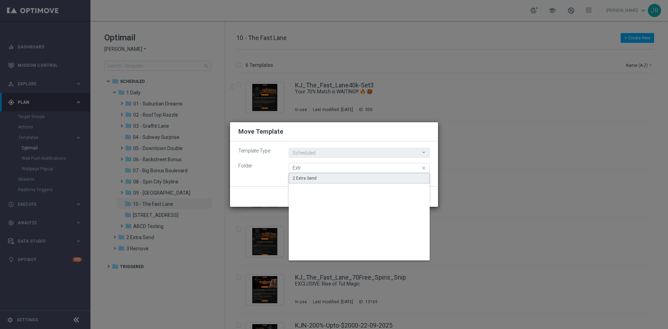
click at [317, 177] on div "2 Extra Send" at bounding box center [359, 178] width 141 height 10
type input "2 Extra Send"
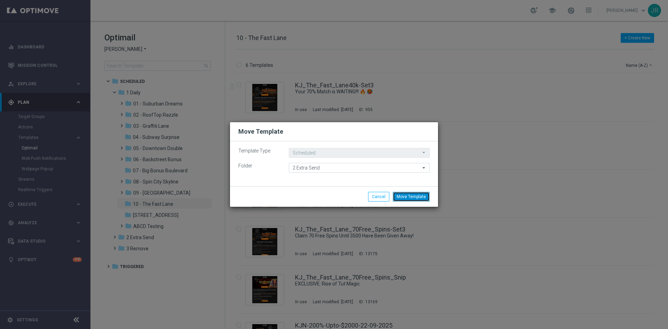
click at [412, 192] on button "Move Template" at bounding box center [411, 197] width 37 height 10
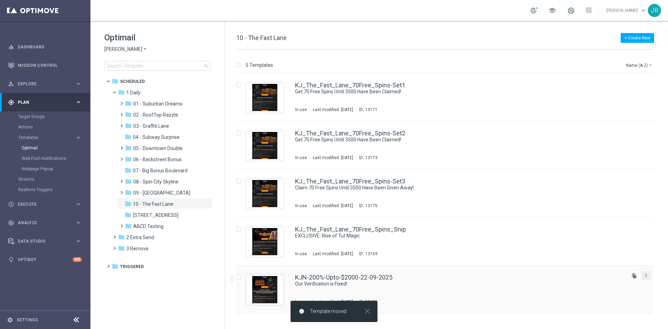
click at [646, 273] on icon "more_vert" at bounding box center [646, 275] width 6 height 6
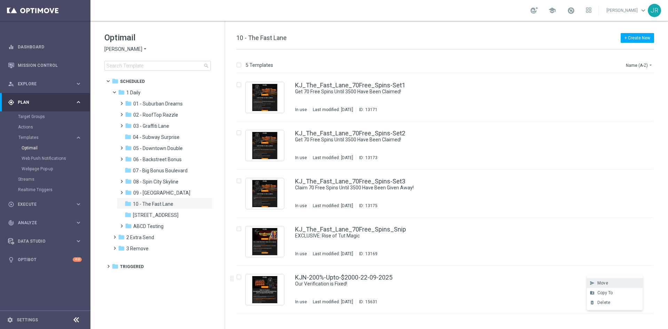
click at [603, 286] on div "send Move" at bounding box center [615, 283] width 56 height 10
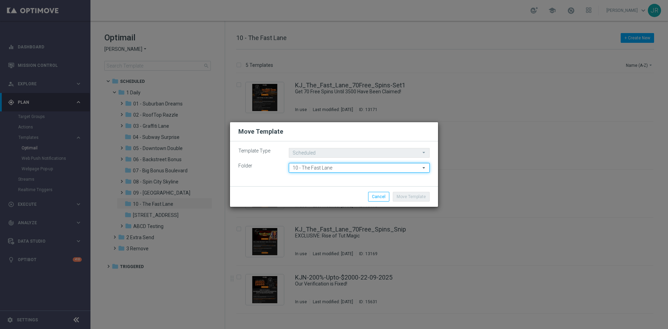
click at [303, 167] on input "10 - The Fast Lane" at bounding box center [359, 168] width 141 height 10
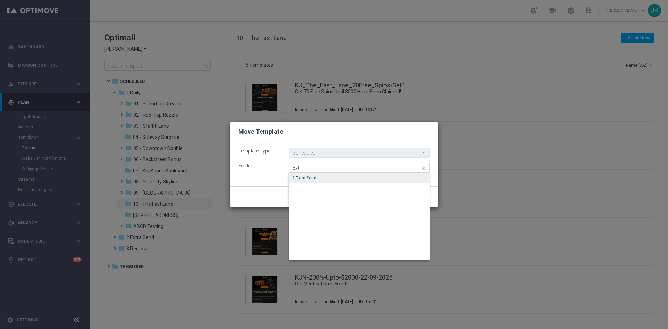
click at [339, 174] on div "2 Extra Send" at bounding box center [359, 178] width 141 height 10
type input "2 Extra Send"
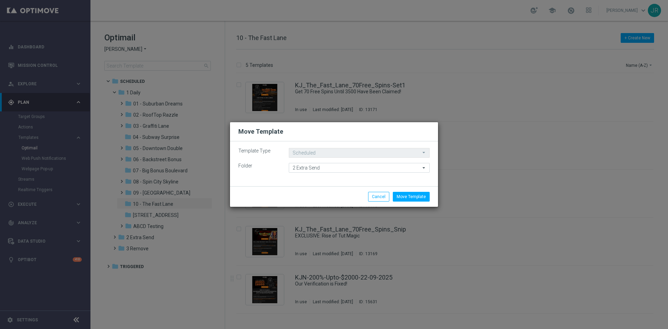
click at [411, 201] on li "Move Template" at bounding box center [411, 197] width 40 height 10
click at [414, 193] on button "Move Template" at bounding box center [411, 197] width 37 height 10
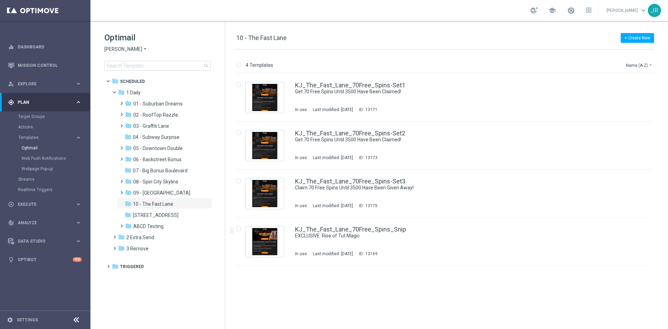
click at [431, 284] on div "insert_drive_file KJ_The_Fast_Lane_70Free_Spins-Set1 Get 70 Free Spins Until 35…" at bounding box center [447, 200] width 437 height 255
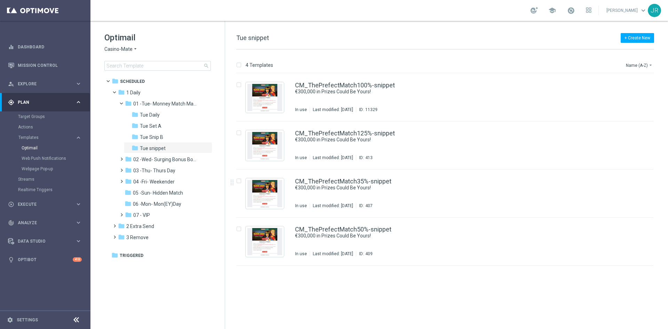
click at [104, 47] on span "Casino-Mate" at bounding box center [118, 49] width 28 height 7
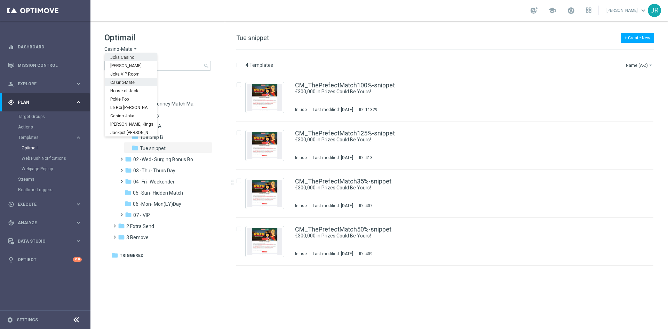
click at [0, 0] on span "Joka Casino" at bounding box center [0, 0] width 0 height 0
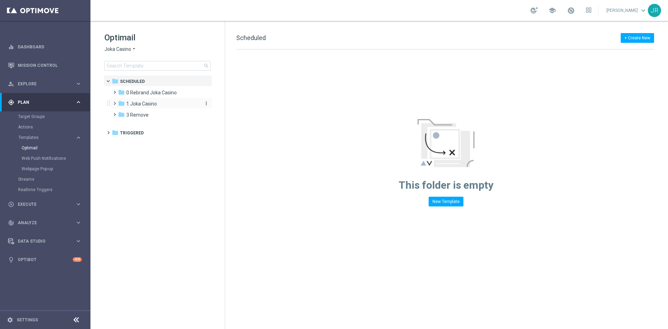
click at [136, 104] on span "1 Joka Casino" at bounding box center [141, 104] width 31 height 6
click at [135, 115] on span "1- Daily" at bounding box center [141, 115] width 16 height 6
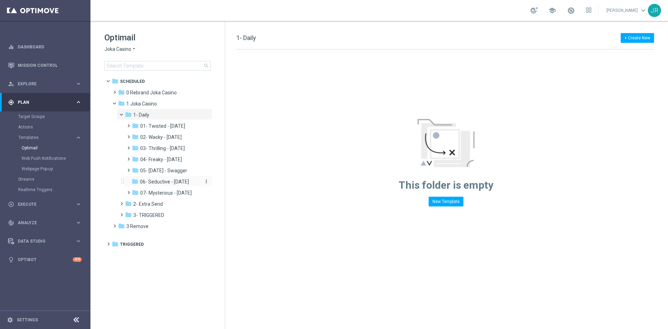
click at [162, 178] on span "06- Seductive - Sunday" at bounding box center [164, 181] width 49 height 6
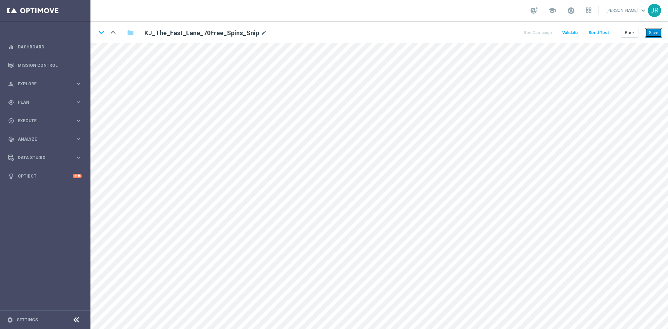
click at [653, 28] on button "Save" at bounding box center [653, 33] width 17 height 10
click at [652, 30] on button "Save" at bounding box center [653, 33] width 17 height 10
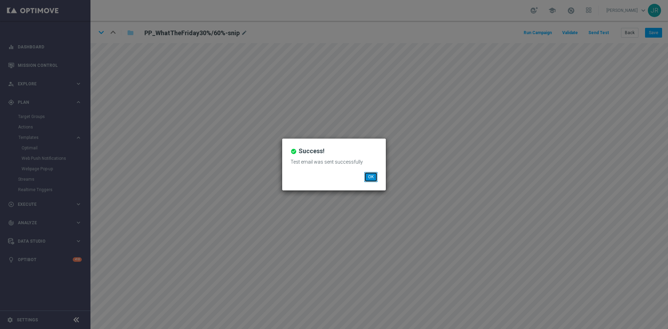
click at [370, 175] on button "OK" at bounding box center [370, 177] width 13 height 10
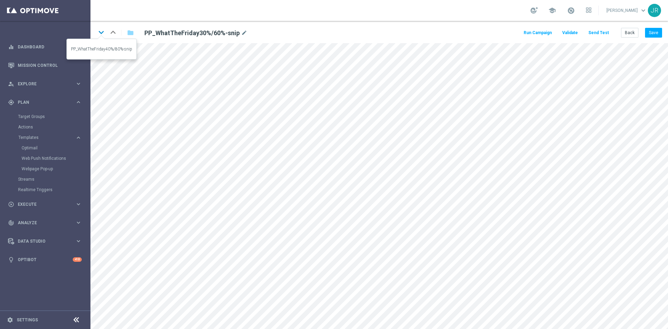
click at [98, 31] on icon "keyboard_arrow_down" at bounding box center [101, 32] width 10 height 10
click at [655, 30] on button "Save" at bounding box center [653, 33] width 17 height 10
click at [655, 34] on button "Save" at bounding box center [653, 33] width 17 height 10
click at [98, 33] on icon "keyboard_arrow_down" at bounding box center [101, 32] width 10 height 10
click at [656, 31] on button "Save" at bounding box center [653, 33] width 17 height 10
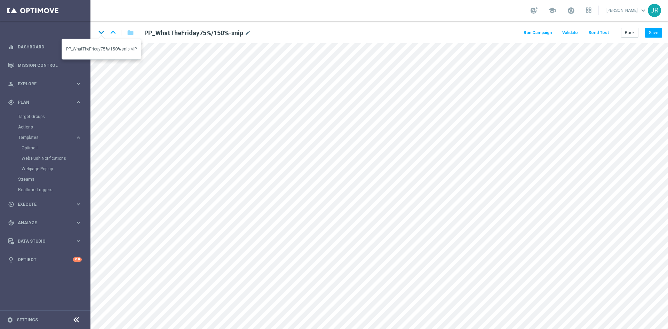
click at [100, 31] on icon "keyboard_arrow_down" at bounding box center [101, 32] width 10 height 10
click at [654, 34] on button "Save" at bounding box center [653, 33] width 17 height 10
click at [653, 33] on button "Save" at bounding box center [653, 33] width 17 height 10
click at [629, 34] on button "Back" at bounding box center [629, 33] width 17 height 10
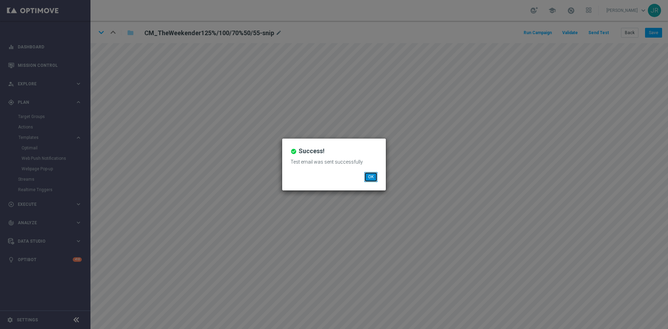
click at [368, 172] on button "OK" at bounding box center [370, 177] width 13 height 10
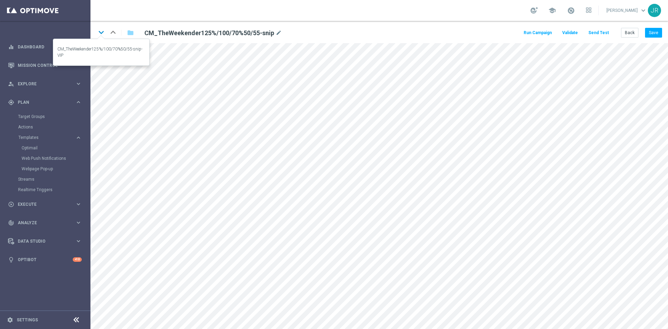
click at [97, 34] on icon "keyboard_arrow_down" at bounding box center [101, 32] width 10 height 10
drag, startPoint x: 654, startPoint y: 32, endPoint x: 652, endPoint y: 60, distance: 27.9
click at [654, 32] on button "Save" at bounding box center [653, 33] width 17 height 10
click at [651, 30] on button "Save" at bounding box center [653, 33] width 17 height 10
click at [101, 31] on icon "keyboard_arrow_down" at bounding box center [101, 32] width 10 height 10
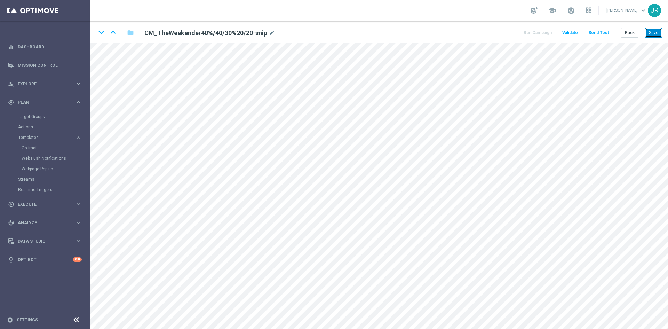
click at [653, 34] on button "Save" at bounding box center [653, 33] width 17 height 10
click at [654, 29] on button "Save" at bounding box center [653, 33] width 17 height 10
click at [659, 32] on button "Save" at bounding box center [653, 33] width 17 height 10
click at [98, 28] on icon "keyboard_arrow_down" at bounding box center [101, 32] width 10 height 10
click at [652, 32] on button "Save" at bounding box center [653, 33] width 17 height 10
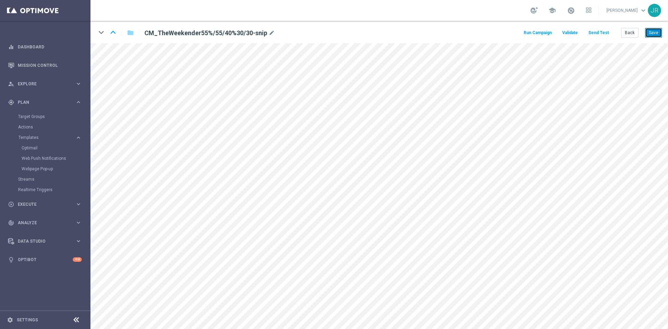
click at [654, 29] on button "Save" at bounding box center [653, 33] width 17 height 10
drag, startPoint x: 651, startPoint y: 34, endPoint x: 651, endPoint y: 41, distance: 7.0
click at [651, 34] on button "Save" at bounding box center [653, 33] width 17 height 10
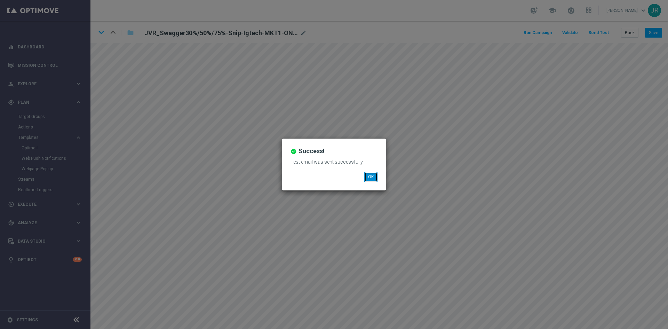
click at [373, 177] on button "OK" at bounding box center [370, 177] width 13 height 10
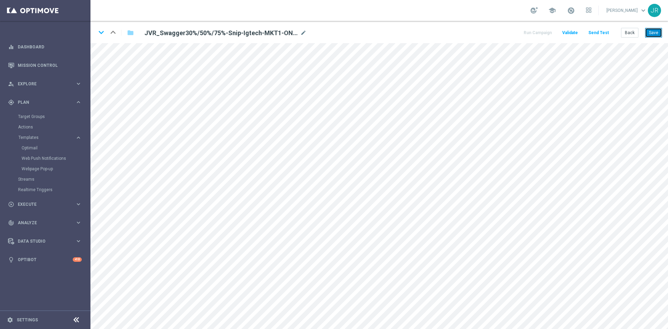
click at [650, 37] on button "Save" at bounding box center [653, 33] width 17 height 10
click at [656, 33] on button "Save" at bounding box center [653, 33] width 17 height 10
drag, startPoint x: 647, startPoint y: 32, endPoint x: 656, endPoint y: 42, distance: 12.8
click at [647, 32] on button "Save" at bounding box center [653, 33] width 17 height 10
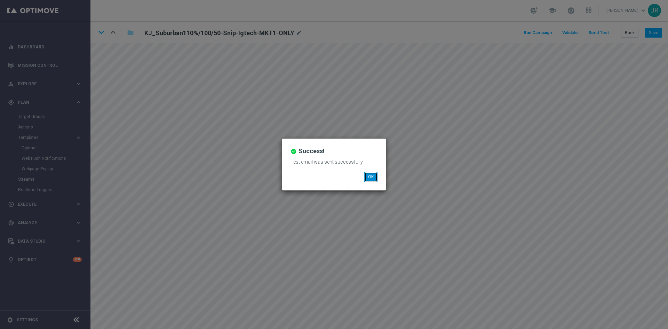
click at [372, 175] on button "OK" at bounding box center [370, 177] width 13 height 10
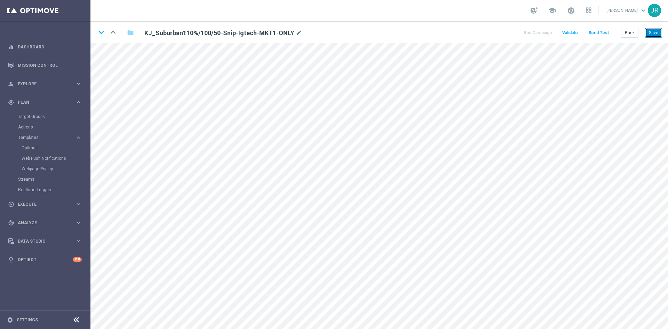
click at [652, 34] on button "Save" at bounding box center [653, 33] width 17 height 10
click at [654, 32] on button "Save" at bounding box center [653, 33] width 17 height 10
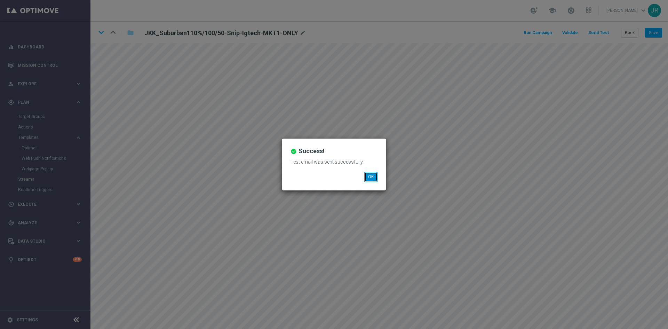
click at [372, 174] on button "OK" at bounding box center [370, 177] width 13 height 10
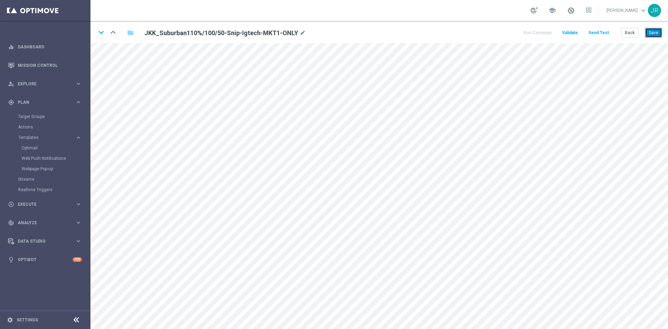
click at [654, 34] on button "Save" at bounding box center [653, 33] width 17 height 10
click at [650, 37] on button "Save" at bounding box center [653, 33] width 17 height 10
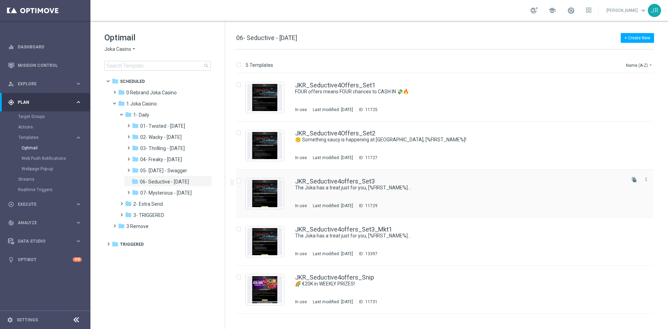
click at [317, 194] on div "JKR_Seductive4offers_Set3 The Joka has a treat just for you, [%FIRST_NAME%]... …" at bounding box center [459, 193] width 329 height 30
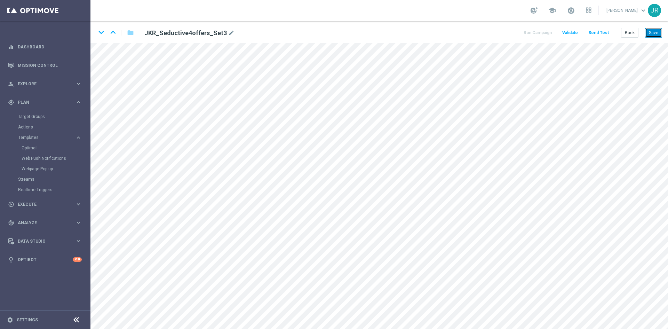
click at [652, 32] on button "Save" at bounding box center [653, 33] width 17 height 10
click at [631, 34] on button "Back" at bounding box center [629, 33] width 17 height 10
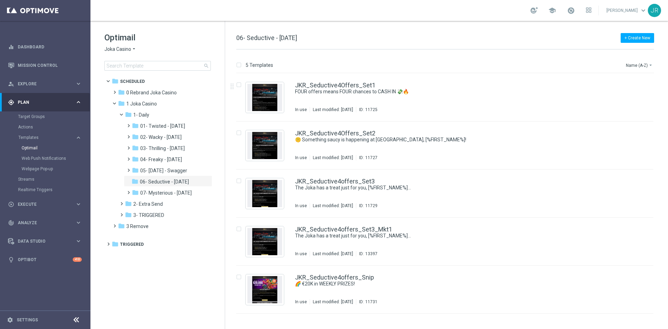
drag, startPoint x: 107, startPoint y: 50, endPoint x: 104, endPoint y: 59, distance: 9.9
click at [107, 50] on span "Joka Casino" at bounding box center [117, 49] width 27 height 7
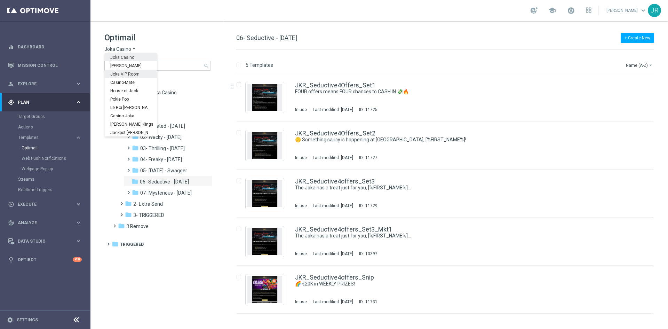
click at [0, 0] on span "Joka VIP Room" at bounding box center [0, 0] width 0 height 0
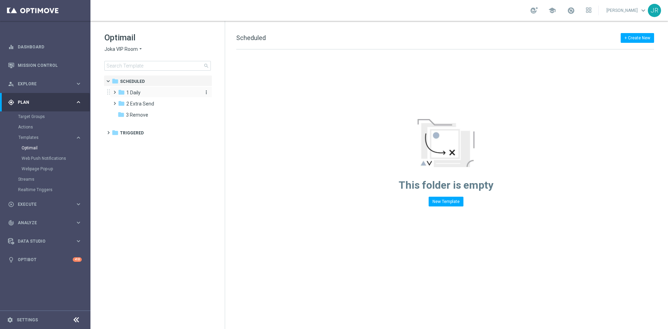
click at [139, 95] on span "1 Daily" at bounding box center [133, 92] width 14 height 6
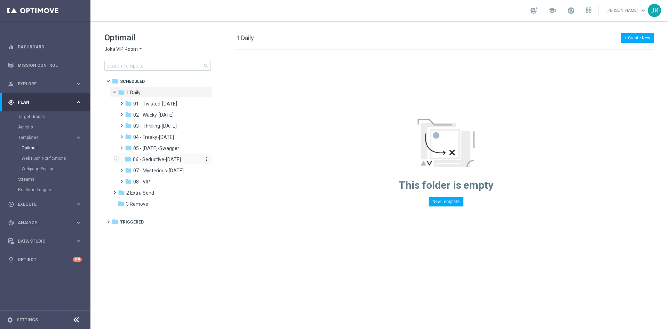
click at [156, 159] on span "06 - Seductive-[DATE]" at bounding box center [157, 159] width 48 height 6
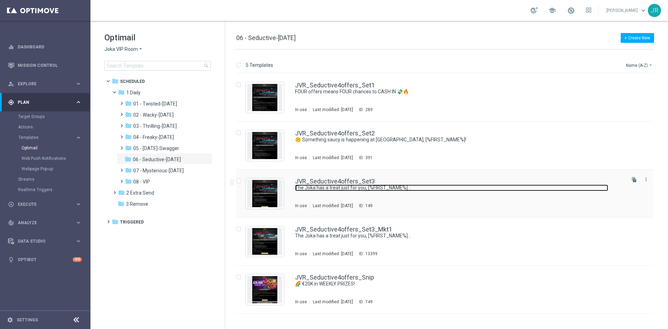
click at [395, 190] on link "The Joka has a treat just for you, [%FIRST_NAME%]..." at bounding box center [451, 187] width 313 height 7
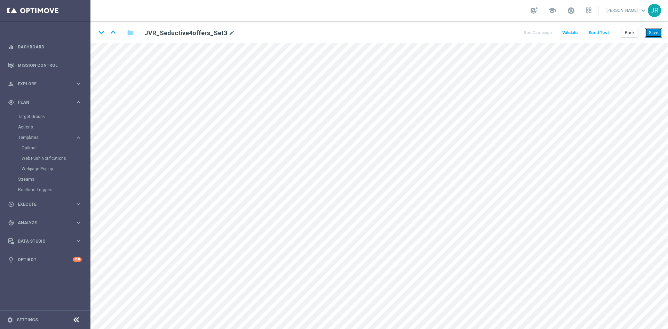
click at [651, 33] on button "Save" at bounding box center [653, 33] width 17 height 10
click at [632, 35] on button "Back" at bounding box center [629, 33] width 17 height 10
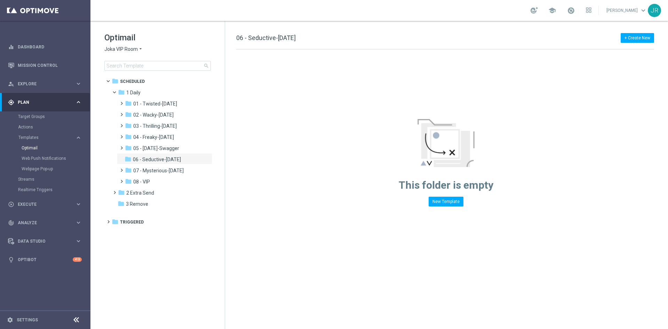
click at [115, 48] on span "Joka VIP Room" at bounding box center [120, 49] width 33 height 7
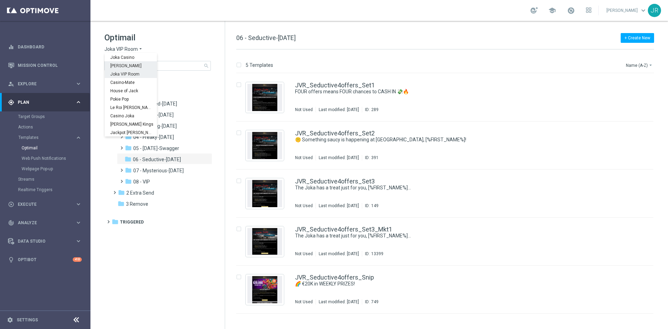
click at [0, 0] on span "[PERSON_NAME]" at bounding box center [0, 0] width 0 height 0
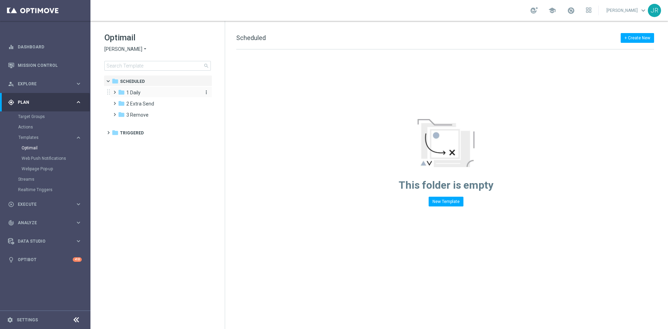
click at [137, 92] on span "1 Daily" at bounding box center [133, 92] width 14 height 6
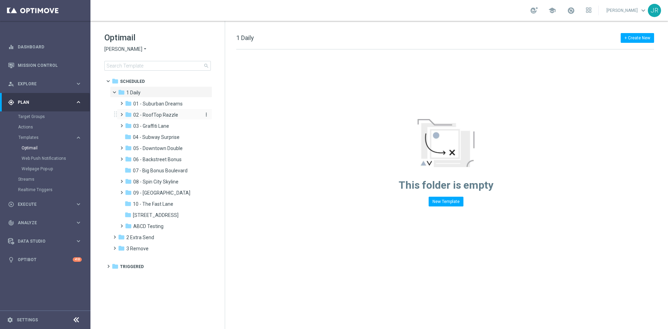
click at [153, 114] on span "02 - RoofTop Razzle" at bounding box center [155, 115] width 45 height 6
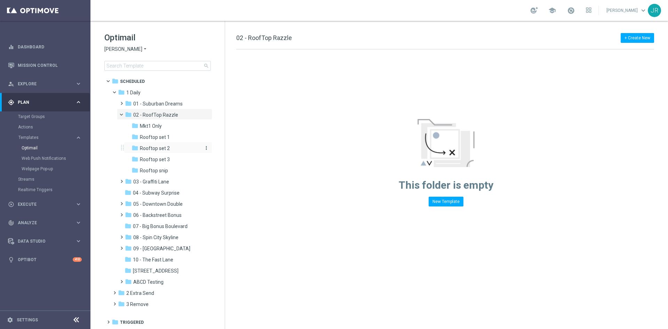
click at [147, 148] on span "Rooftop set 2" at bounding box center [155, 148] width 30 height 6
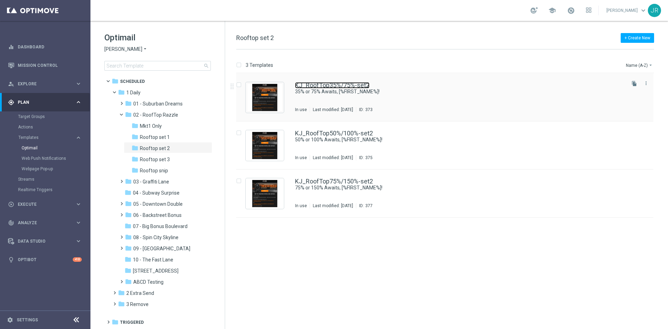
click at [322, 88] on link "KJ_RoofTop35%/75%-set2" at bounding box center [332, 85] width 74 height 6
click at [119, 48] on span "[PERSON_NAME]" at bounding box center [123, 49] width 38 height 7
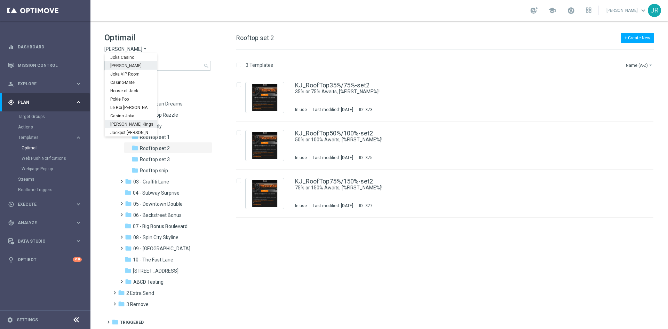
click at [121, 120] on div "[PERSON_NAME] Kings" at bounding box center [131, 124] width 52 height 8
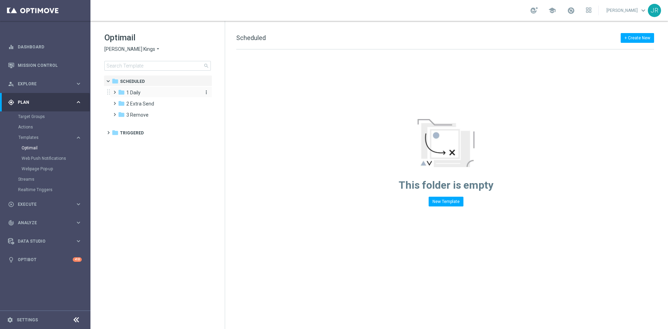
click at [138, 93] on span "1 Daily" at bounding box center [133, 92] width 14 height 6
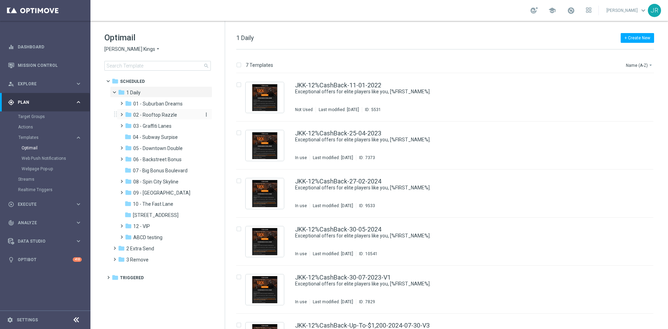
click at [156, 115] on span "02 - Rooftop Razzle" at bounding box center [155, 115] width 44 height 6
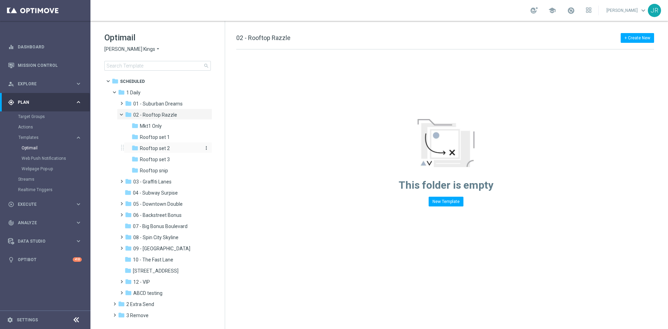
click at [158, 147] on span "Rooftop set 2" at bounding box center [155, 148] width 30 height 6
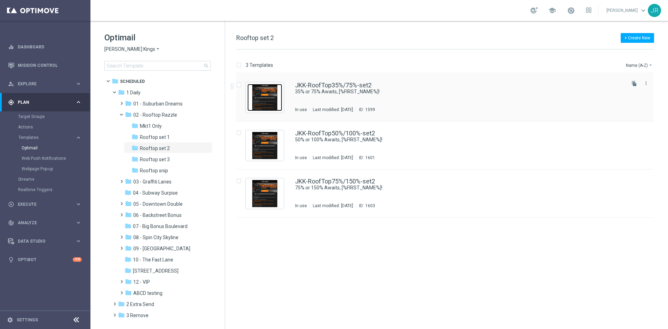
click at [274, 91] on img "Press SPACE to select this row." at bounding box center [264, 97] width 35 height 27
click at [343, 103] on div "JKK-RoofTop35%/75%-set2 35% or 75% Awaits, [%FIRST_NAME%]! In use Last modified…" at bounding box center [459, 97] width 329 height 30
